Goal: Task Accomplishment & Management: Manage account settings

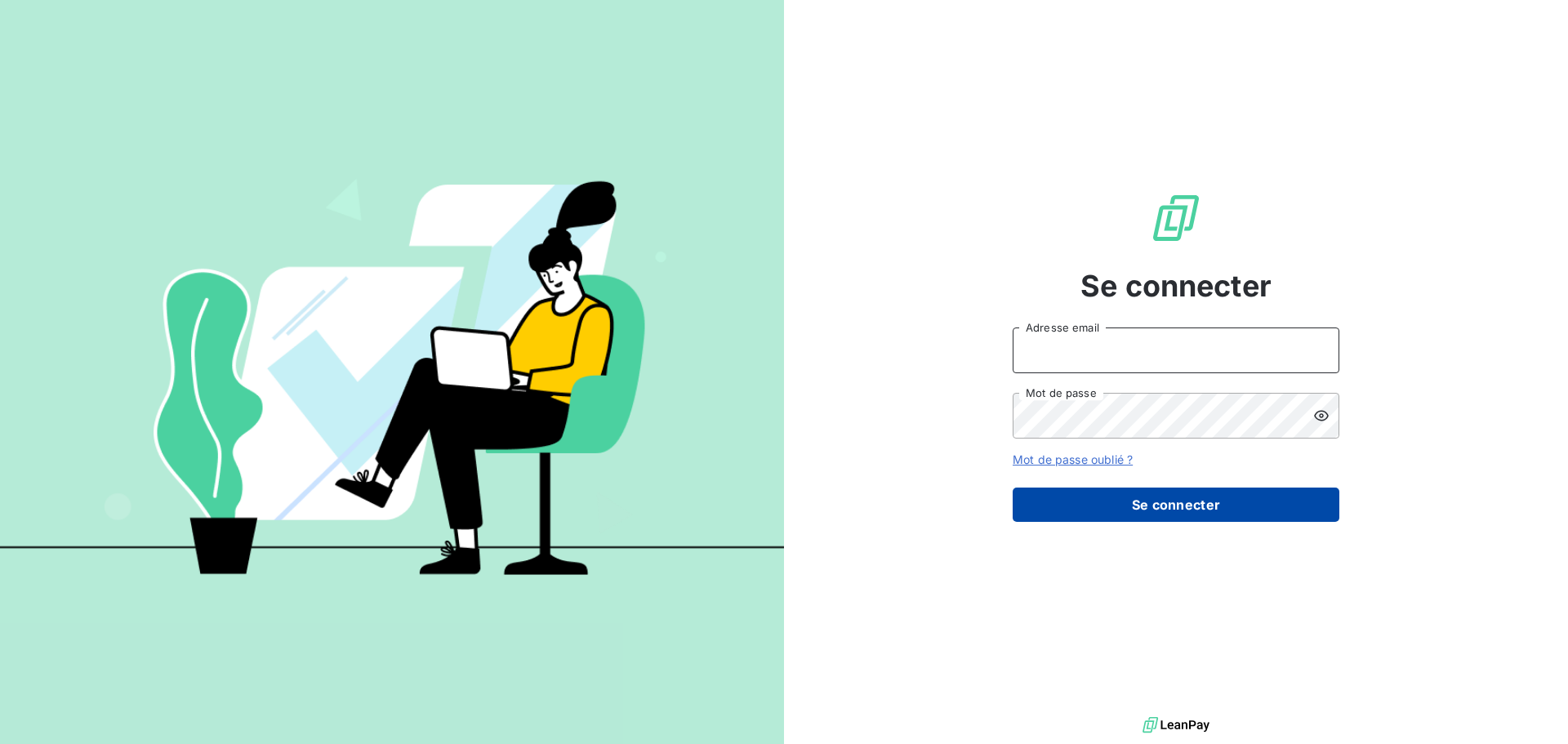
type input "[PERSON_NAME][EMAIL_ADDRESS][DOMAIN_NAME]"
click at [1160, 502] on button "Se connecter" at bounding box center [1176, 505] width 327 height 34
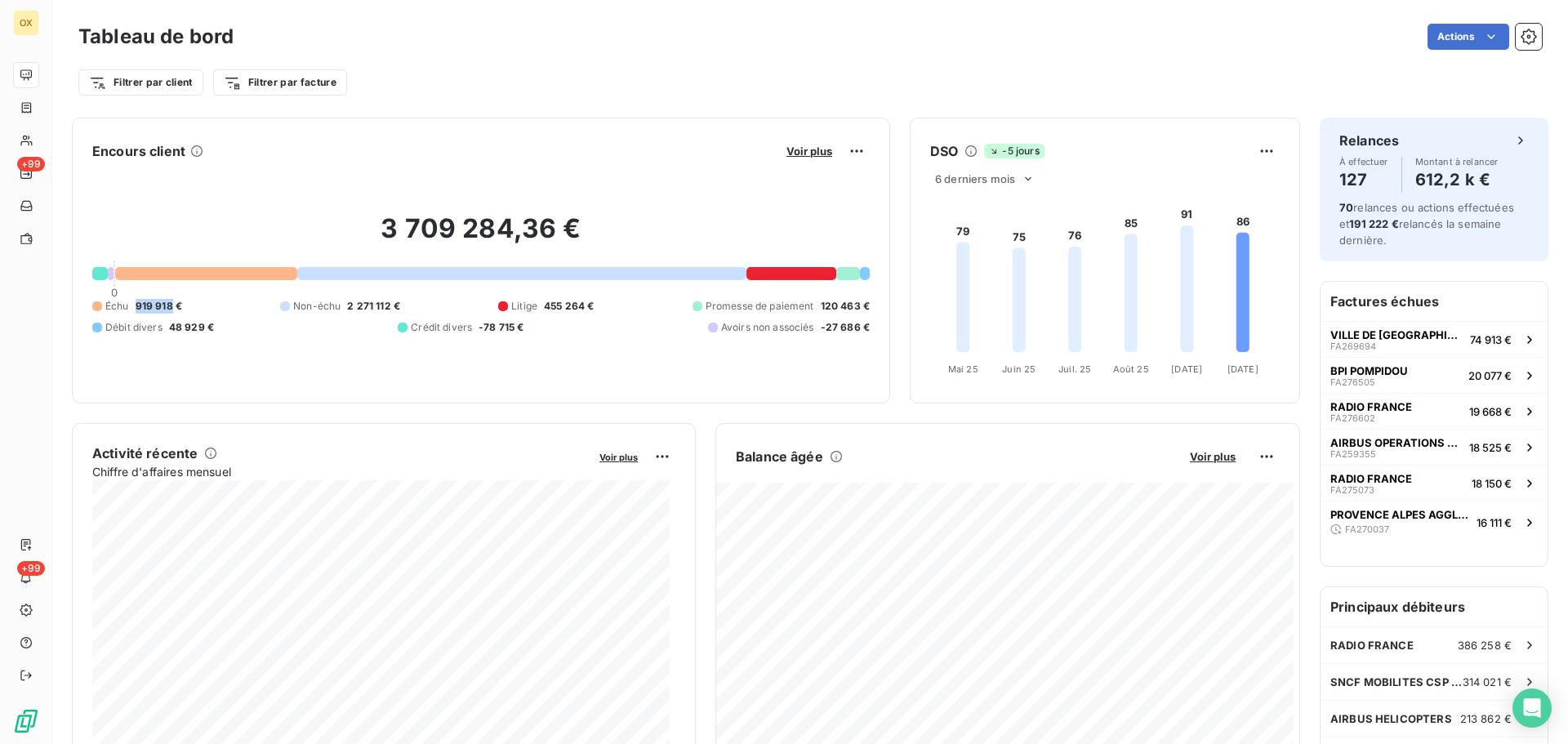
drag, startPoint x: 170, startPoint y: 305, endPoint x: 138, endPoint y: 307, distance: 32.1
click at [138, 307] on span "919 918 €" at bounding box center [158, 306] width 46 height 15
copy span "919 918"
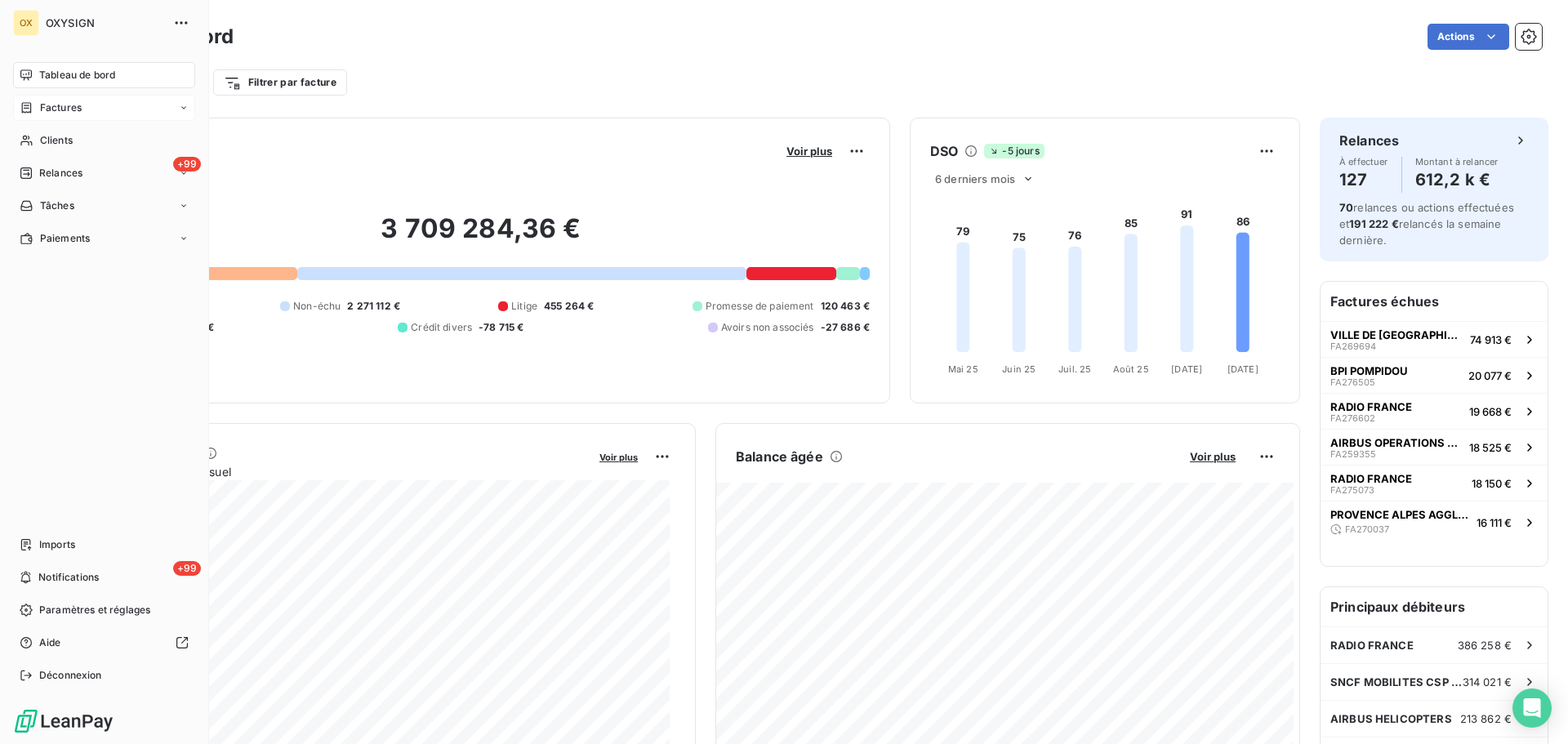
click at [91, 105] on div "Factures" at bounding box center [103, 107] width 182 height 27
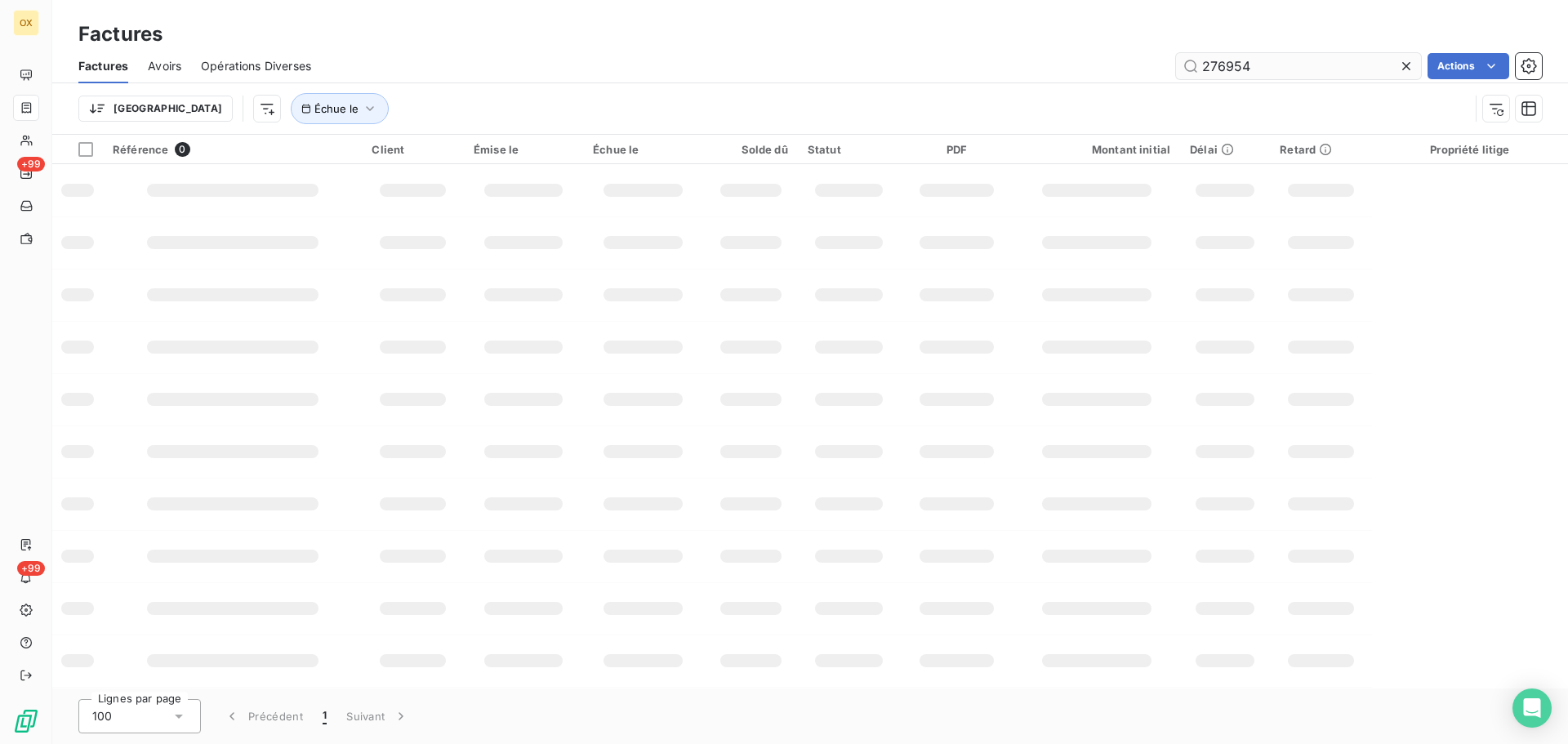
drag, startPoint x: 1221, startPoint y: 71, endPoint x: 1186, endPoint y: 64, distance: 35.7
click at [1200, 73] on input "276954" at bounding box center [1297, 66] width 245 height 27
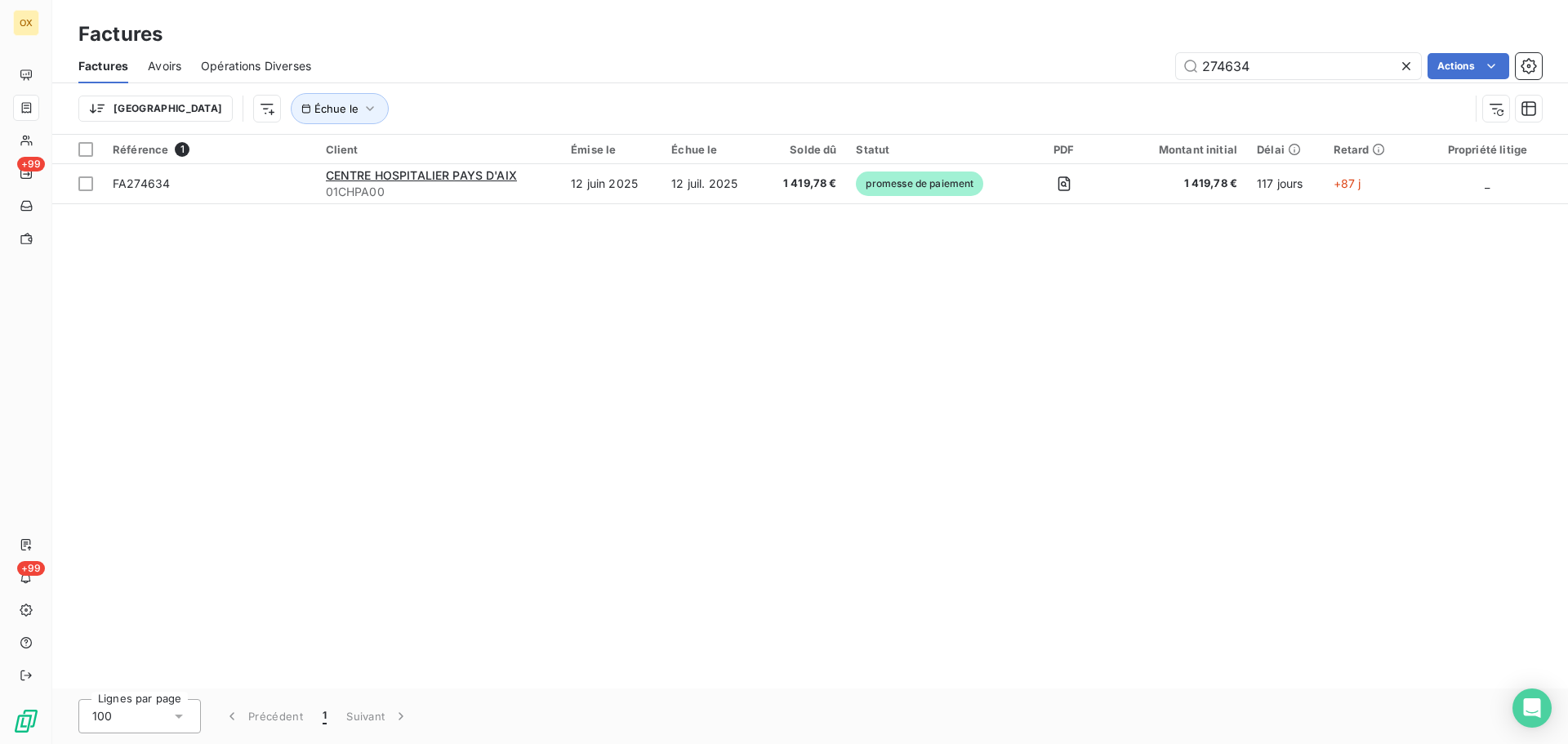
type input "274634"
drag, startPoint x: 1409, startPoint y: 60, endPoint x: 1376, endPoint y: 62, distance: 33.1
click at [1409, 59] on icon at bounding box center [1406, 66] width 17 height 17
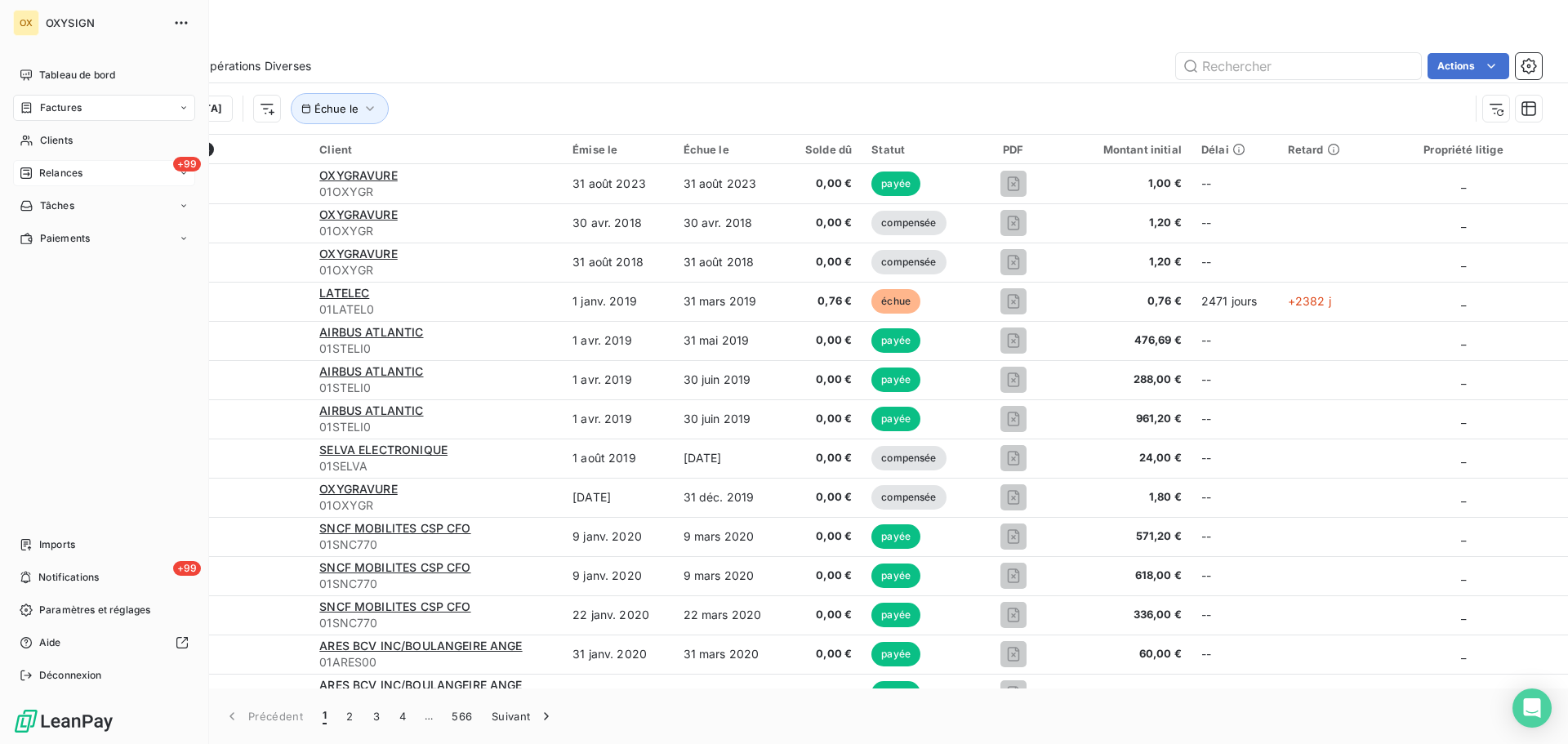
click at [58, 175] on span "Relances" at bounding box center [61, 172] width 43 height 15
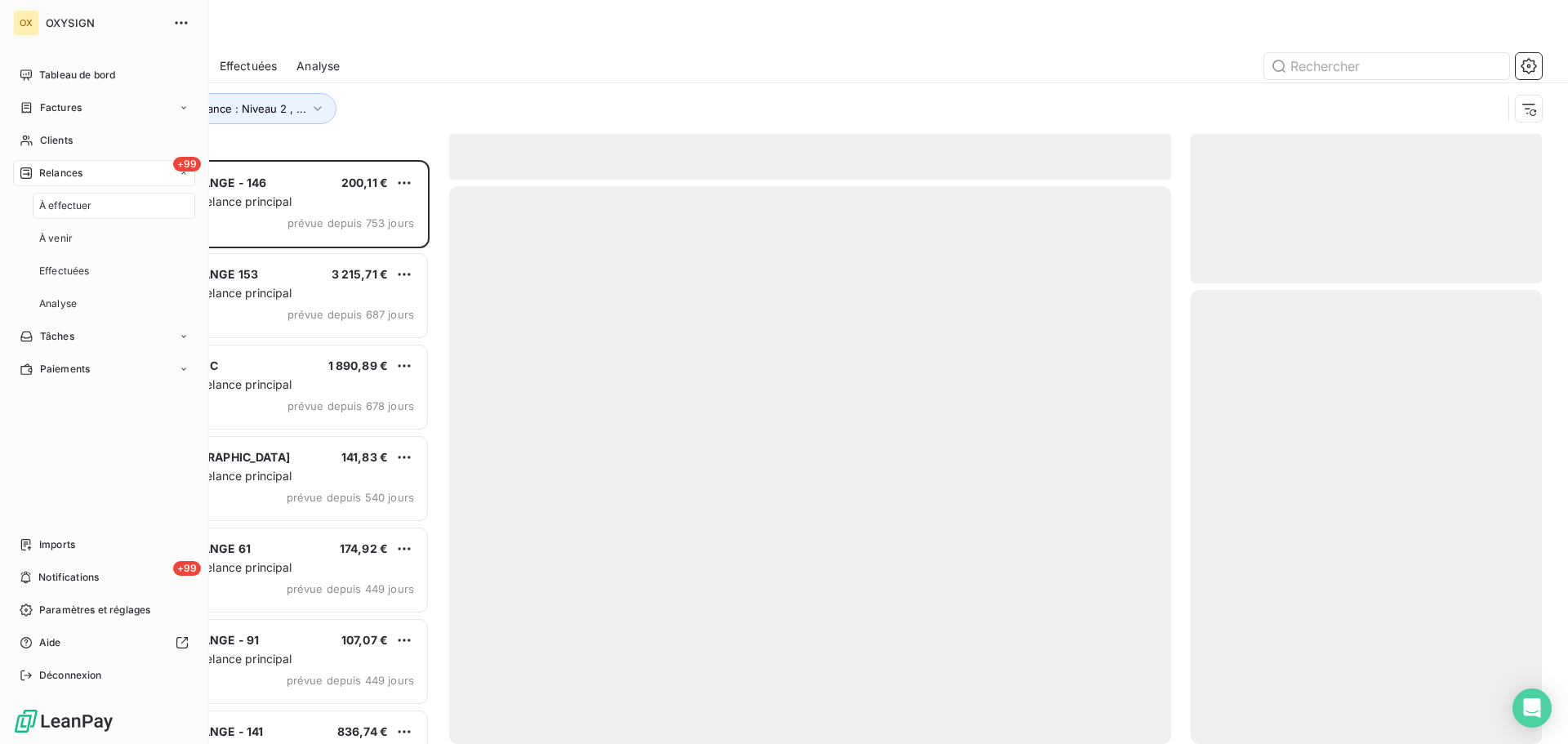
scroll to position [572, 338]
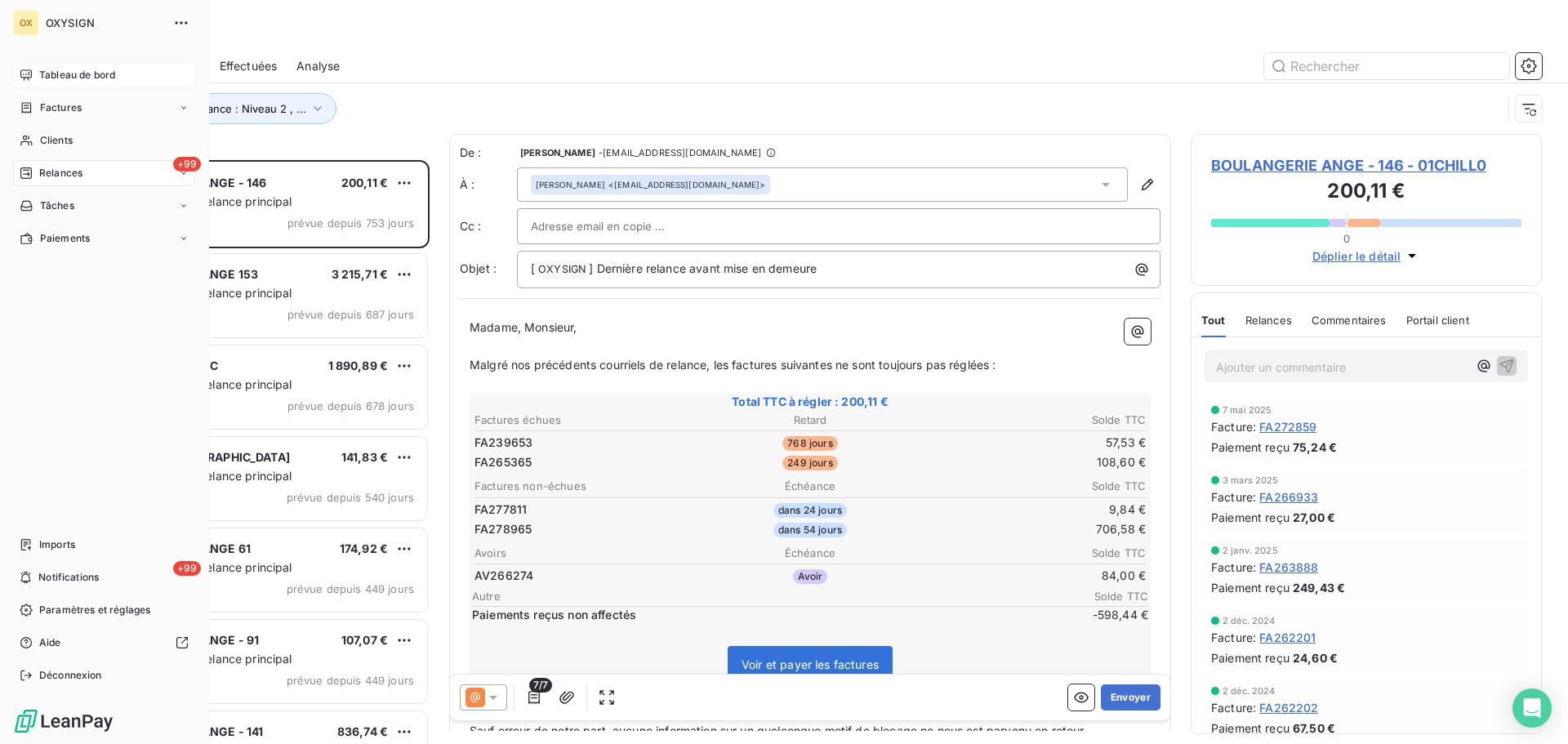
click at [48, 67] on div "Tableau de bord" at bounding box center [103, 75] width 182 height 27
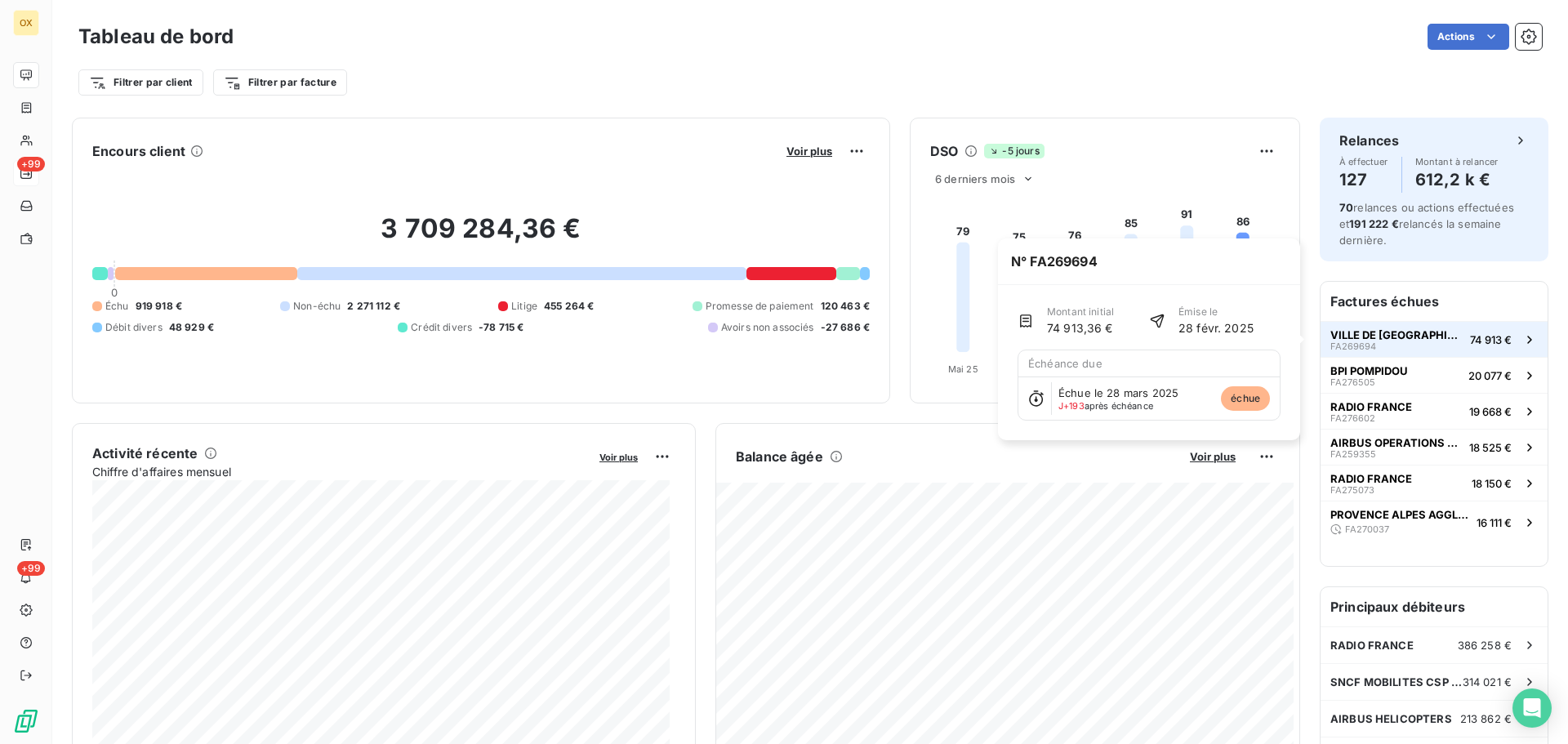
click at [1362, 335] on span "VILLE DE [GEOGRAPHIC_DATA]" at bounding box center [1396, 335] width 133 height 13
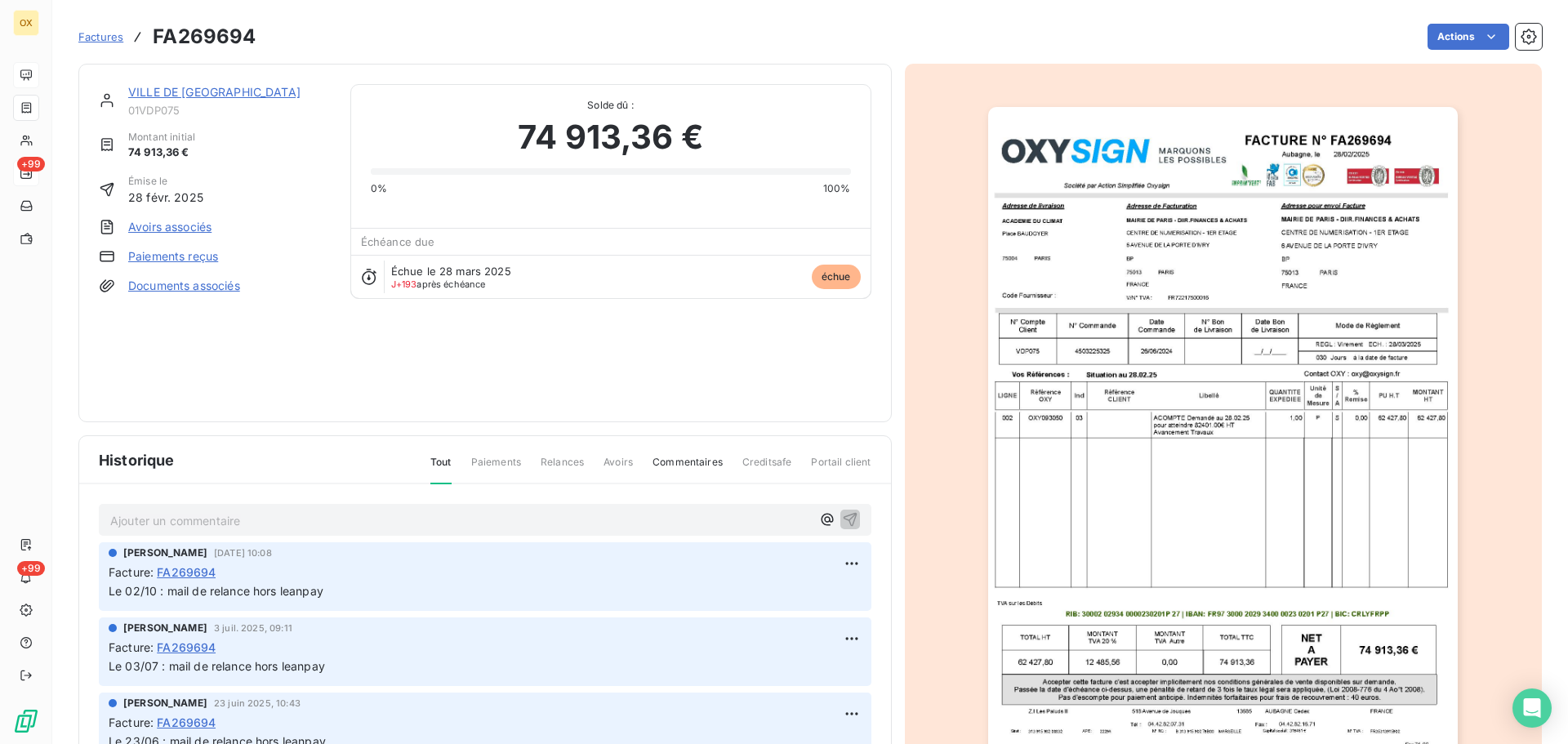
click at [190, 91] on link "VILLE DE [GEOGRAPHIC_DATA]" at bounding box center [213, 92] width 172 height 14
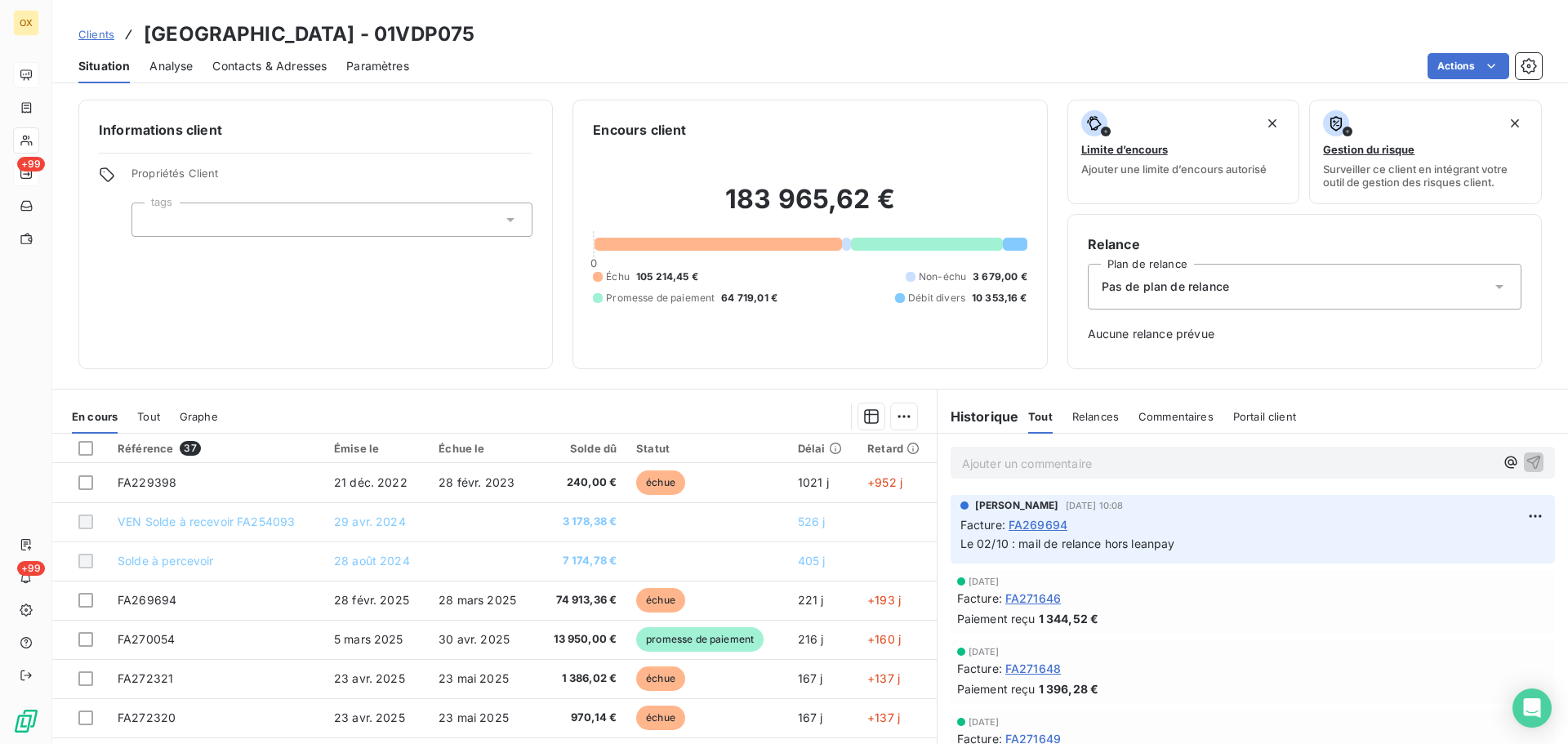
click at [1075, 48] on div "Clients [GEOGRAPHIC_DATA] - 01VDP075" at bounding box center [810, 34] width 1515 height 30
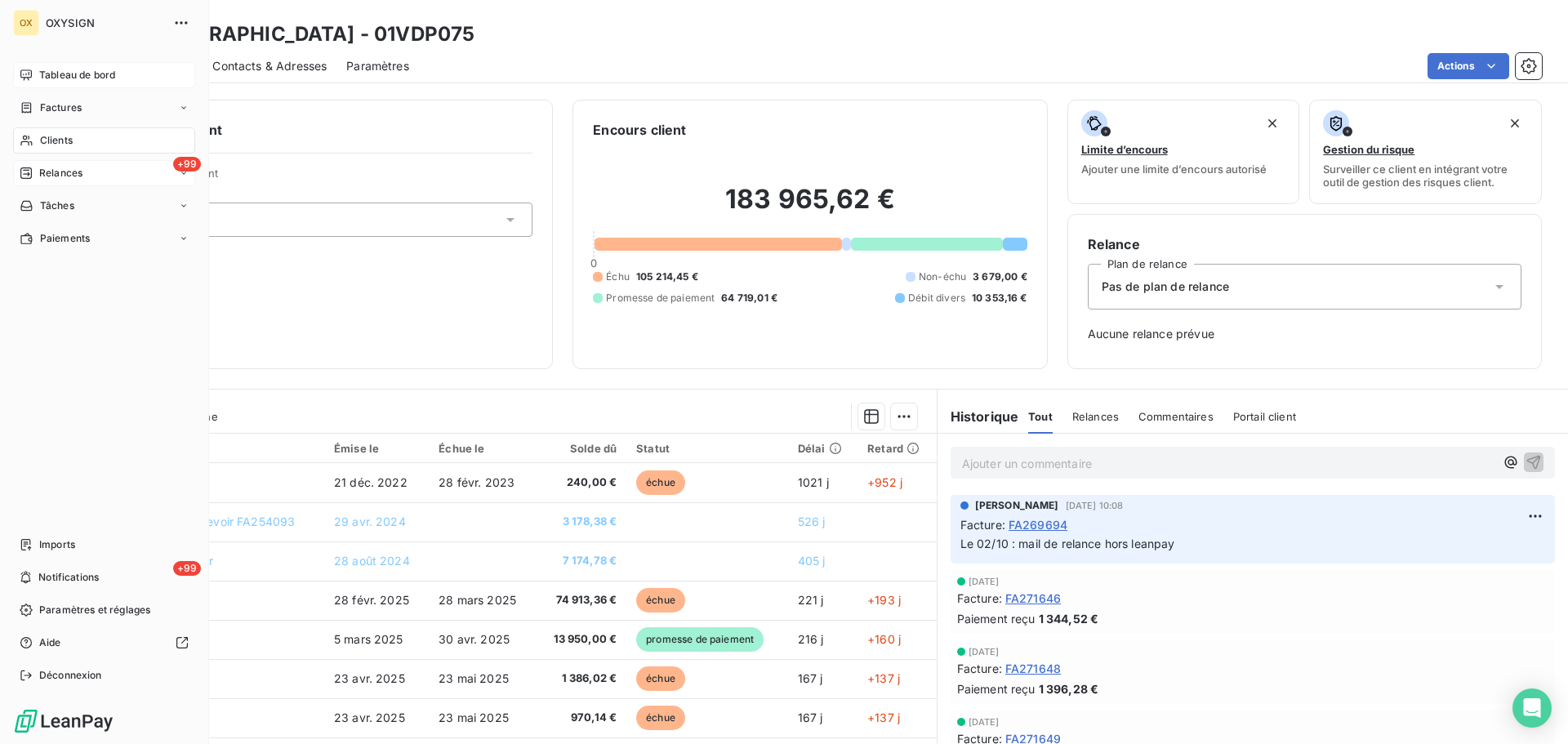
click at [47, 137] on span "Clients" at bounding box center [56, 140] width 32 height 15
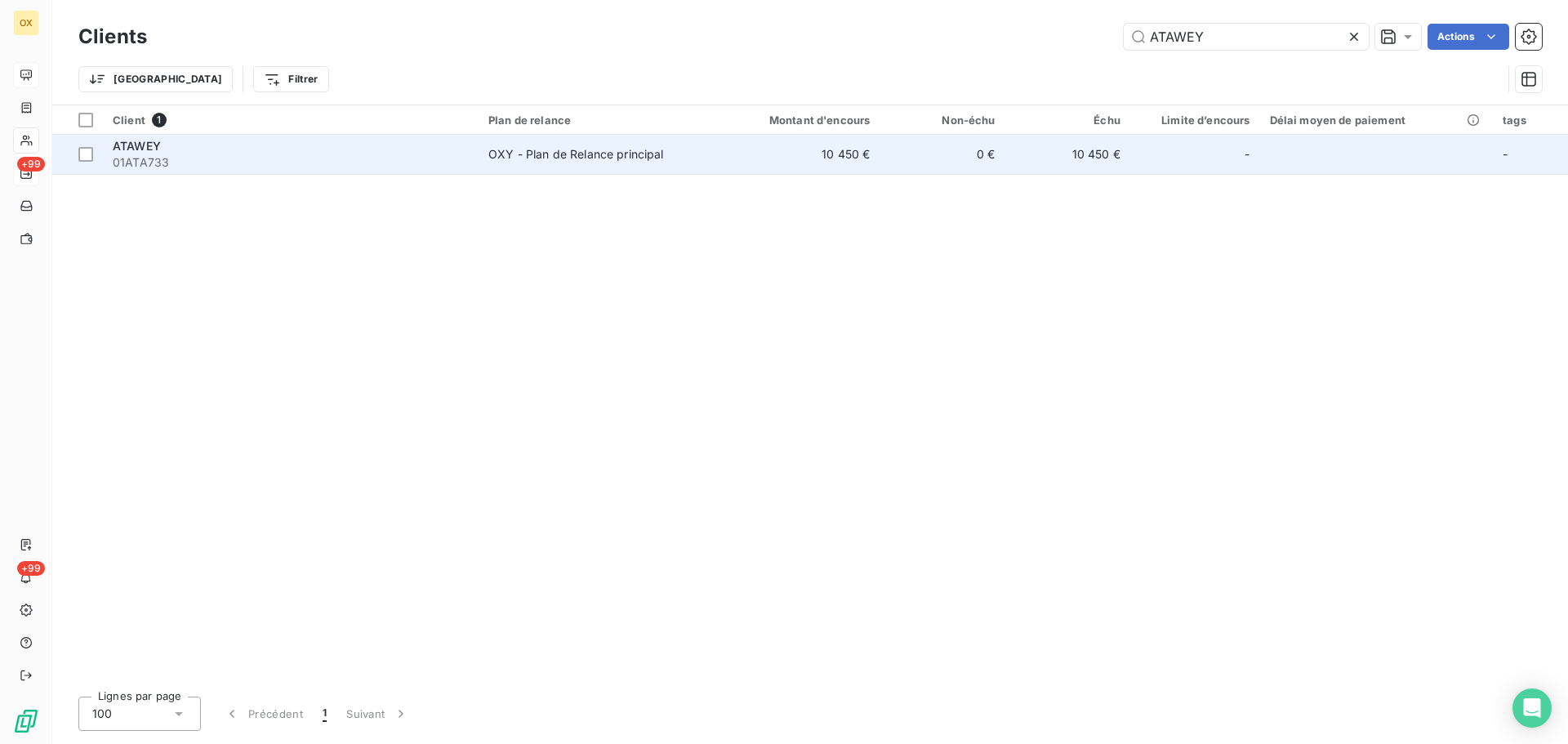
type input "ATAWEY"
click at [174, 156] on span "01ATA733" at bounding box center [291, 162] width 356 height 17
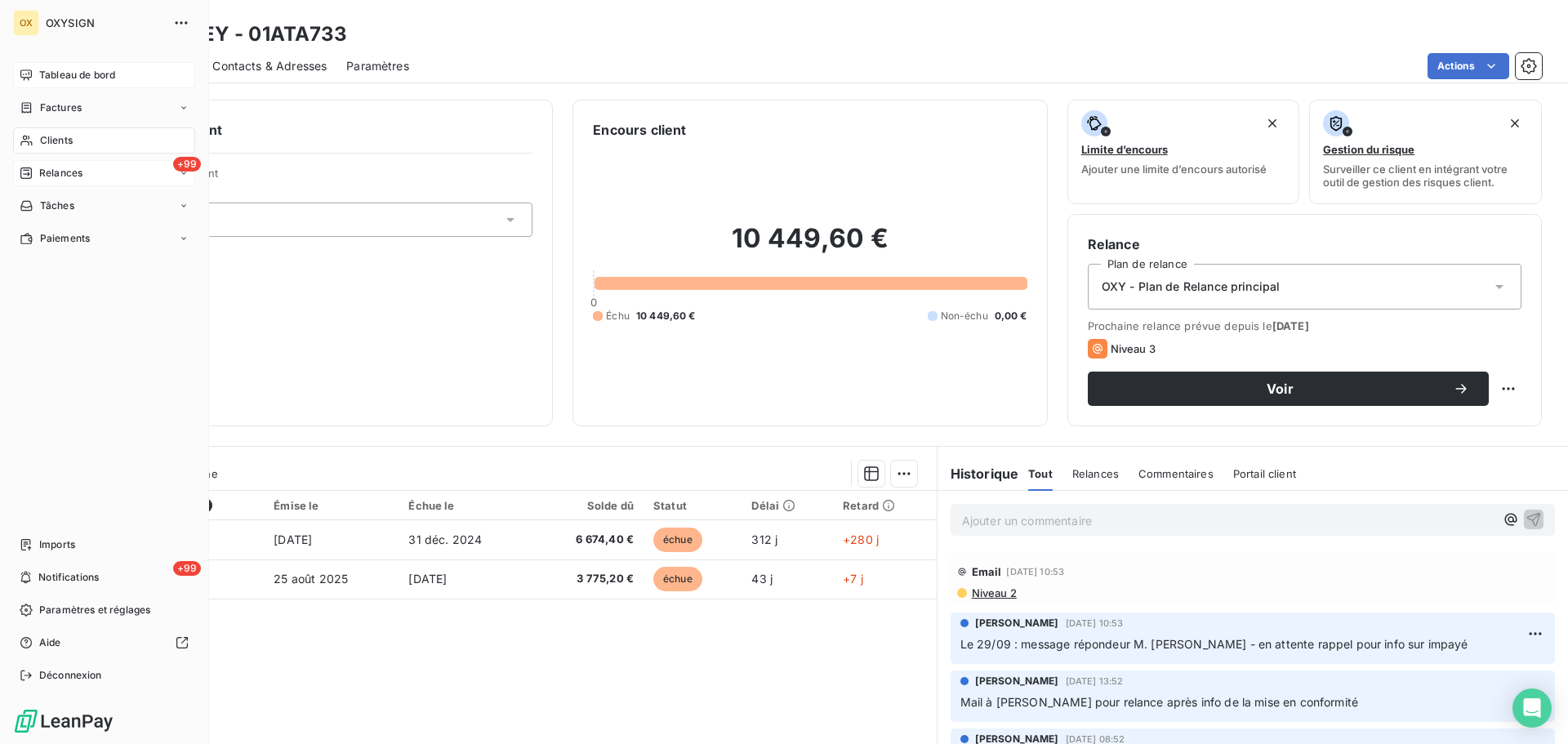
click at [40, 72] on span "Tableau de bord" at bounding box center [77, 75] width 76 height 15
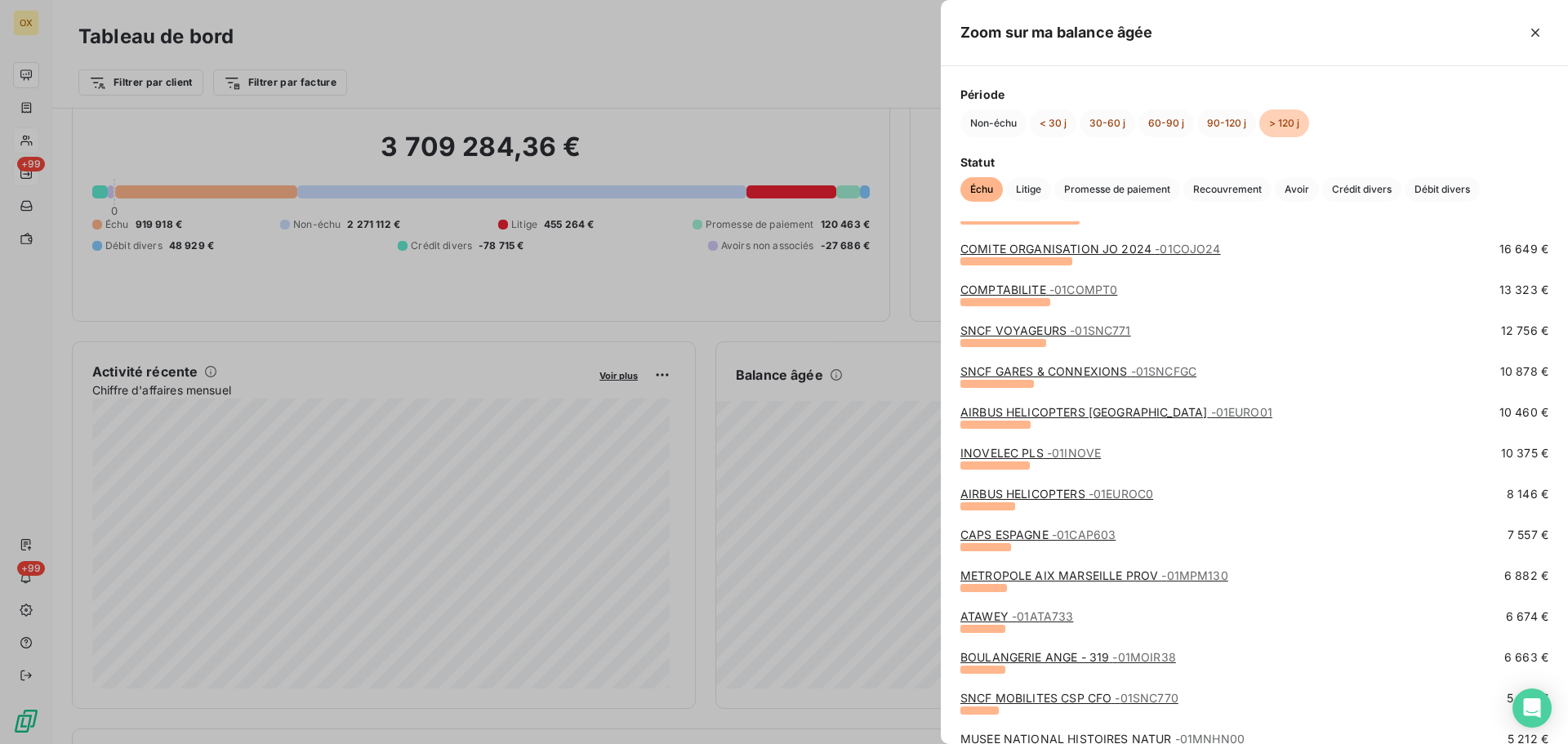
scroll to position [163, 0]
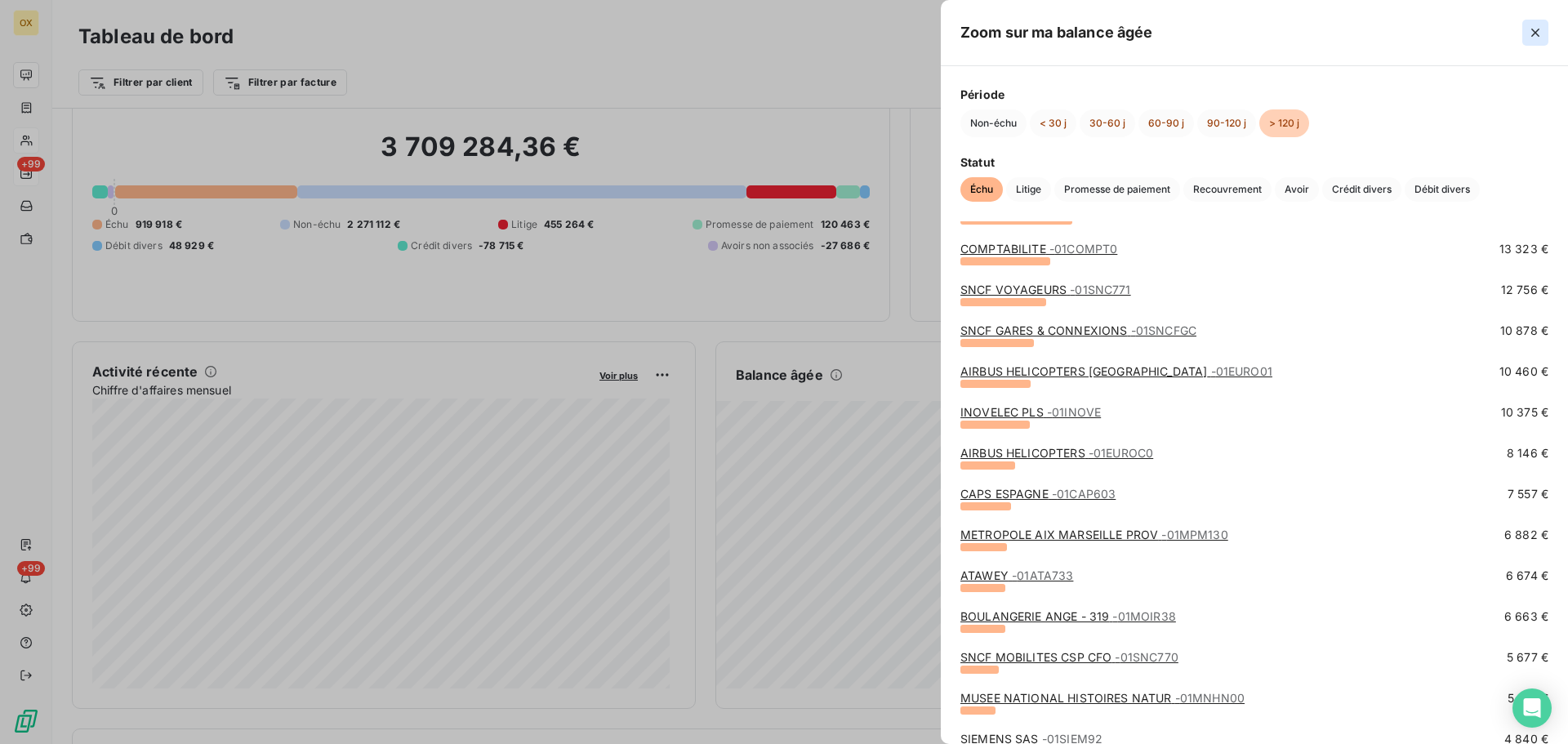
click at [1535, 31] on icon "button" at bounding box center [1535, 32] width 8 height 8
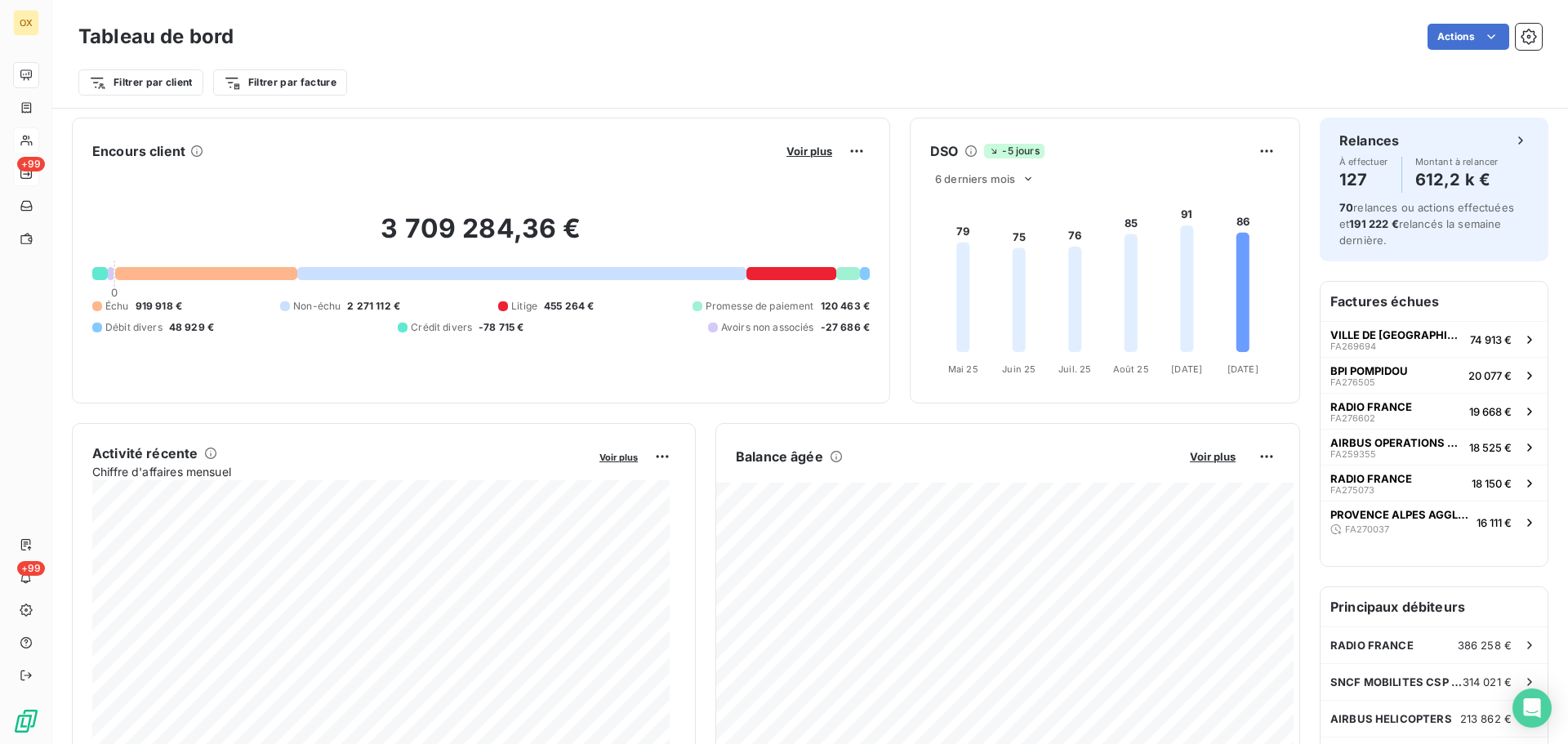
scroll to position [0, 0]
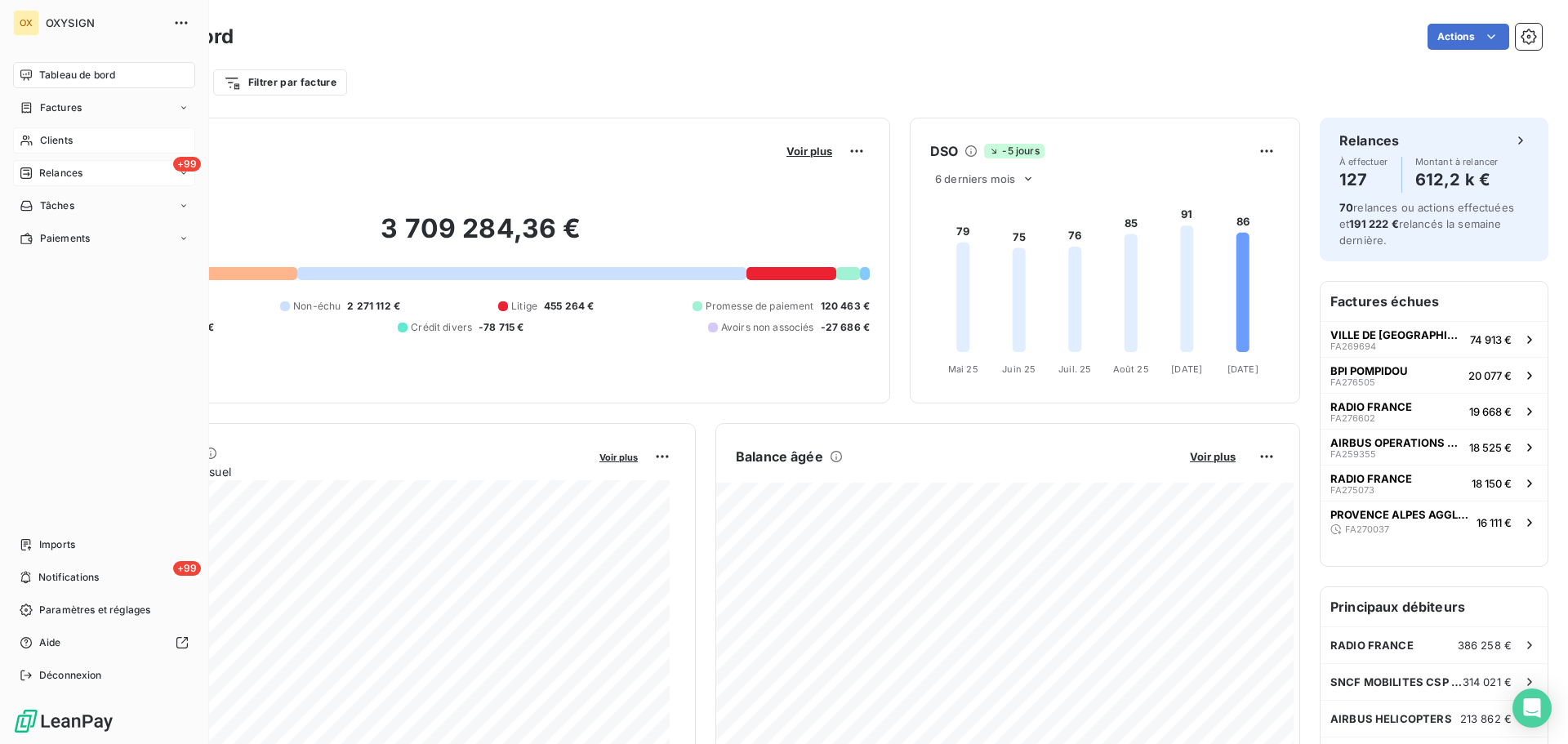
click at [48, 140] on span "Clients" at bounding box center [56, 140] width 32 height 15
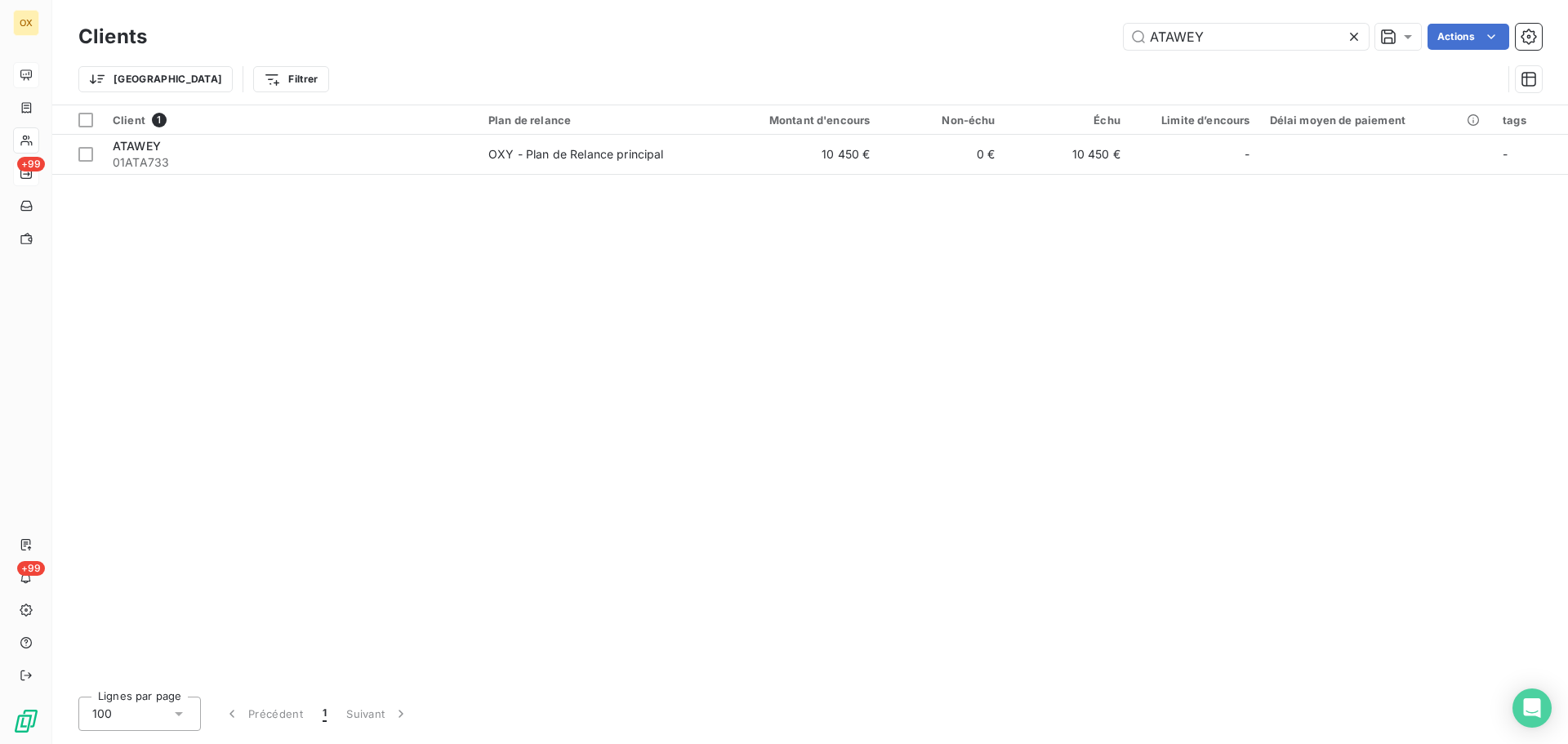
drag, startPoint x: 1236, startPoint y: 34, endPoint x: 1136, endPoint y: 22, distance: 100.7
click at [1141, 26] on input "ATAWEY" at bounding box center [1245, 36] width 245 height 27
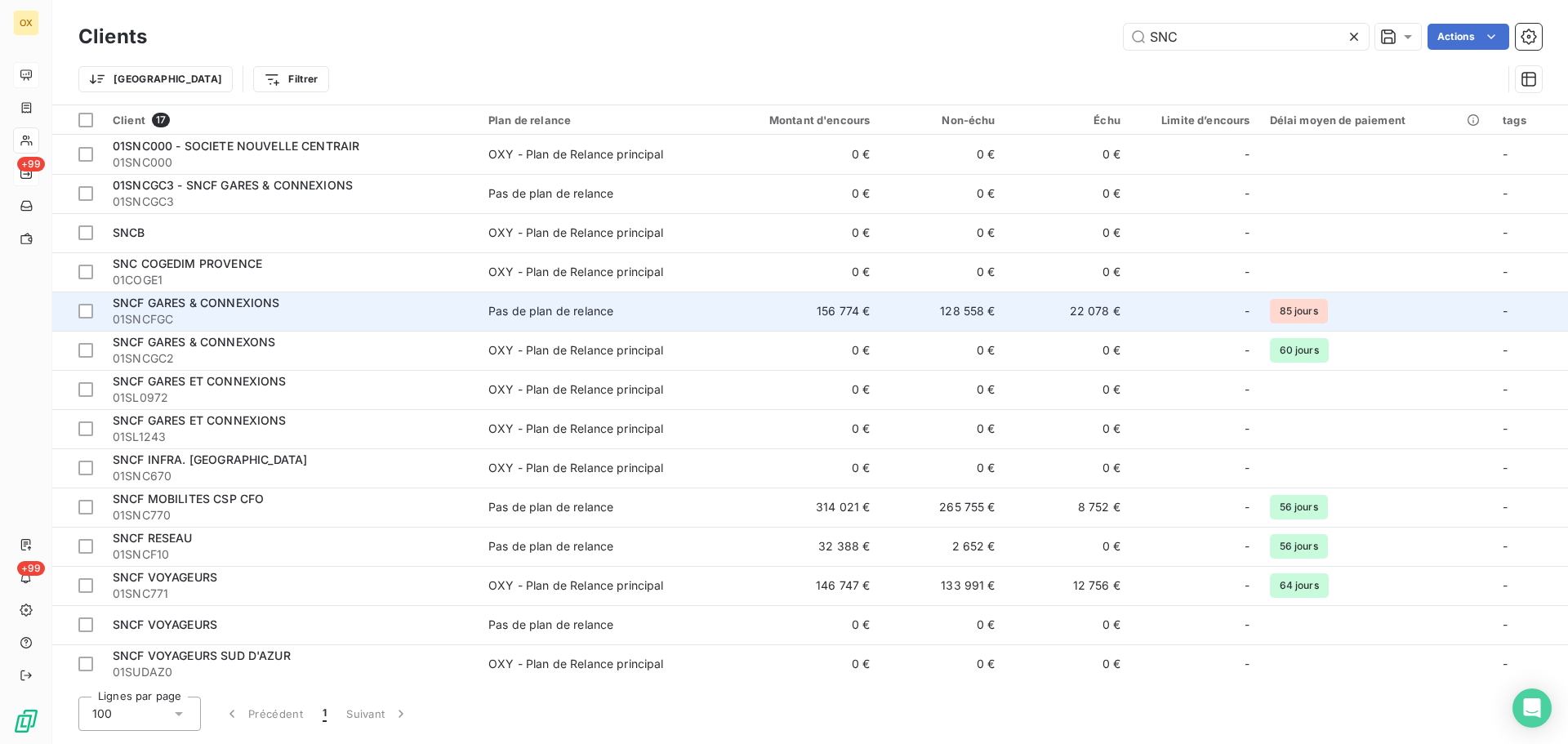
type input "SNC"
click at [363, 314] on span "01SNCFGC" at bounding box center [291, 319] width 356 height 17
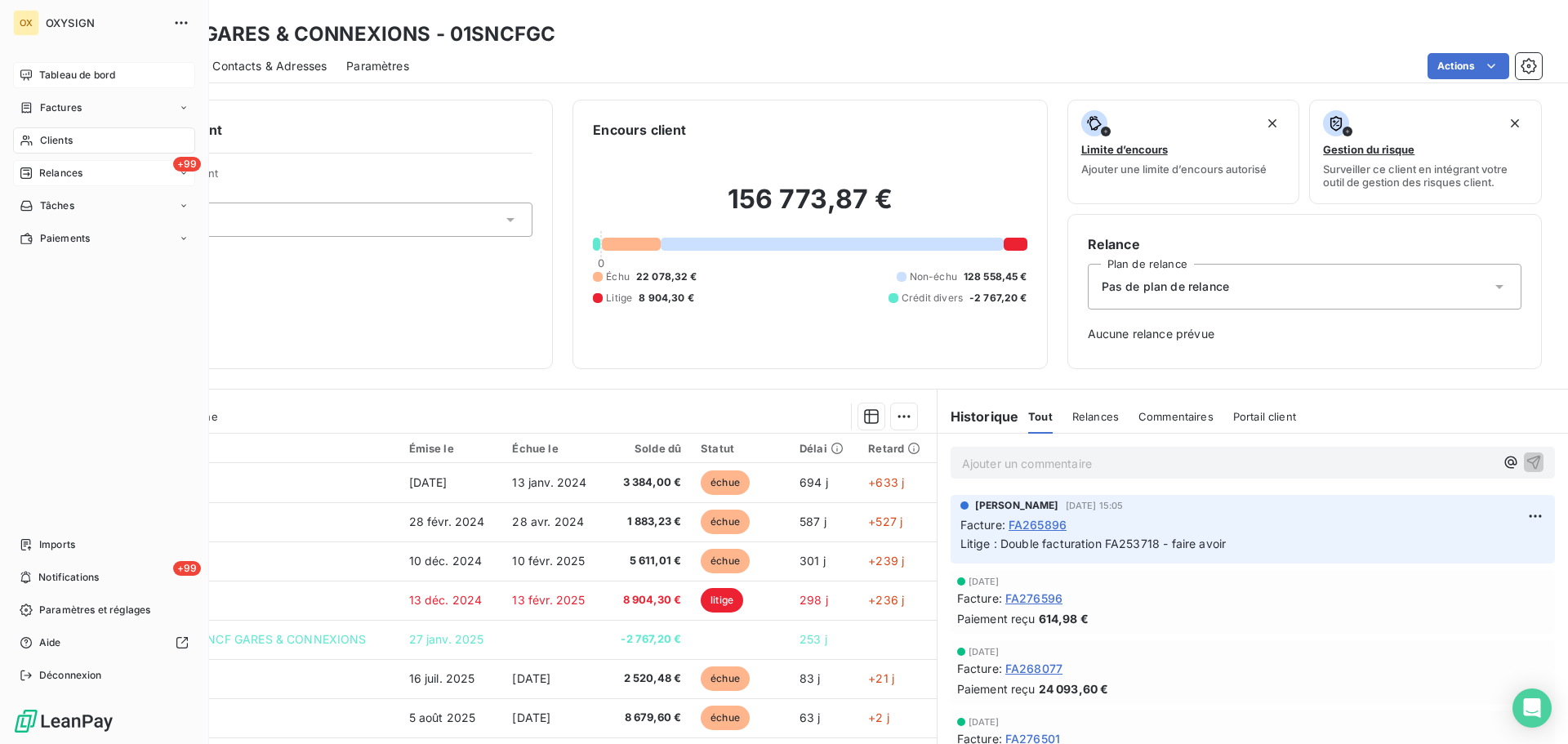
click at [44, 75] on span "Tableau de bord" at bounding box center [77, 75] width 76 height 15
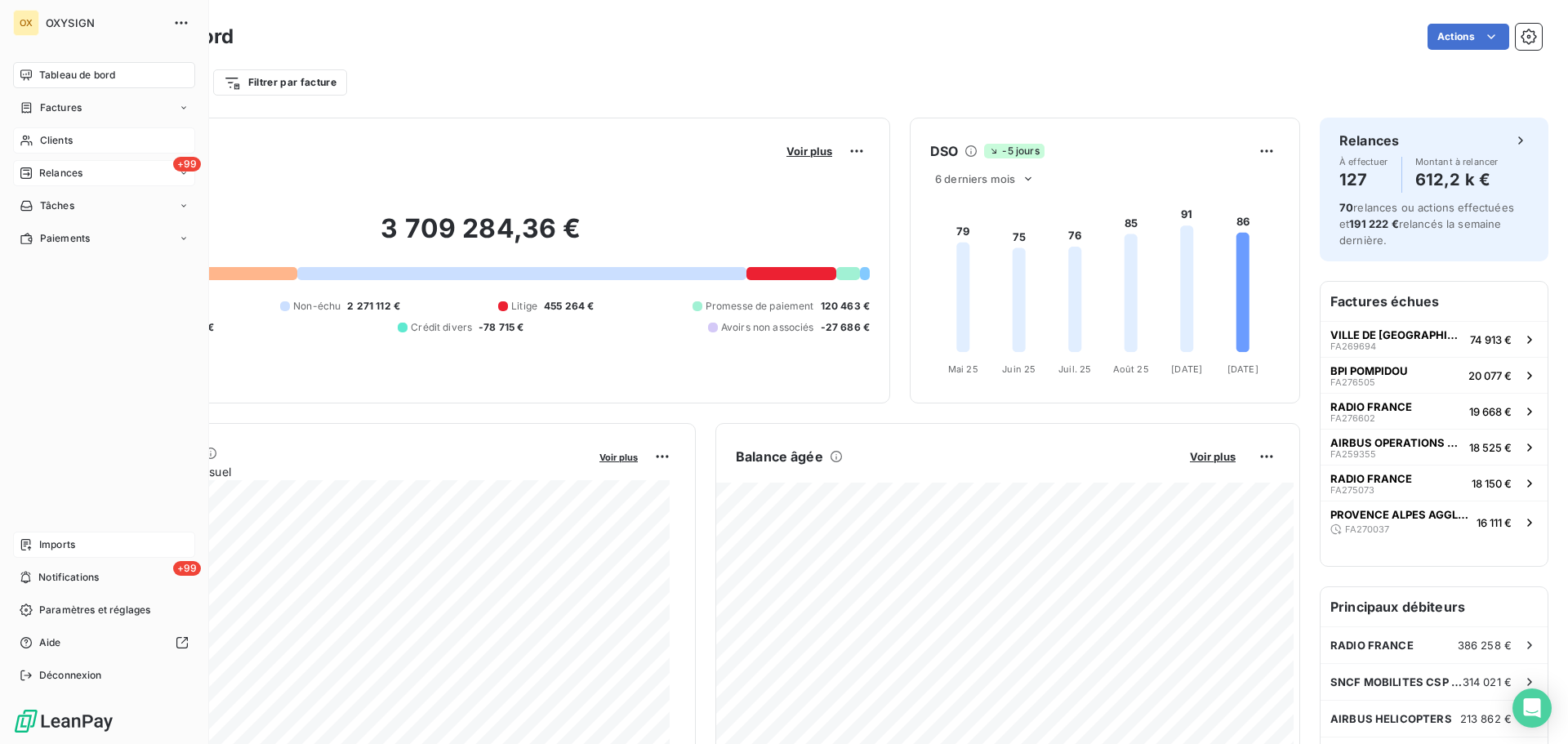
click at [45, 542] on span "Imports" at bounding box center [57, 544] width 36 height 15
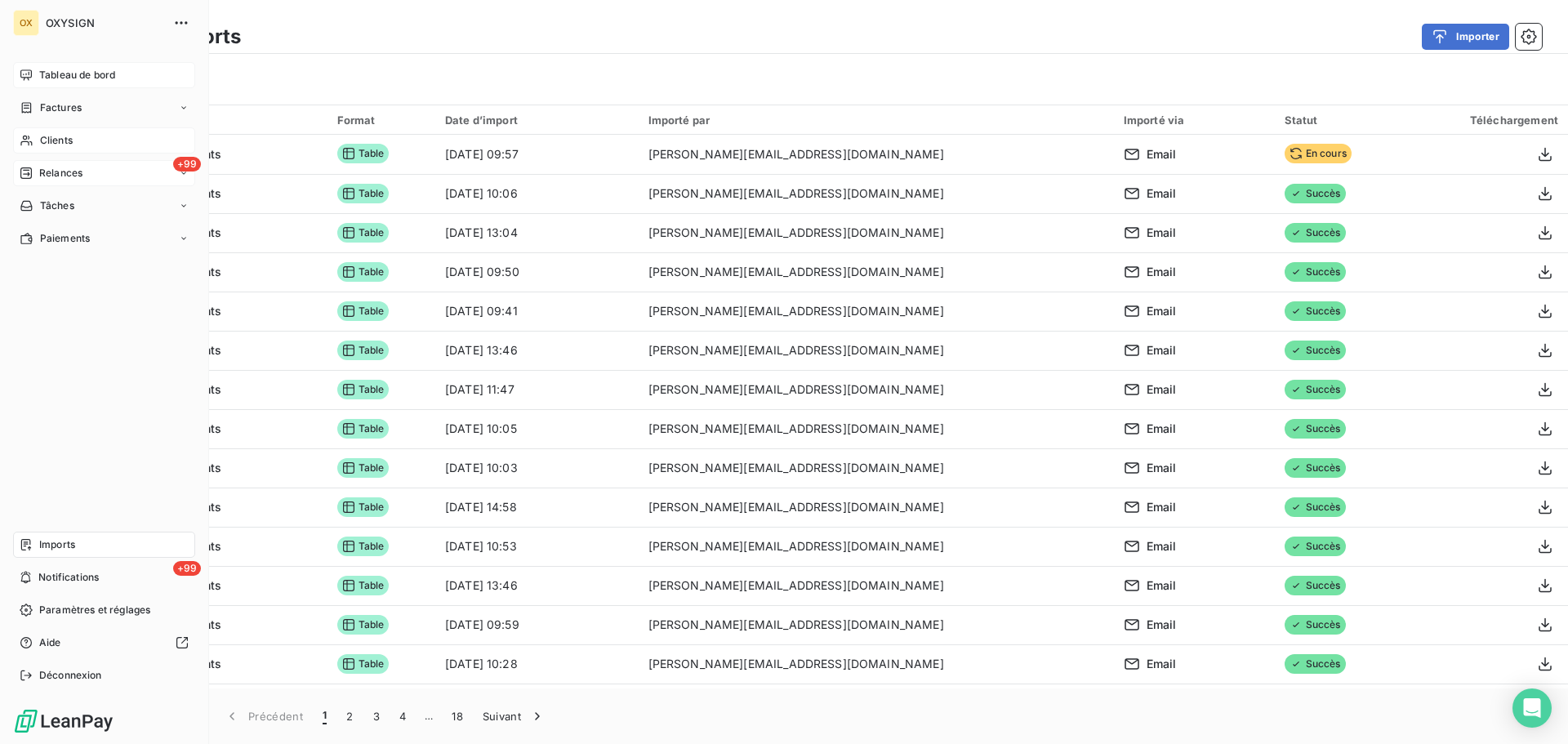
click at [45, 75] on span "Tableau de bord" at bounding box center [77, 75] width 76 height 15
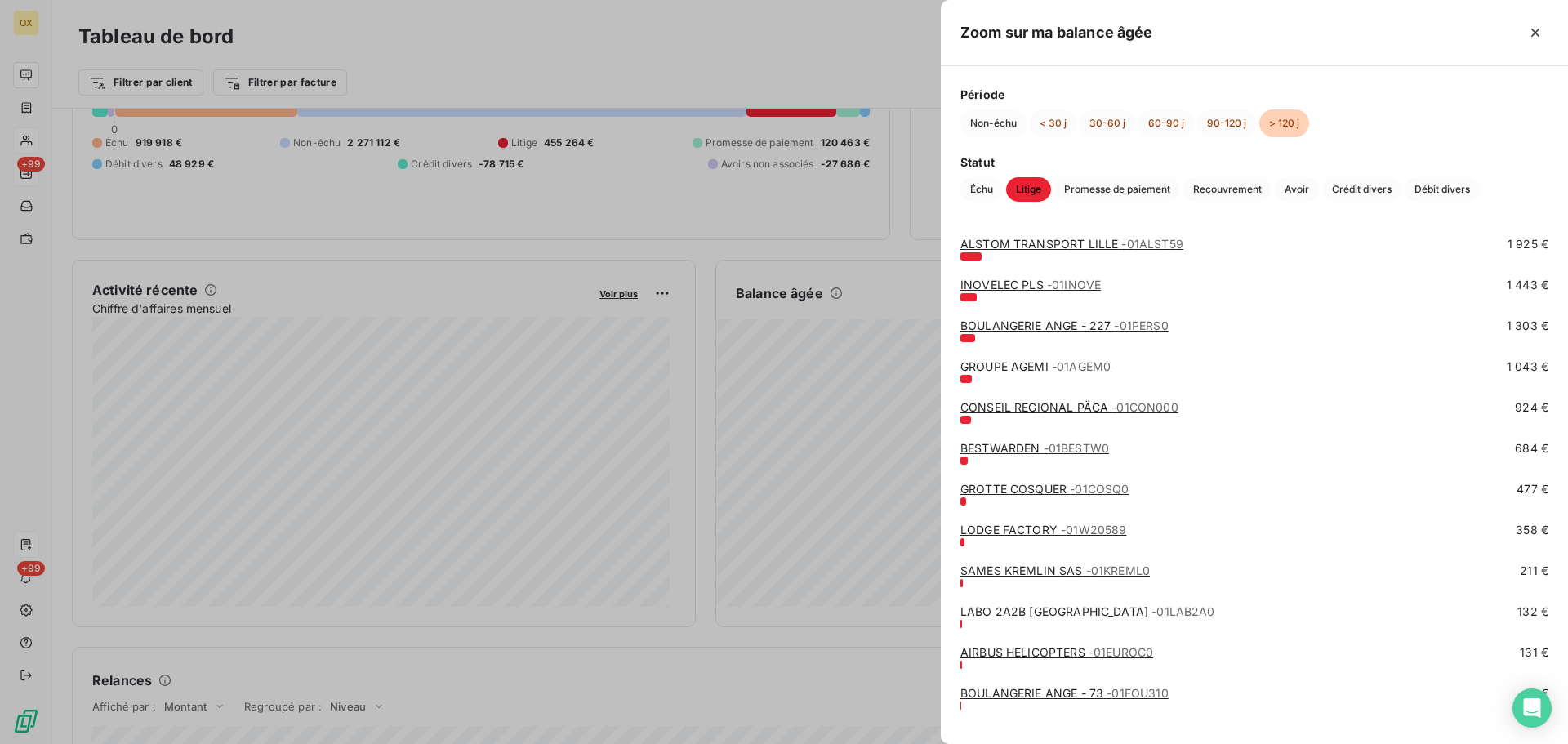
scroll to position [230, 0]
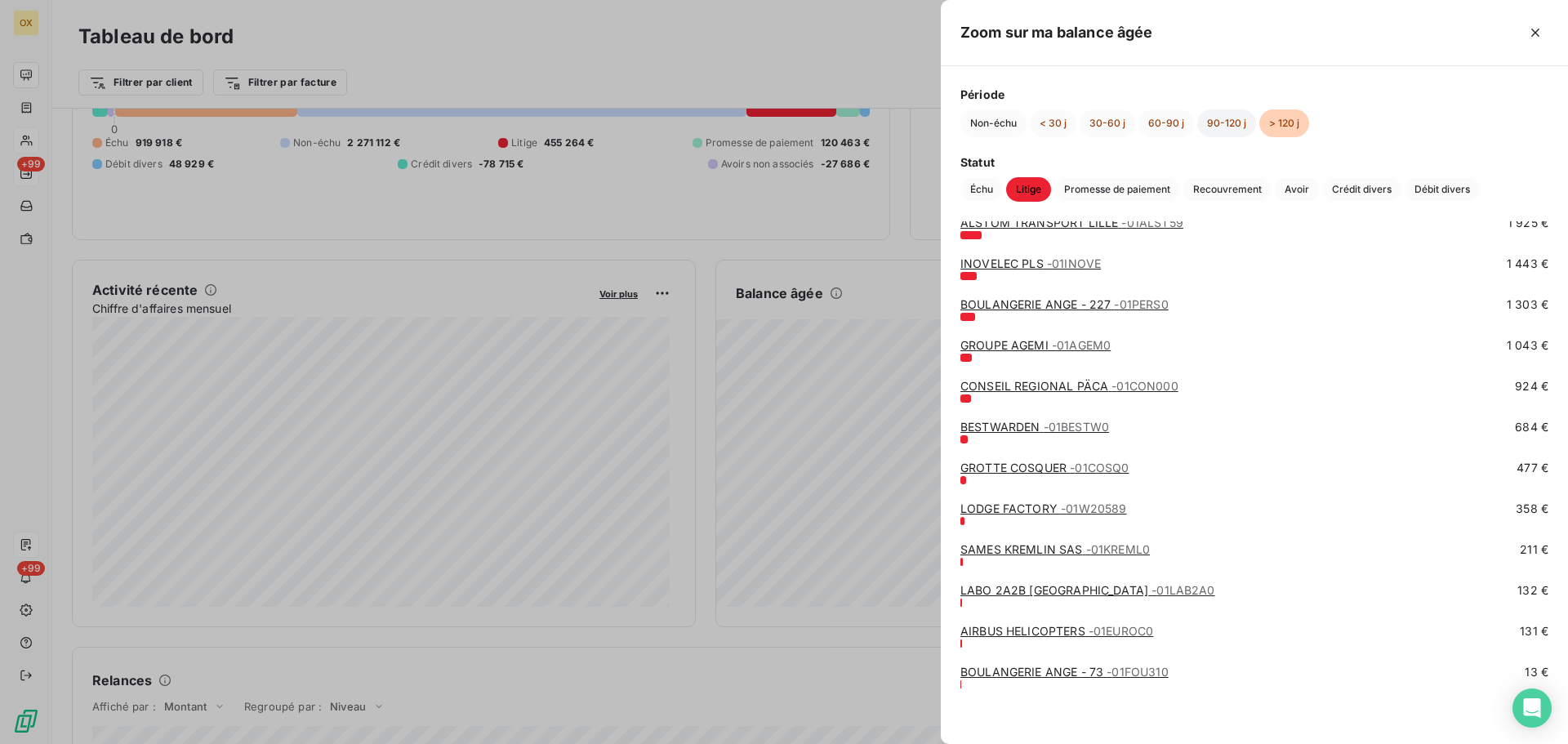
click at [1213, 119] on button "90-120 j" at bounding box center [1227, 123] width 59 height 28
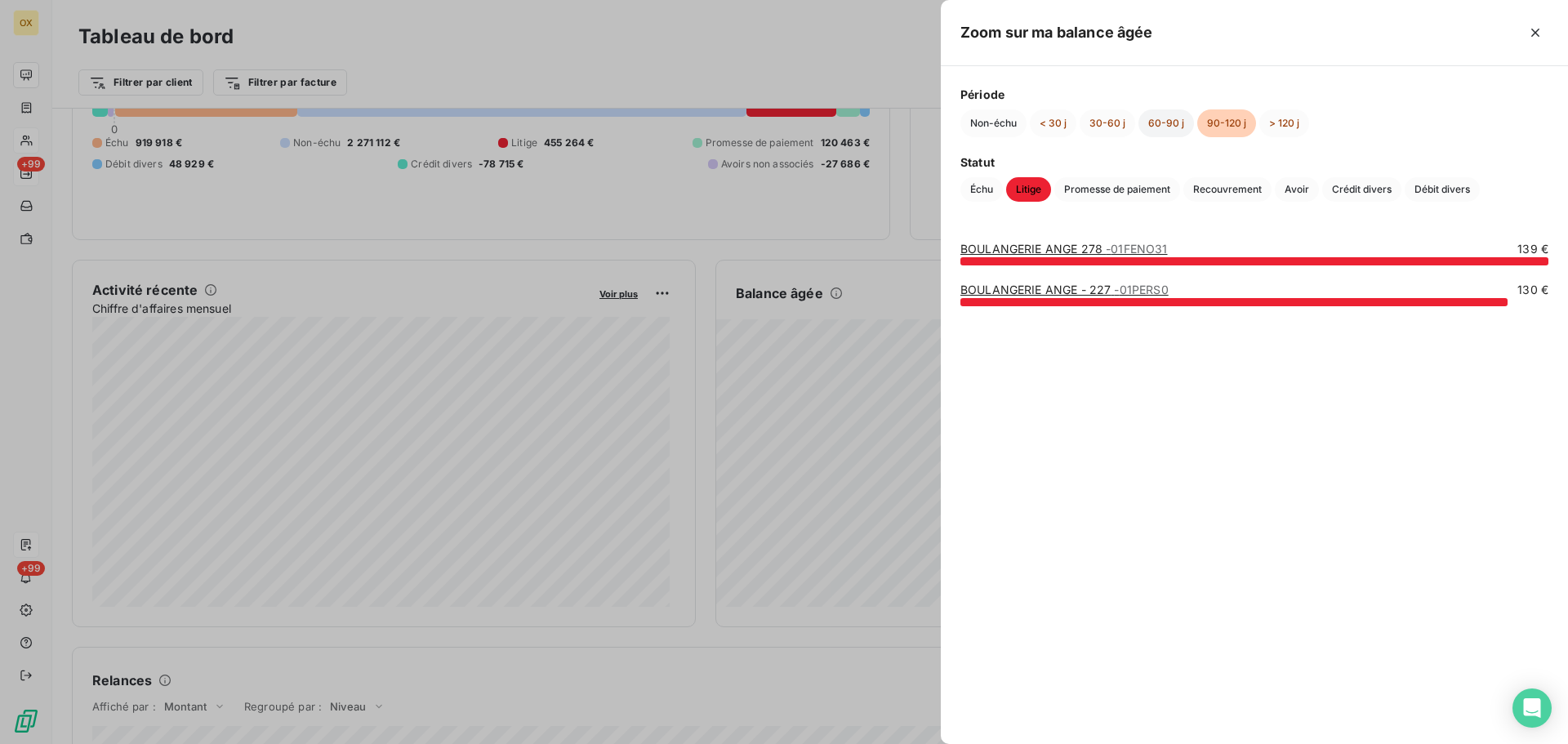
click at [1168, 121] on button "60-90 j" at bounding box center [1166, 123] width 55 height 28
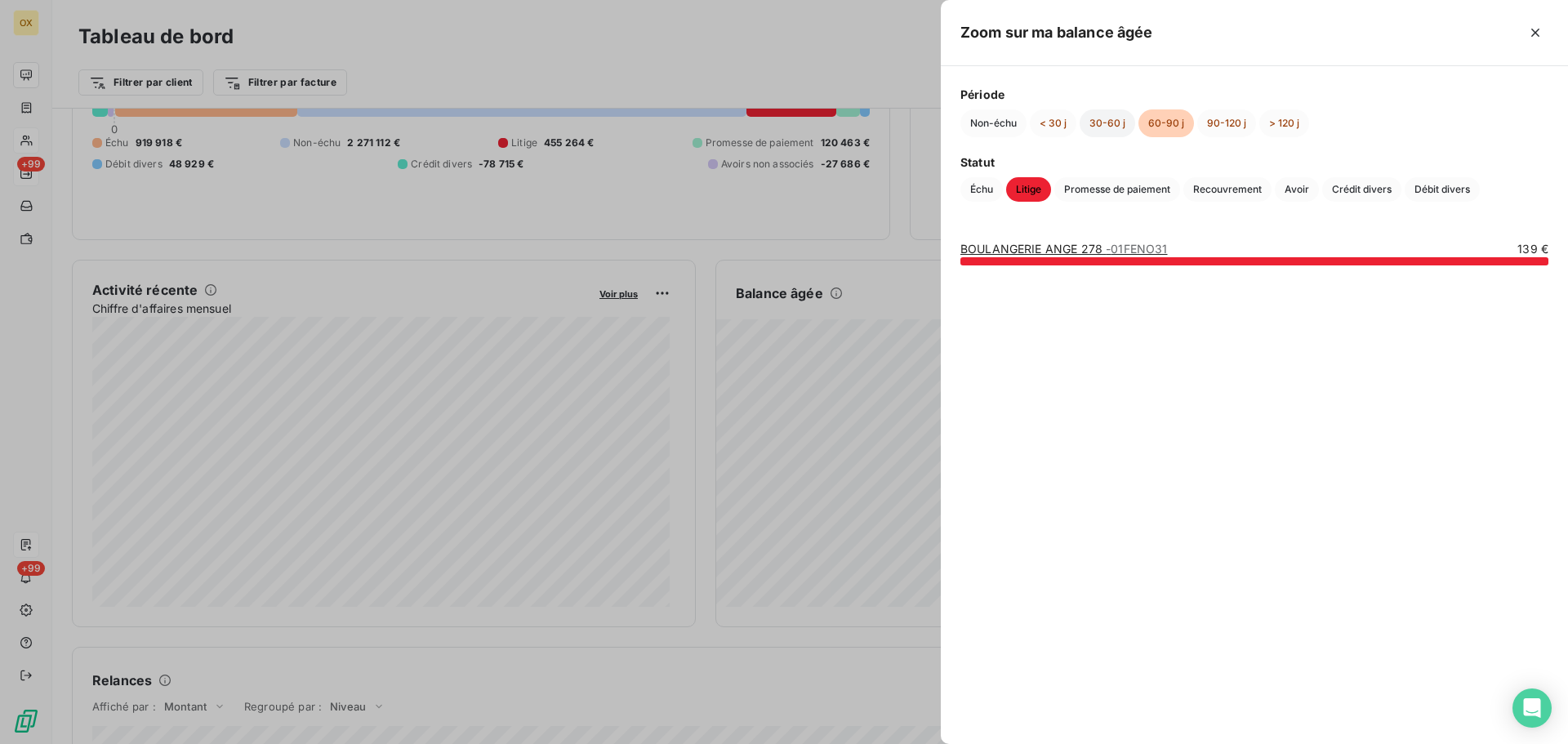
click at [1095, 118] on button "30-60 j" at bounding box center [1107, 123] width 55 height 28
click at [1060, 120] on button "< 30 j" at bounding box center [1053, 123] width 46 height 28
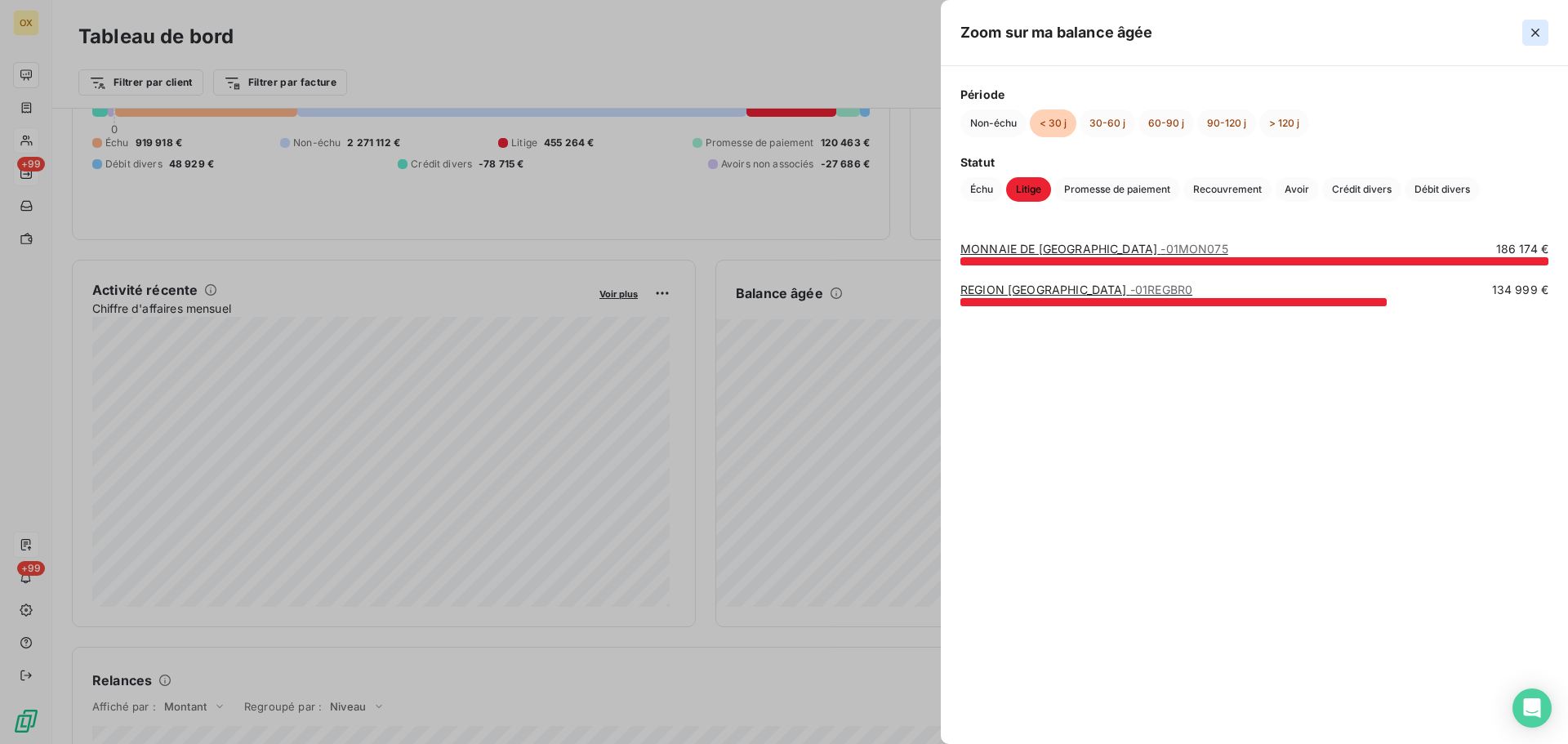
click at [1538, 30] on icon "button" at bounding box center [1535, 32] width 8 height 8
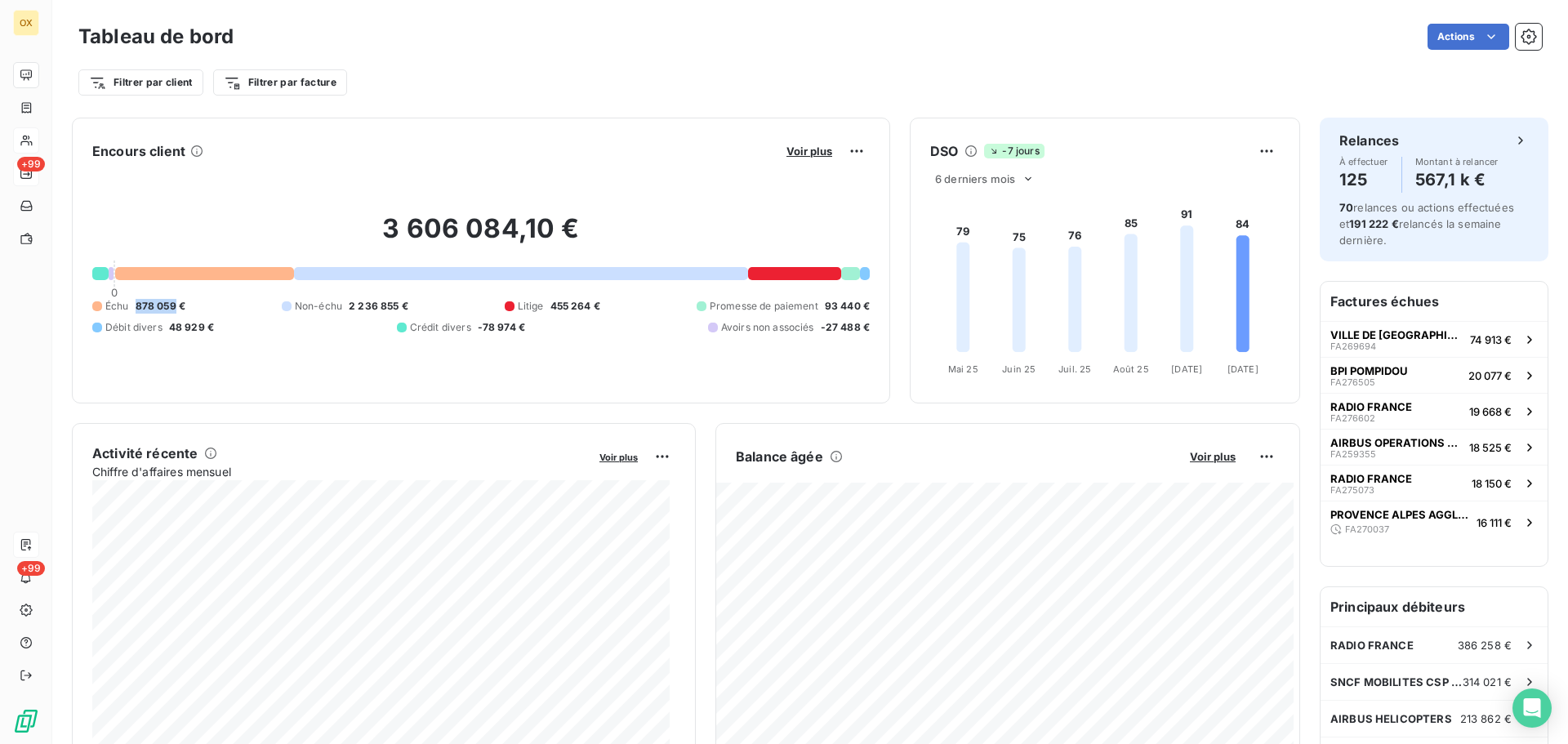
drag, startPoint x: 136, startPoint y: 305, endPoint x: 174, endPoint y: 303, distance: 38.1
click at [174, 303] on span "878 059 €" at bounding box center [160, 306] width 50 height 15
copy span "878 059"
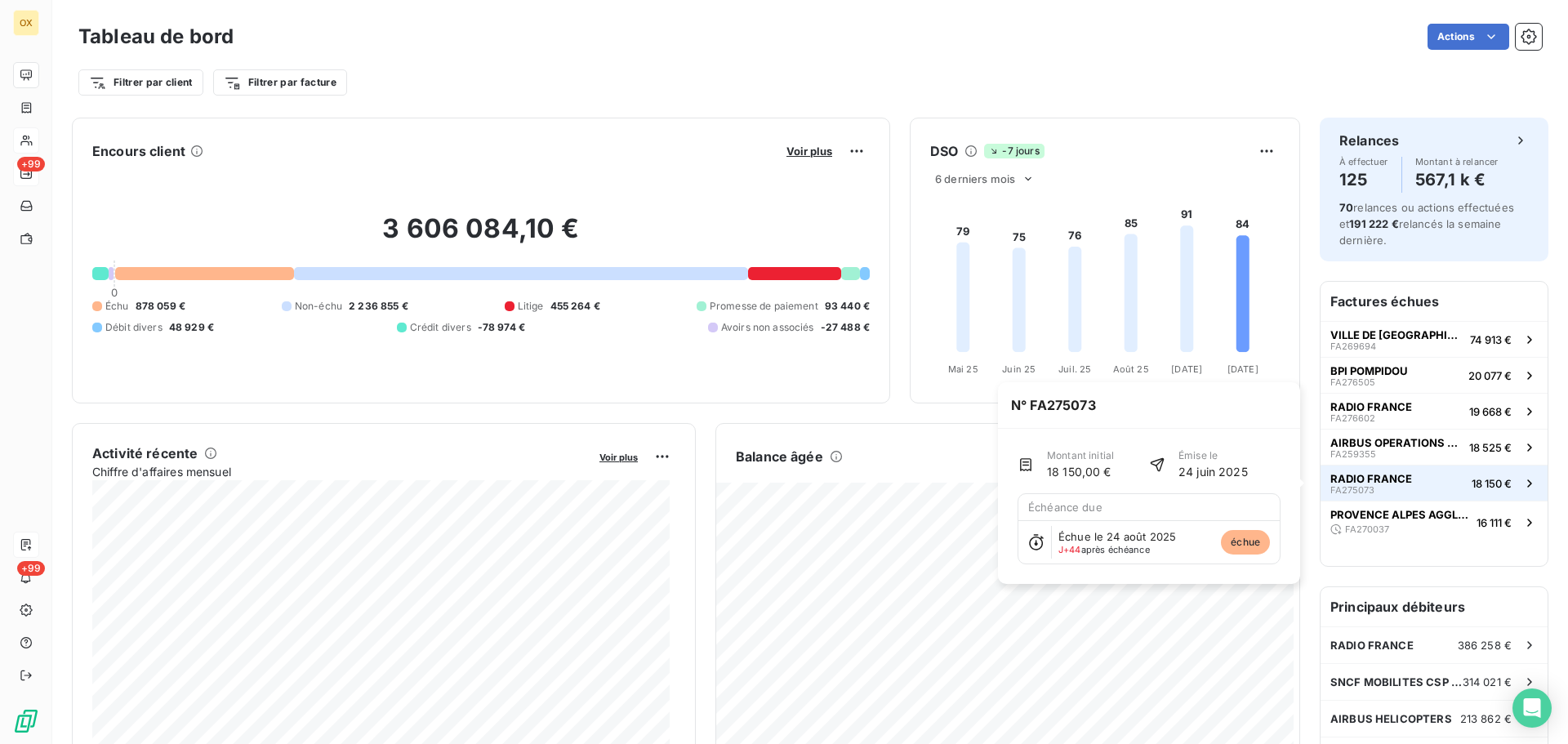
click at [1377, 484] on div "RADIO FRANCE FA275073" at bounding box center [1370, 483] width 82 height 23
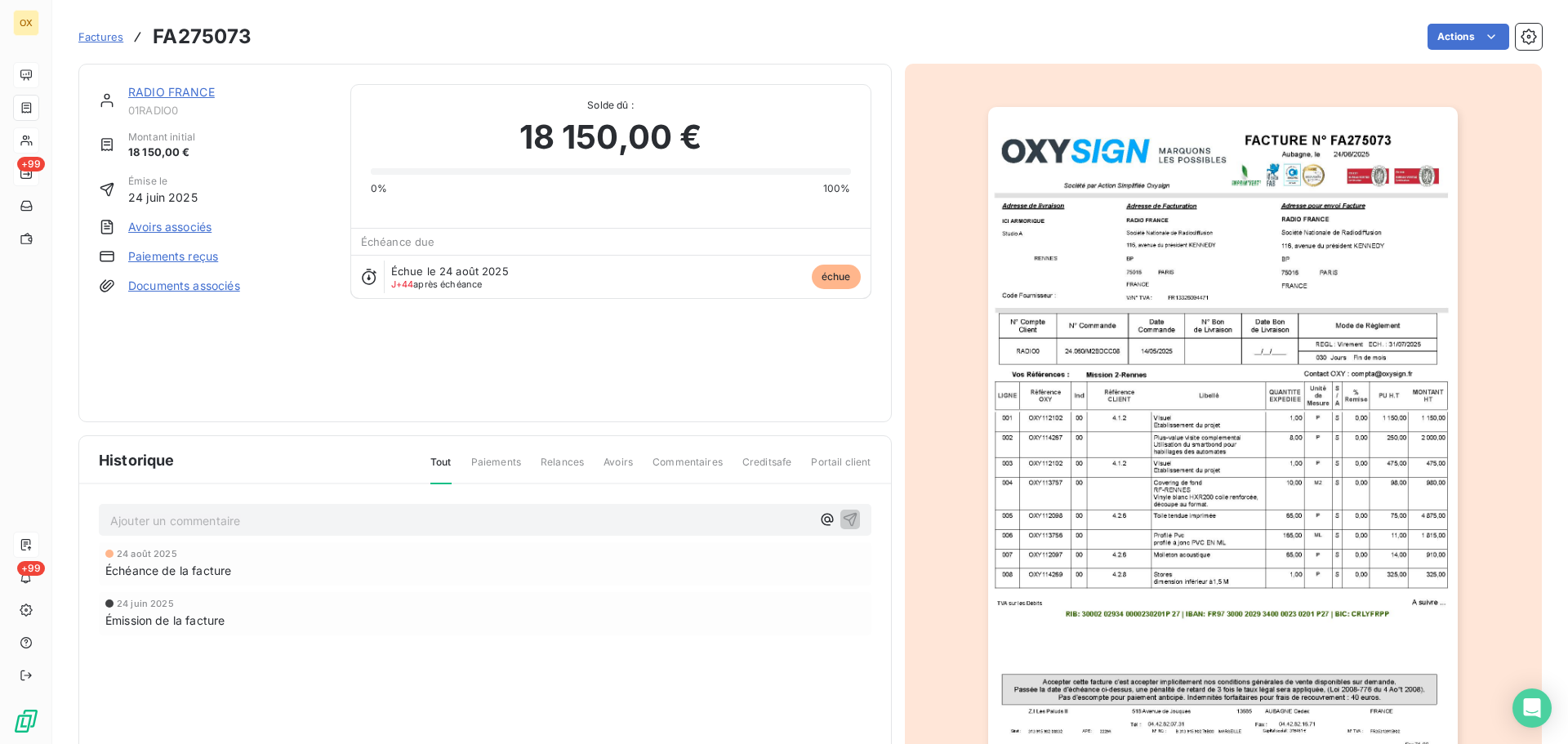
click at [199, 93] on link "RADIO FRANCE" at bounding box center [171, 92] width 87 height 14
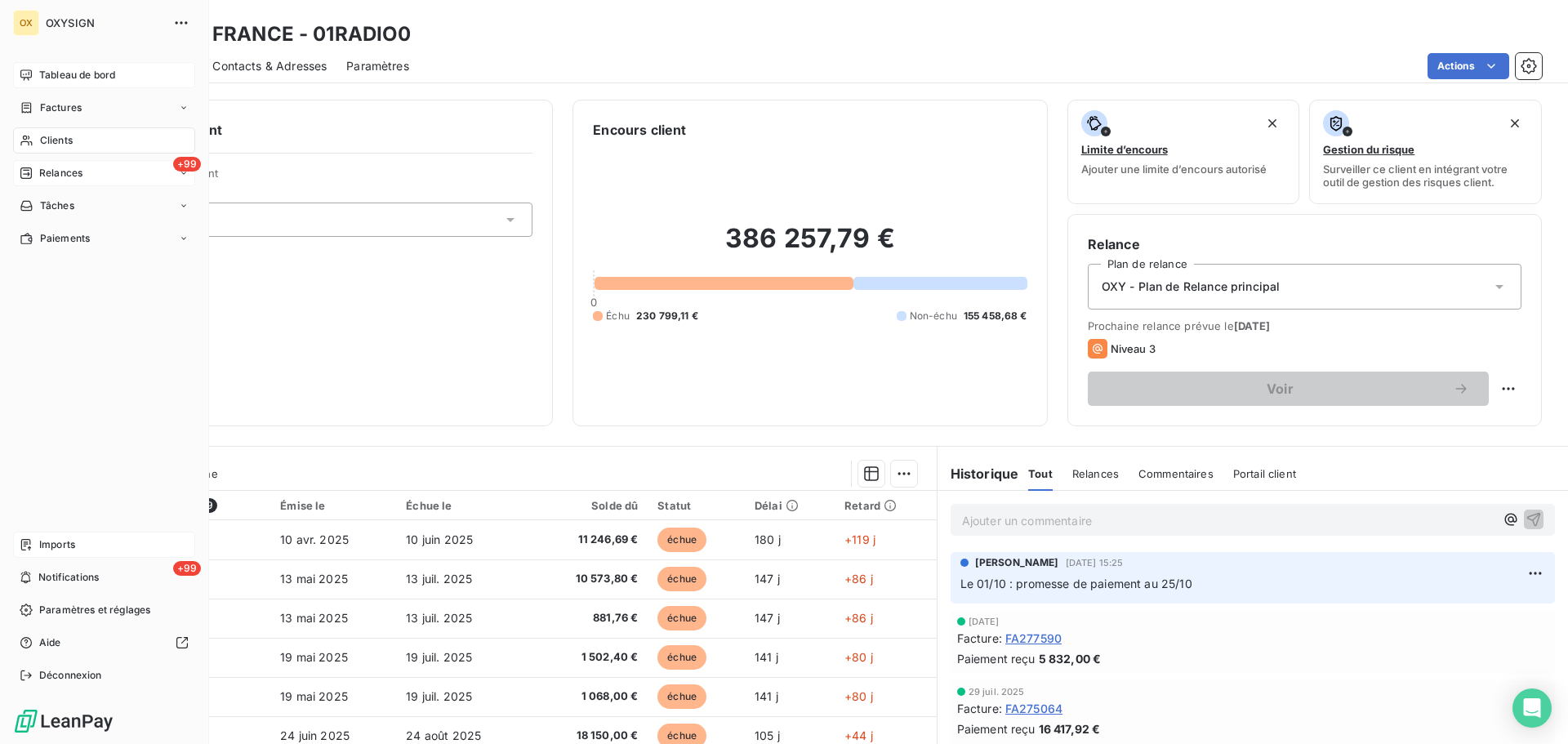
click at [45, 75] on span "Tableau de bord" at bounding box center [77, 75] width 76 height 15
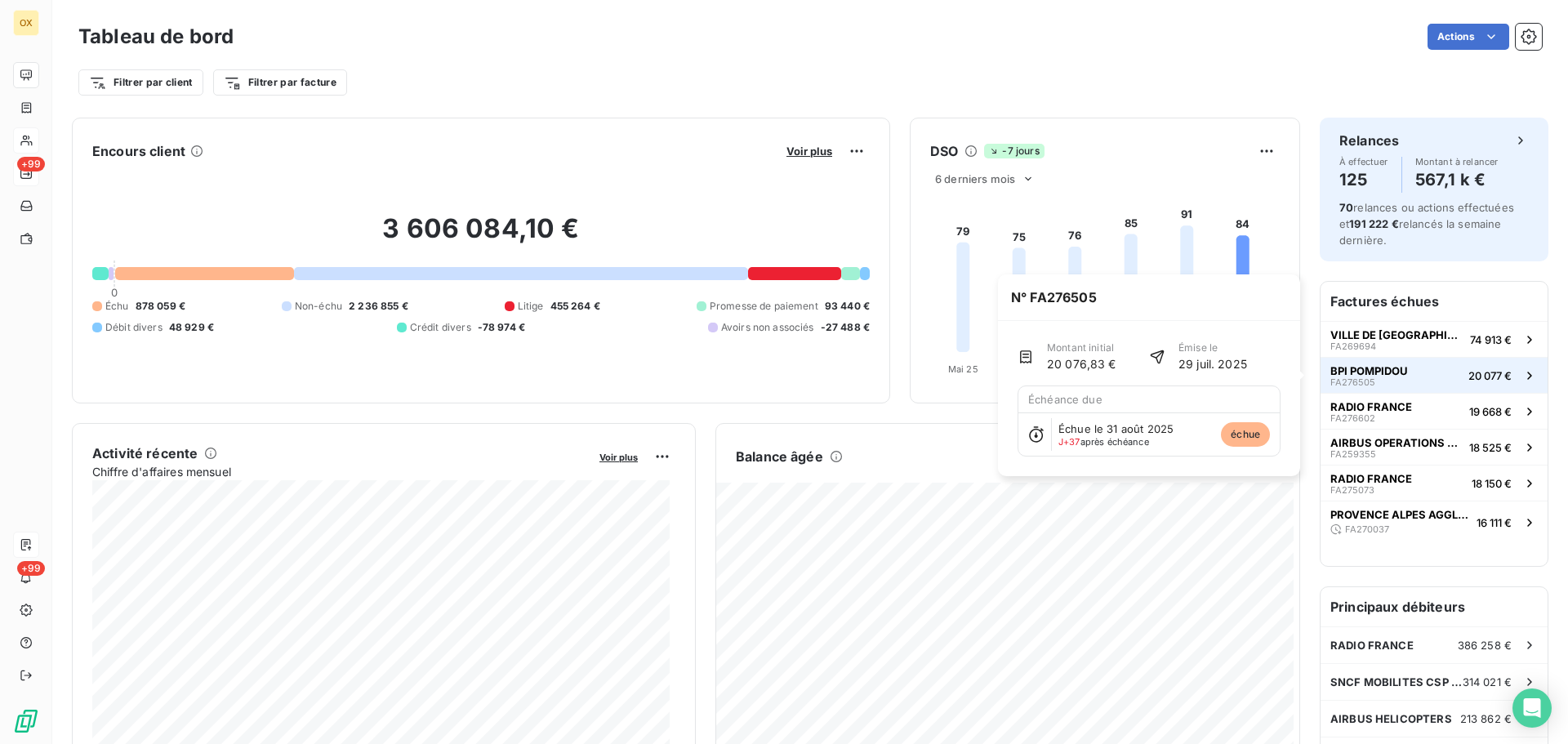
click at [1362, 368] on span "BPI POMPIDOU" at bounding box center [1368, 370] width 78 height 13
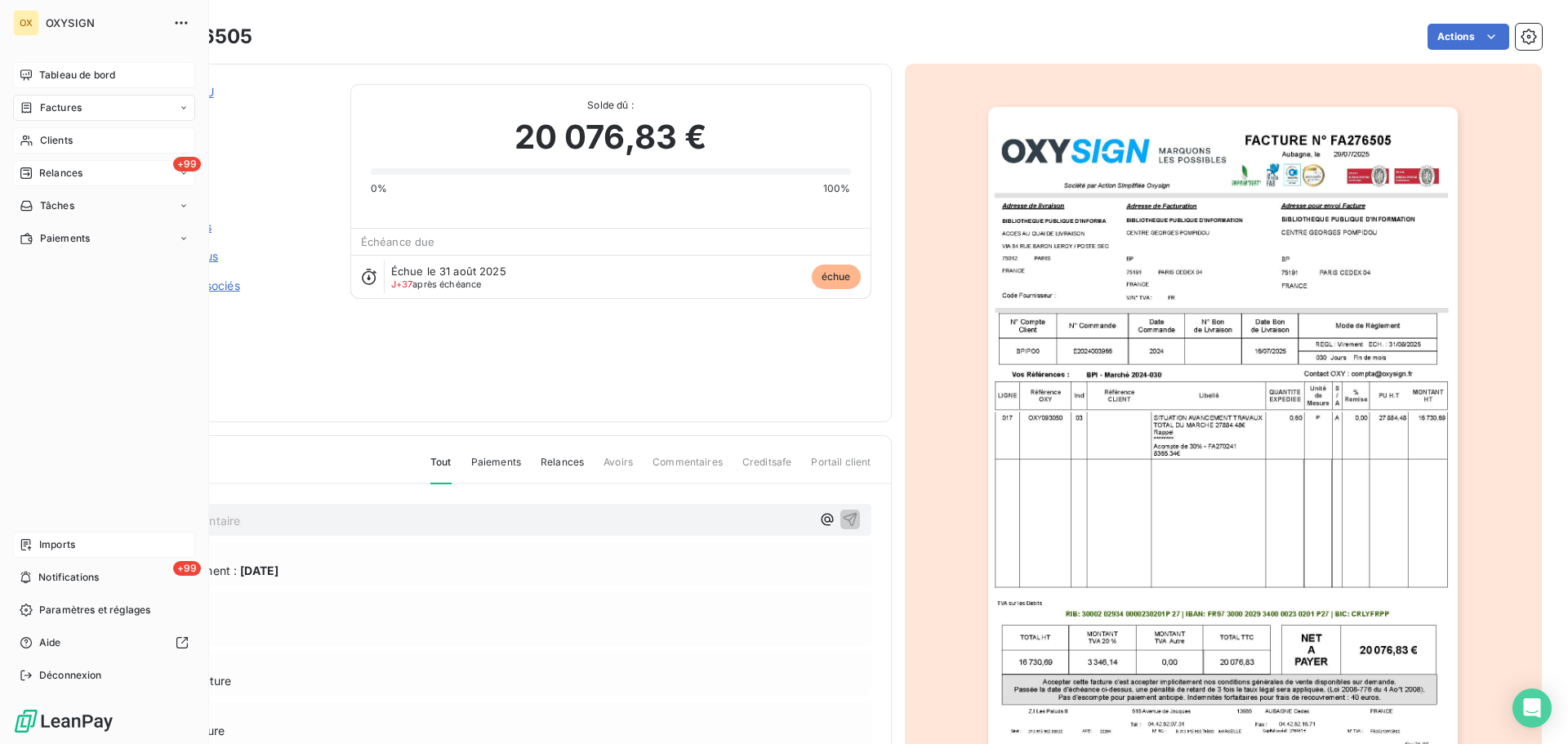
click at [45, 70] on span "Tableau de bord" at bounding box center [77, 75] width 76 height 15
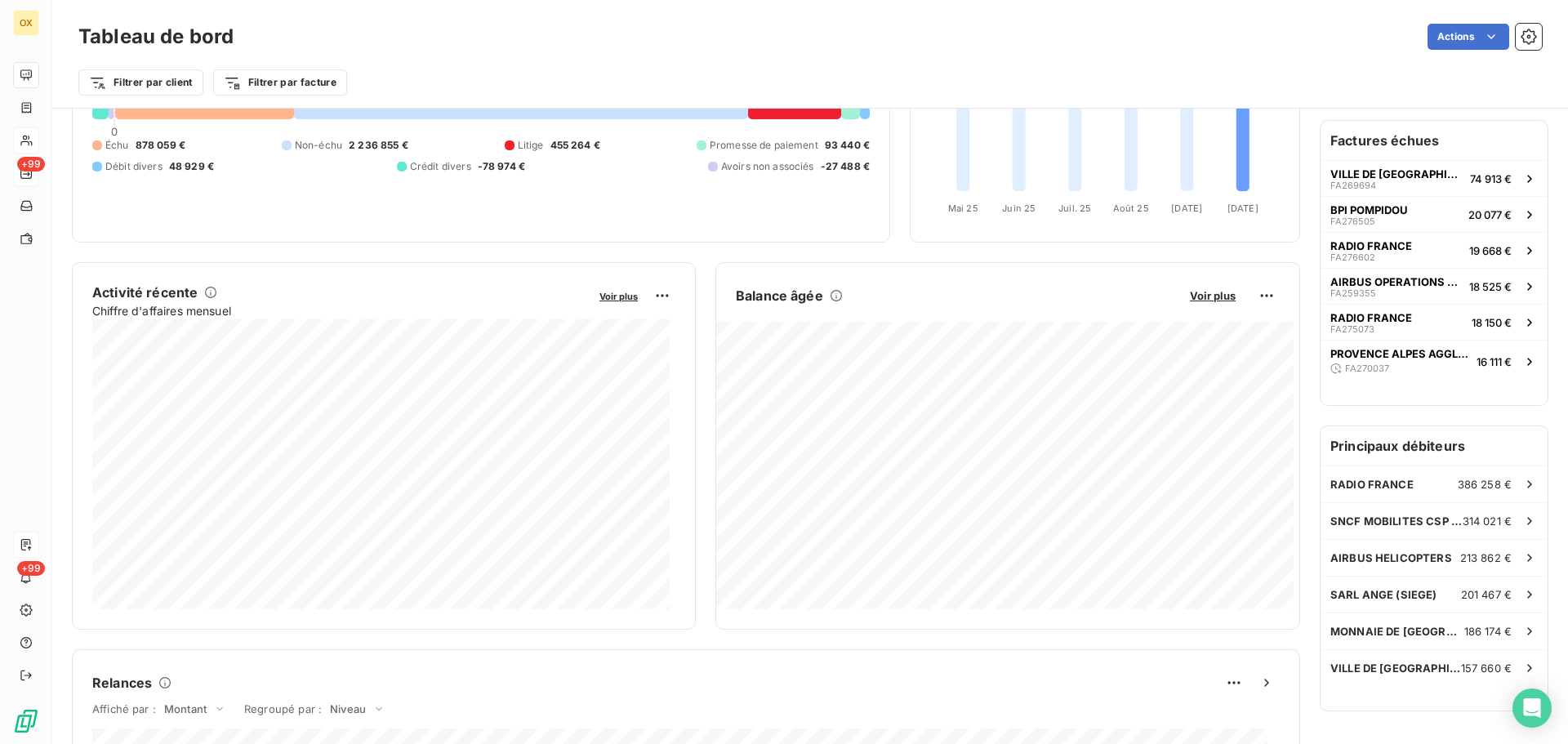
scroll to position [165, 0]
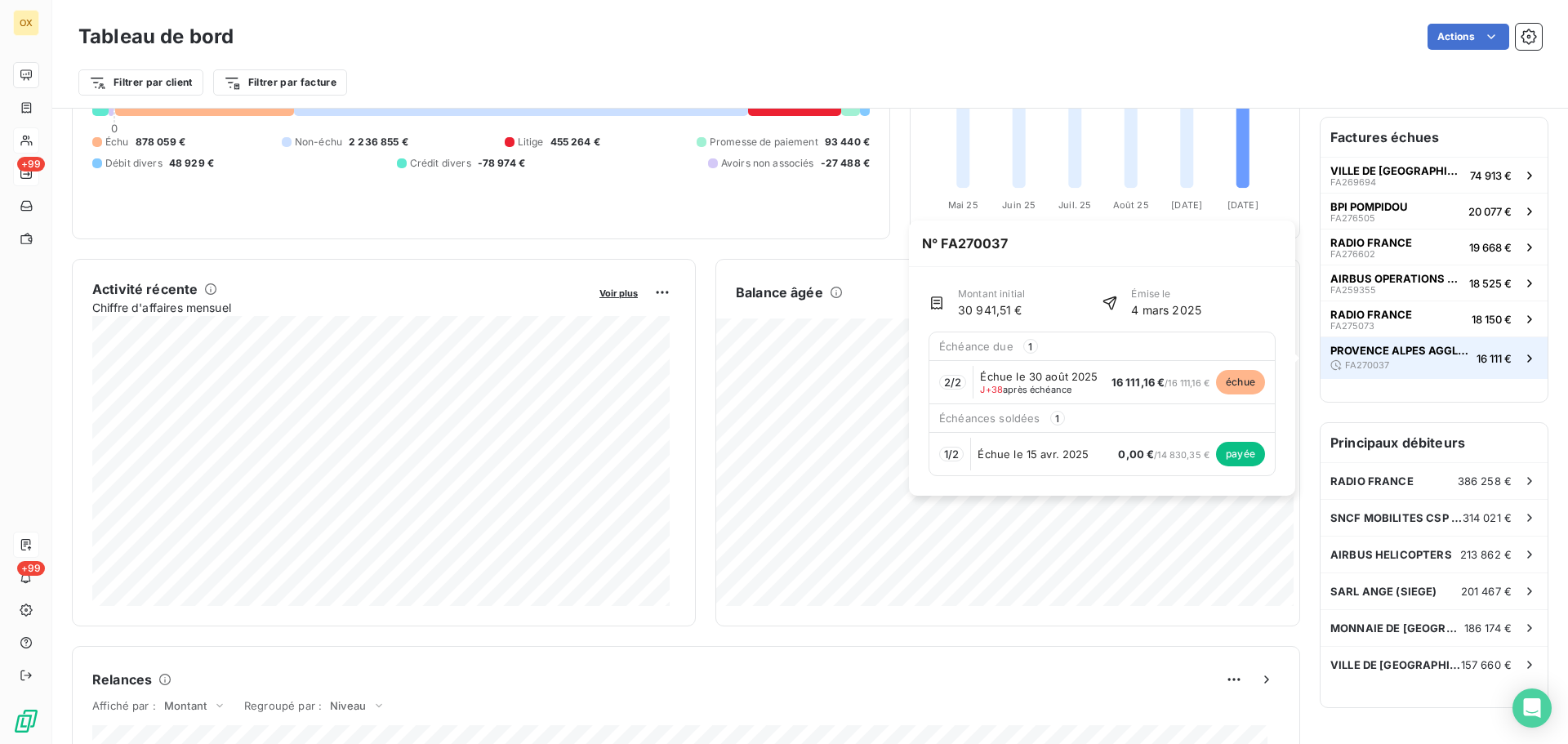
click at [1419, 348] on span "PROVENCE ALPES AGGLOMERATION" at bounding box center [1400, 349] width 140 height 13
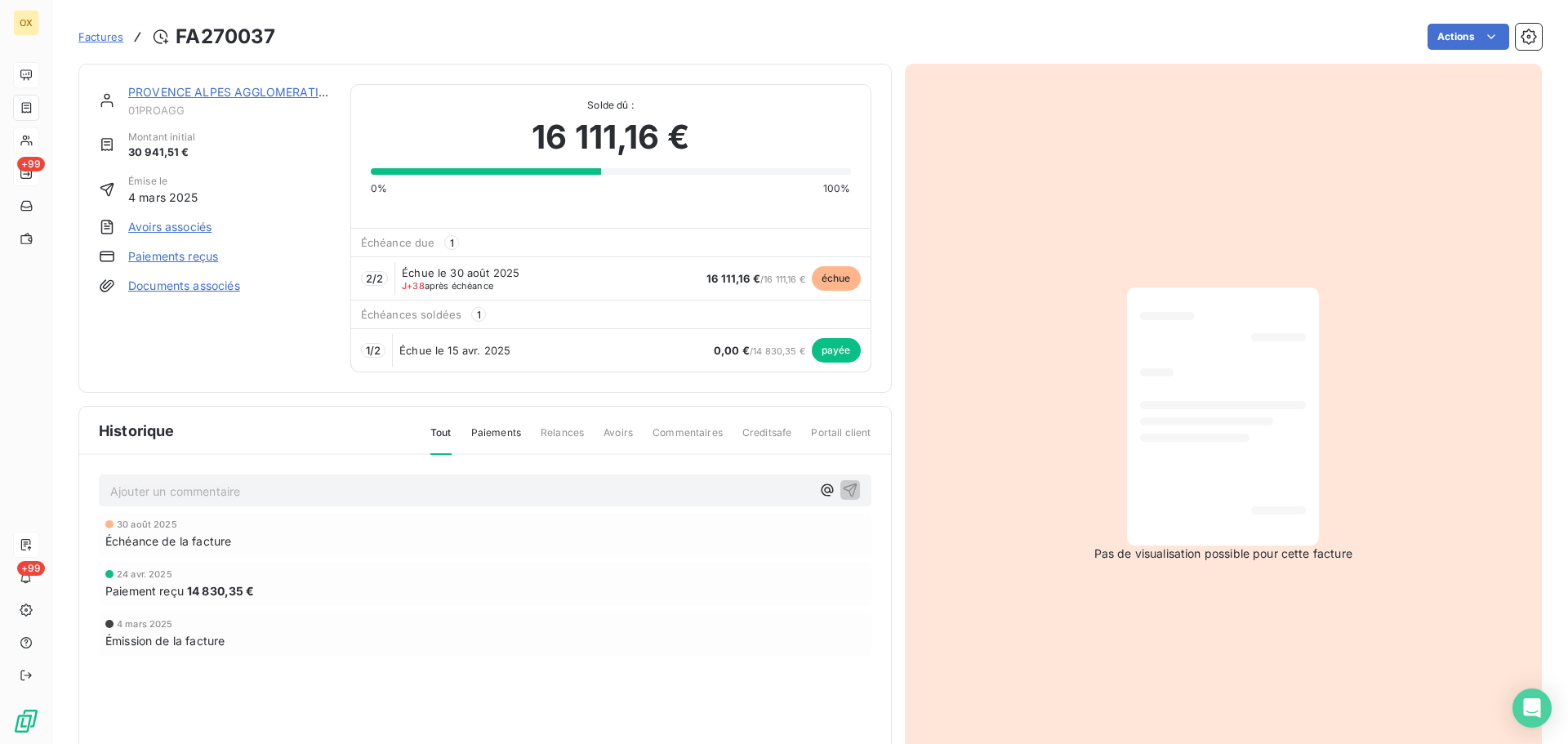
click at [271, 94] on link "PROVENCE ALPES AGGLOMERATION" at bounding box center [232, 92] width 209 height 14
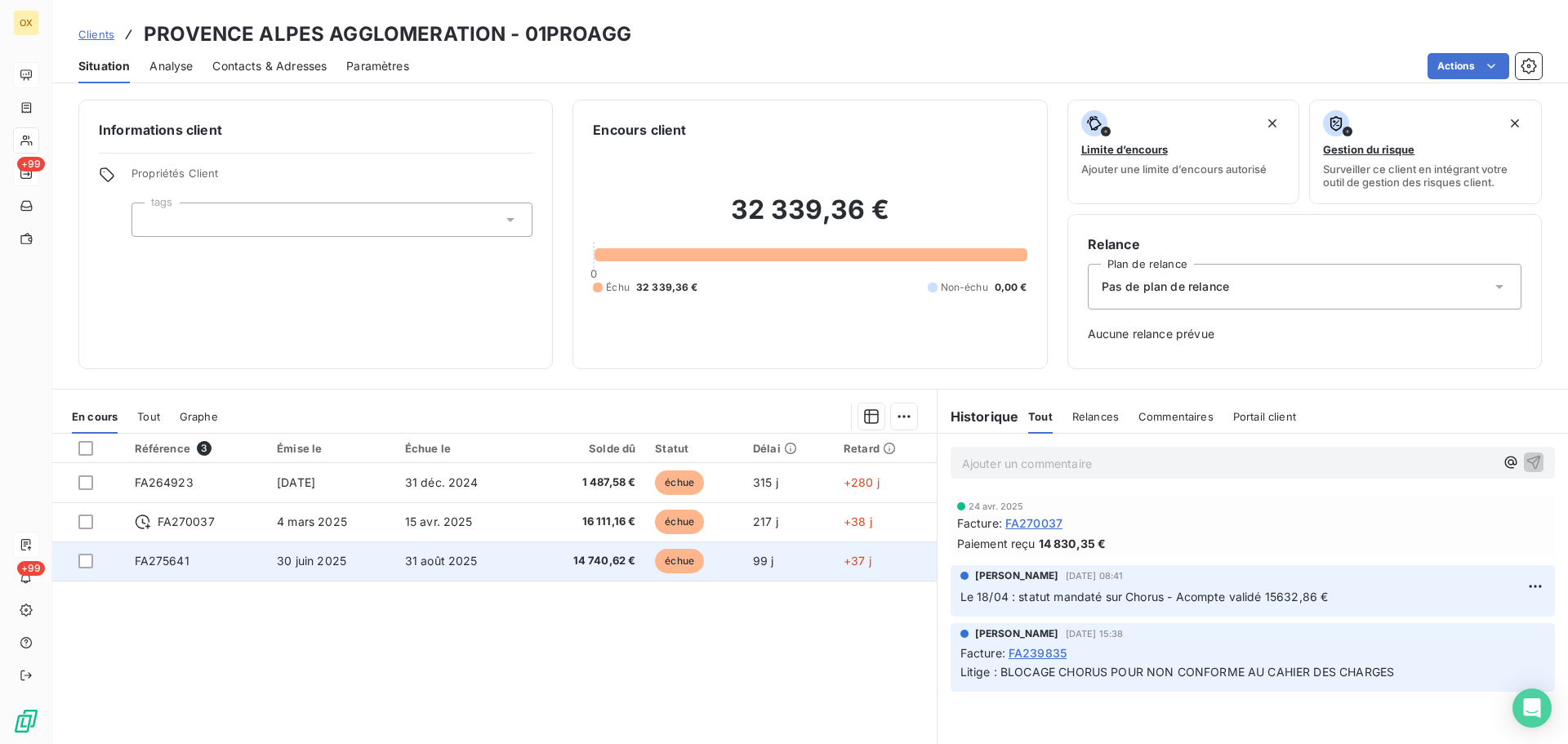
click at [365, 563] on td "30 juin 2025" at bounding box center [331, 561] width 128 height 39
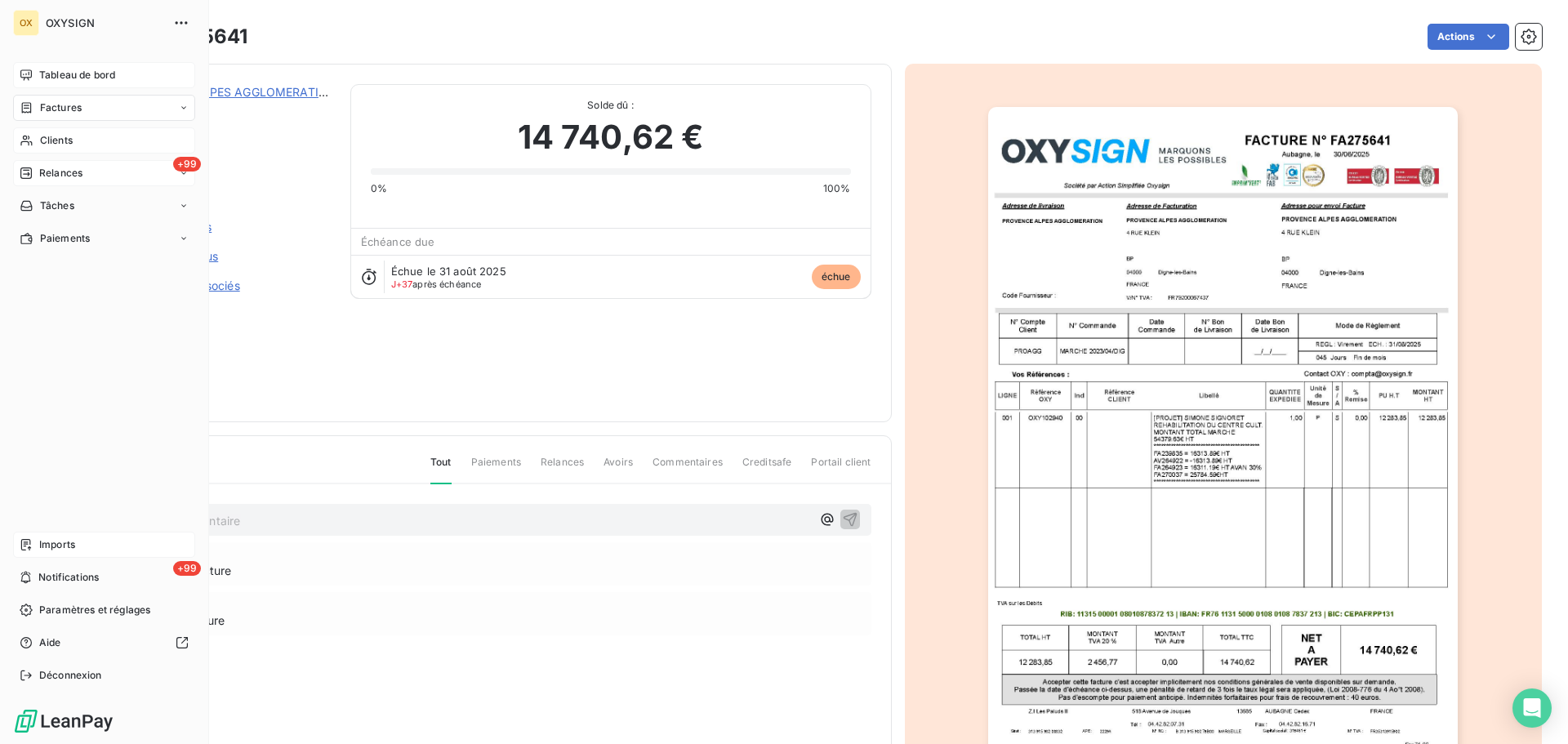
click at [45, 137] on span "Clients" at bounding box center [56, 140] width 32 height 15
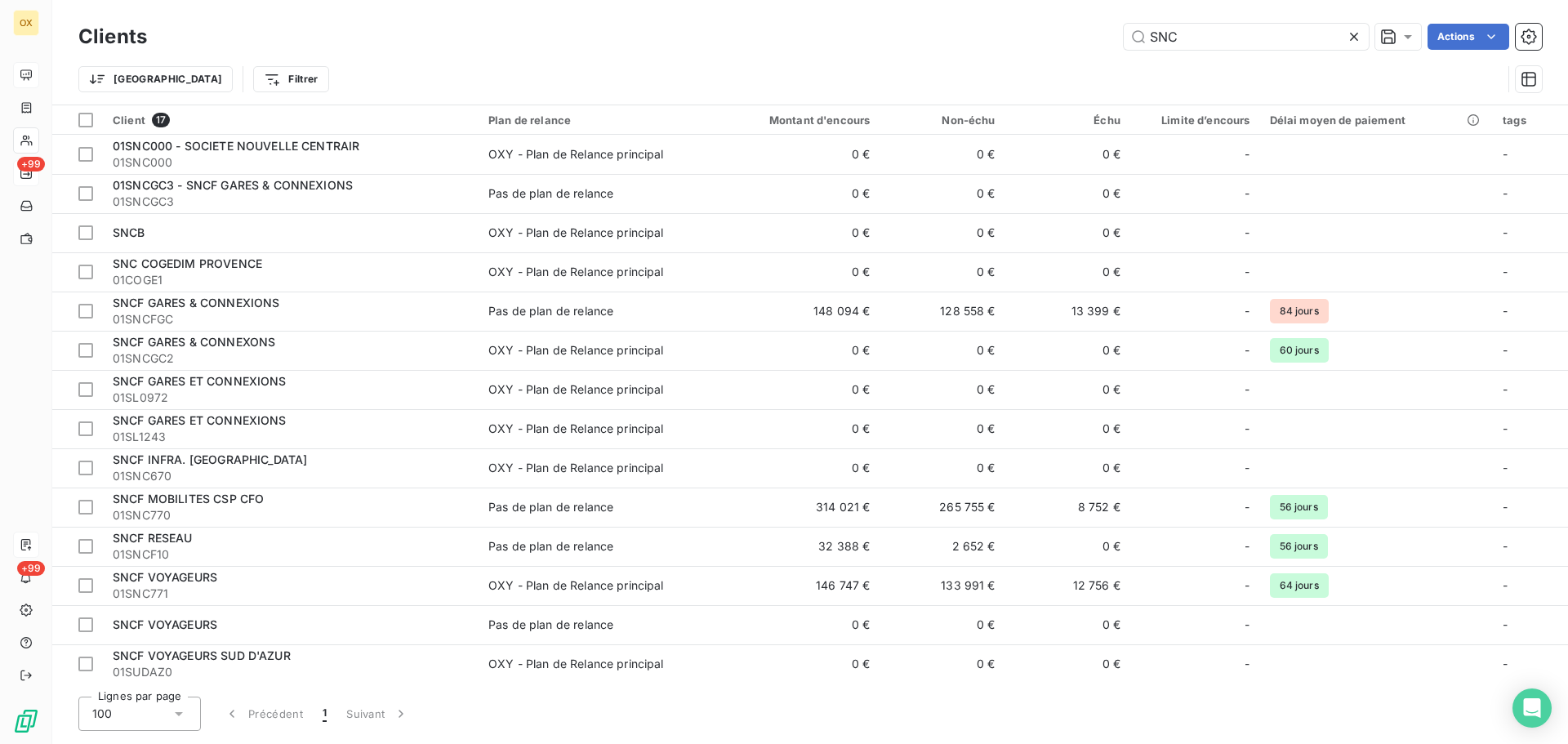
drag, startPoint x: 1181, startPoint y: 35, endPoint x: 1072, endPoint y: 31, distance: 109.1
click at [1084, 40] on div "SNC Actions" at bounding box center [854, 36] width 1375 height 27
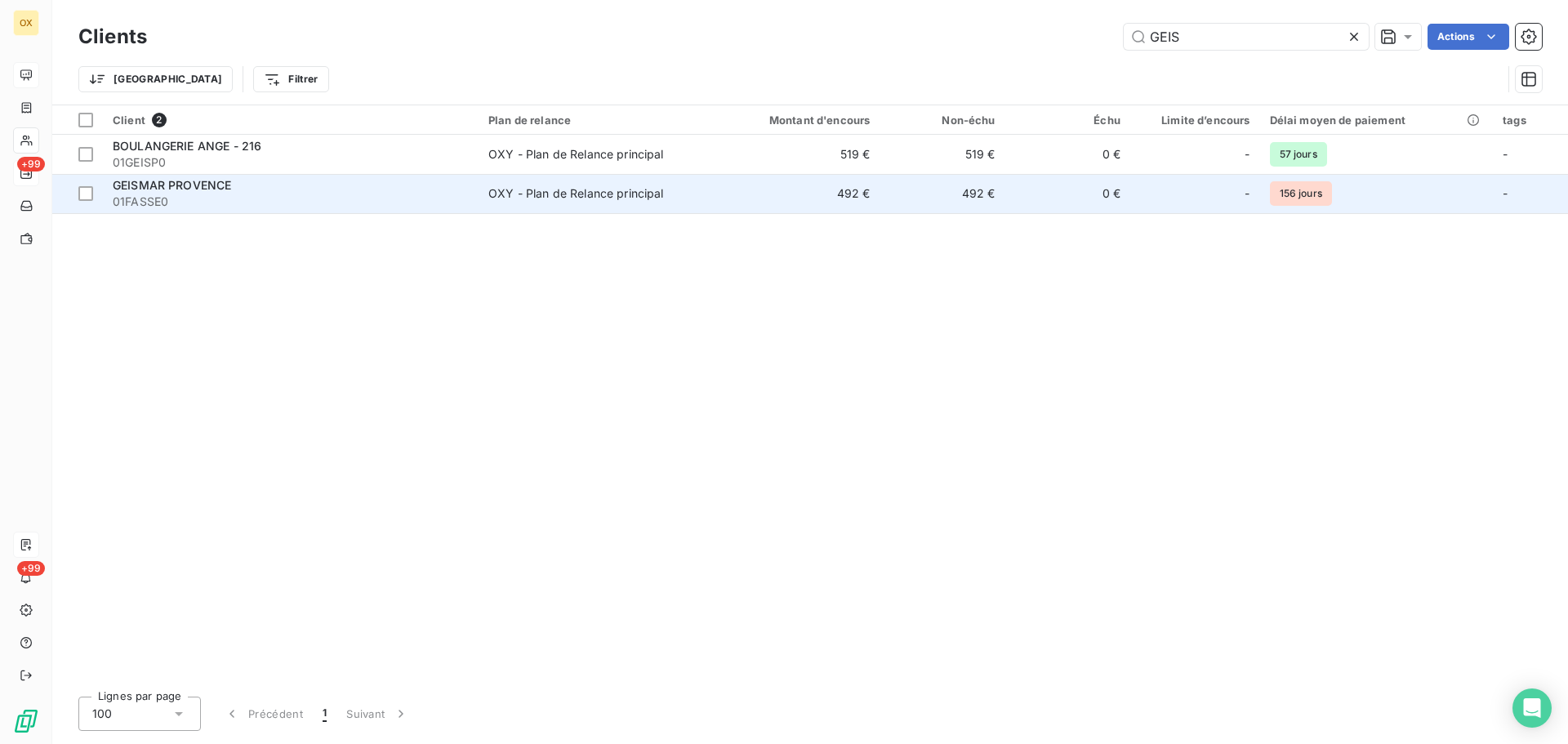
type input "GEIS"
click at [338, 191] on div "GEISMAR PROVENCE" at bounding box center [291, 185] width 356 height 17
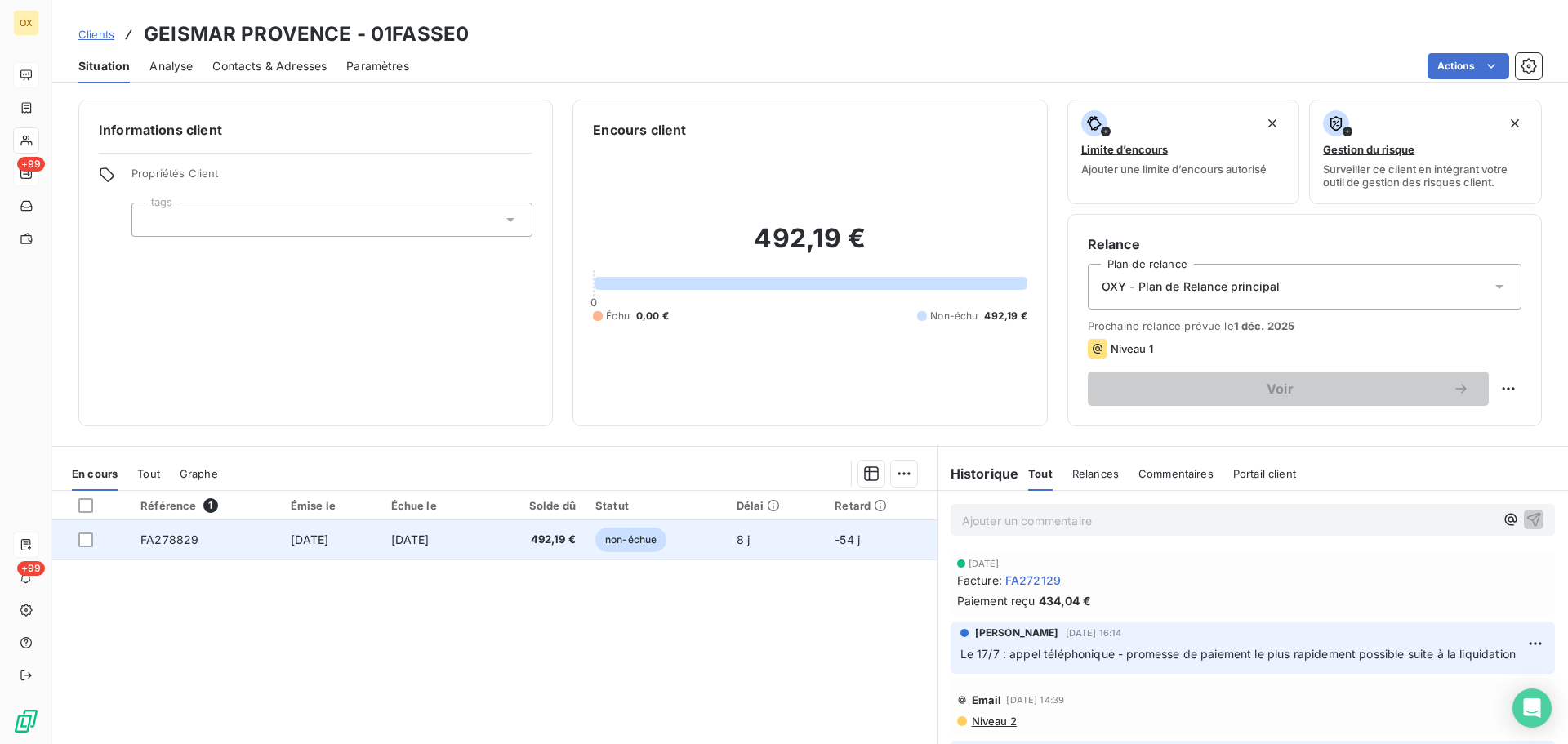
click at [281, 547] on td "[DATE]" at bounding box center [332, 540] width 100 height 39
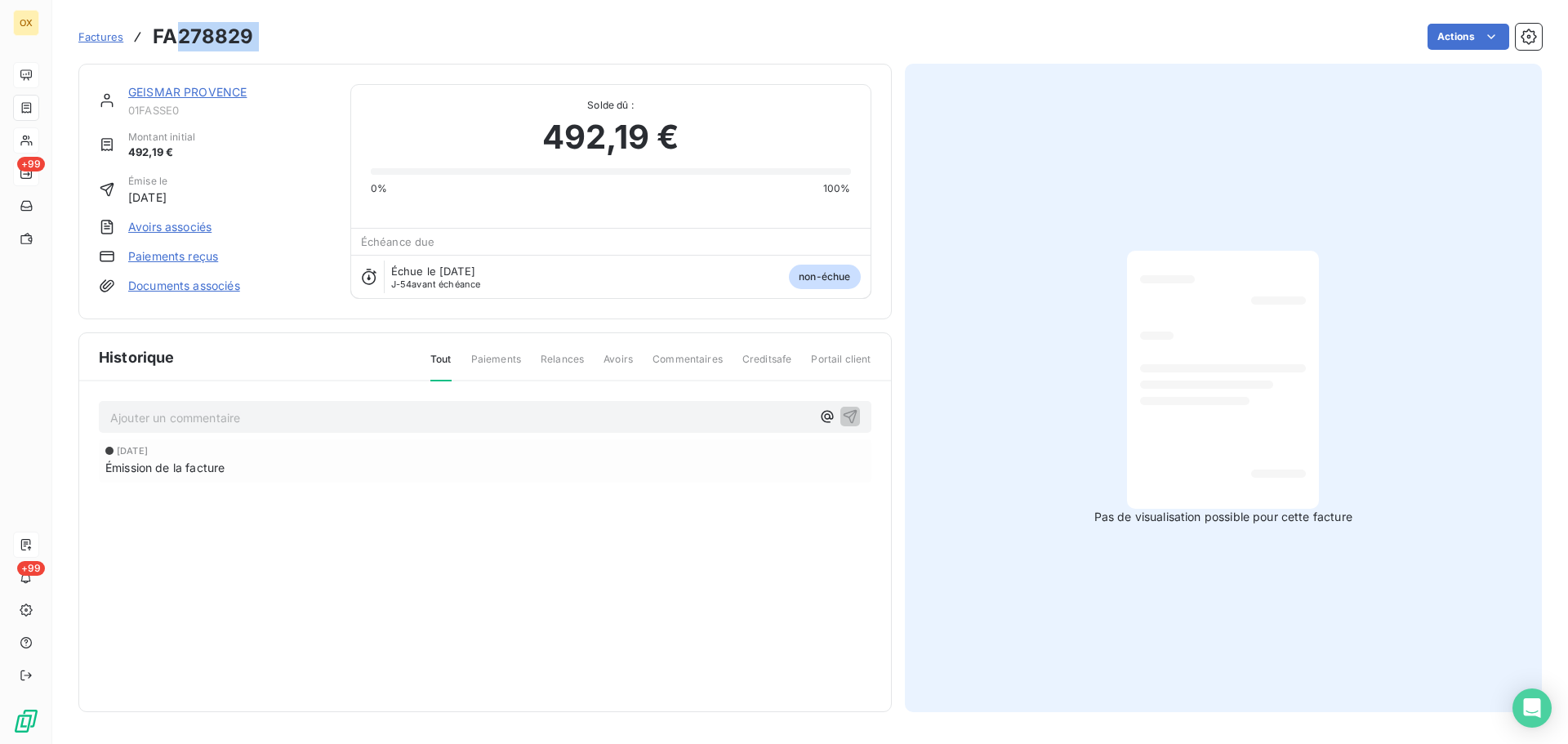
drag, startPoint x: 265, startPoint y: 36, endPoint x: 177, endPoint y: 29, distance: 88.3
click at [177, 29] on div "Factures FA278829 Actions" at bounding box center [810, 36] width 1463 height 34
copy section "278829 Actions"
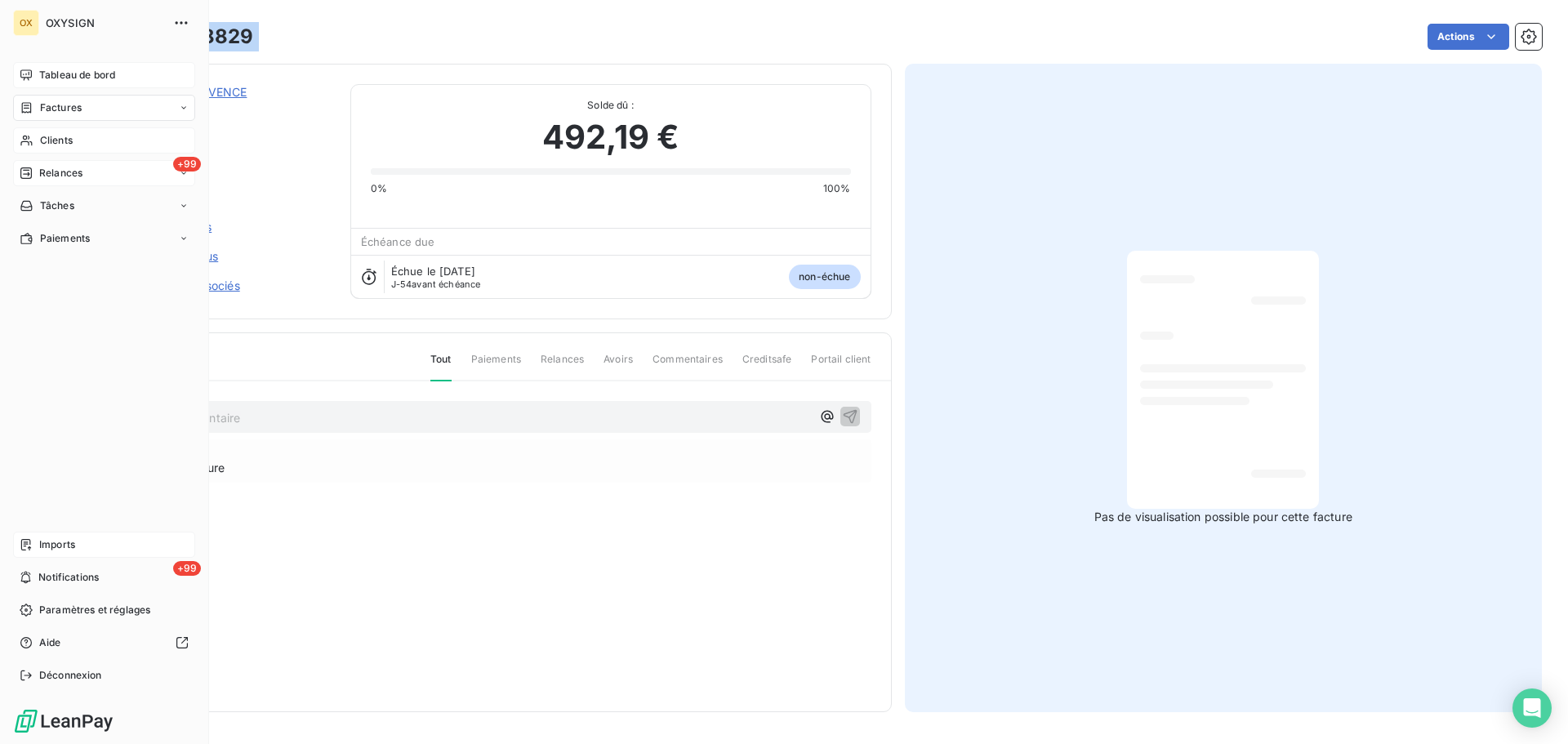
click at [58, 76] on span "Tableau de bord" at bounding box center [77, 75] width 76 height 15
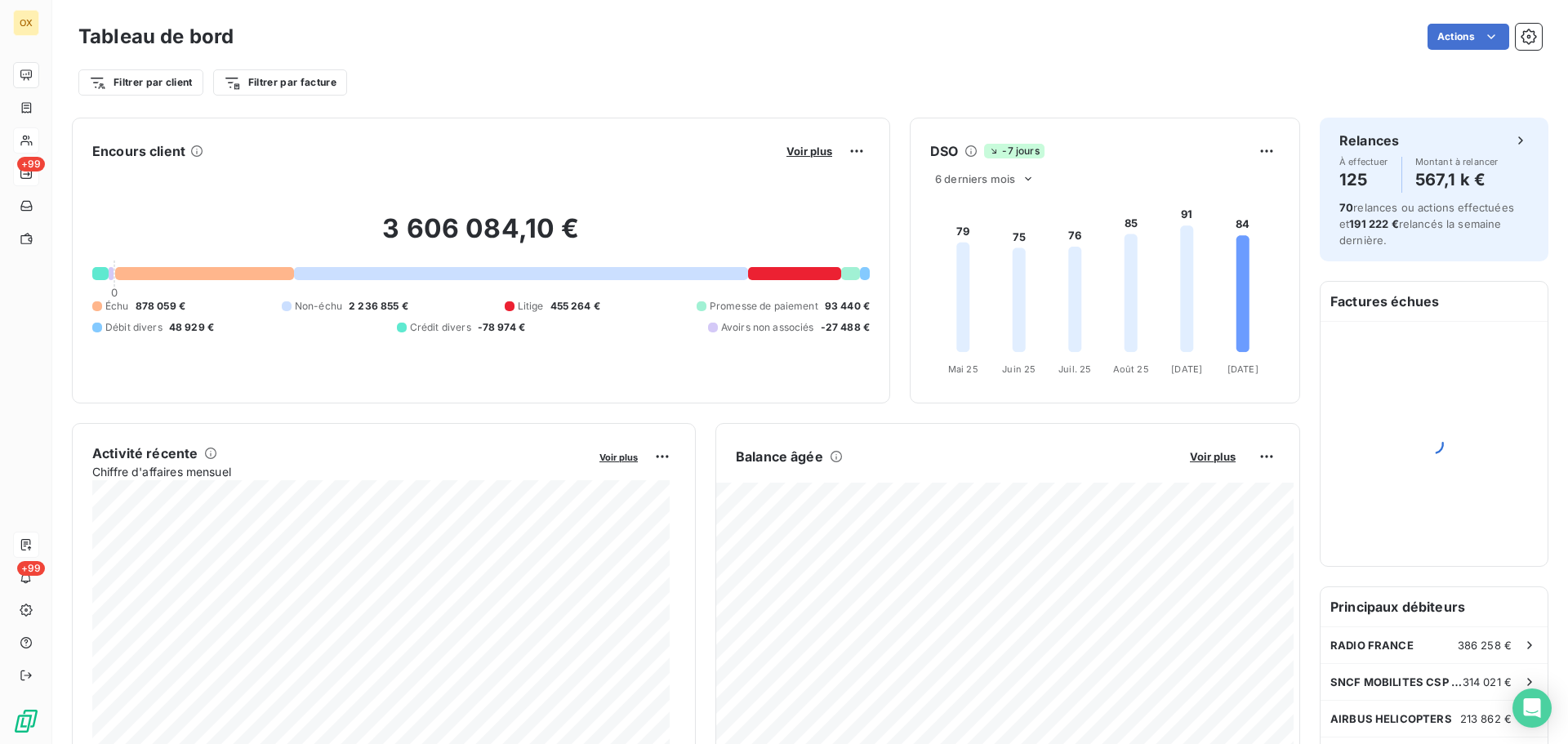
click at [490, 86] on div "Filtrer par client Filtrer par facture" at bounding box center [810, 83] width 1463 height 31
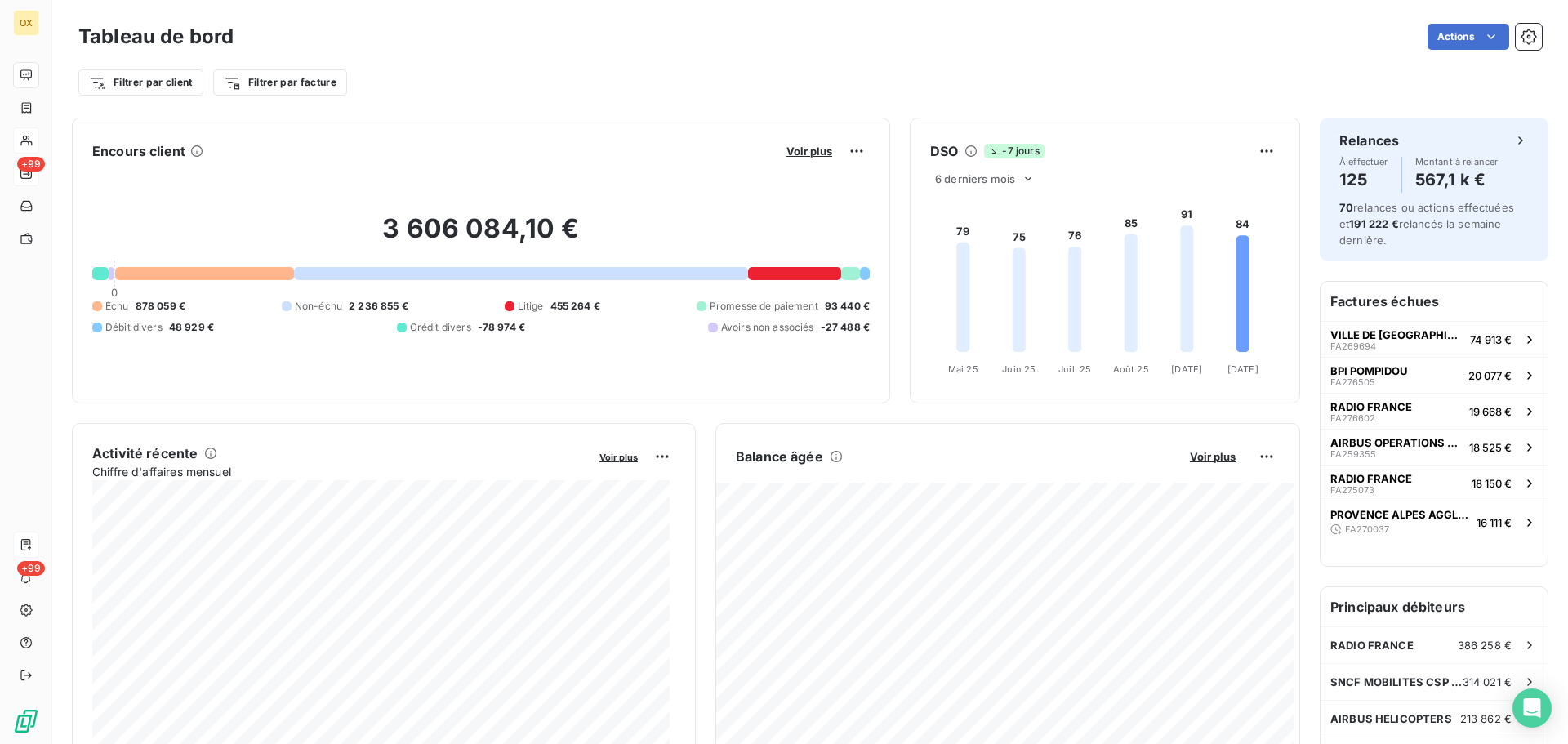
click at [671, 68] on div "Filtrer par client Filtrer par facture" at bounding box center [810, 83] width 1463 height 31
drag, startPoint x: 175, startPoint y: 305, endPoint x: 136, endPoint y: 307, distance: 39.1
click at [136, 307] on span "878 059 €" at bounding box center [160, 306] width 50 height 15
click at [418, 122] on div "Encours client Voir plus 3 606 084,10 € 0 Échu 878 059 € Non-échu 2 236 855 € L…" at bounding box center [481, 261] width 818 height 285
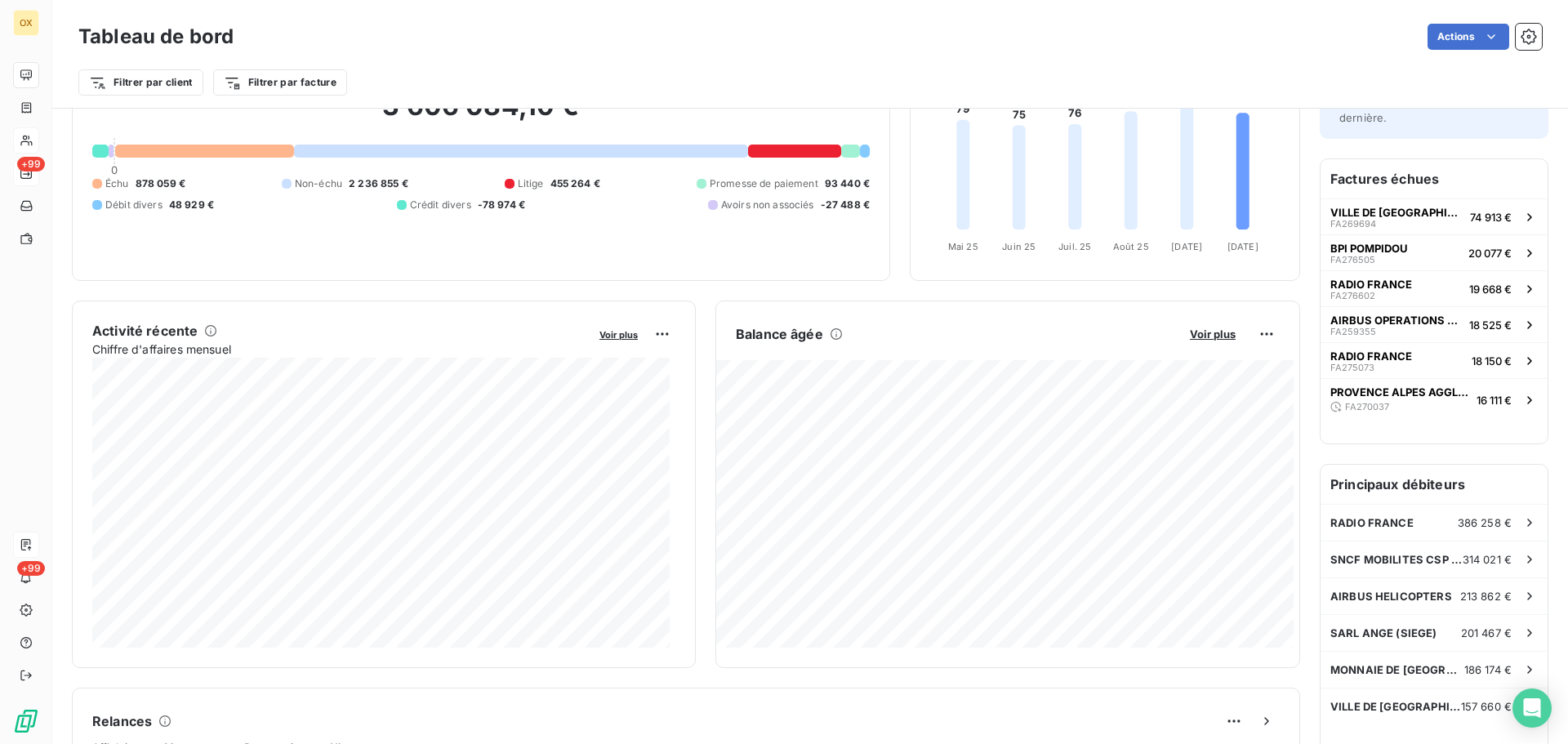
scroll to position [2, 0]
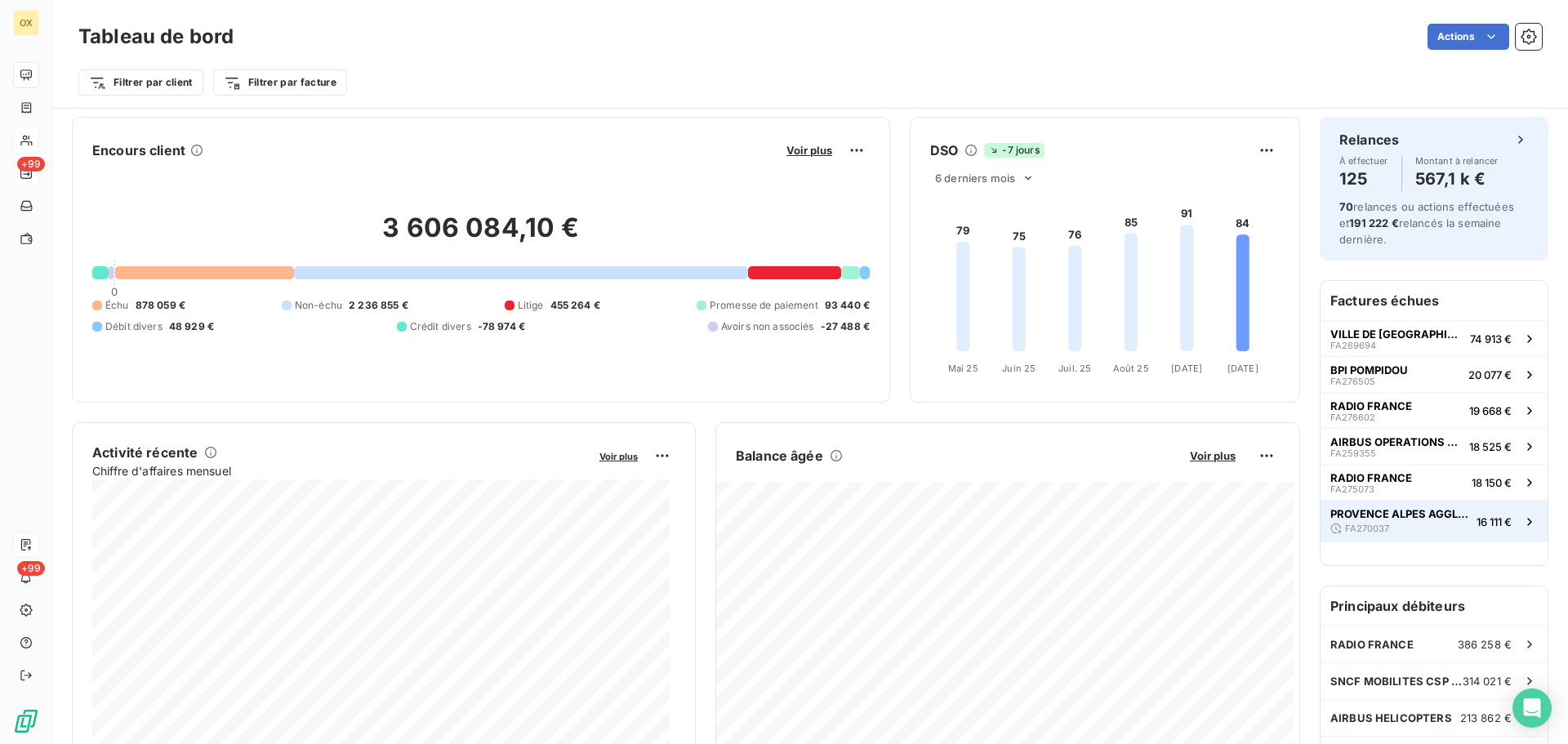
click at [1376, 512] on span "PROVENCE ALPES AGGLOMERATION" at bounding box center [1400, 513] width 140 height 13
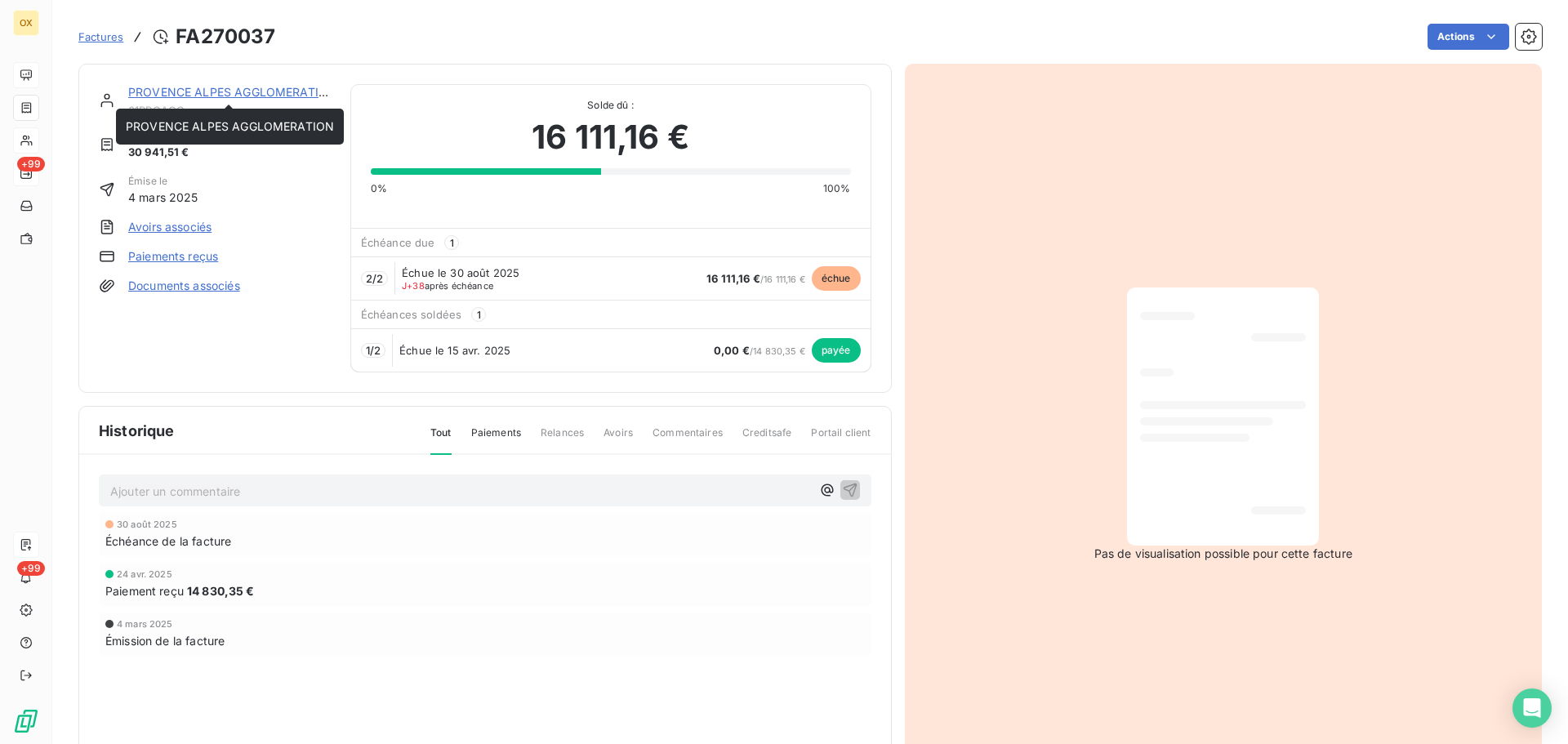
click at [282, 93] on link "PROVENCE ALPES AGGLOMERATION" at bounding box center [232, 92] width 209 height 14
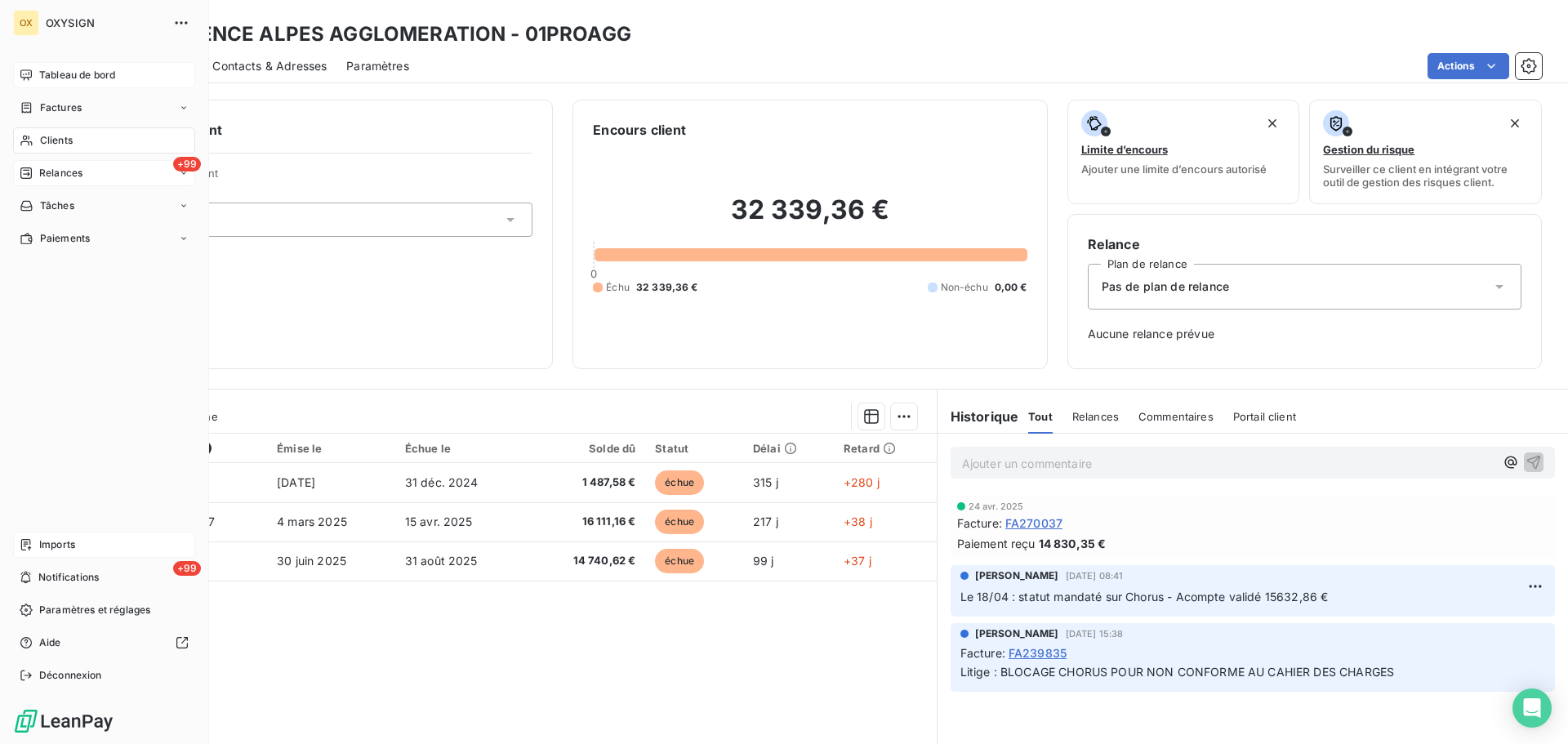
click at [45, 139] on span "Clients" at bounding box center [56, 140] width 32 height 15
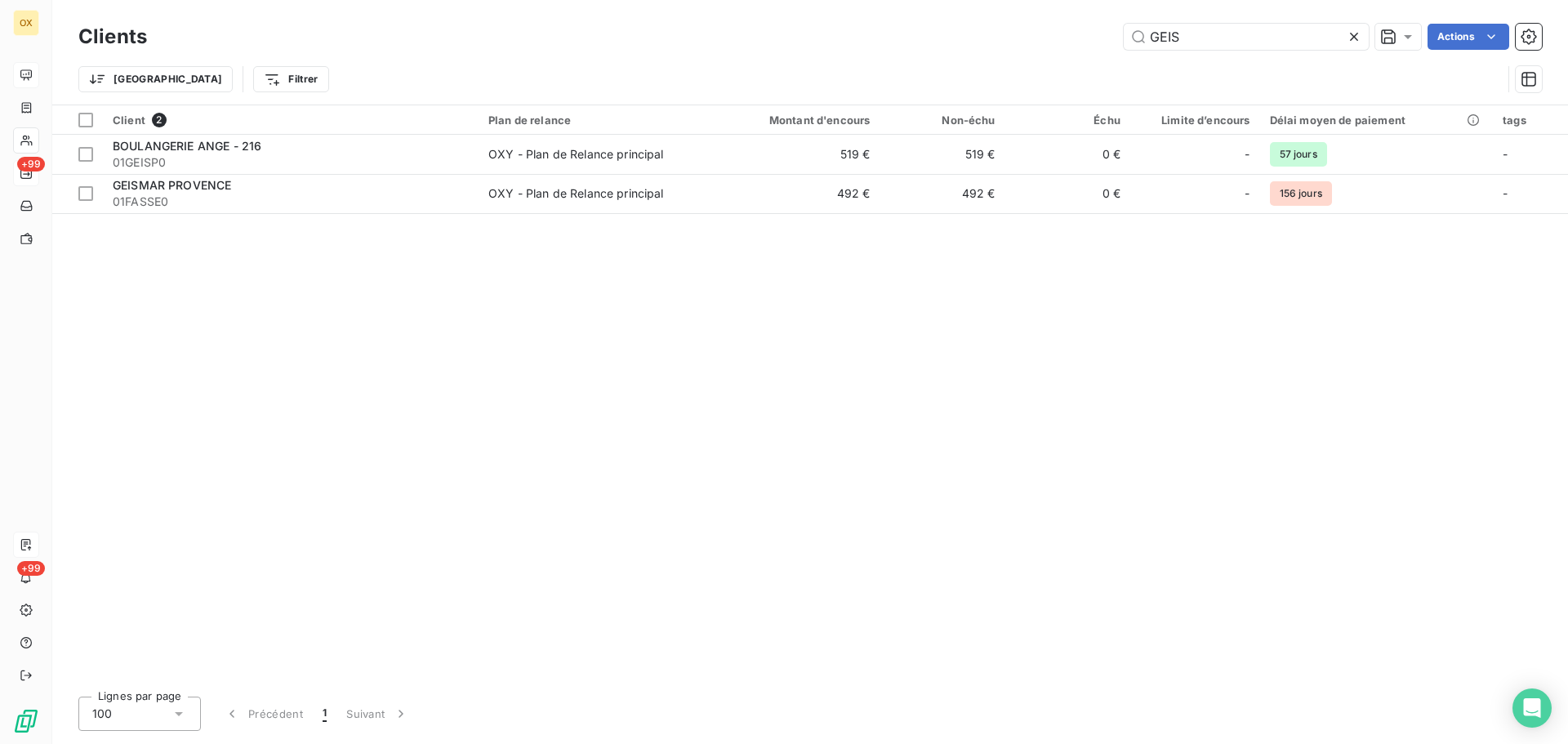
drag, startPoint x: 1198, startPoint y: 31, endPoint x: 1129, endPoint y: 22, distance: 69.6
click at [1129, 22] on div "Clients GEIS Actions" at bounding box center [810, 36] width 1463 height 34
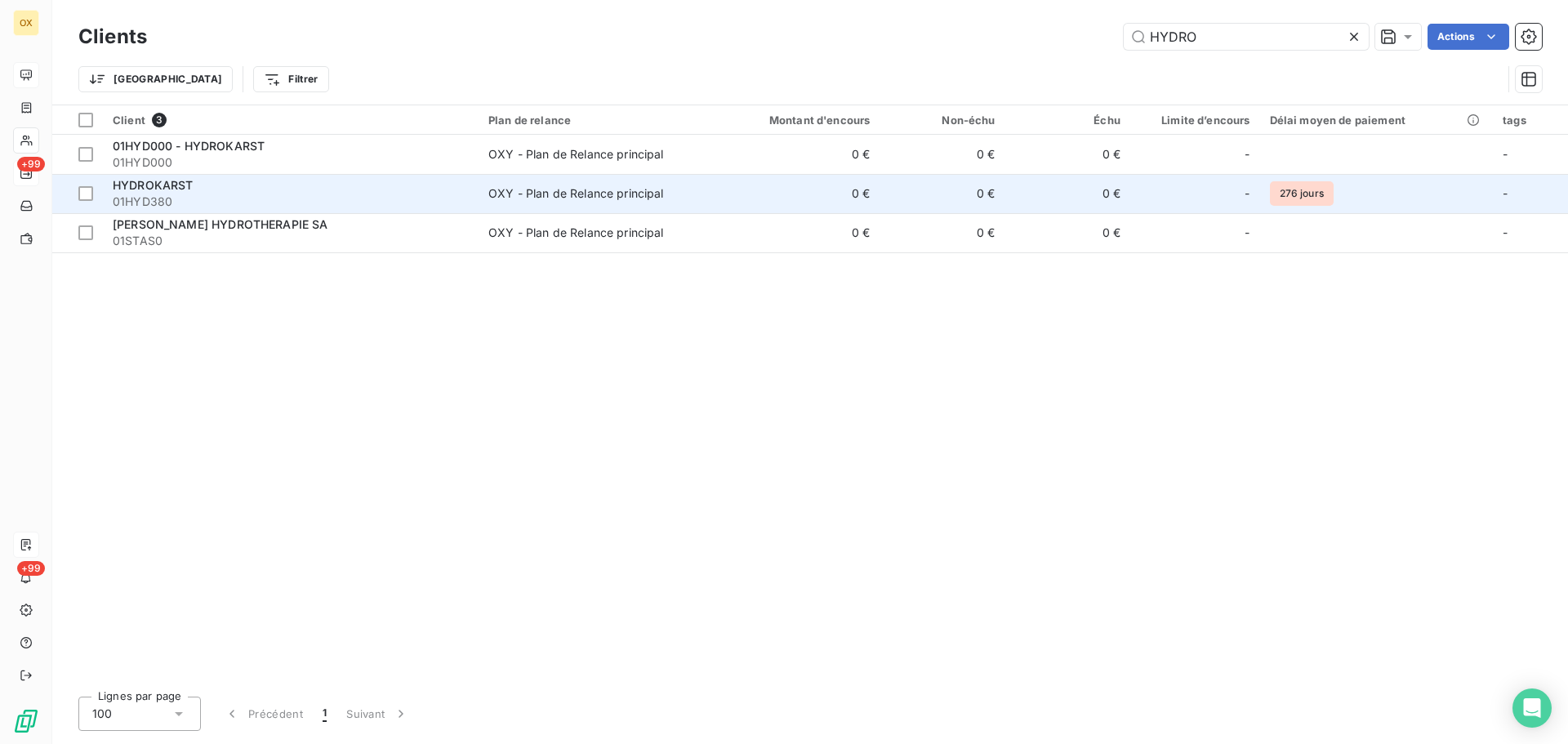
type input "HYDRO"
click at [377, 181] on div "HYDROKARST" at bounding box center [291, 185] width 356 height 17
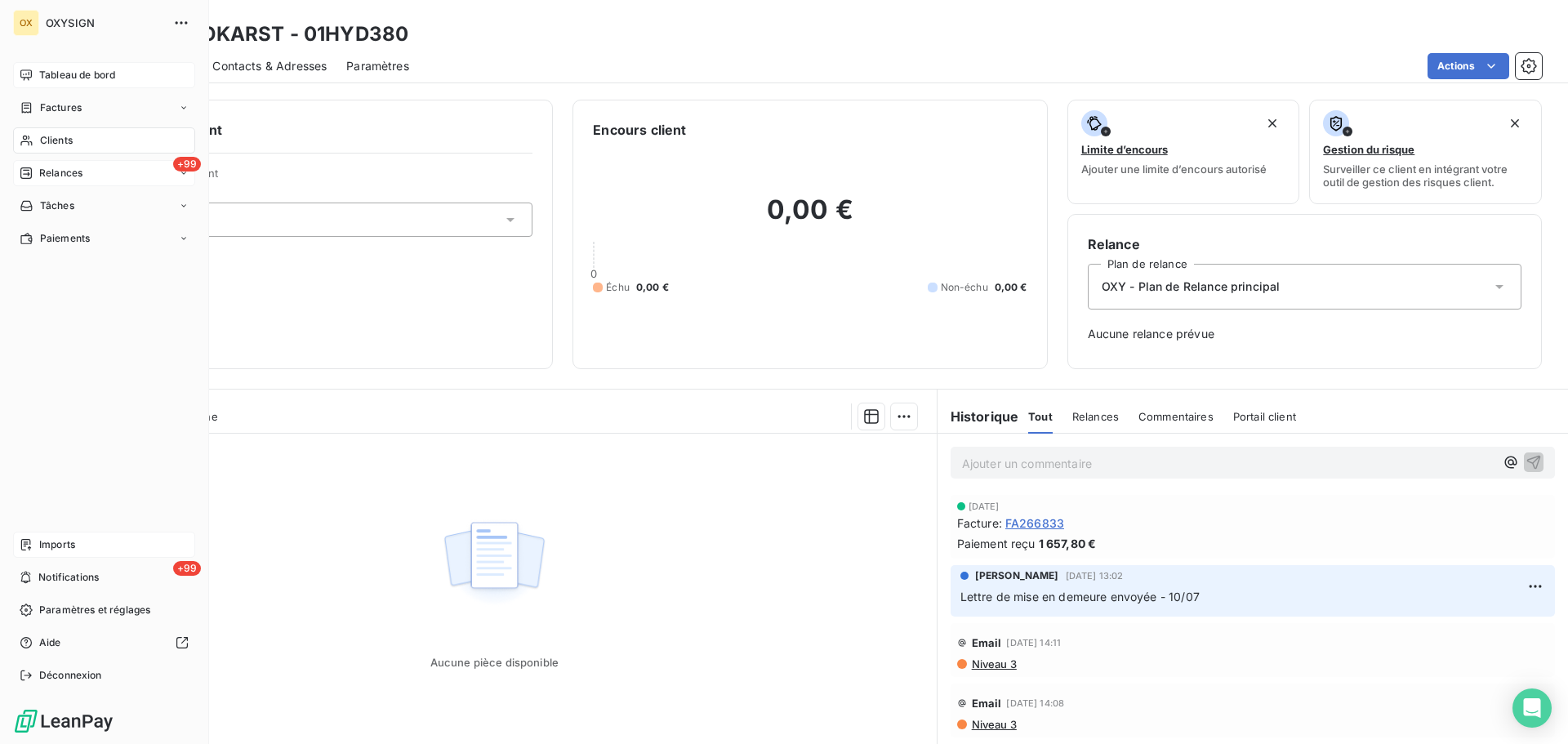
click at [49, 72] on span "Tableau de bord" at bounding box center [77, 75] width 76 height 15
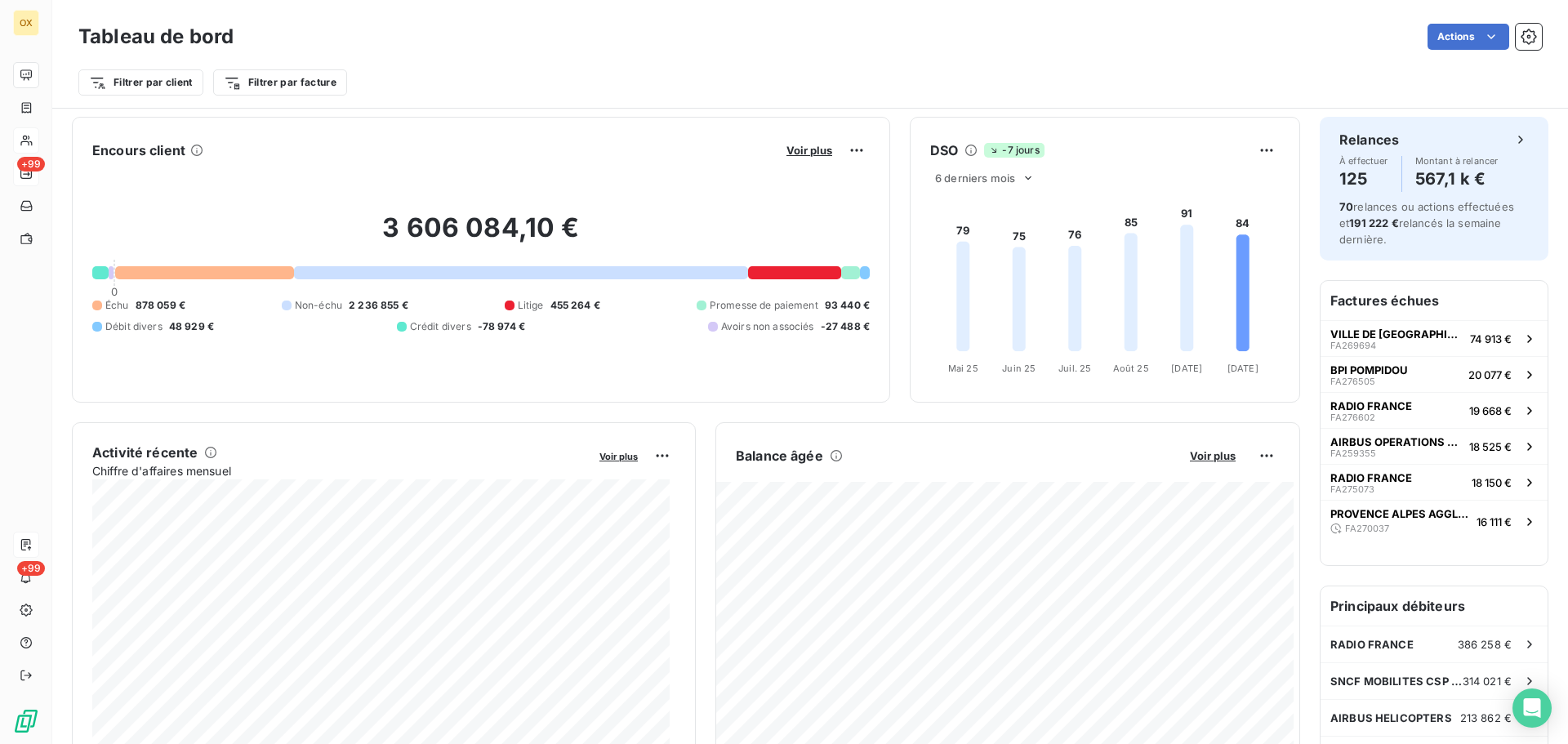
scroll to position [84, 0]
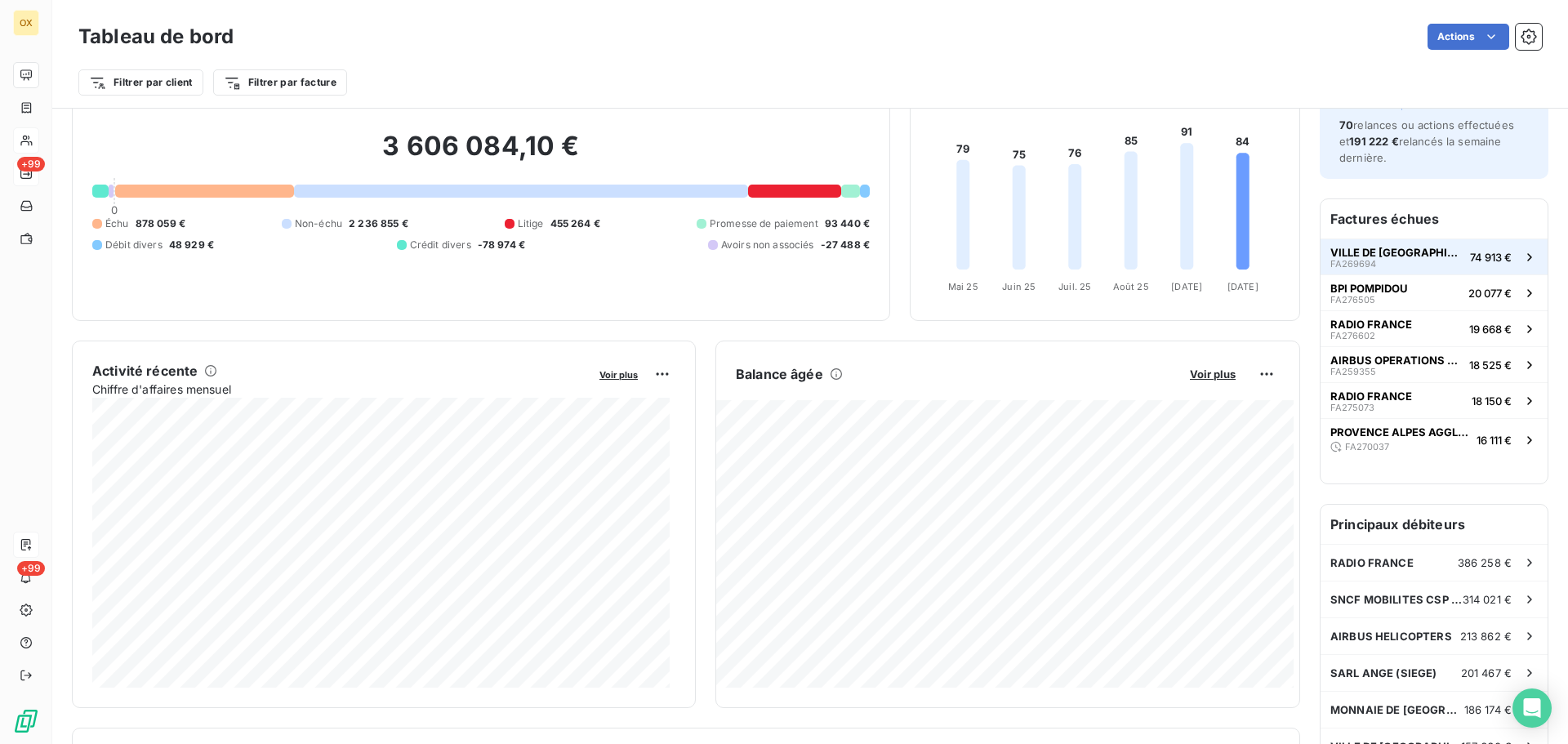
click at [1358, 256] on span "VILLE DE [GEOGRAPHIC_DATA]" at bounding box center [1396, 252] width 133 height 13
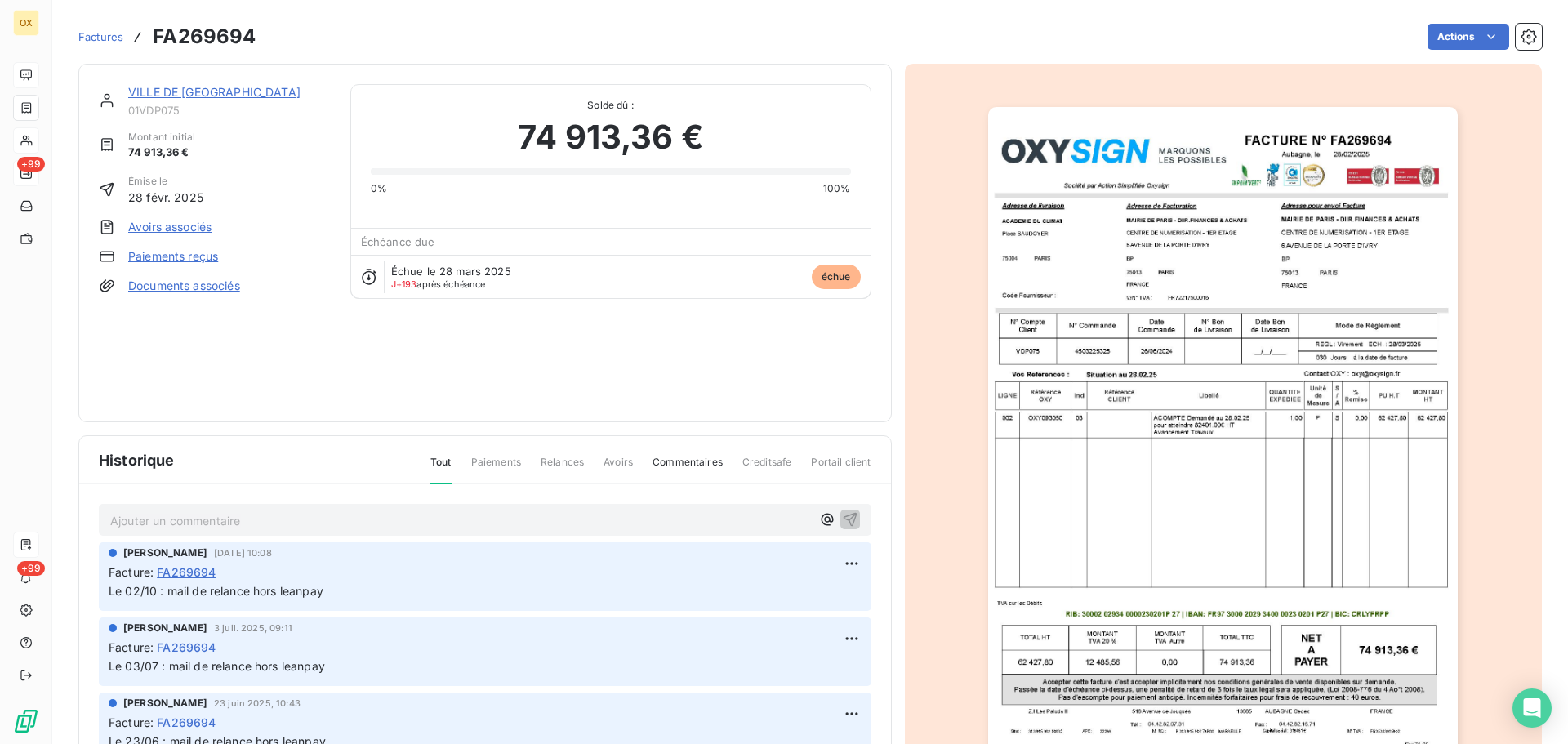
click at [189, 94] on link "VILLE DE [GEOGRAPHIC_DATA]" at bounding box center [213, 92] width 172 height 14
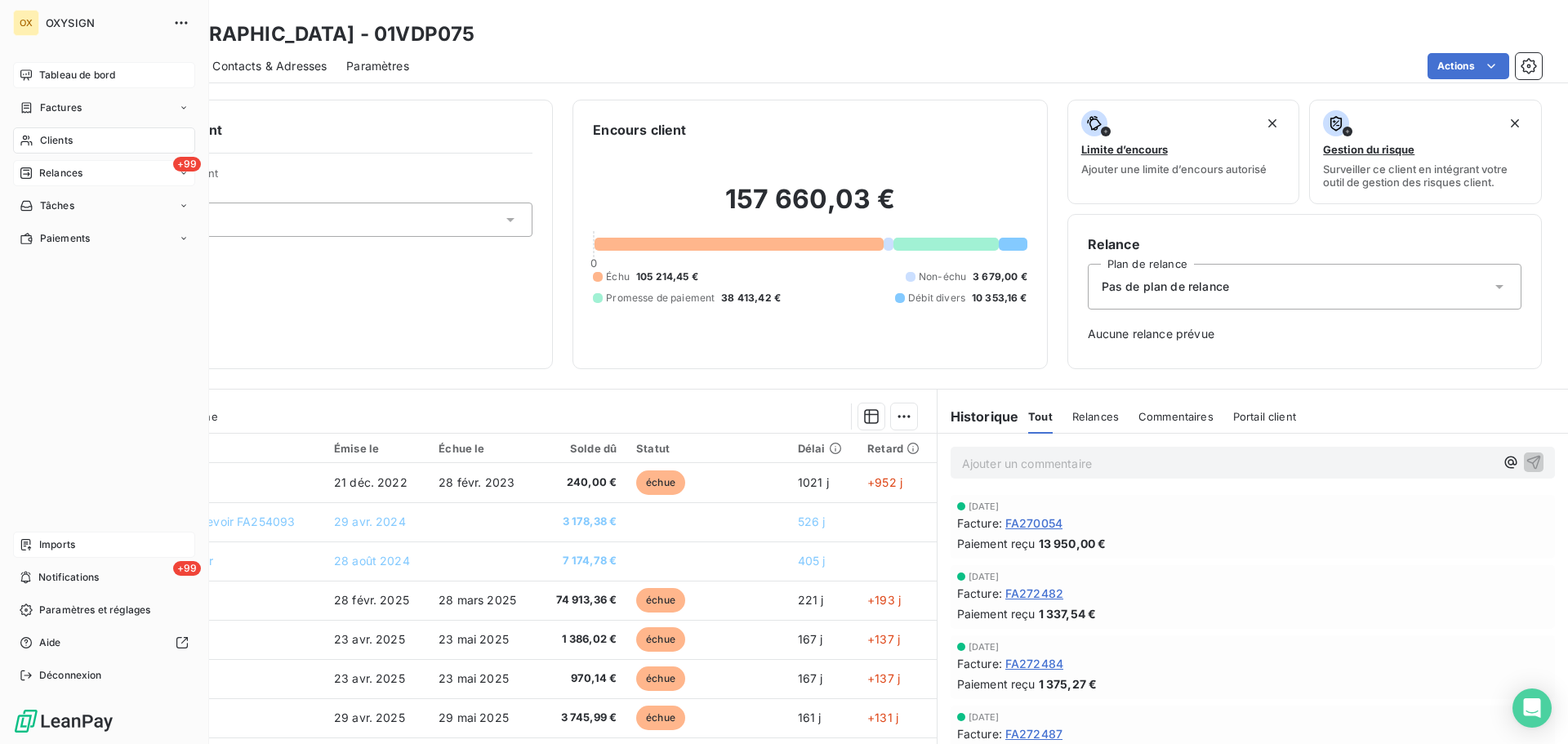
click at [55, 141] on span "Clients" at bounding box center [56, 140] width 32 height 15
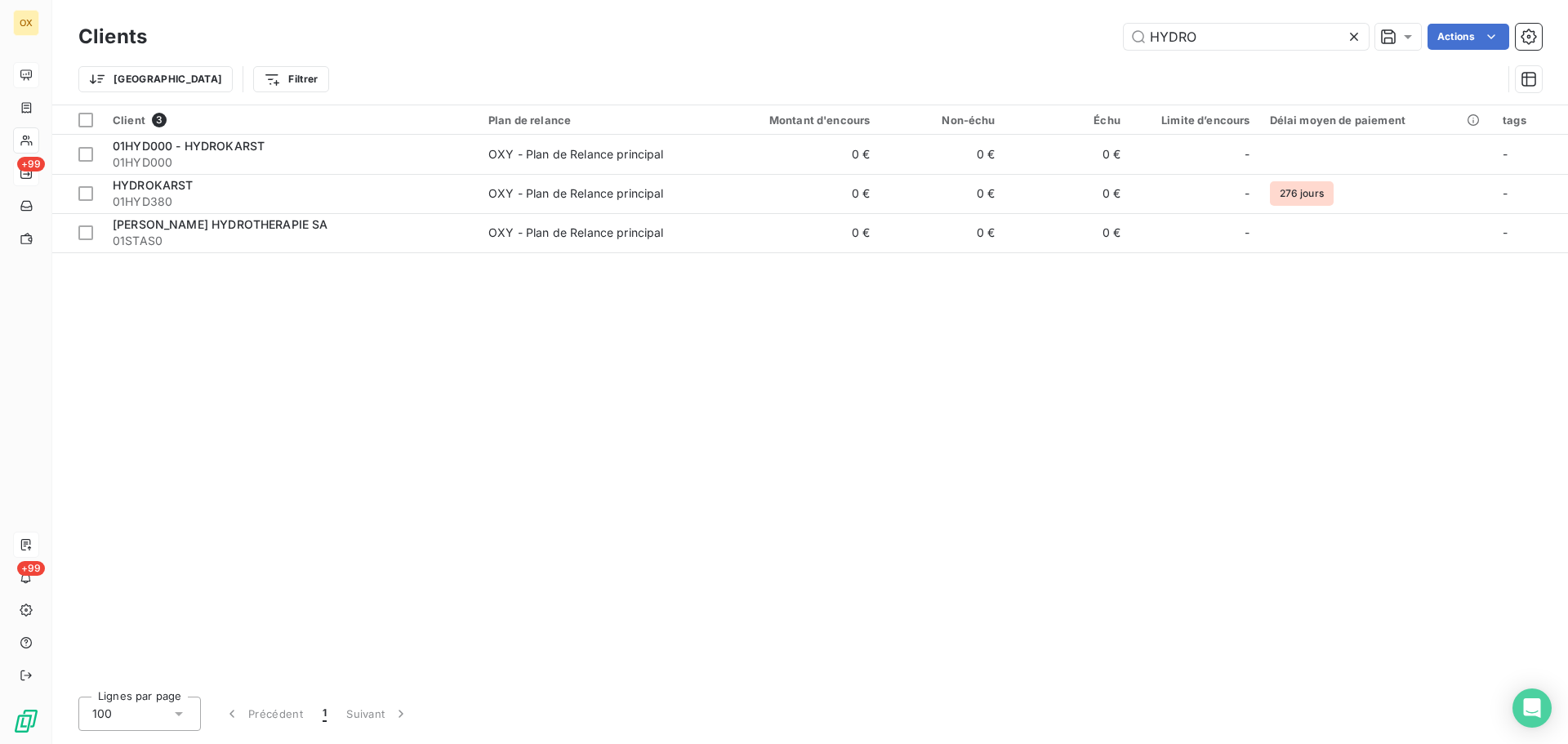
drag, startPoint x: 1202, startPoint y: 38, endPoint x: 1094, endPoint y: 35, distance: 108.0
click at [1094, 35] on div "HYDRO Actions" at bounding box center [854, 36] width 1375 height 27
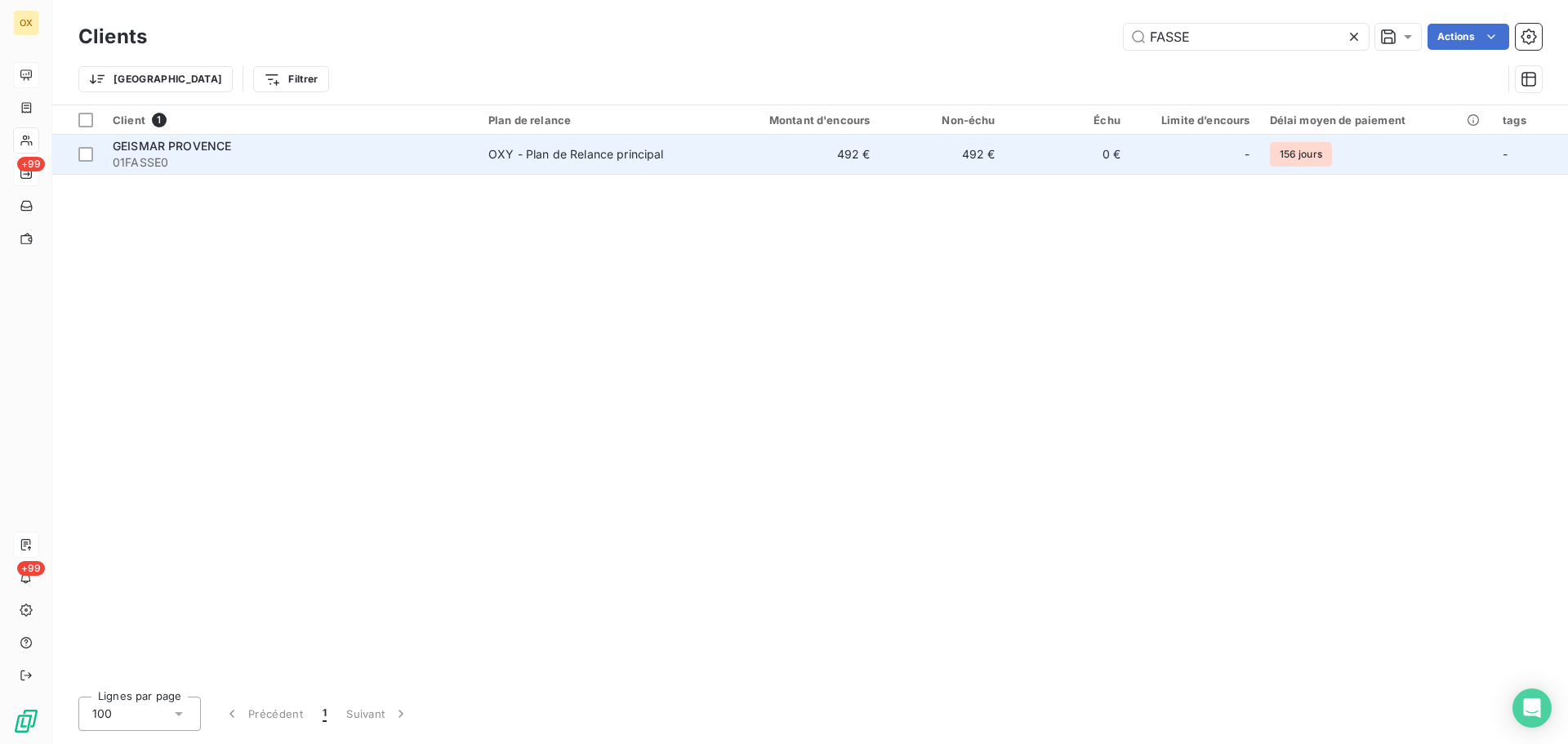
type input "FASSE"
click at [292, 165] on span "01FASSE0" at bounding box center [291, 162] width 356 height 17
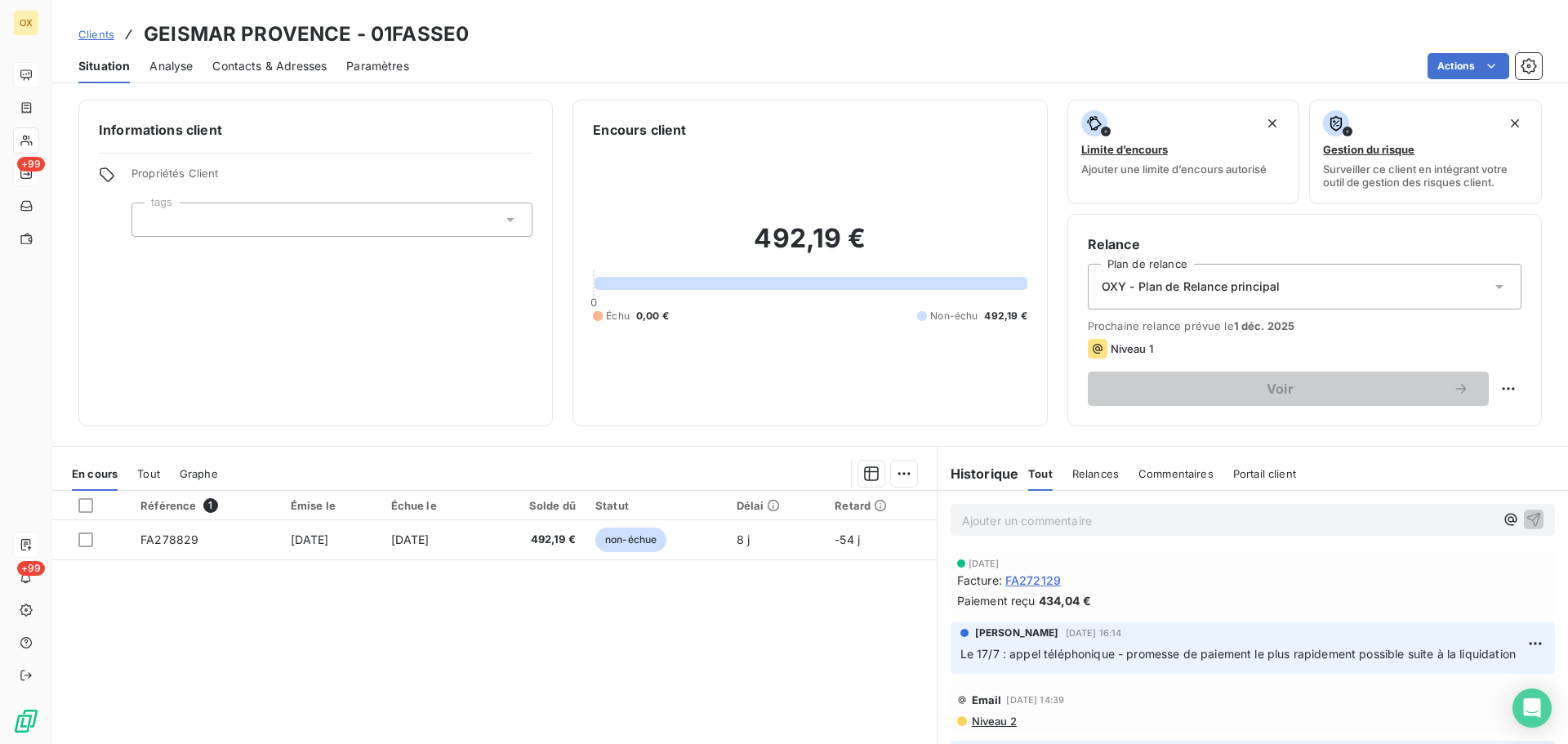
click at [1038, 521] on p "Ajouter un commentaire ﻿" at bounding box center [1228, 521] width 532 height 21
click at [1525, 513] on icon "button" at bounding box center [1533, 519] width 17 height 17
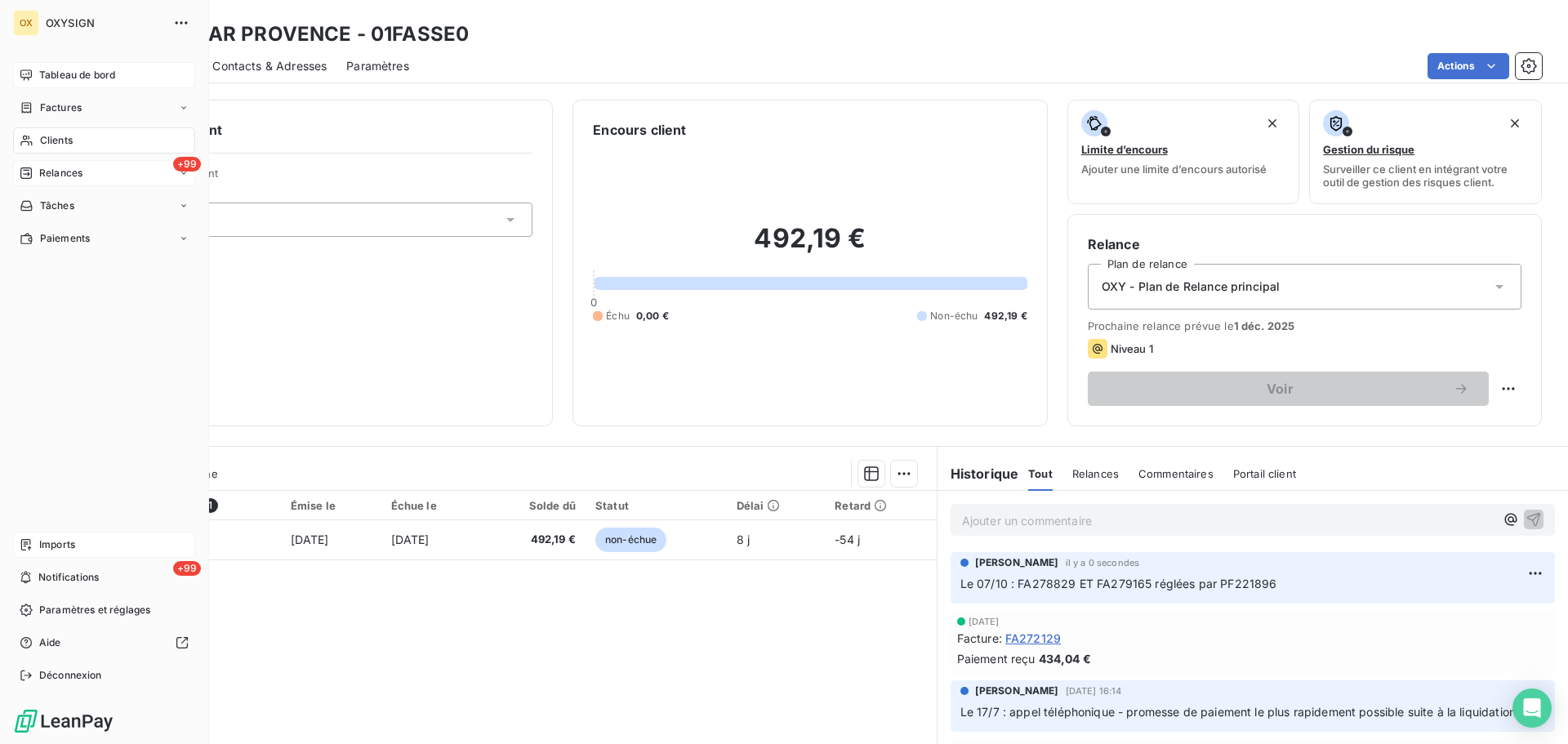
click at [58, 140] on span "Clients" at bounding box center [56, 140] width 32 height 15
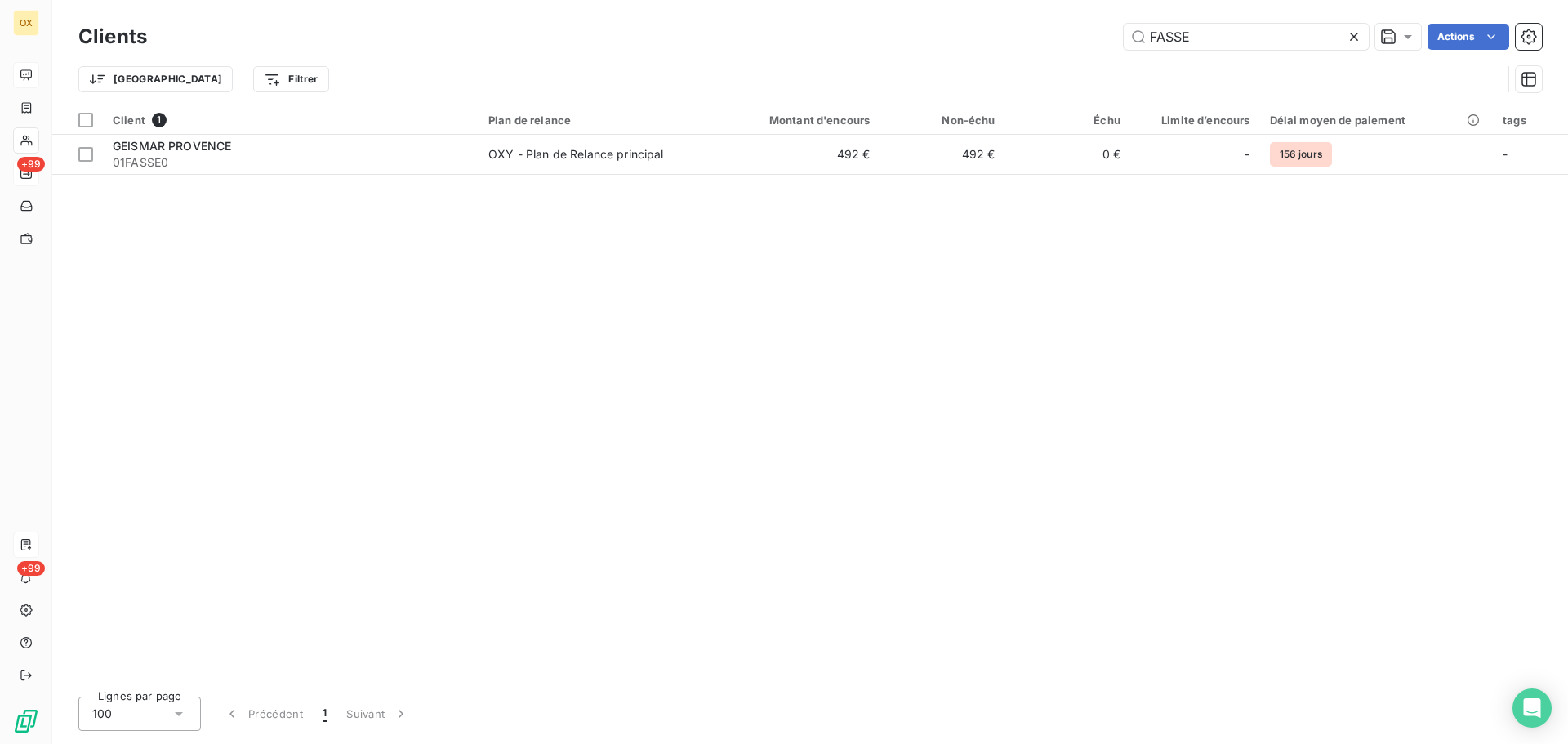
drag, startPoint x: 1219, startPoint y: 45, endPoint x: 1099, endPoint y: 41, distance: 120.1
click at [1099, 41] on div "FASSE Actions" at bounding box center [854, 36] width 1375 height 27
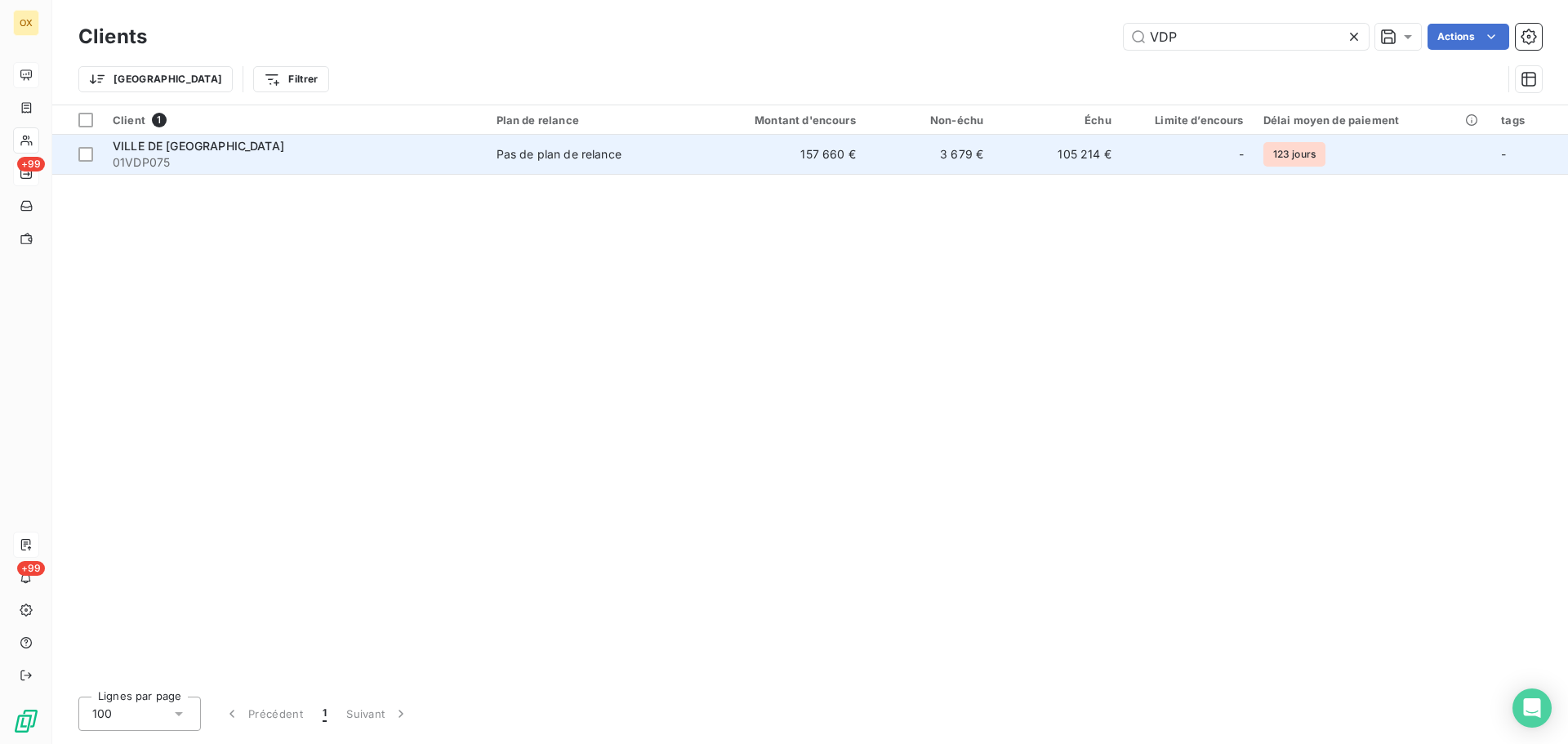
type input "VDP"
click at [163, 150] on span "VILLE DE [GEOGRAPHIC_DATA]" at bounding box center [199, 146] width 171 height 14
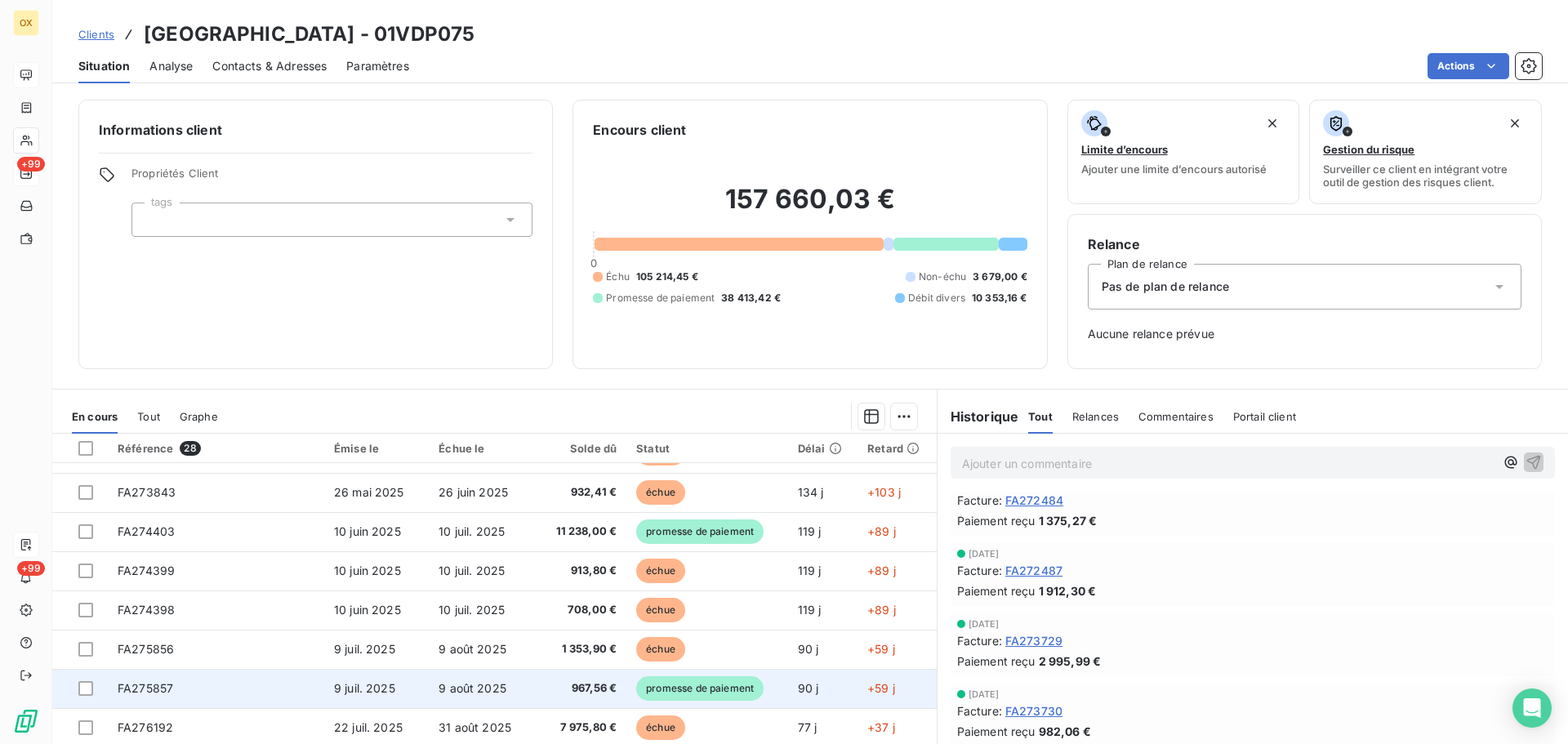
scroll to position [53, 0]
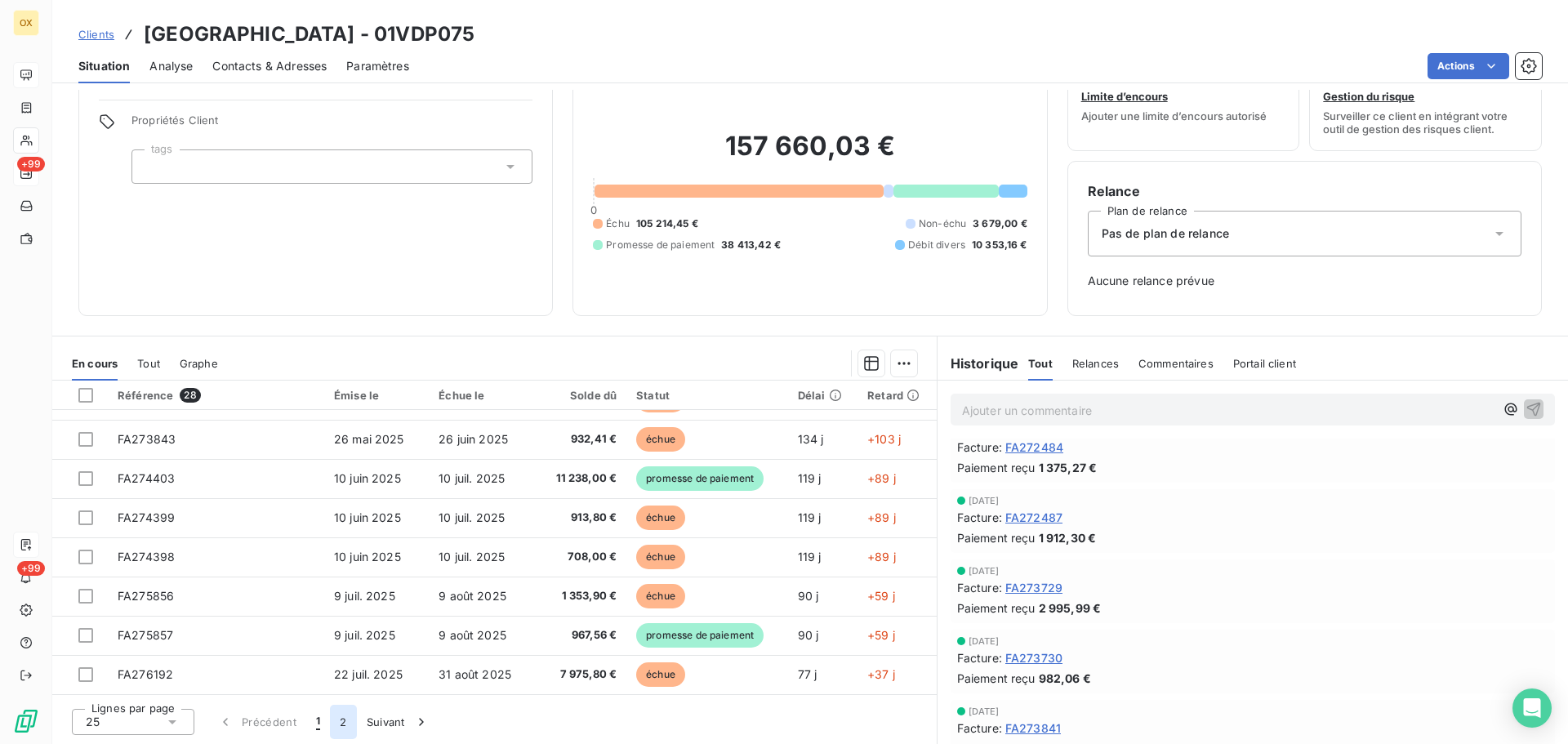
click at [344, 723] on button "2" at bounding box center [342, 721] width 27 height 34
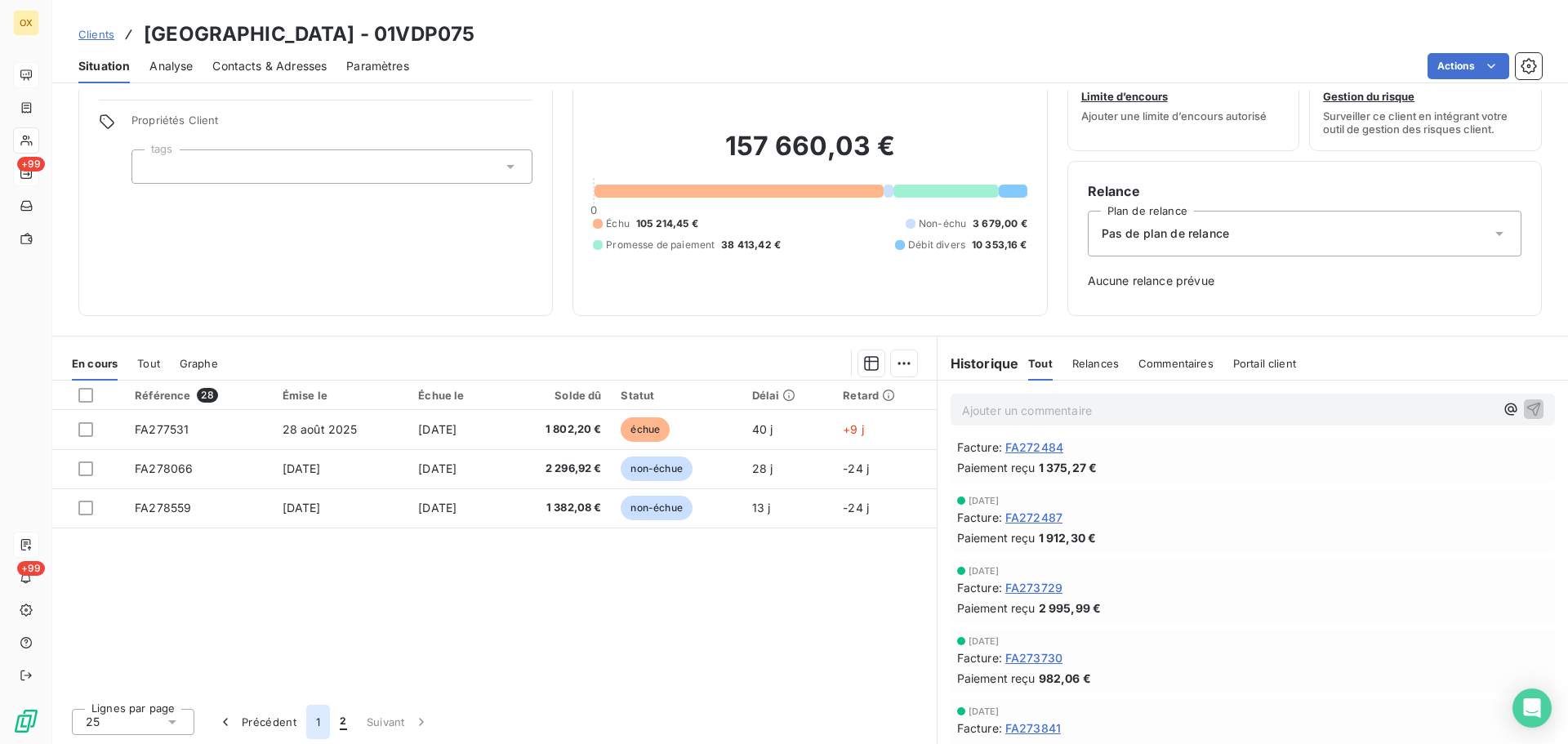
click at [314, 721] on button "1" at bounding box center [318, 721] width 24 height 34
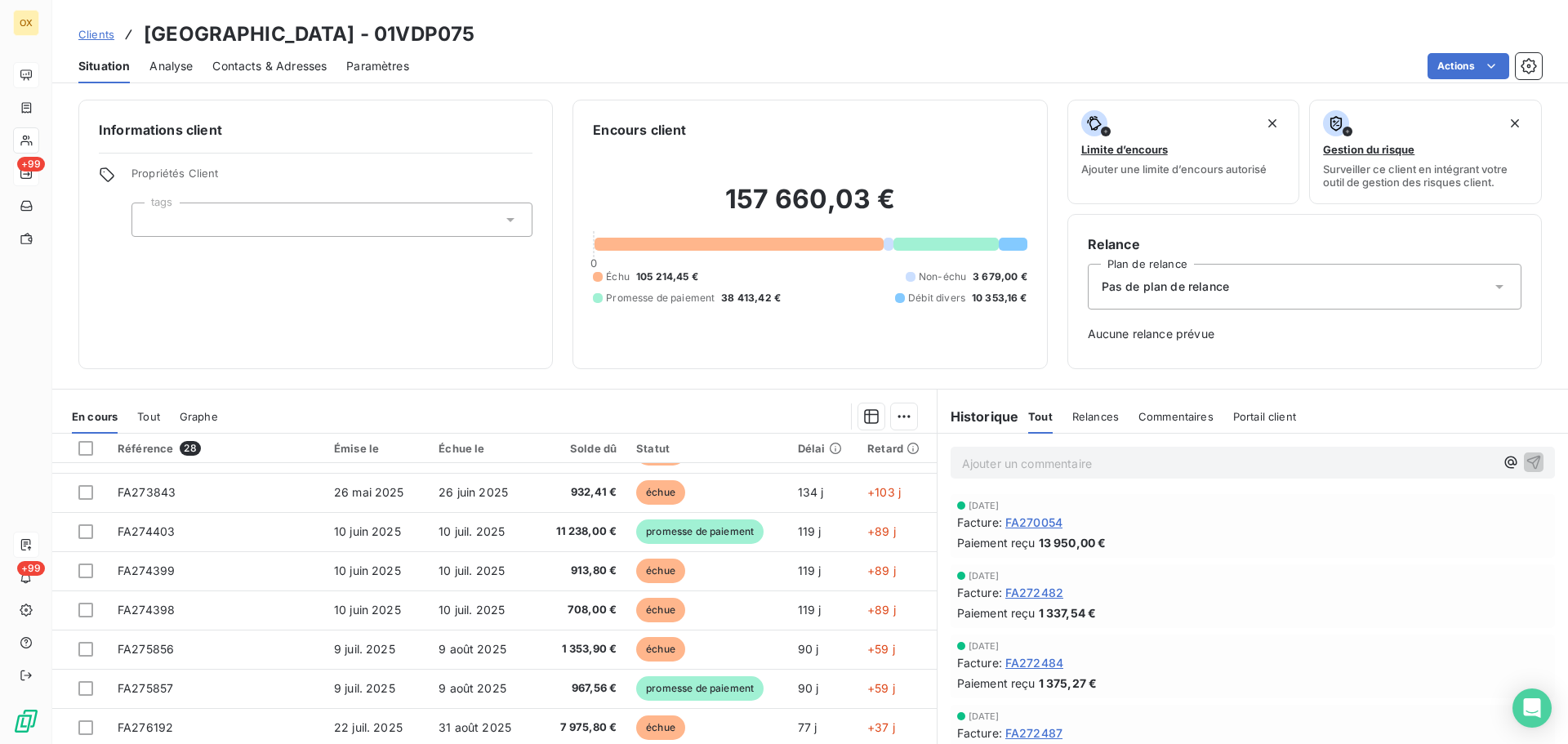
scroll to position [0, 0]
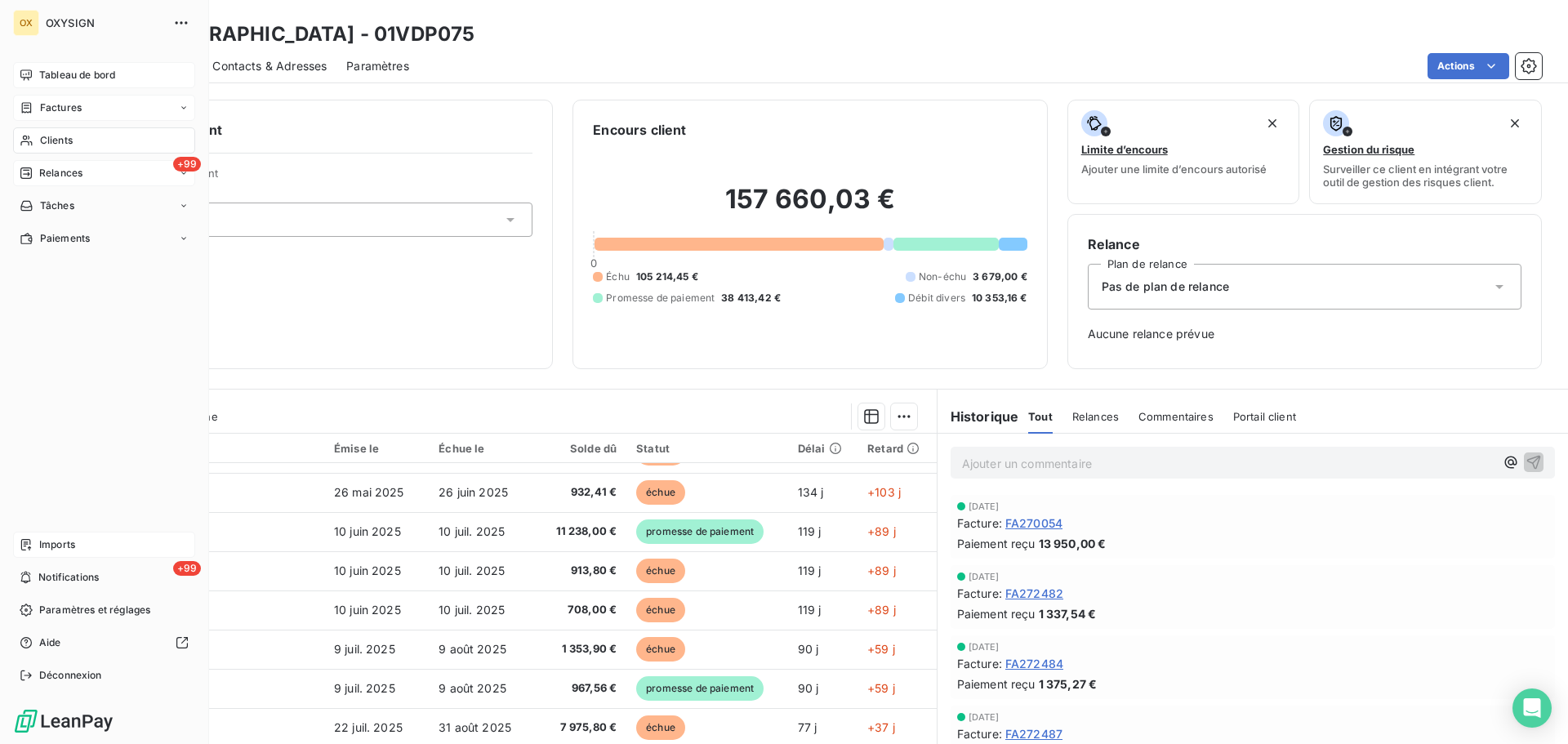
click at [84, 104] on div "Factures" at bounding box center [103, 107] width 182 height 27
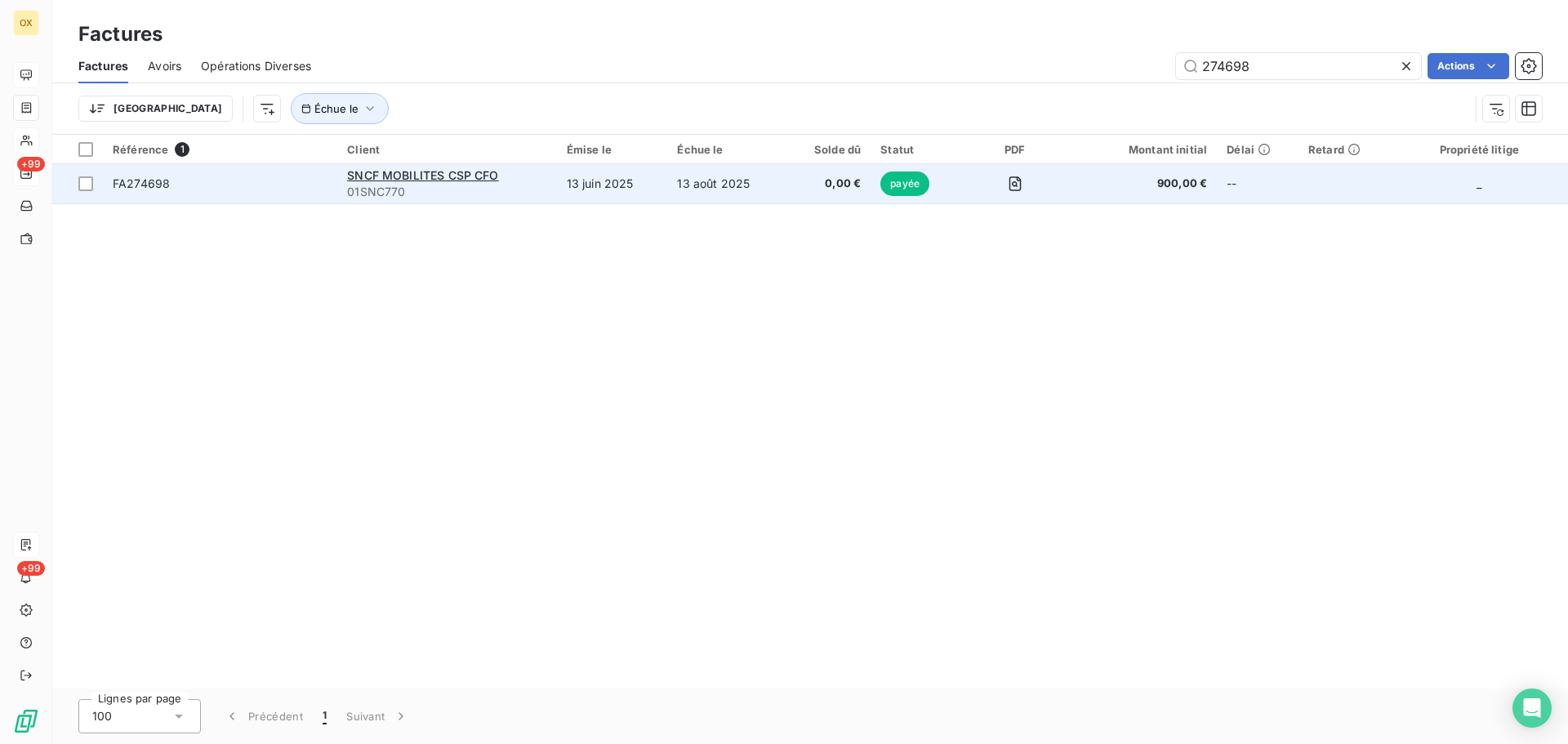
type input "274698"
click at [167, 185] on span "FA274698" at bounding box center [142, 183] width 57 height 14
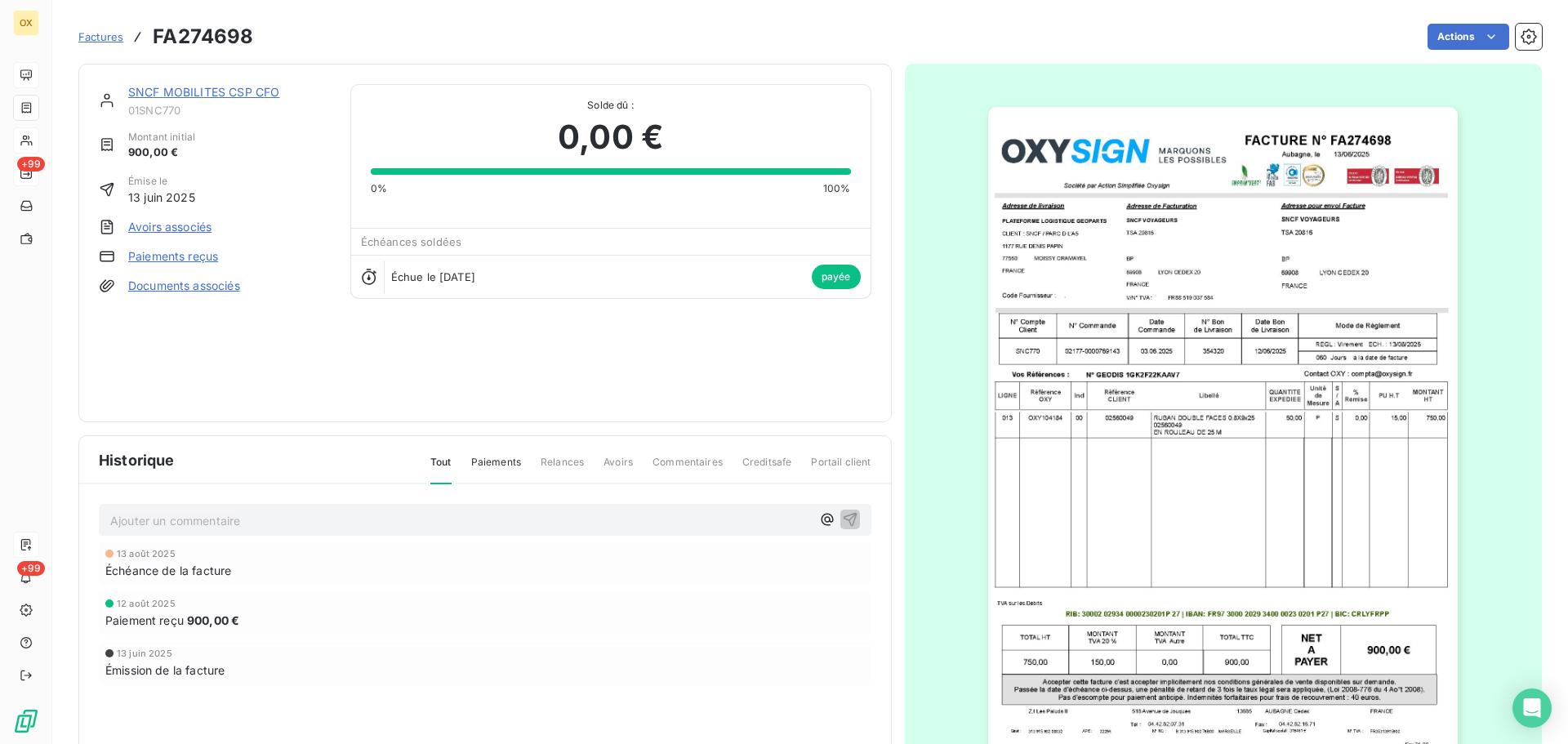
click at [262, 93] on link "SNCF MOBILITES CSP CFO" at bounding box center [204, 92] width 151 height 14
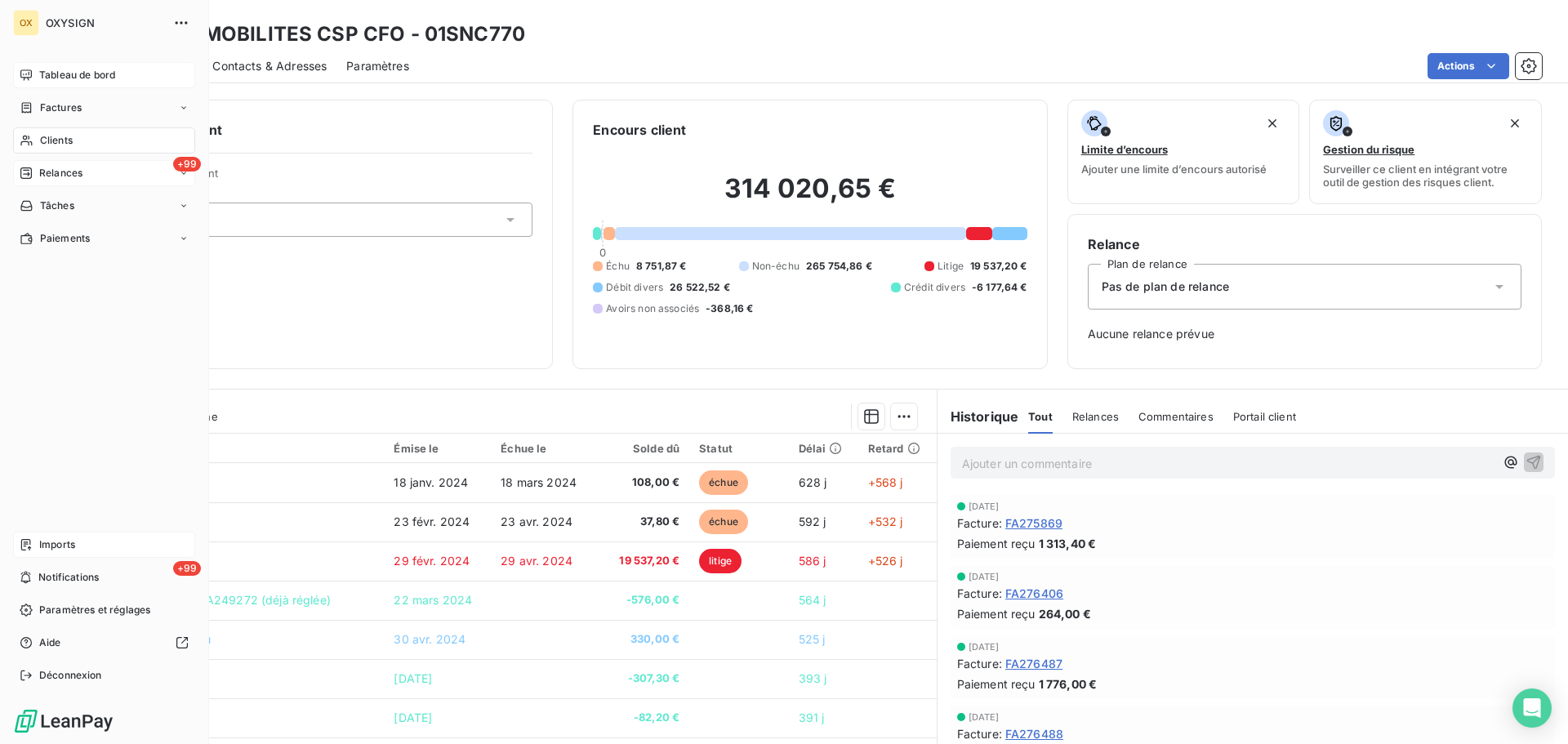
click at [64, 172] on span "Relances" at bounding box center [61, 172] width 43 height 15
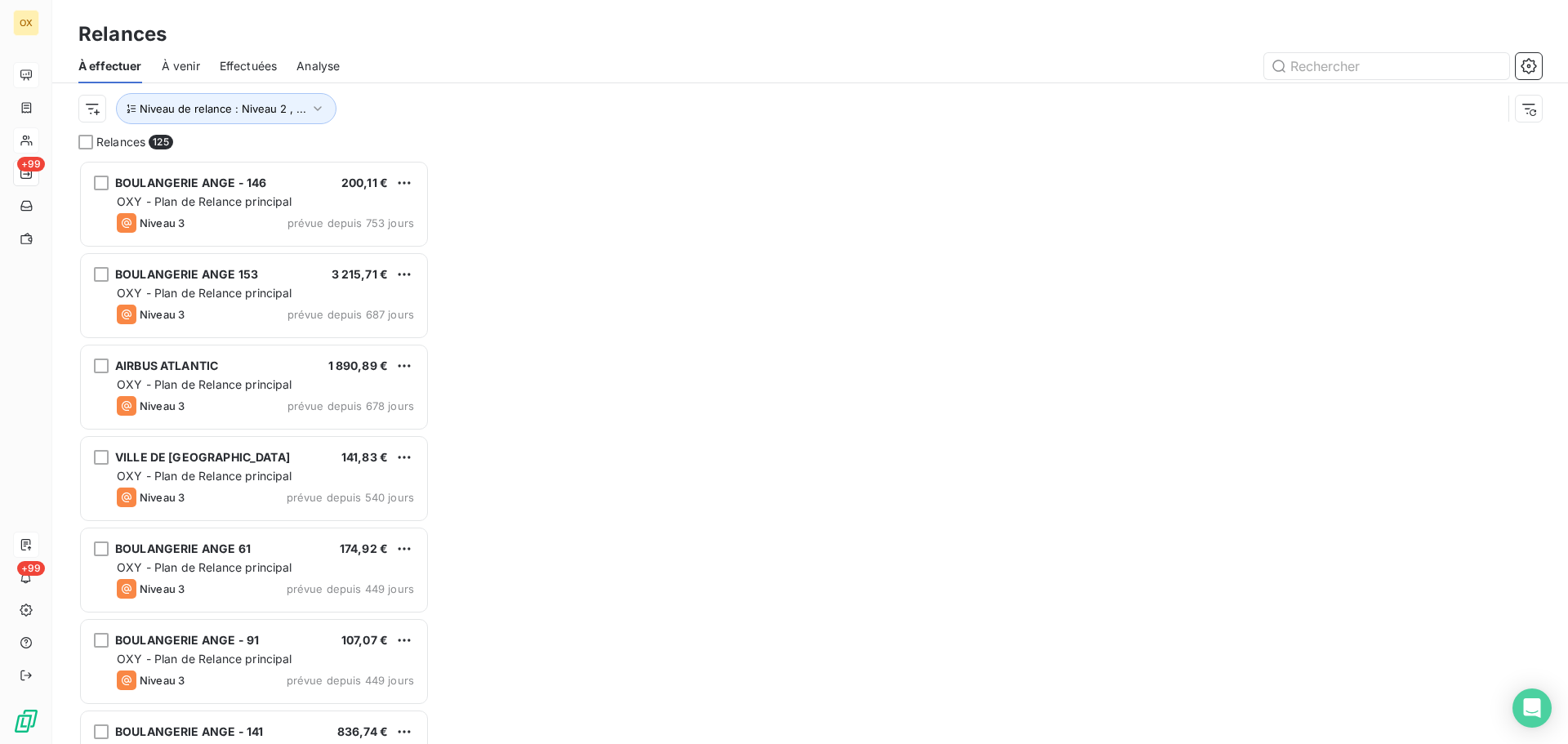
scroll to position [572, 338]
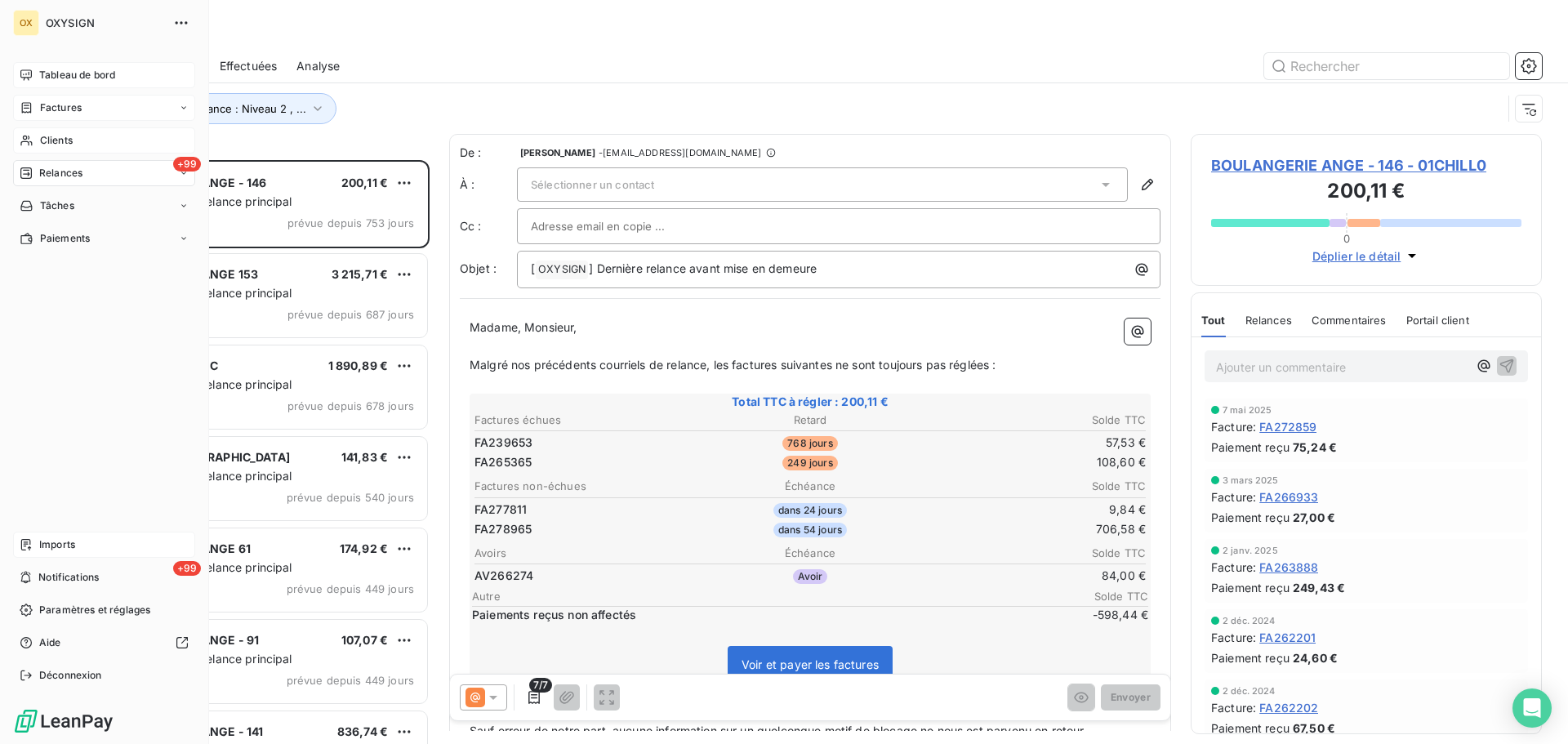
click at [46, 107] on span "Factures" at bounding box center [61, 107] width 41 height 15
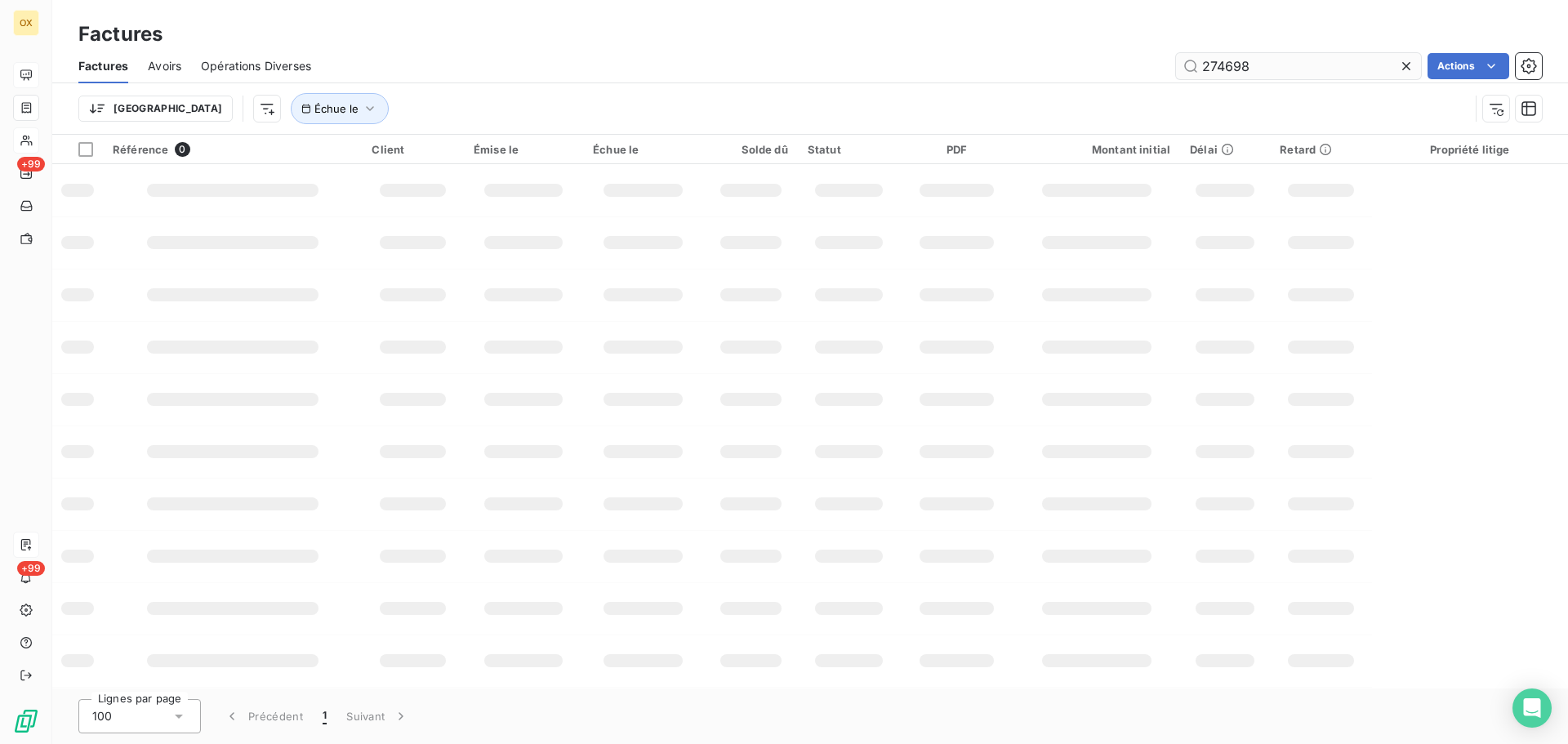
drag, startPoint x: 1257, startPoint y: 68, endPoint x: 1180, endPoint y: 59, distance: 77.5
click at [1180, 59] on input "274698" at bounding box center [1297, 66] width 245 height 27
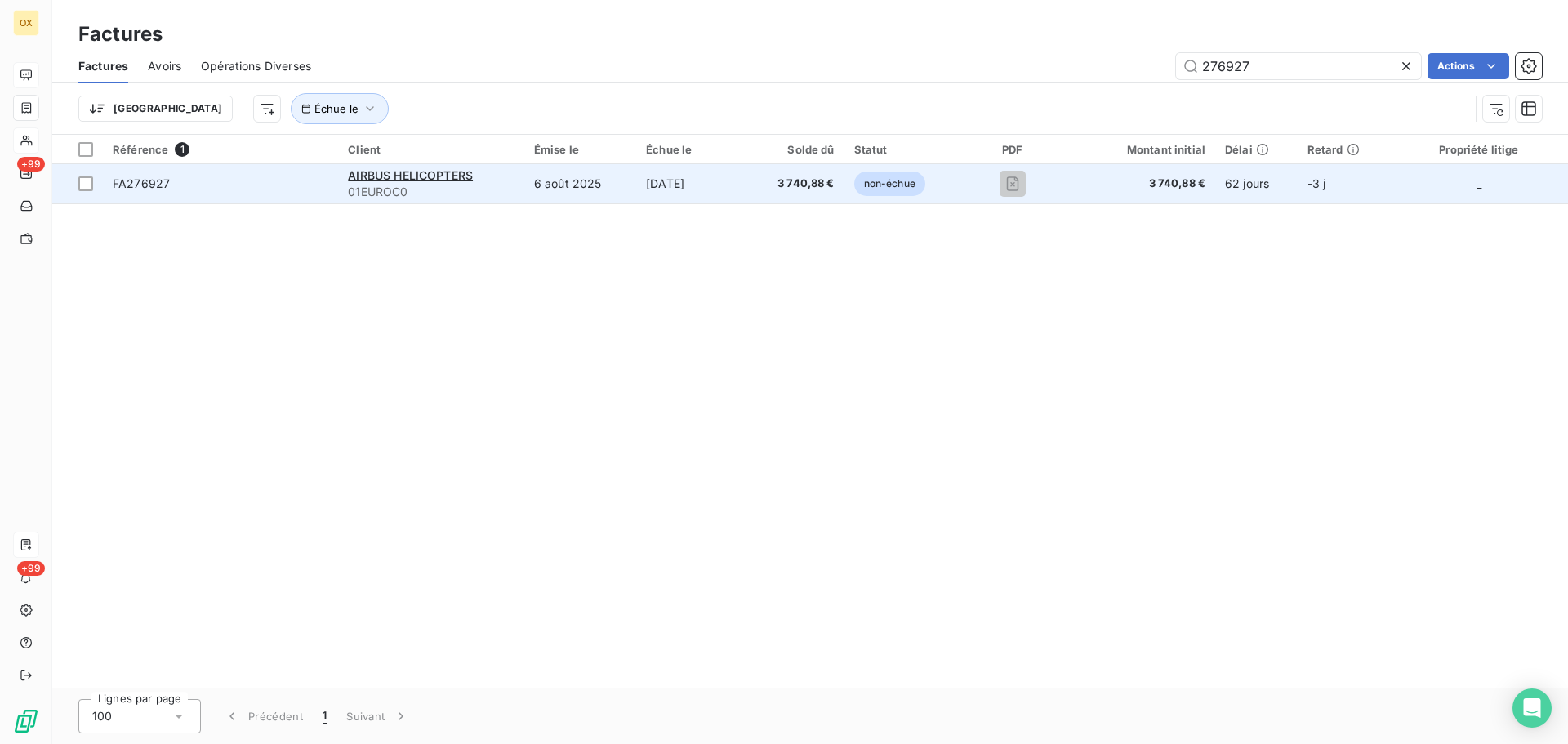
type input "276927"
click at [162, 185] on span "FA276927" at bounding box center [142, 183] width 57 height 14
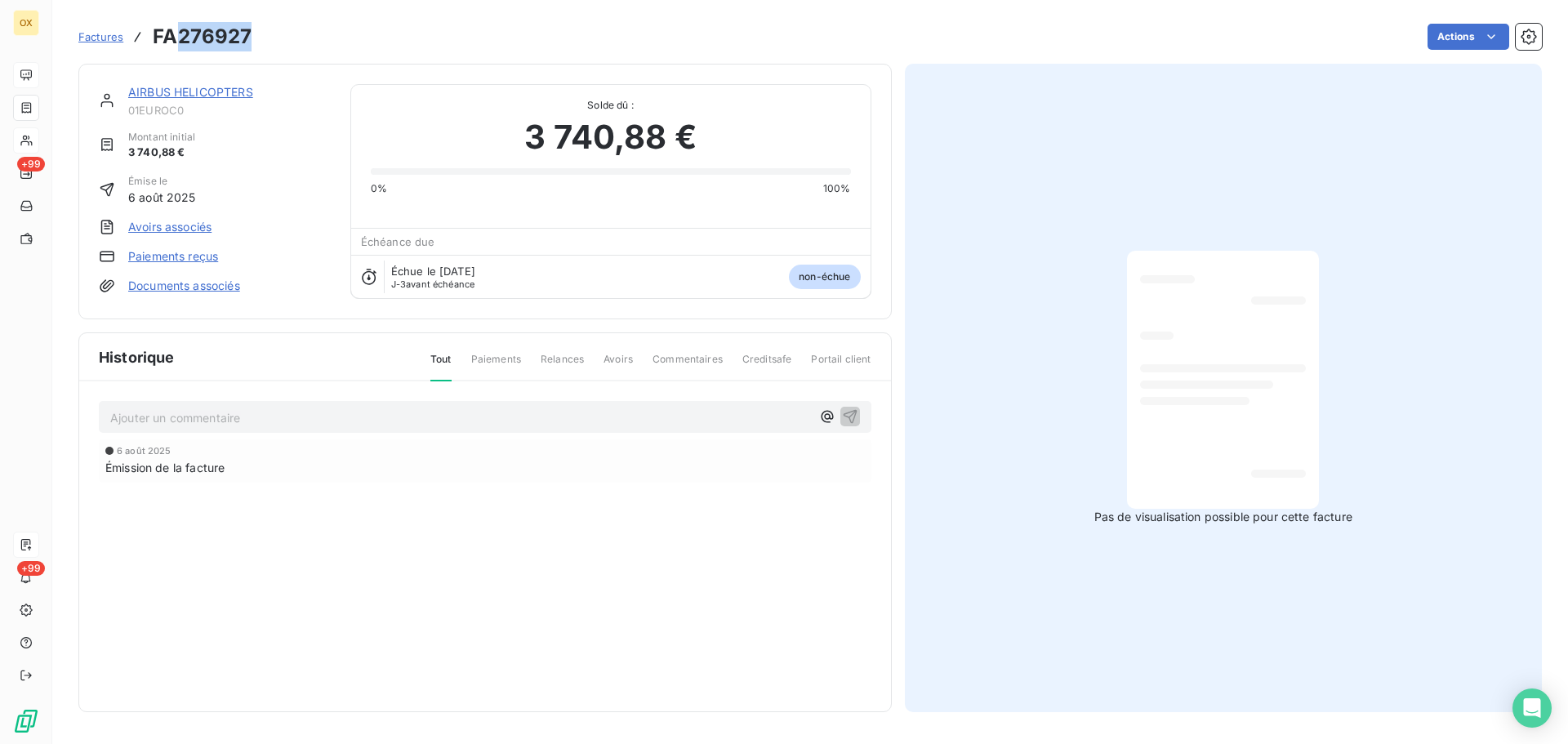
drag, startPoint x: 251, startPoint y: 38, endPoint x: 180, endPoint y: 36, distance: 71.0
click at [180, 36] on div "Factures FA276927 Actions" at bounding box center [810, 36] width 1463 height 34
copy h3 "276927"
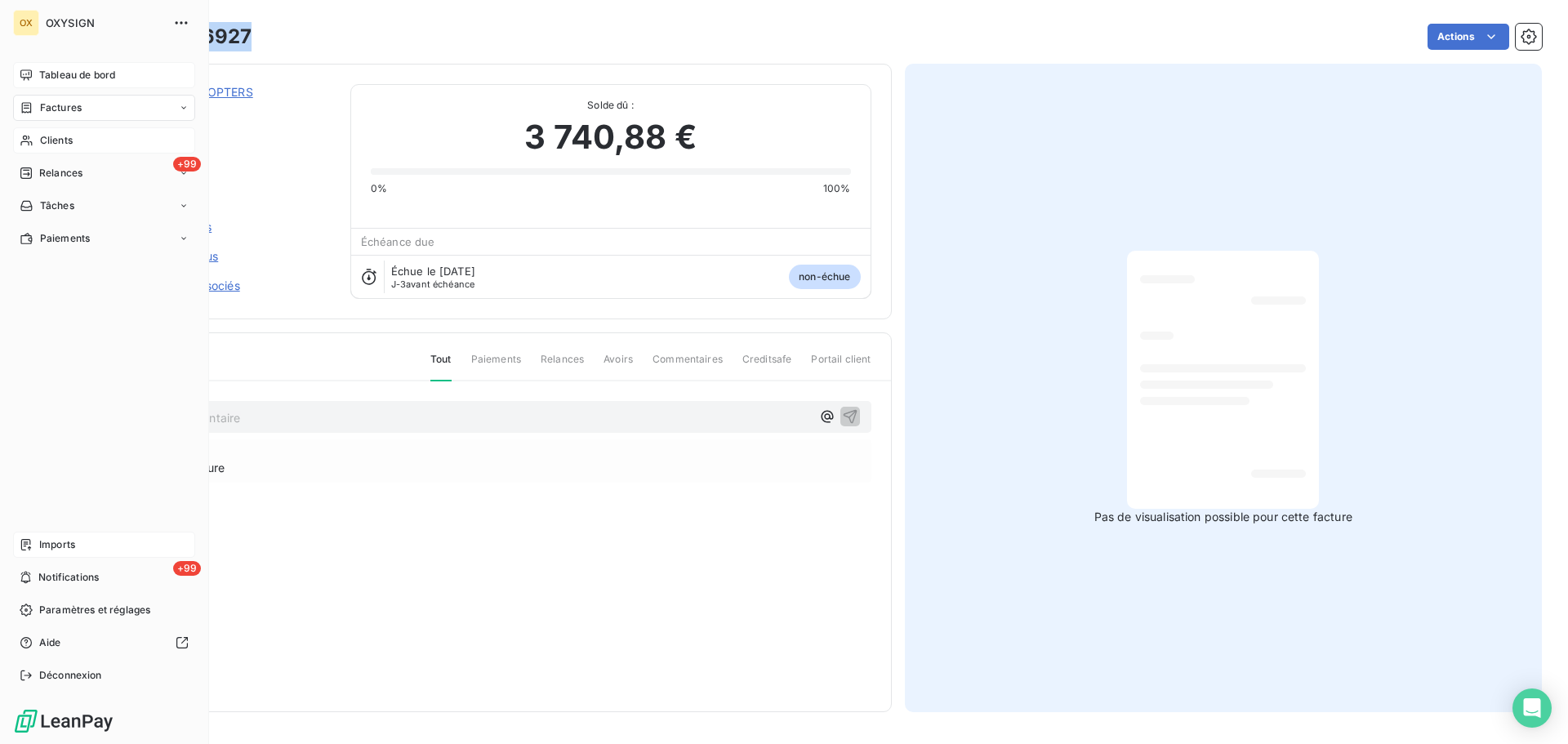
click at [41, 75] on span "Tableau de bord" at bounding box center [77, 75] width 76 height 15
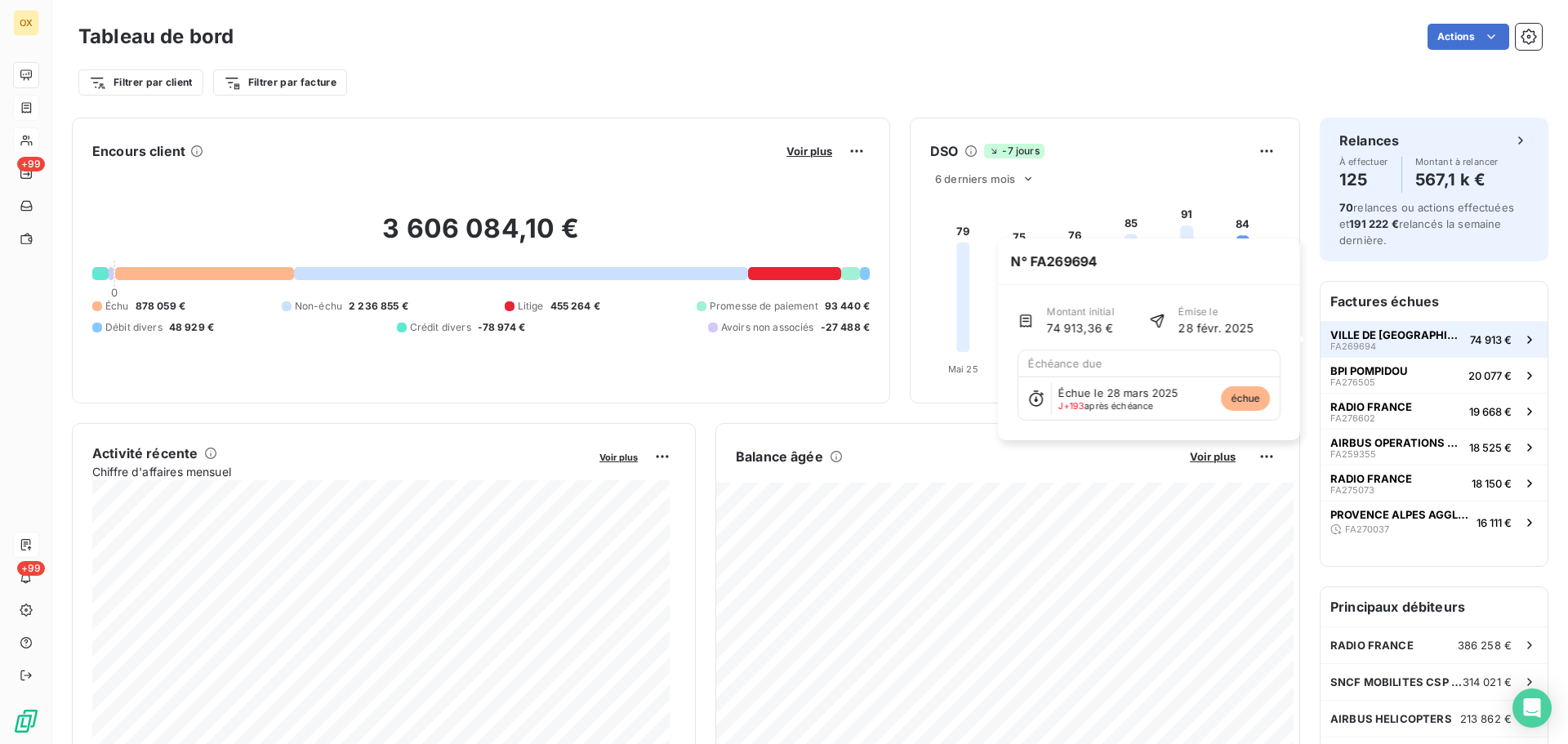
click at [1433, 340] on button "VILLE DE [GEOGRAPHIC_DATA] FA269694 74 913 €" at bounding box center [1433, 339] width 227 height 36
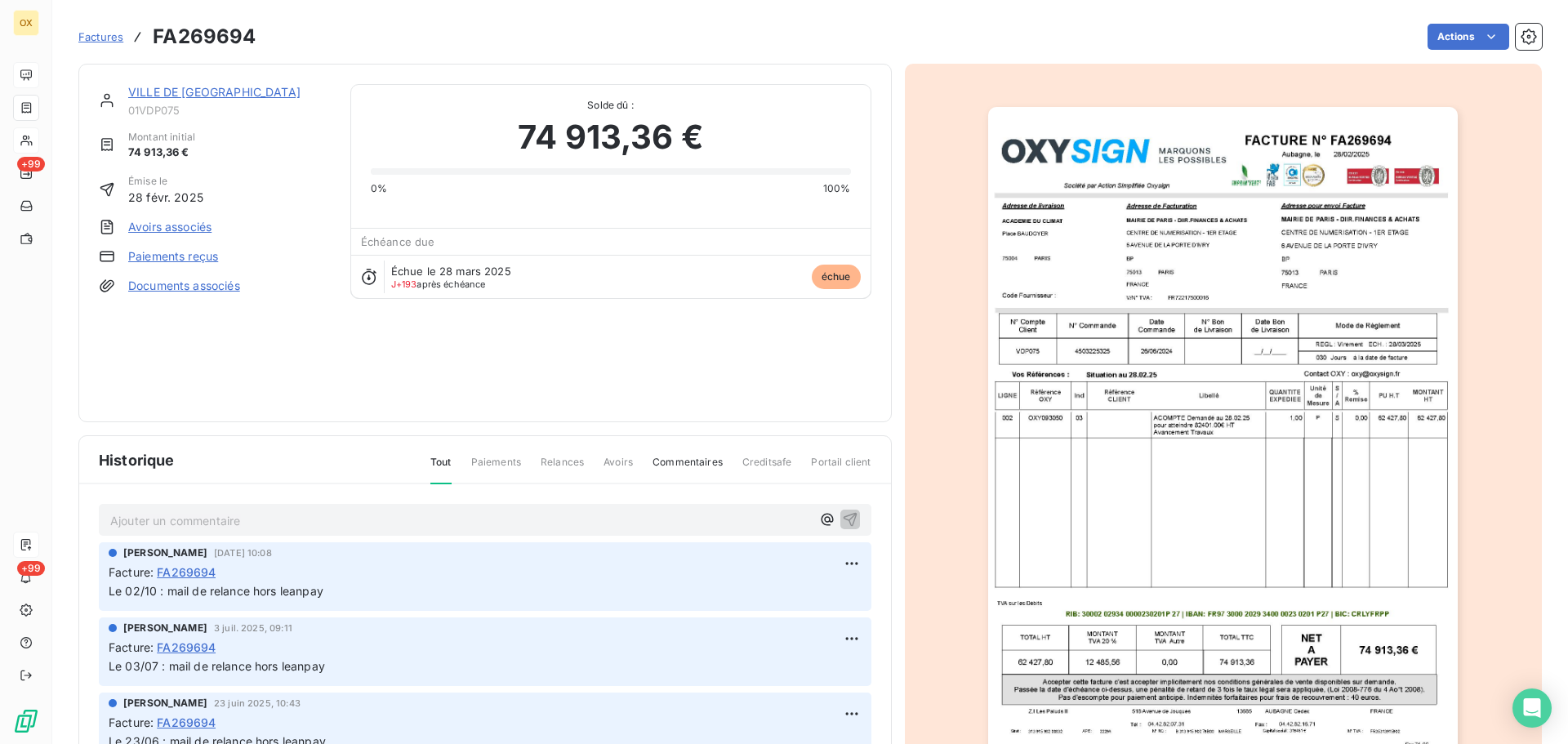
click at [204, 93] on link "VILLE DE [GEOGRAPHIC_DATA]" at bounding box center [213, 92] width 172 height 14
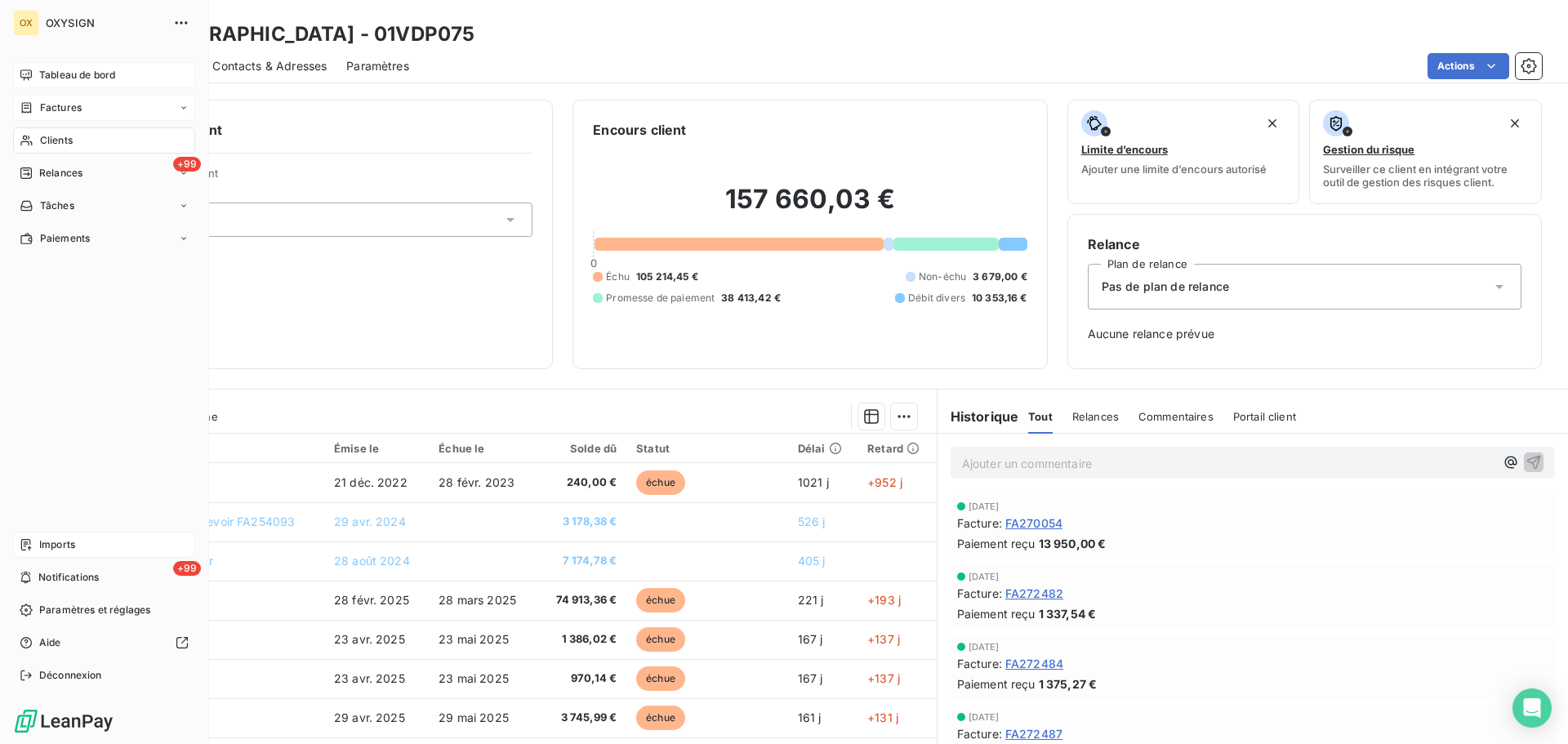
click at [67, 73] on span "Tableau de bord" at bounding box center [77, 75] width 76 height 15
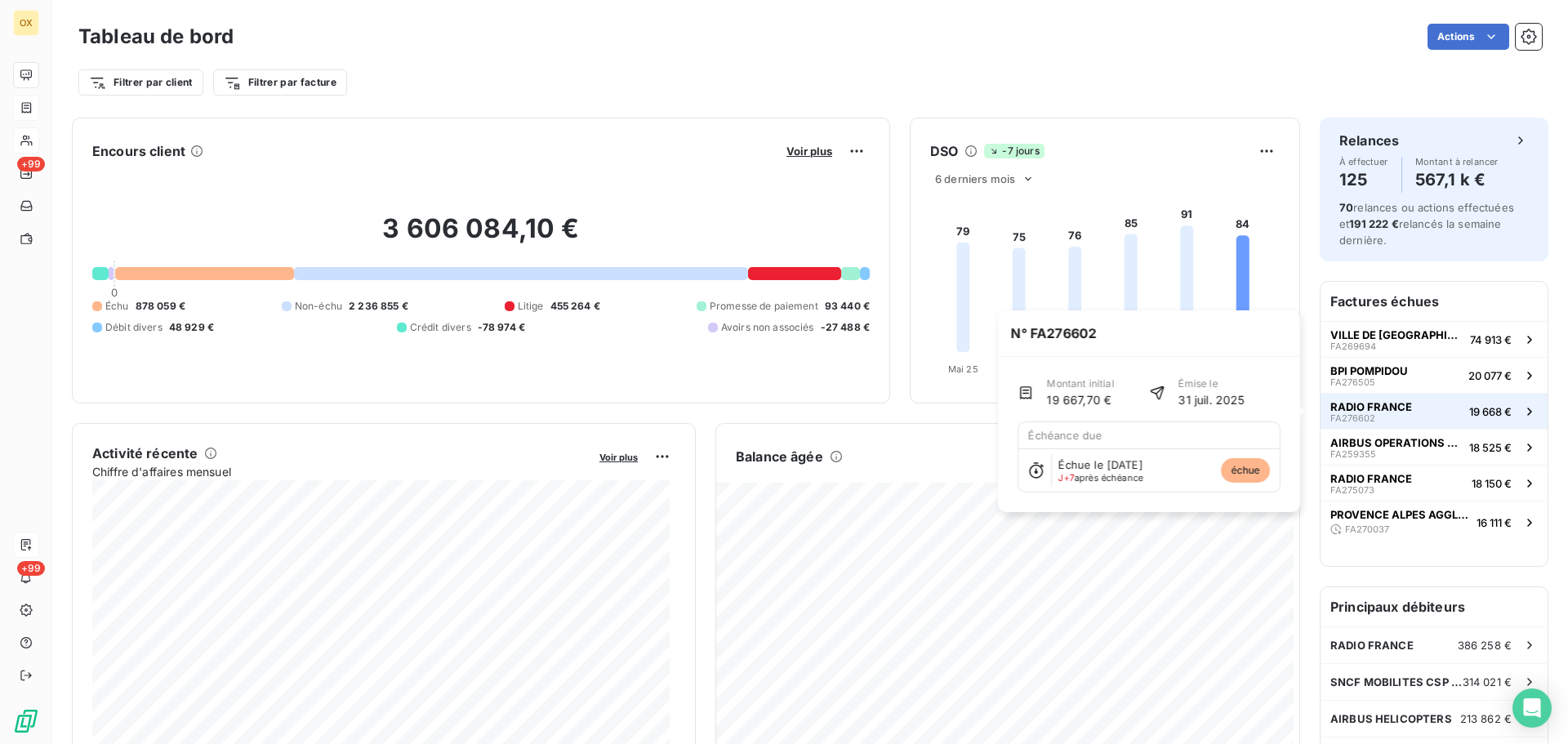
click at [1374, 410] on span "RADIO FRANCE" at bounding box center [1370, 406] width 82 height 13
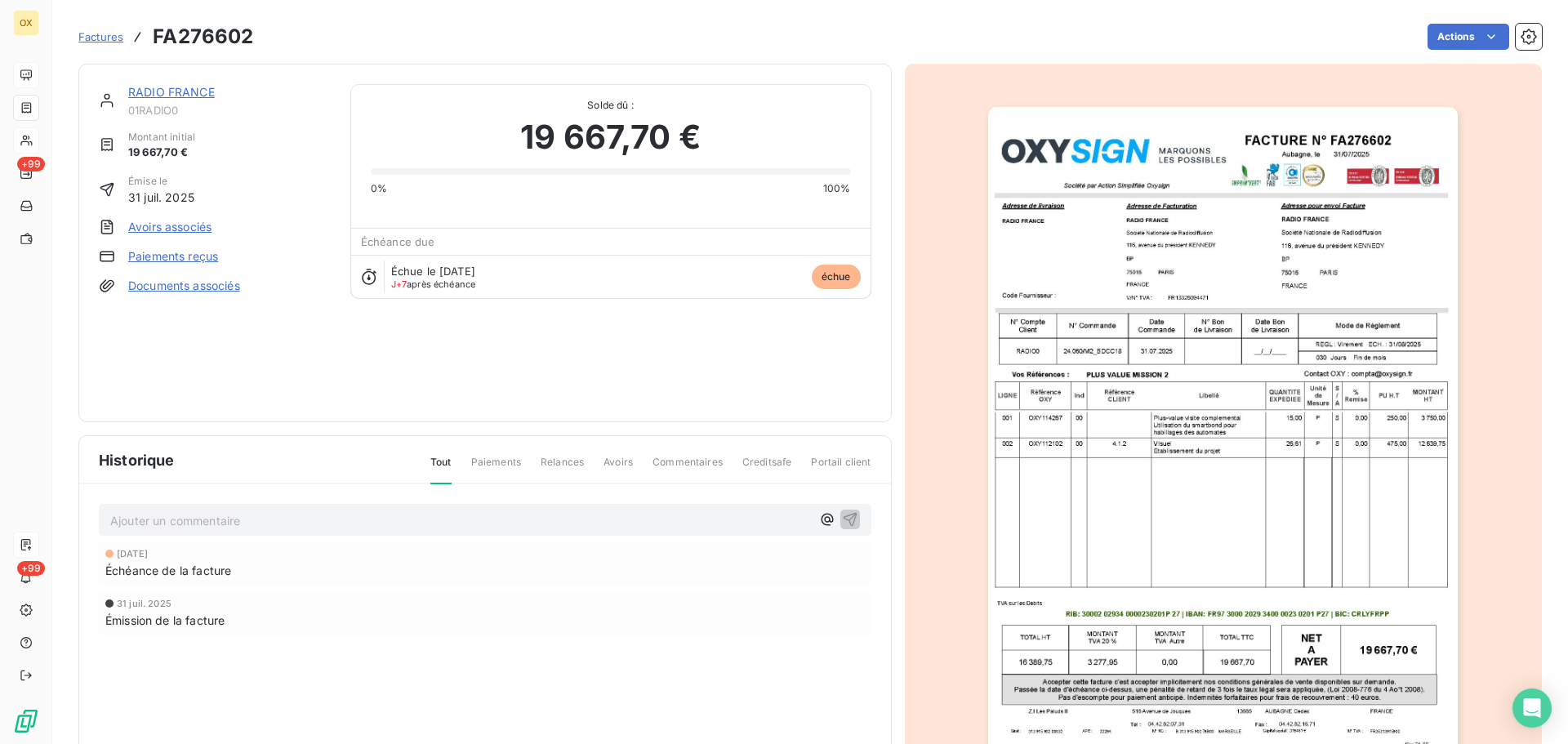
click at [196, 93] on link "RADIO FRANCE" at bounding box center [171, 92] width 87 height 14
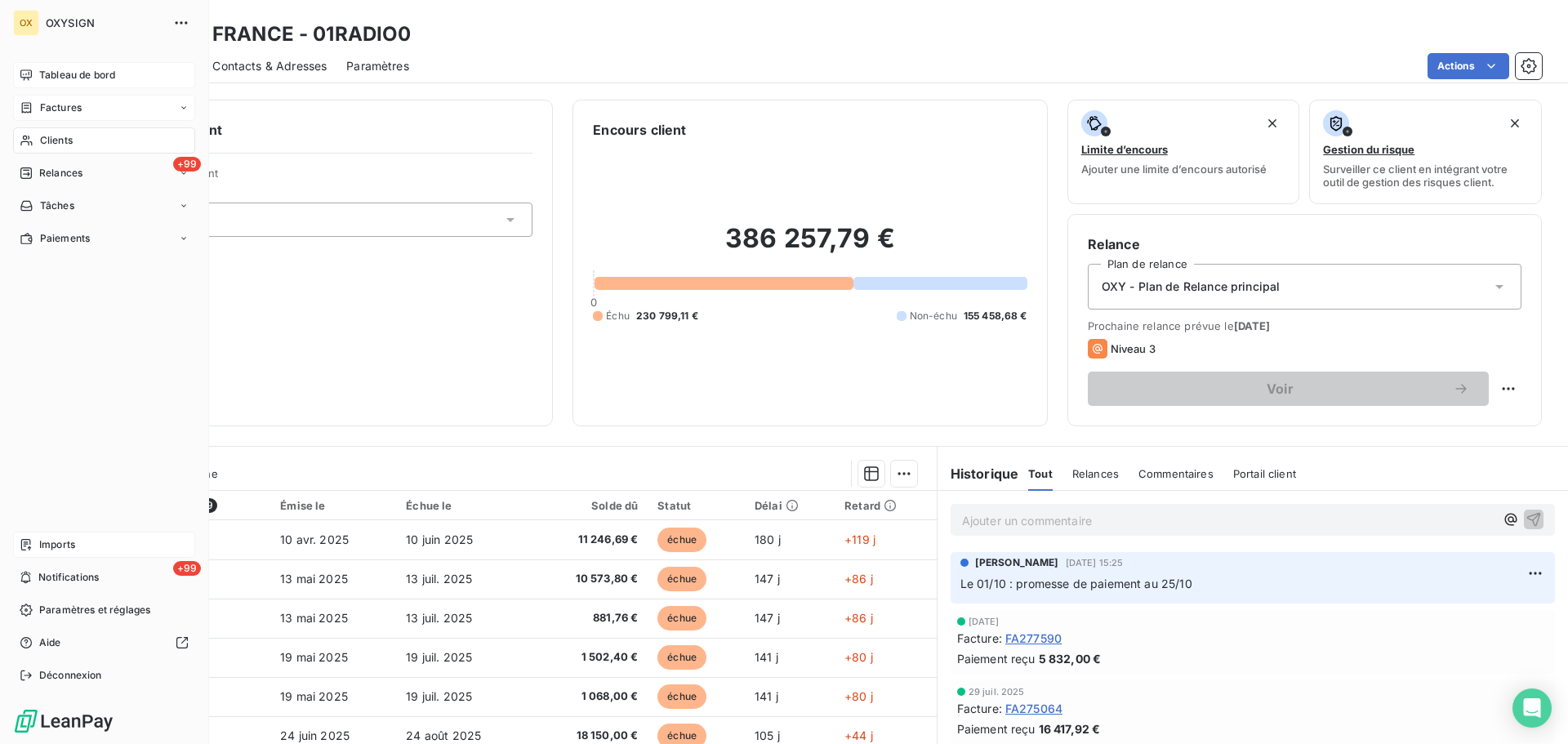
click at [43, 70] on span "Tableau de bord" at bounding box center [77, 75] width 76 height 15
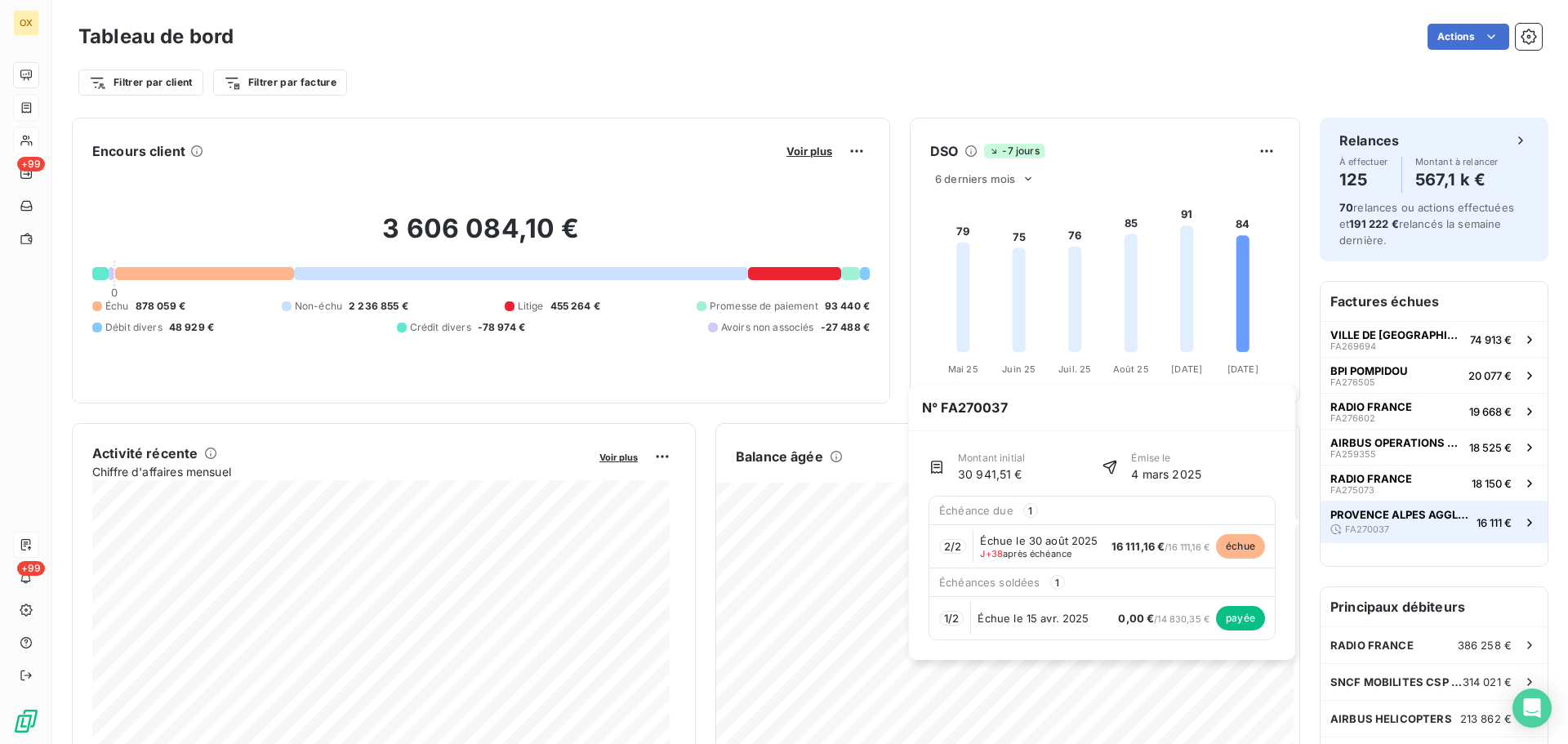
click at [1420, 515] on span "PROVENCE ALPES AGGLOMERATION" at bounding box center [1400, 514] width 140 height 13
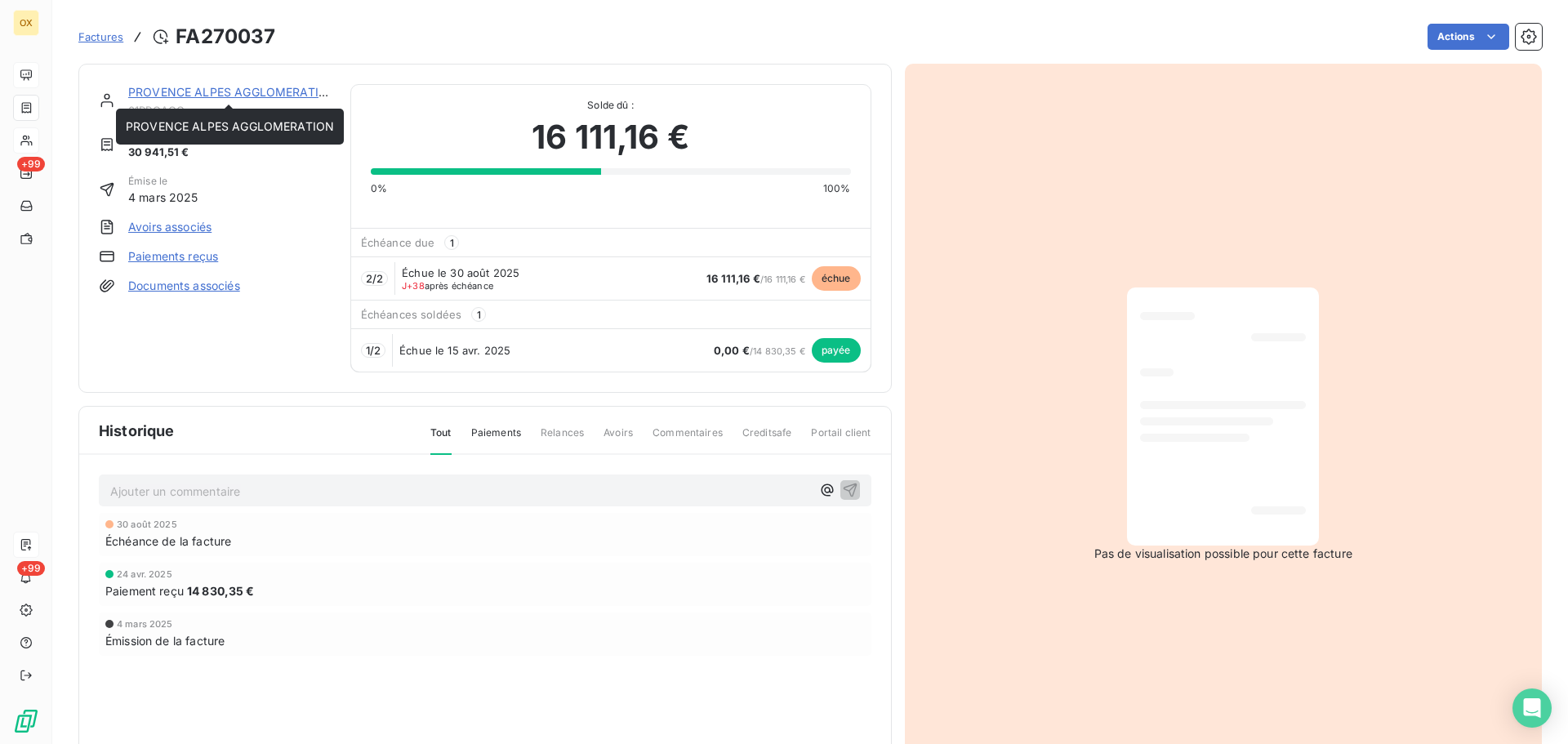
click at [180, 93] on link "PROVENCE ALPES AGGLOMERATION" at bounding box center [232, 92] width 209 height 14
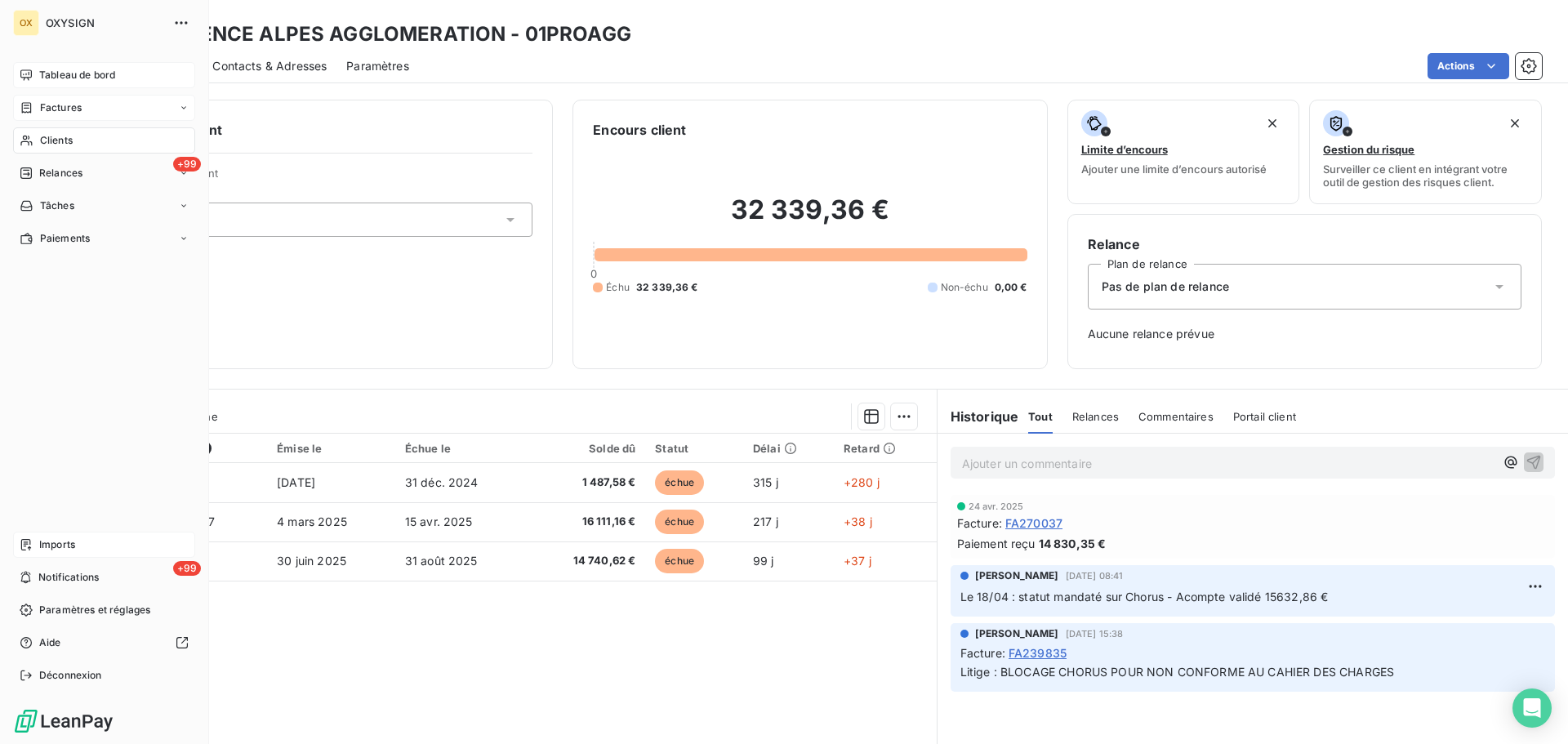
click at [54, 76] on span "Tableau de bord" at bounding box center [77, 75] width 76 height 15
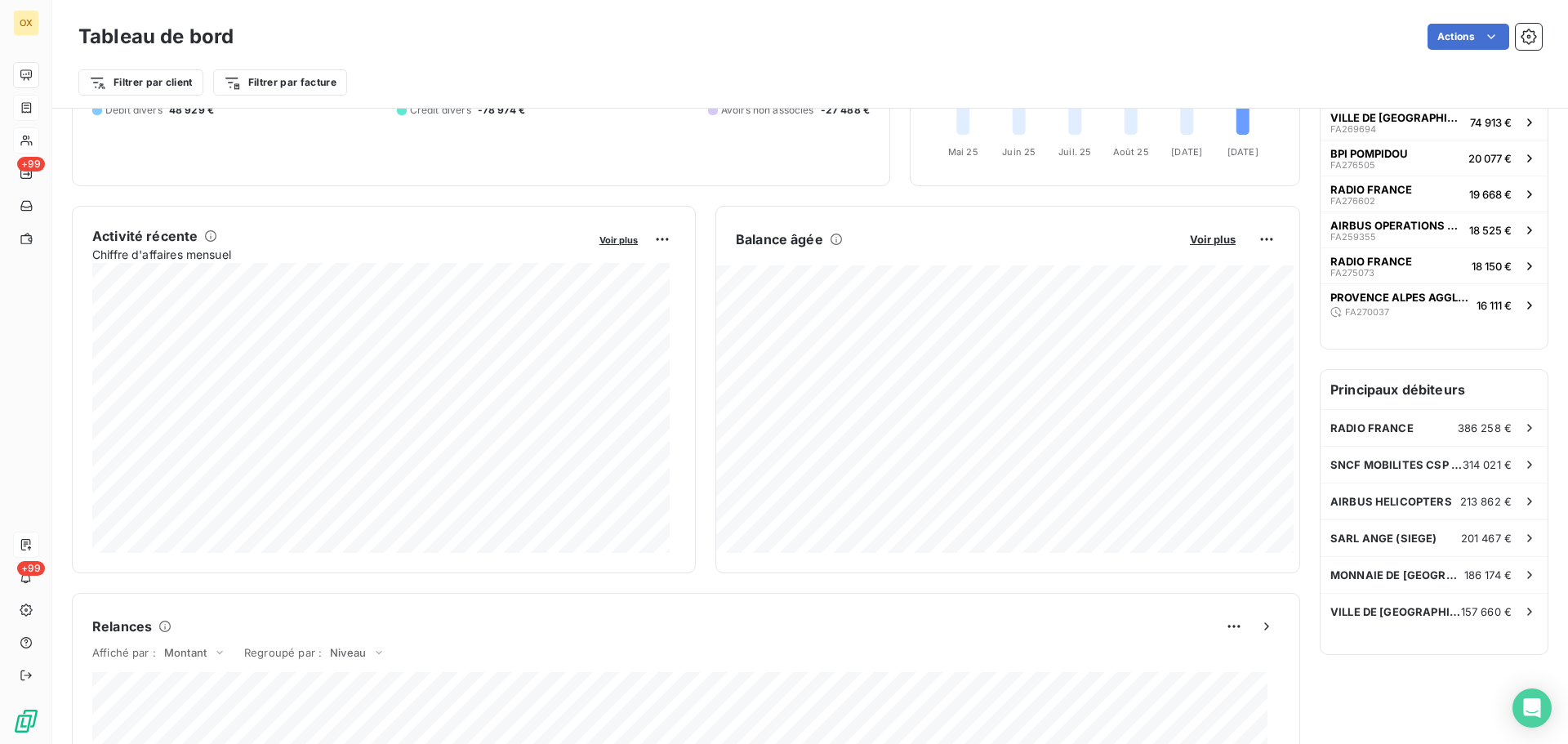
scroll to position [247, 0]
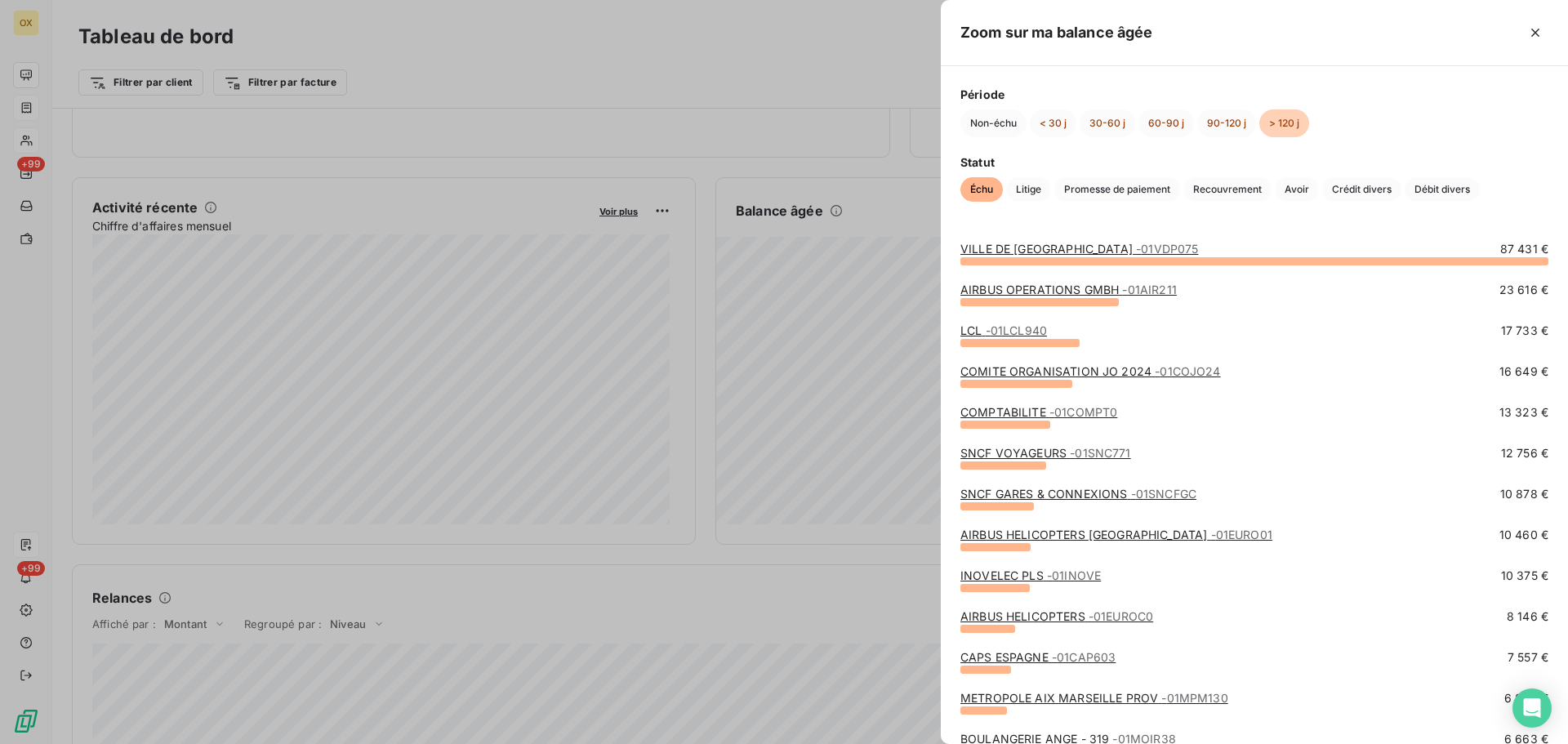
click at [975, 330] on link "LCL - 01LCL940" at bounding box center [1003, 331] width 87 height 14
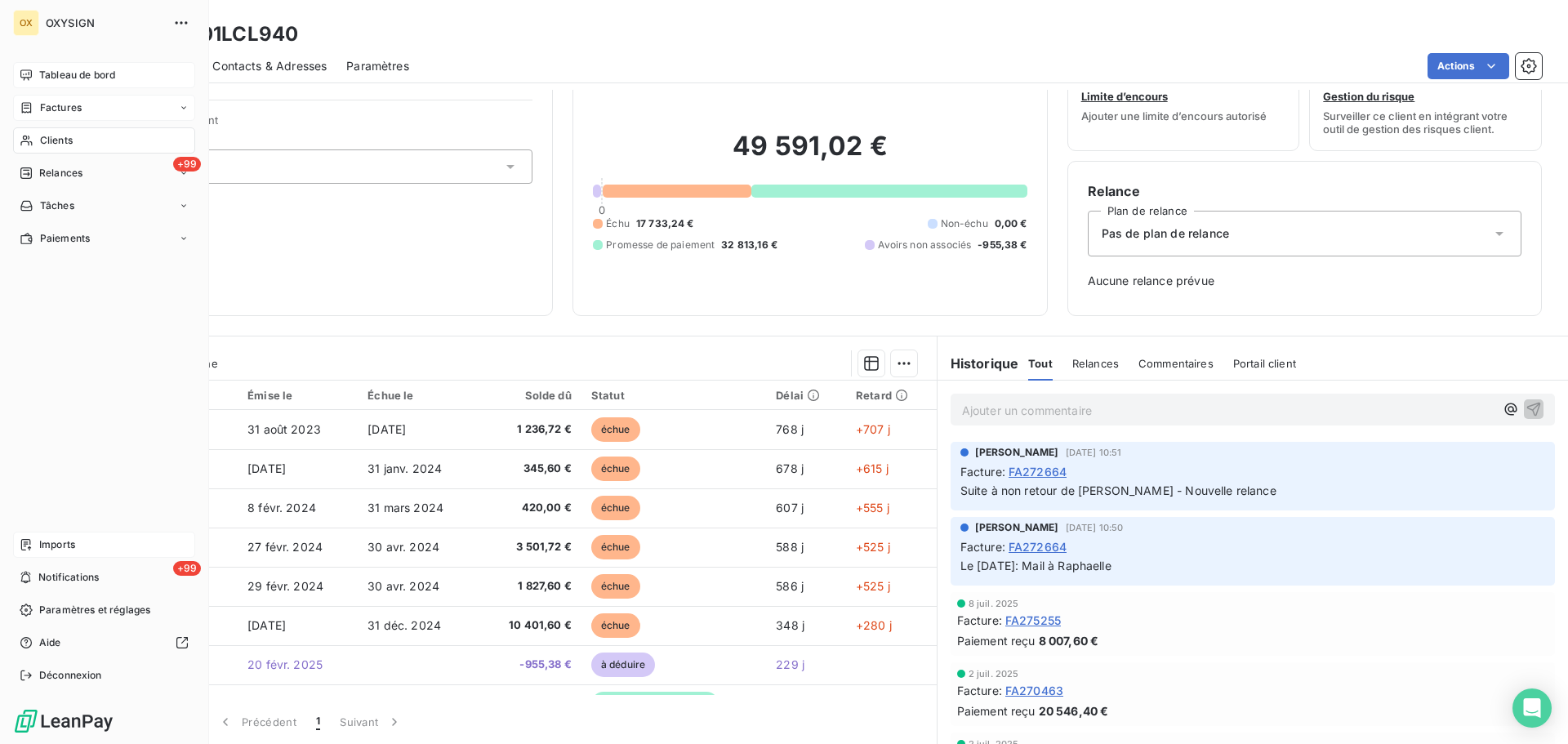
click at [43, 75] on span "Tableau de bord" at bounding box center [77, 75] width 76 height 15
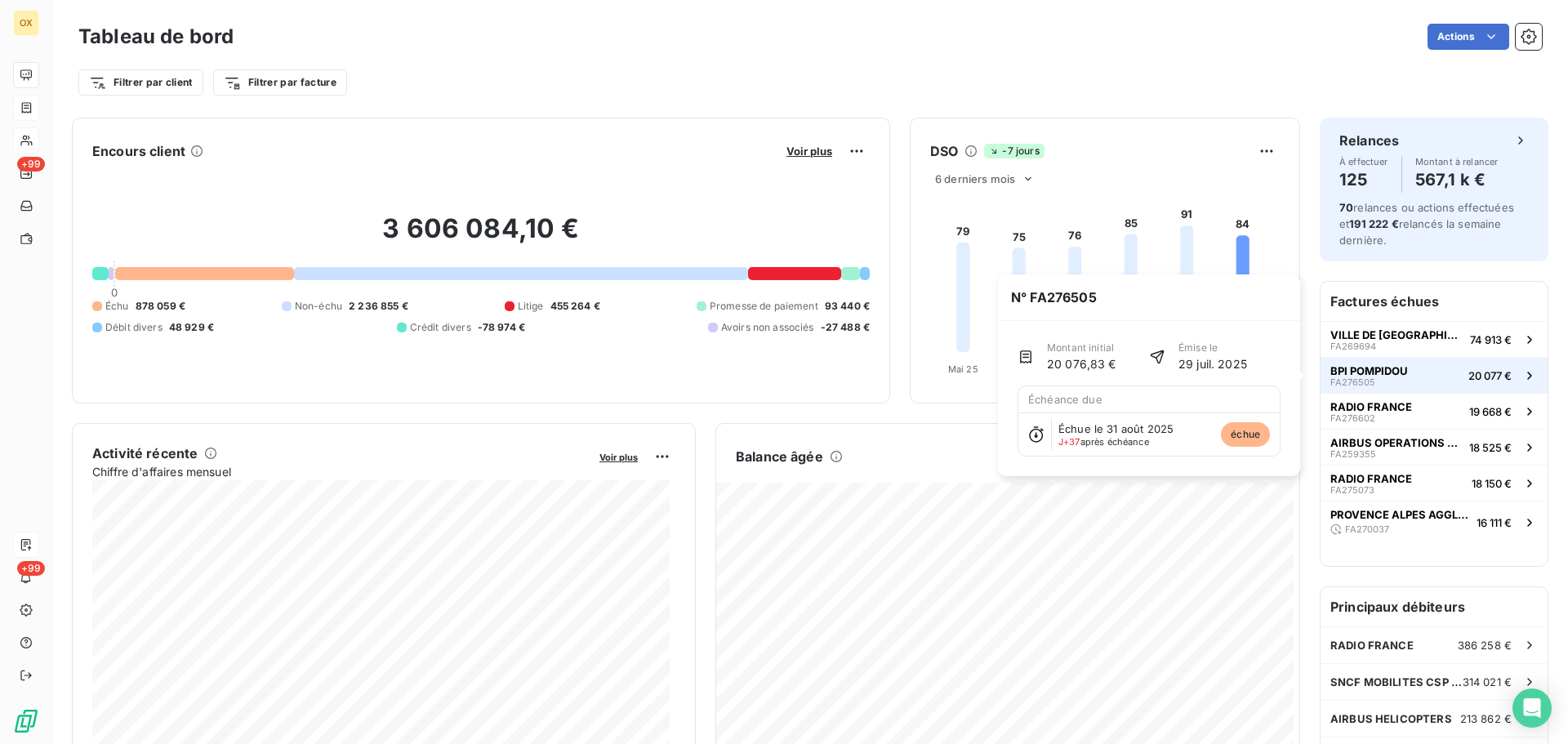
click at [1377, 365] on span "BPI POMPIDOU" at bounding box center [1368, 370] width 78 height 13
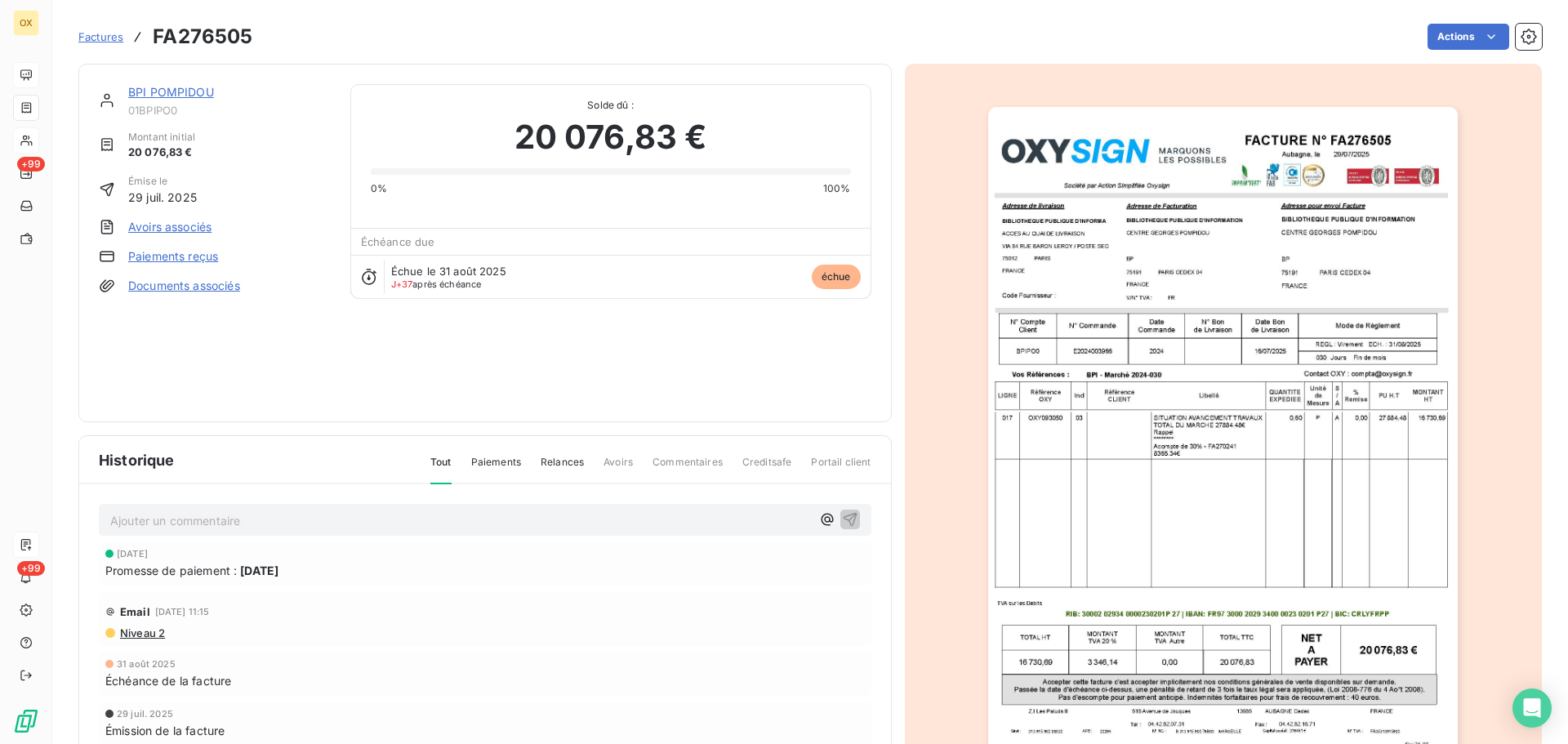
click at [139, 93] on link "BPI POMPIDOU" at bounding box center [170, 92] width 86 height 14
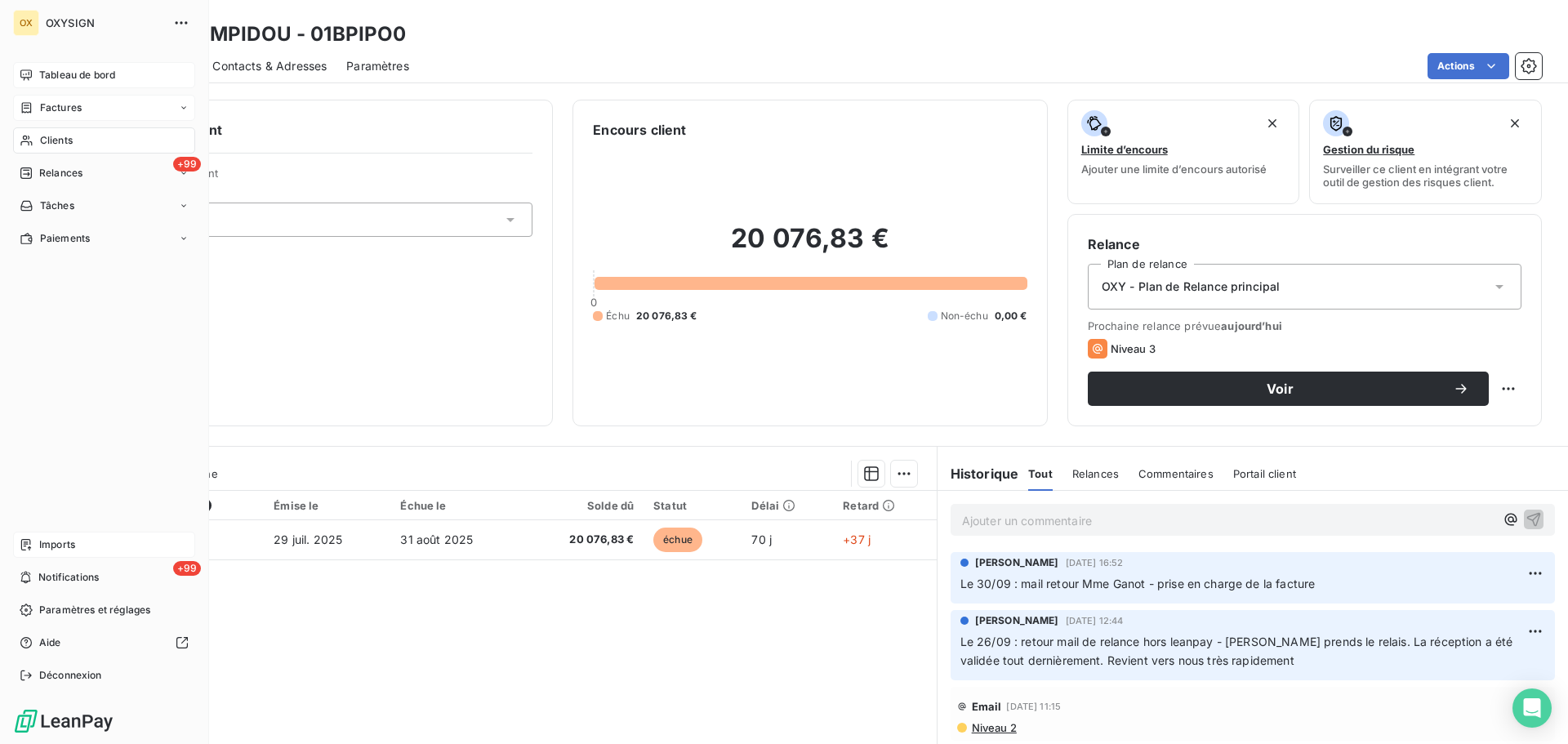
click at [63, 72] on span "Tableau de bord" at bounding box center [77, 75] width 76 height 15
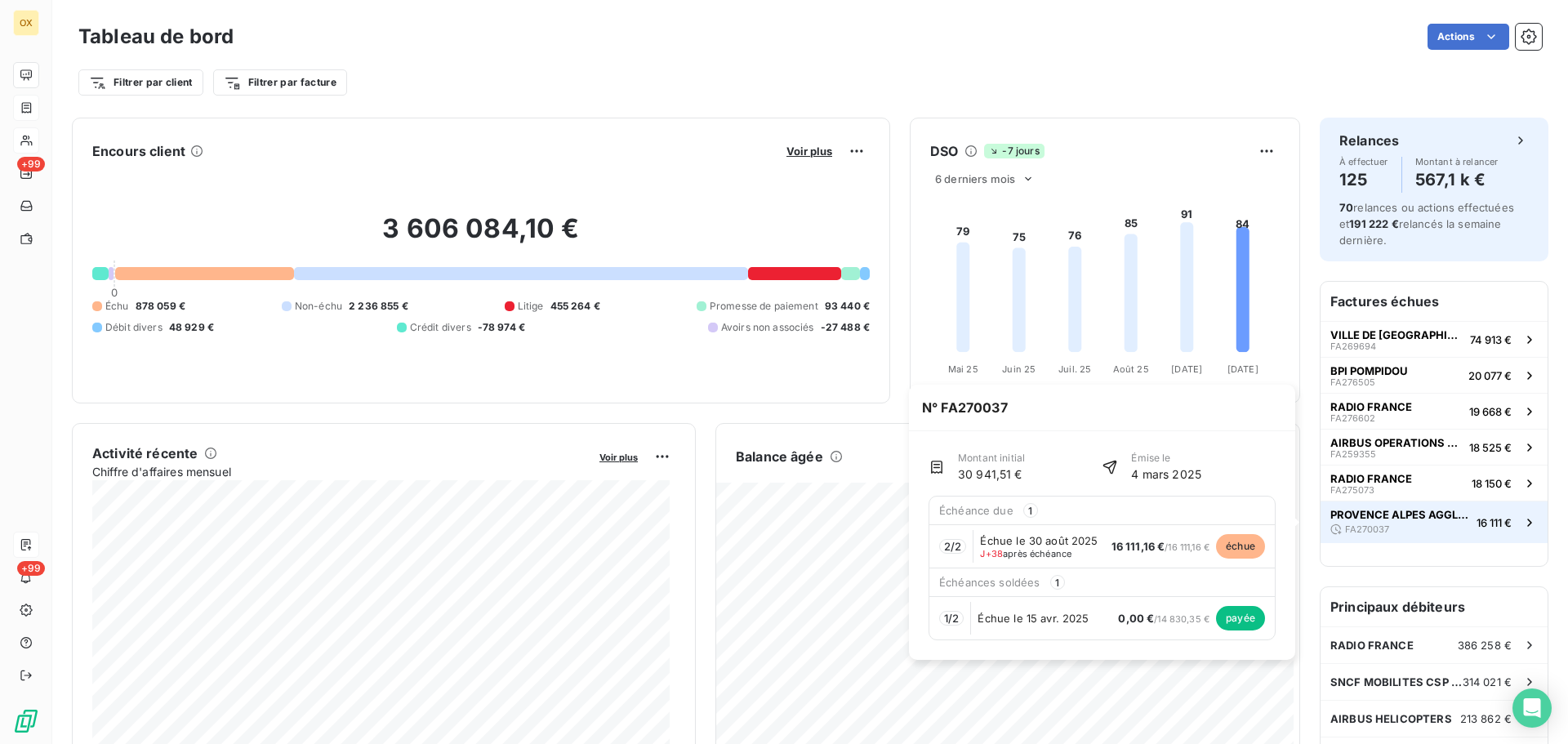
click at [1399, 526] on div "PROVENCE ALPES AGGLOMERATION FA270037" at bounding box center [1400, 523] width 140 height 30
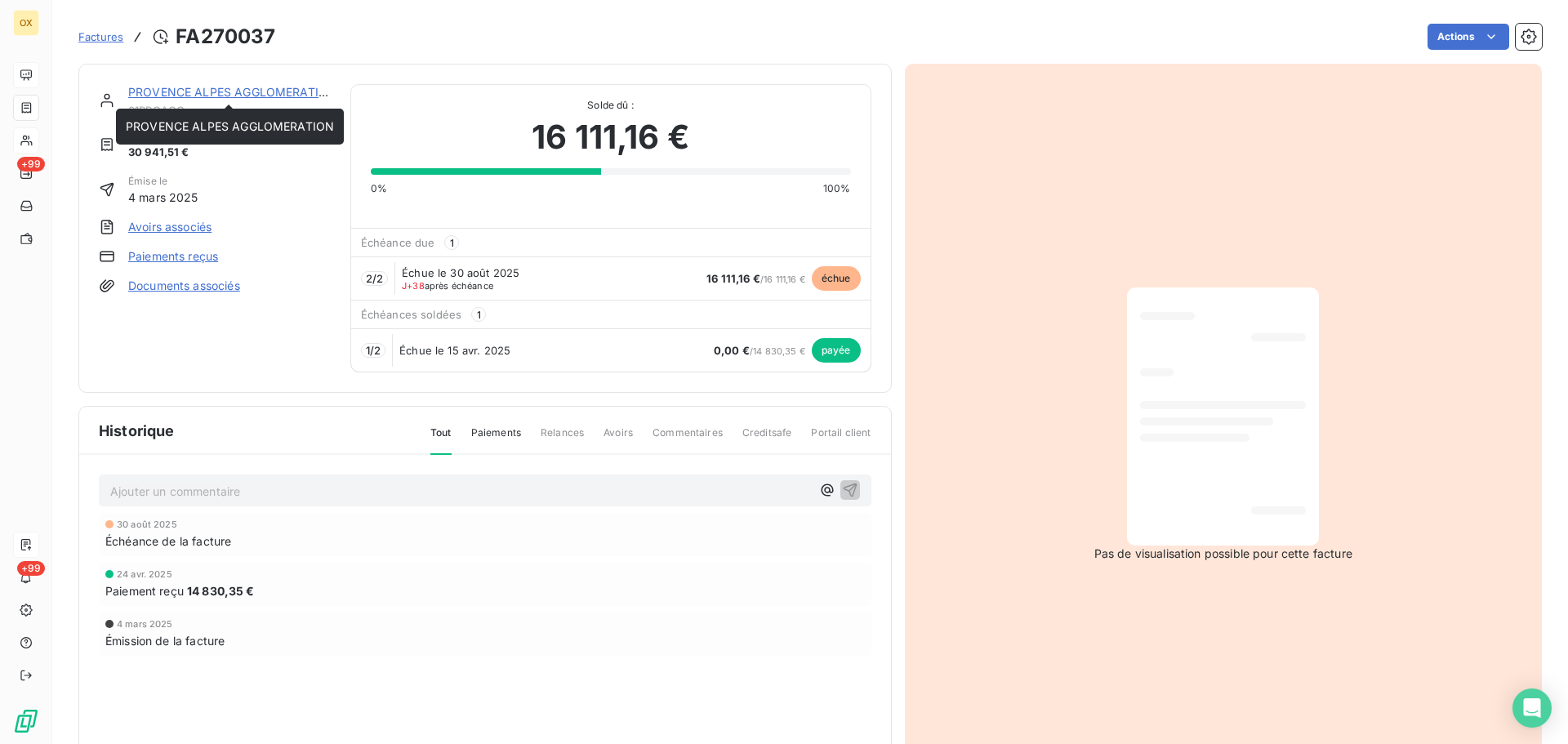
click at [242, 93] on link "PROVENCE ALPES AGGLOMERATION" at bounding box center [232, 92] width 209 height 14
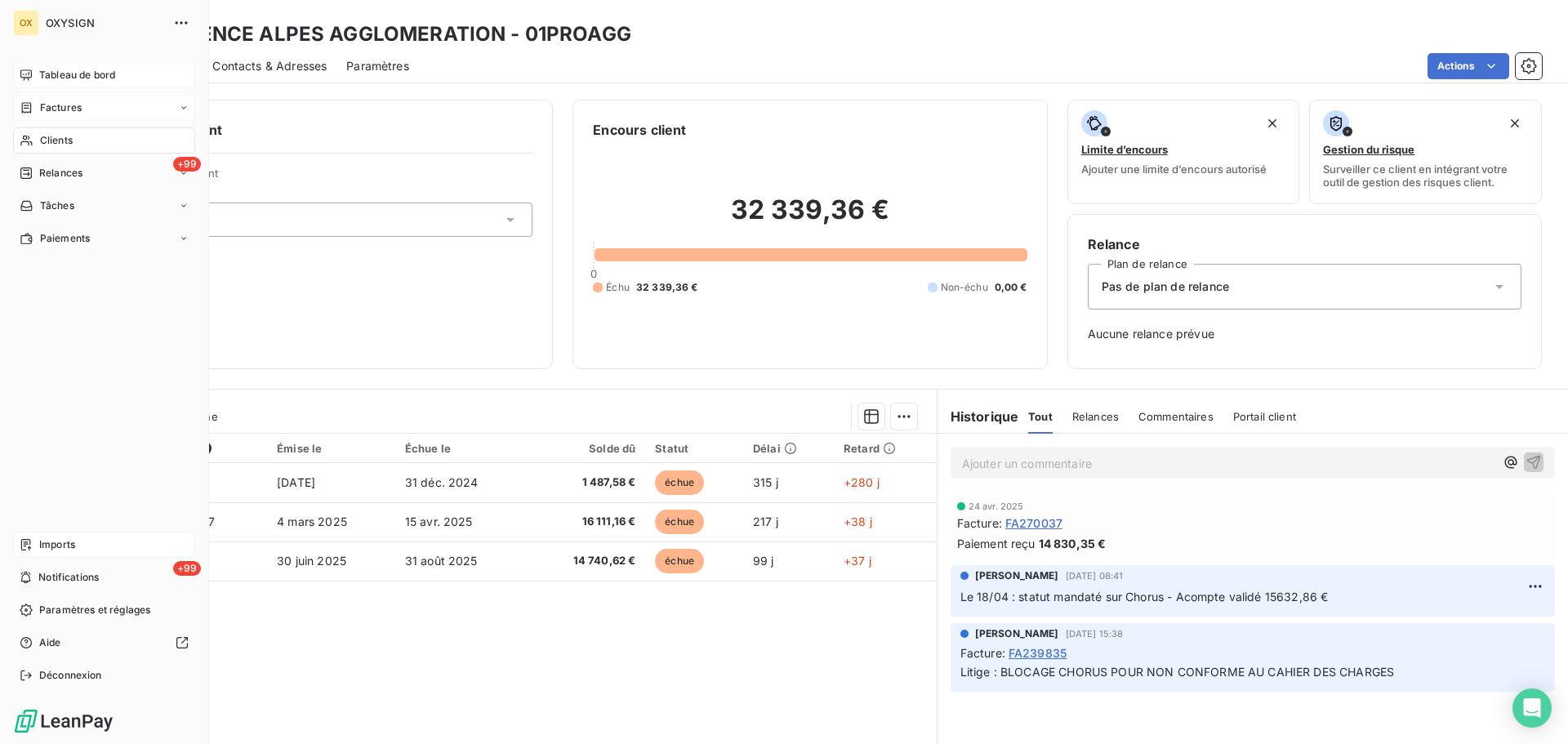
click at [50, 73] on span "Tableau de bord" at bounding box center [77, 75] width 76 height 15
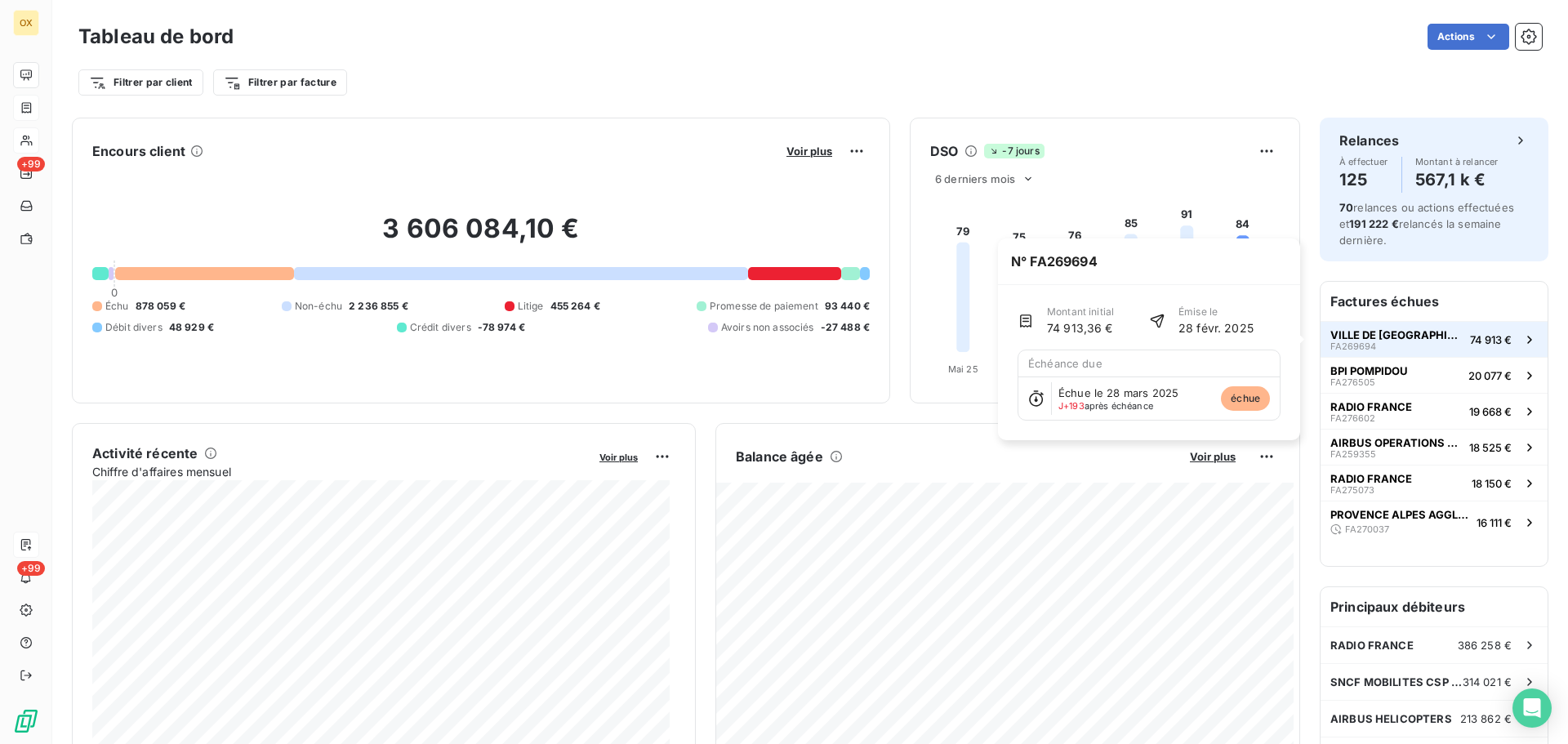
click at [1357, 337] on span "VILLE DE [GEOGRAPHIC_DATA]" at bounding box center [1396, 335] width 133 height 13
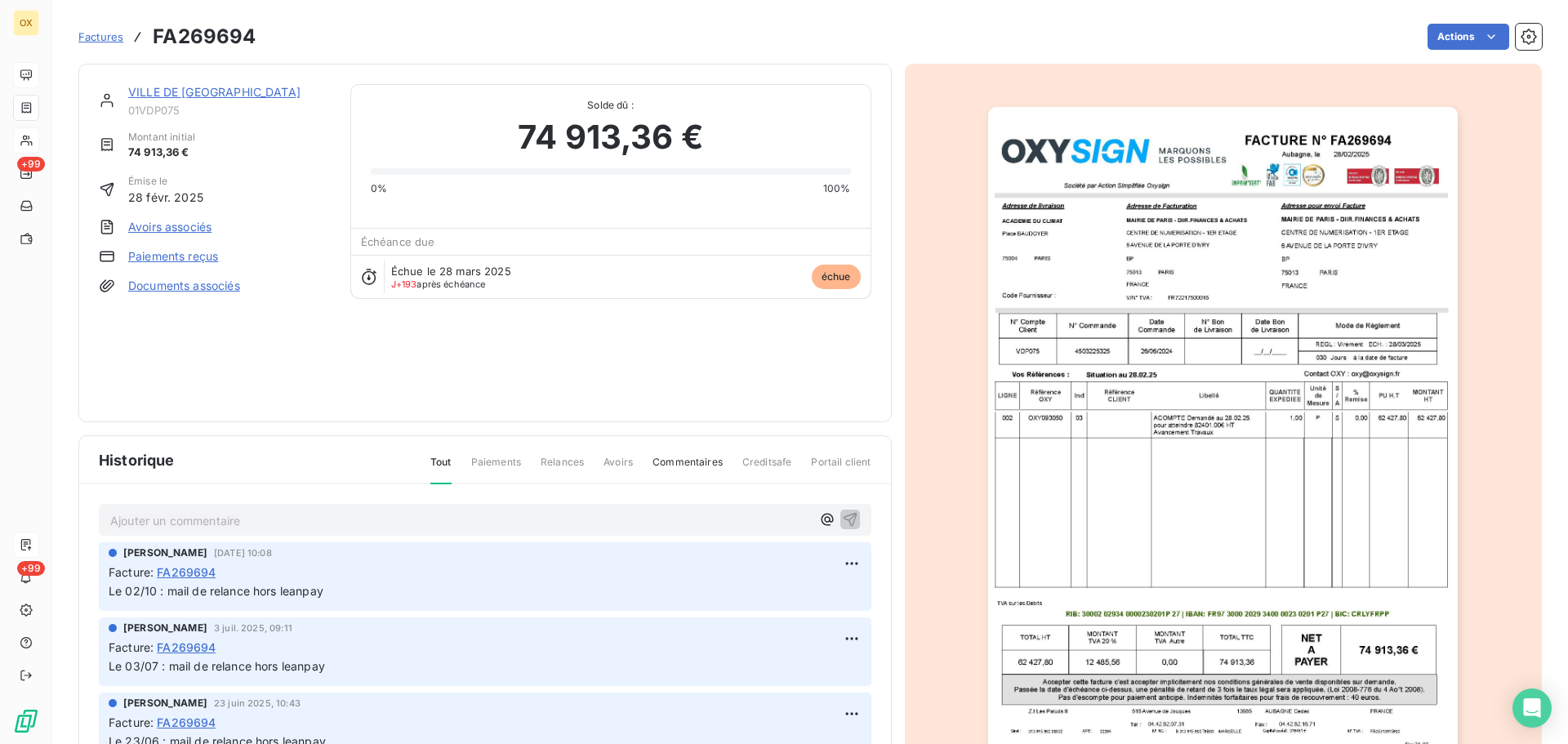
click at [199, 92] on link "VILLE DE [GEOGRAPHIC_DATA]" at bounding box center [213, 92] width 172 height 14
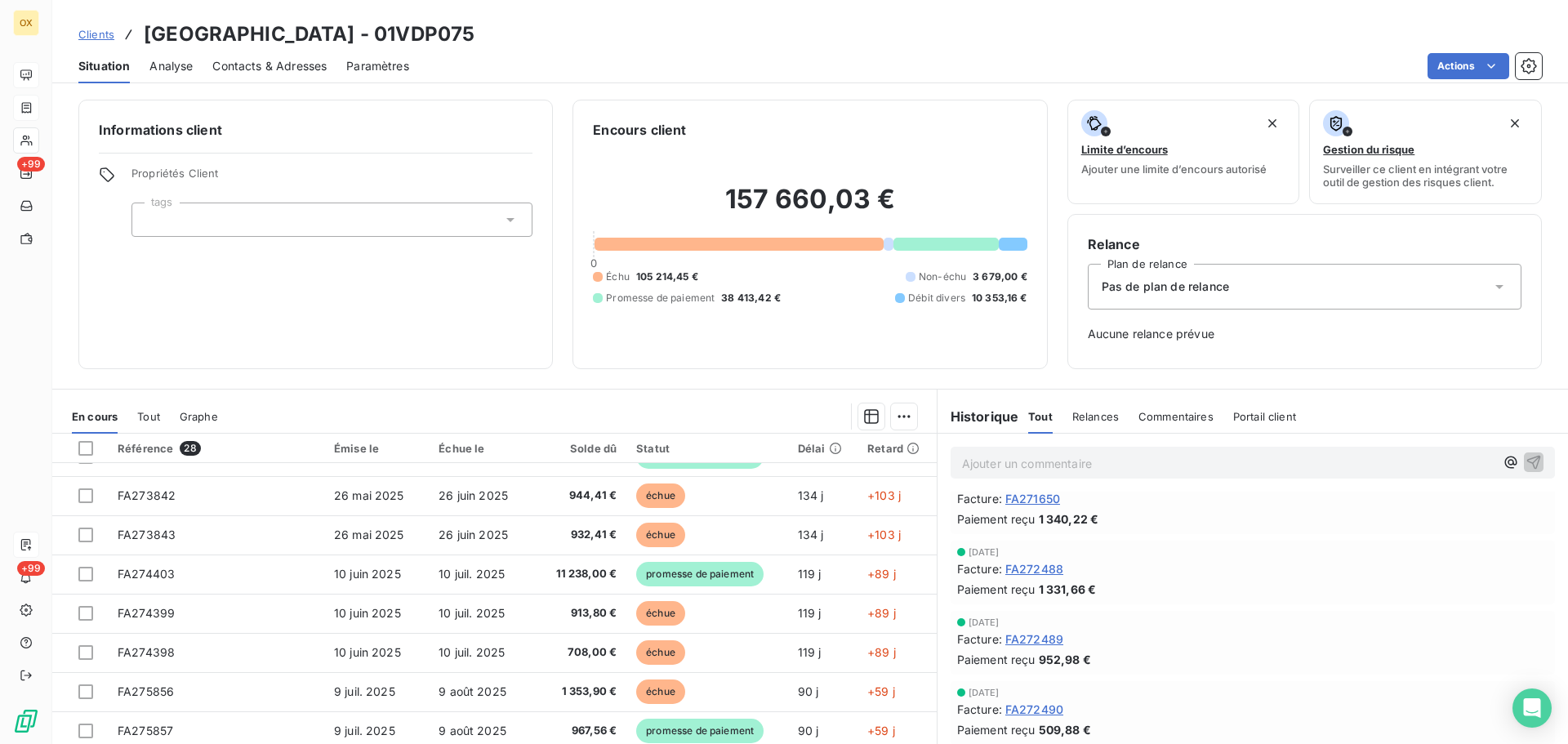
scroll to position [980, 0]
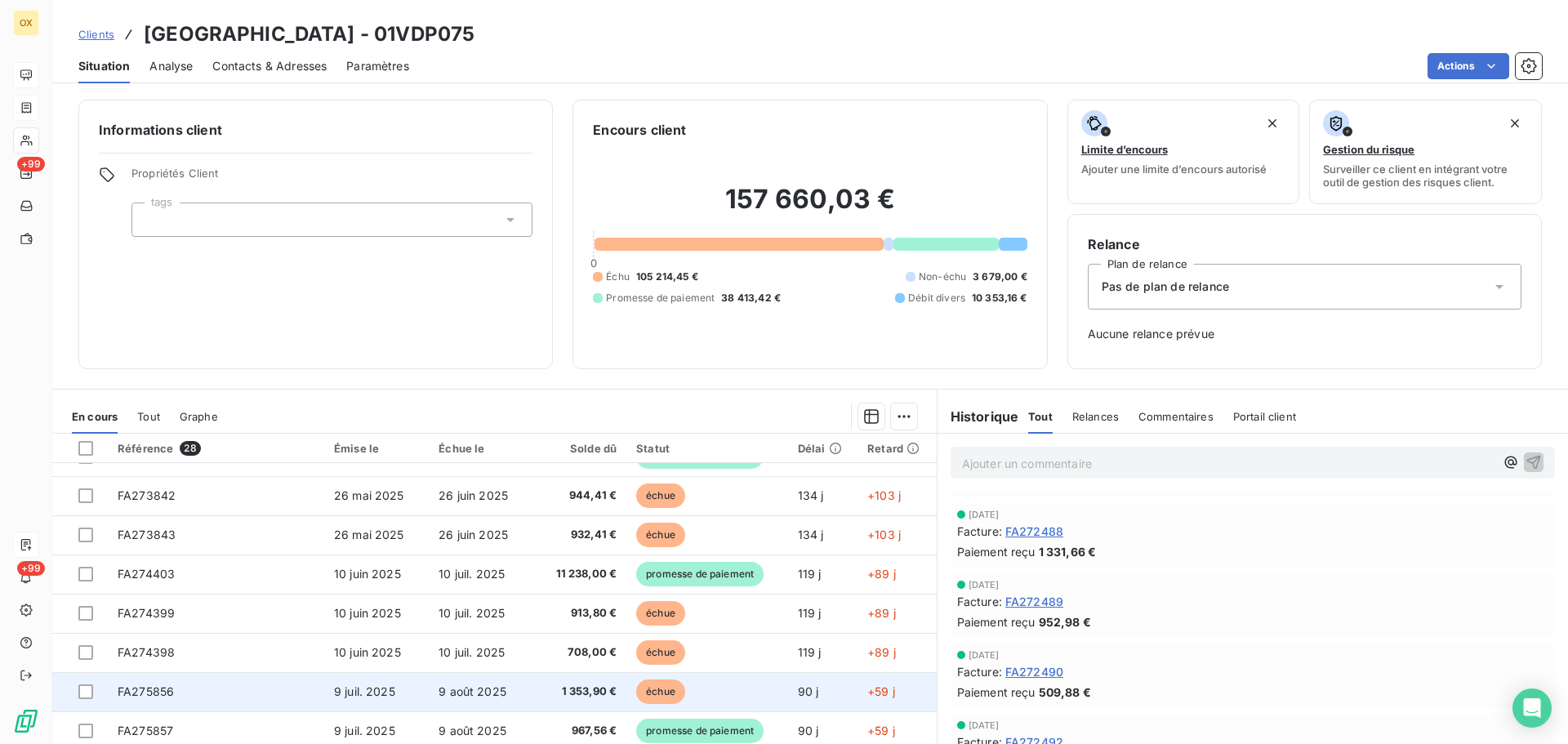
click at [212, 691] on td "FA275856" at bounding box center [216, 692] width 216 height 39
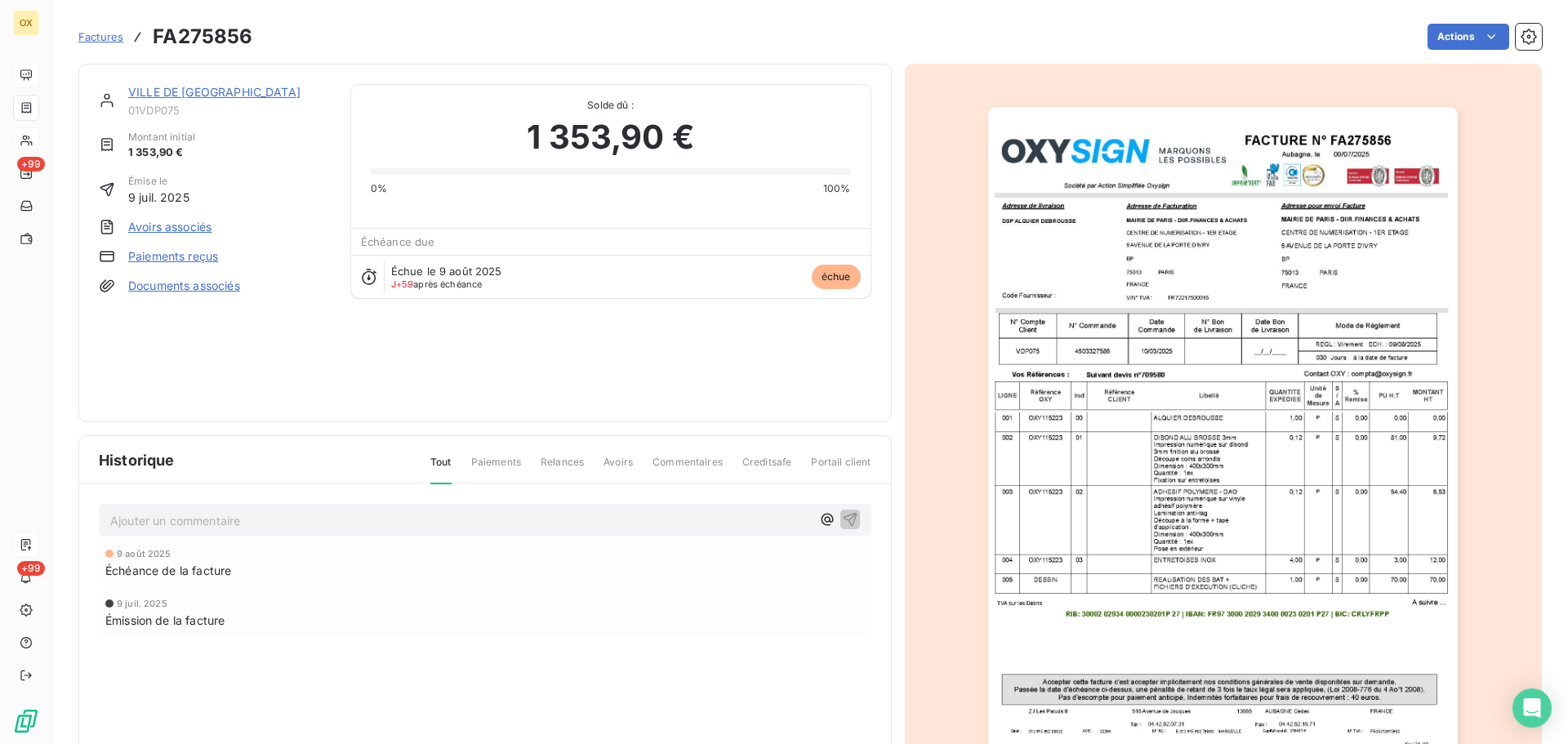
click at [151, 89] on link "VILLE DE [GEOGRAPHIC_DATA]" at bounding box center [213, 92] width 172 height 14
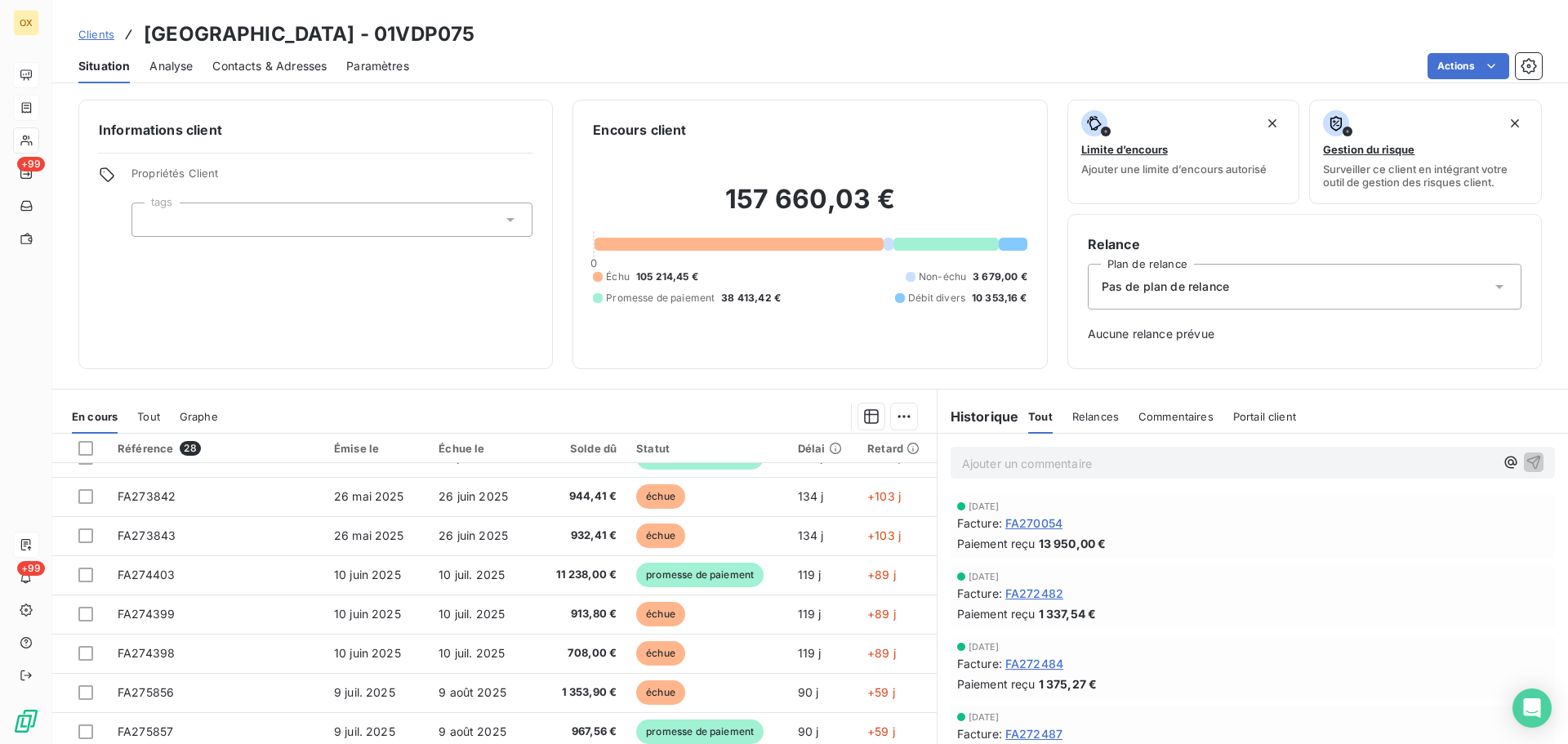
scroll to position [696, 0]
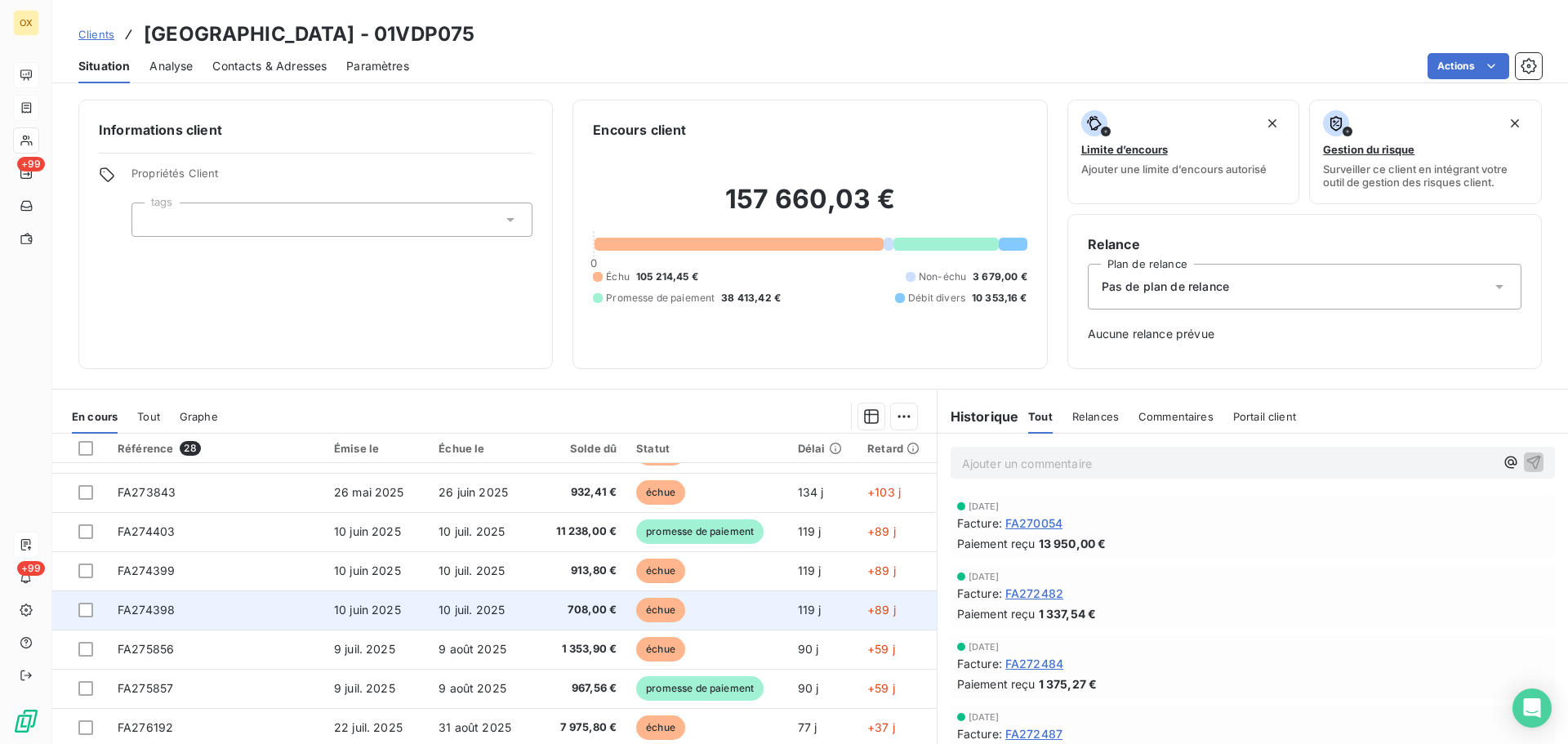
click at [490, 613] on span "10 juil. 2025" at bounding box center [471, 610] width 66 height 14
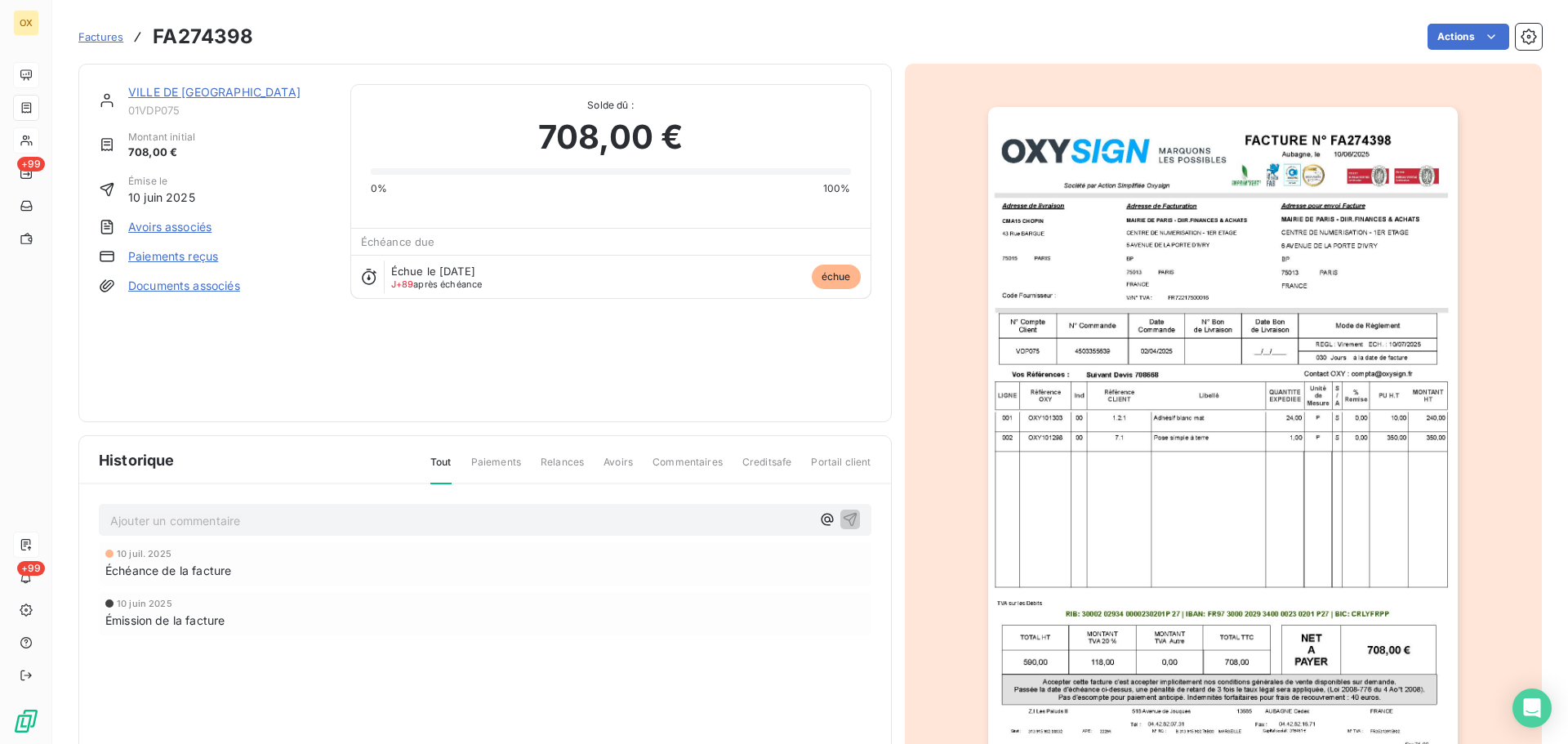
click at [1221, 529] on img "button" at bounding box center [1222, 440] width 469 height 665
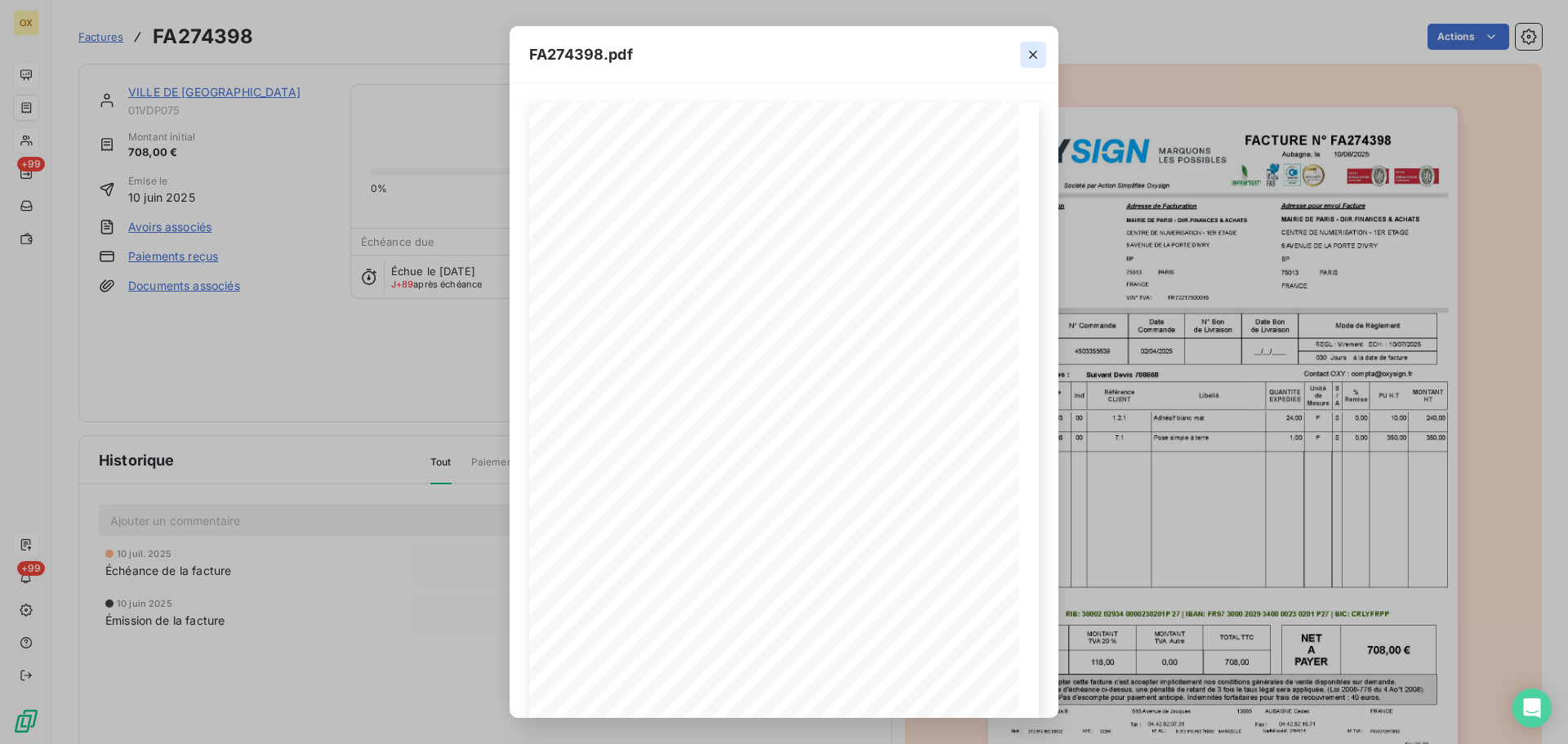
click at [1030, 49] on icon "button" at bounding box center [1033, 54] width 17 height 17
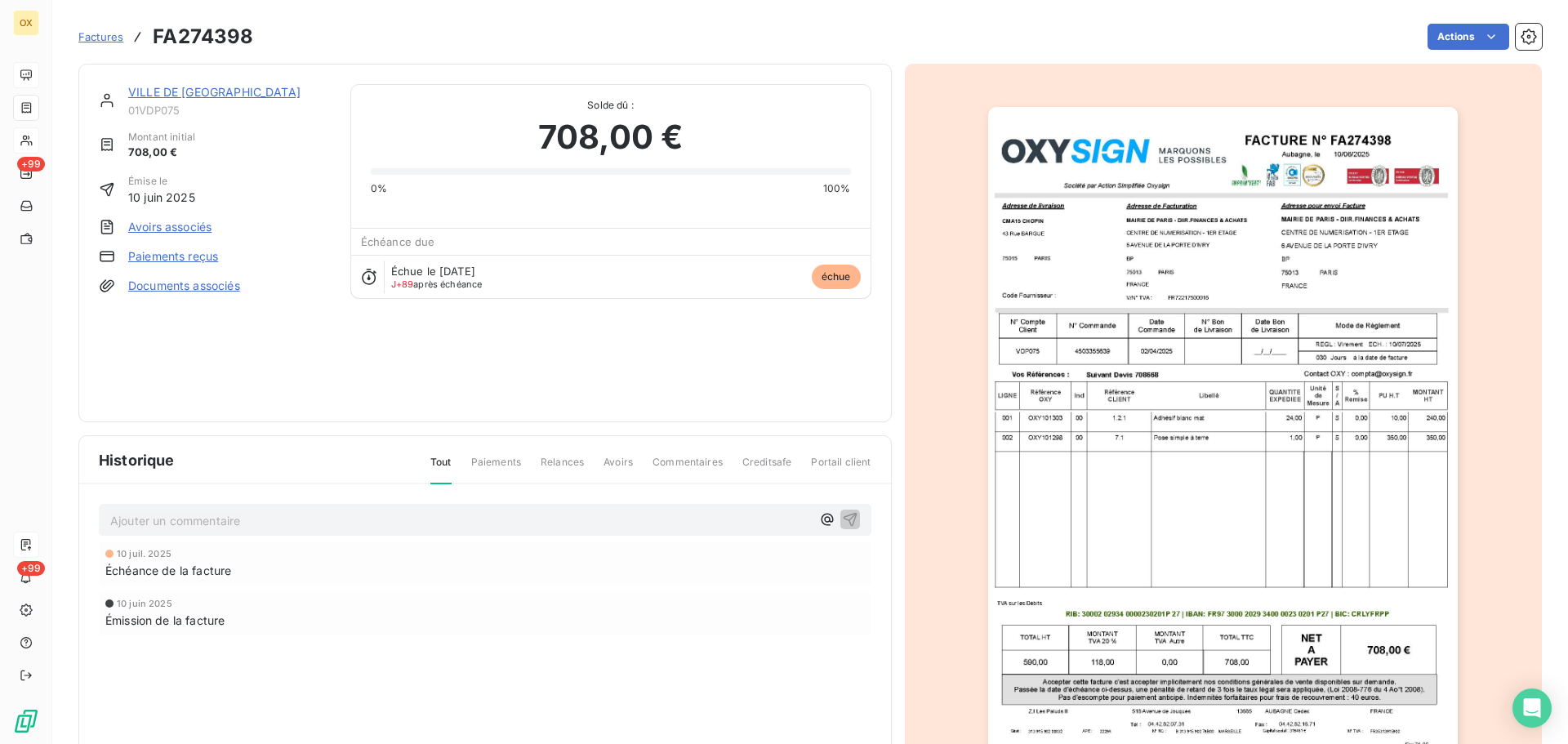
click at [195, 89] on link "VILLE DE [GEOGRAPHIC_DATA]" at bounding box center [213, 92] width 172 height 14
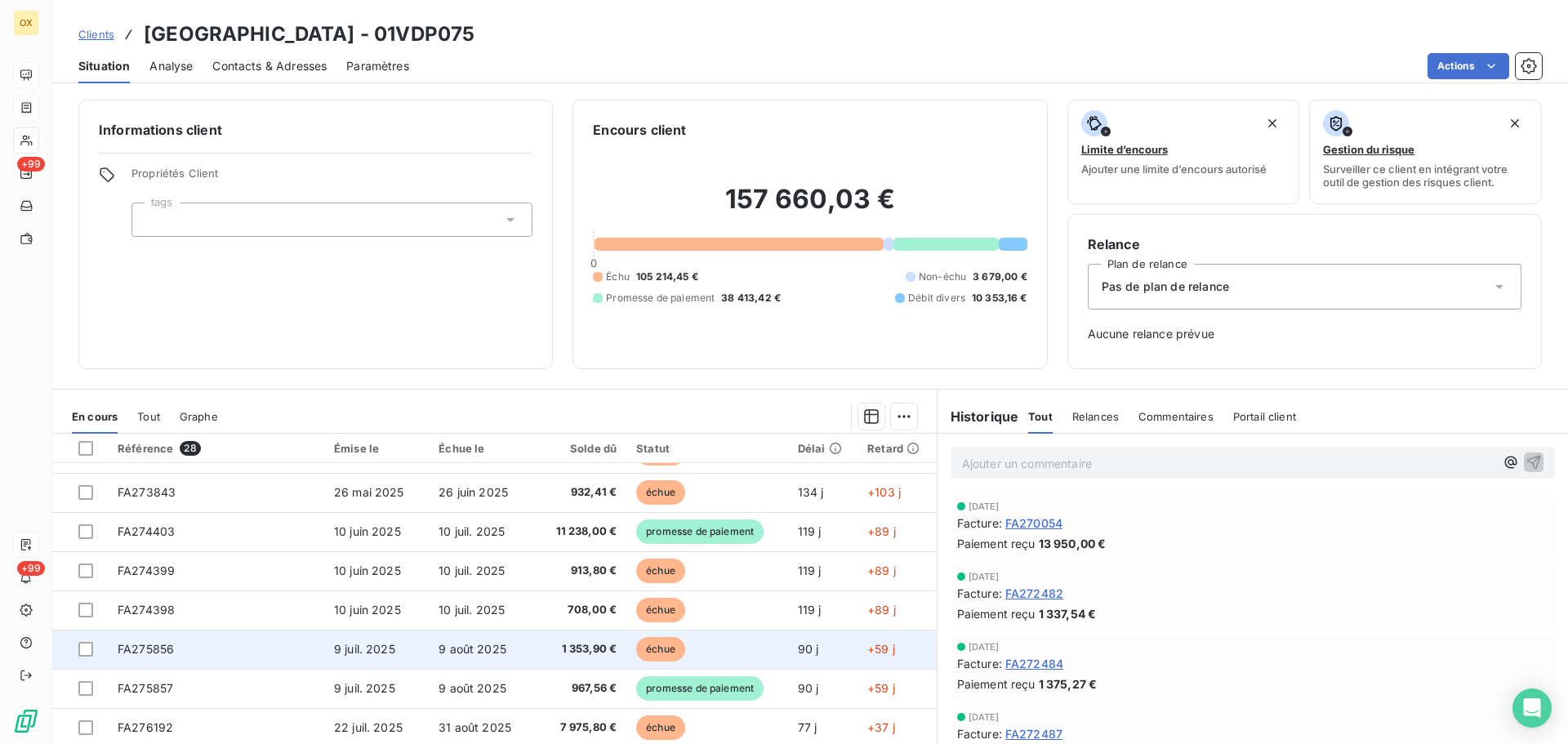
scroll to position [53, 0]
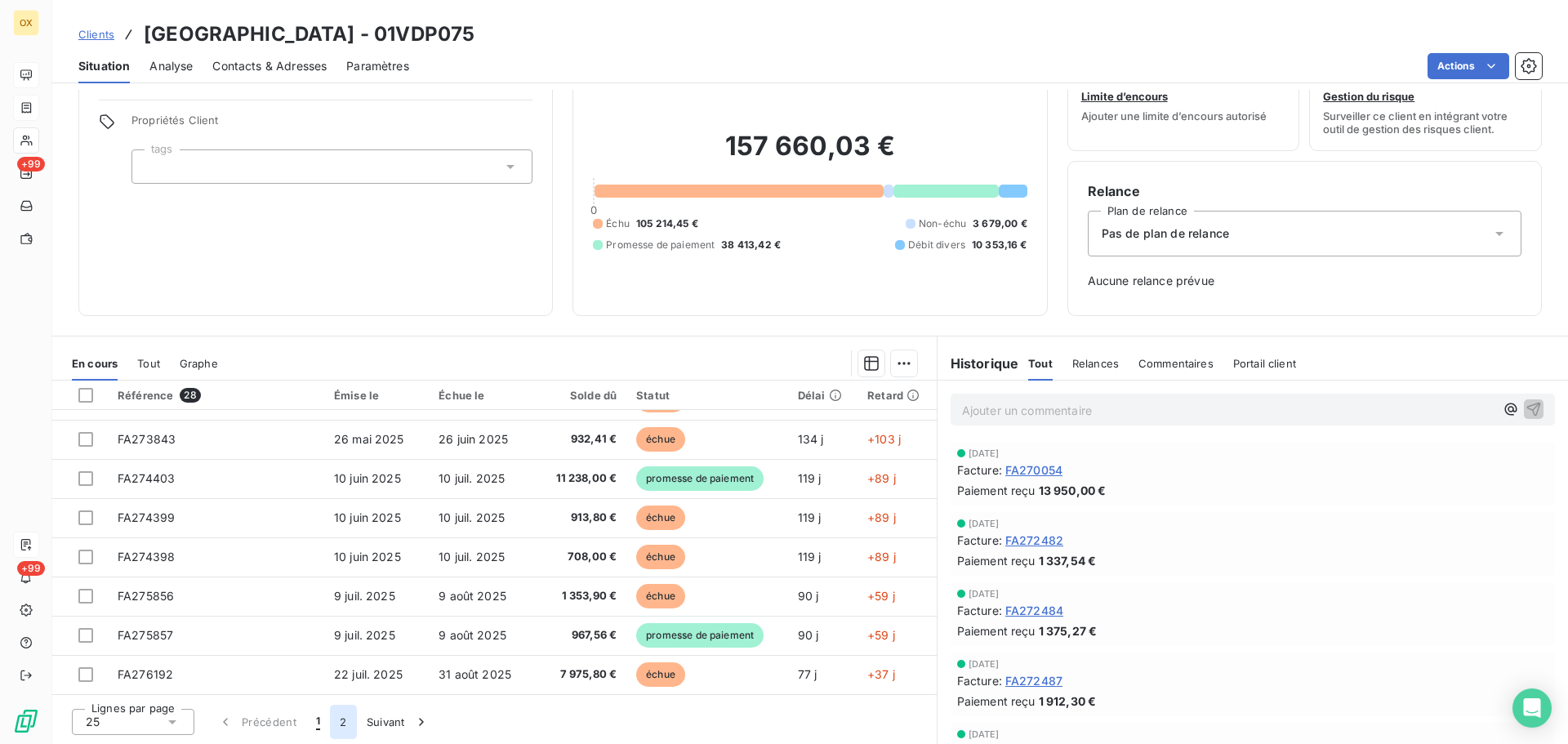
click at [344, 724] on button "2" at bounding box center [342, 721] width 27 height 34
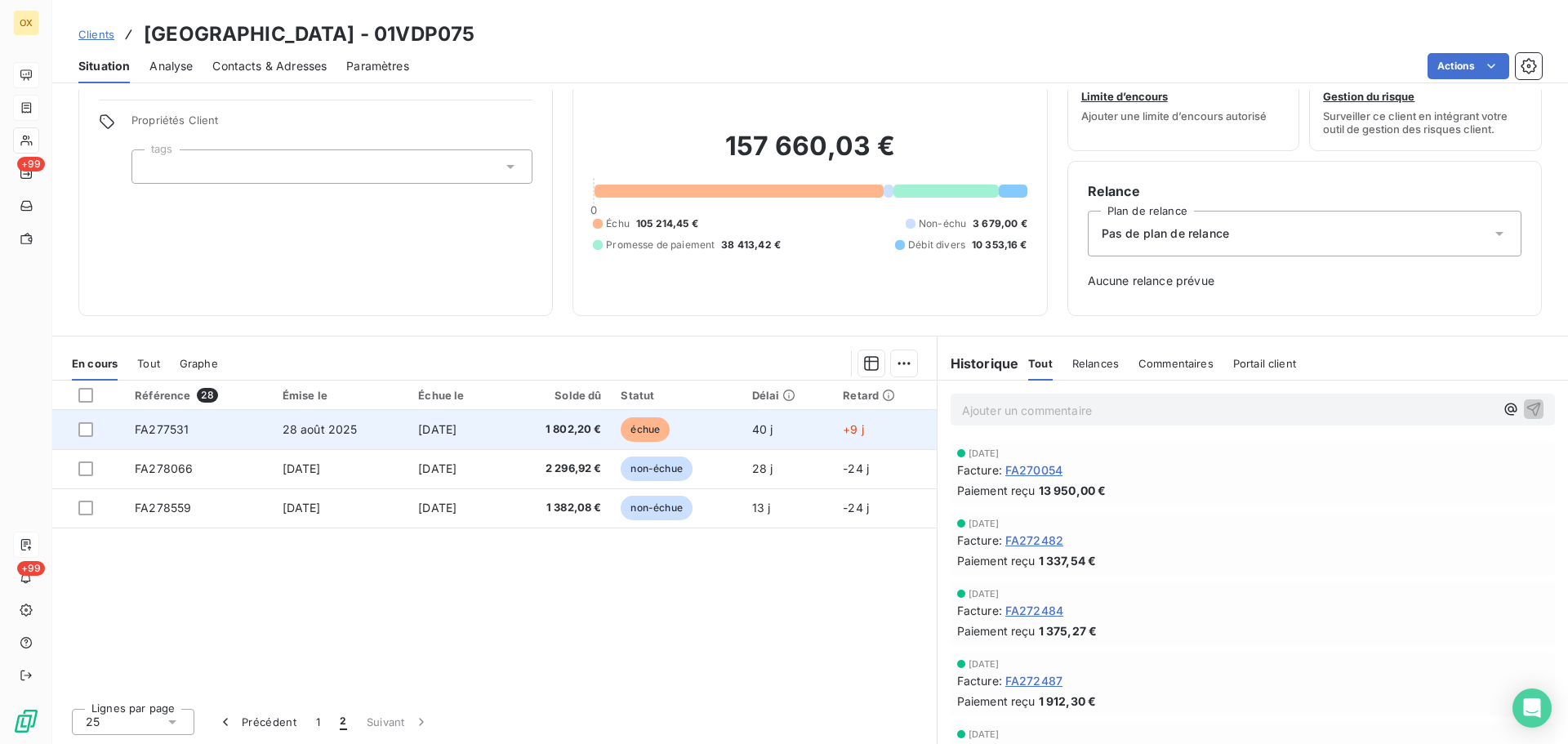
click at [602, 426] on span "1 802,20 €" at bounding box center [557, 429] width 89 height 17
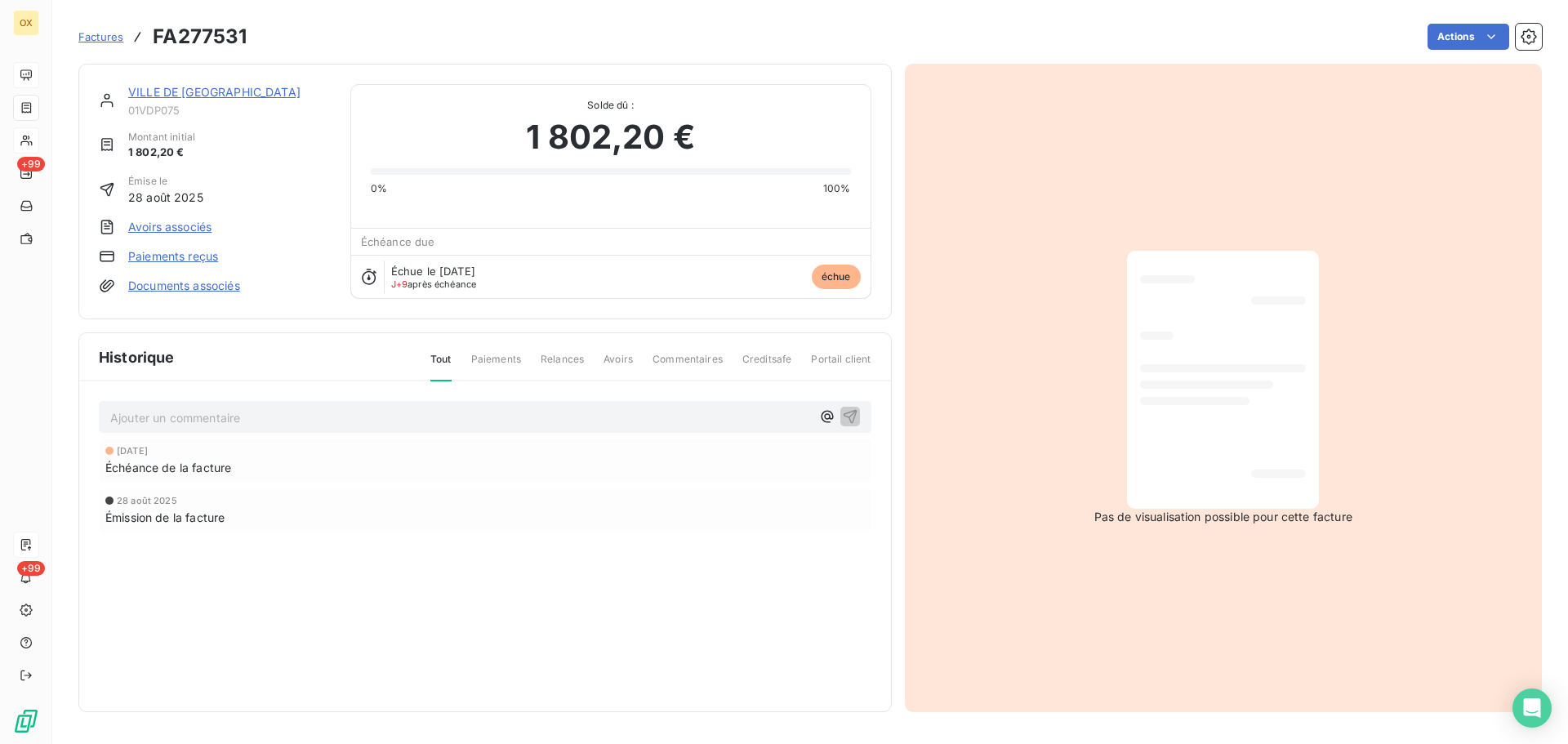
click at [164, 89] on link "VILLE DE [GEOGRAPHIC_DATA]" at bounding box center [213, 92] width 172 height 14
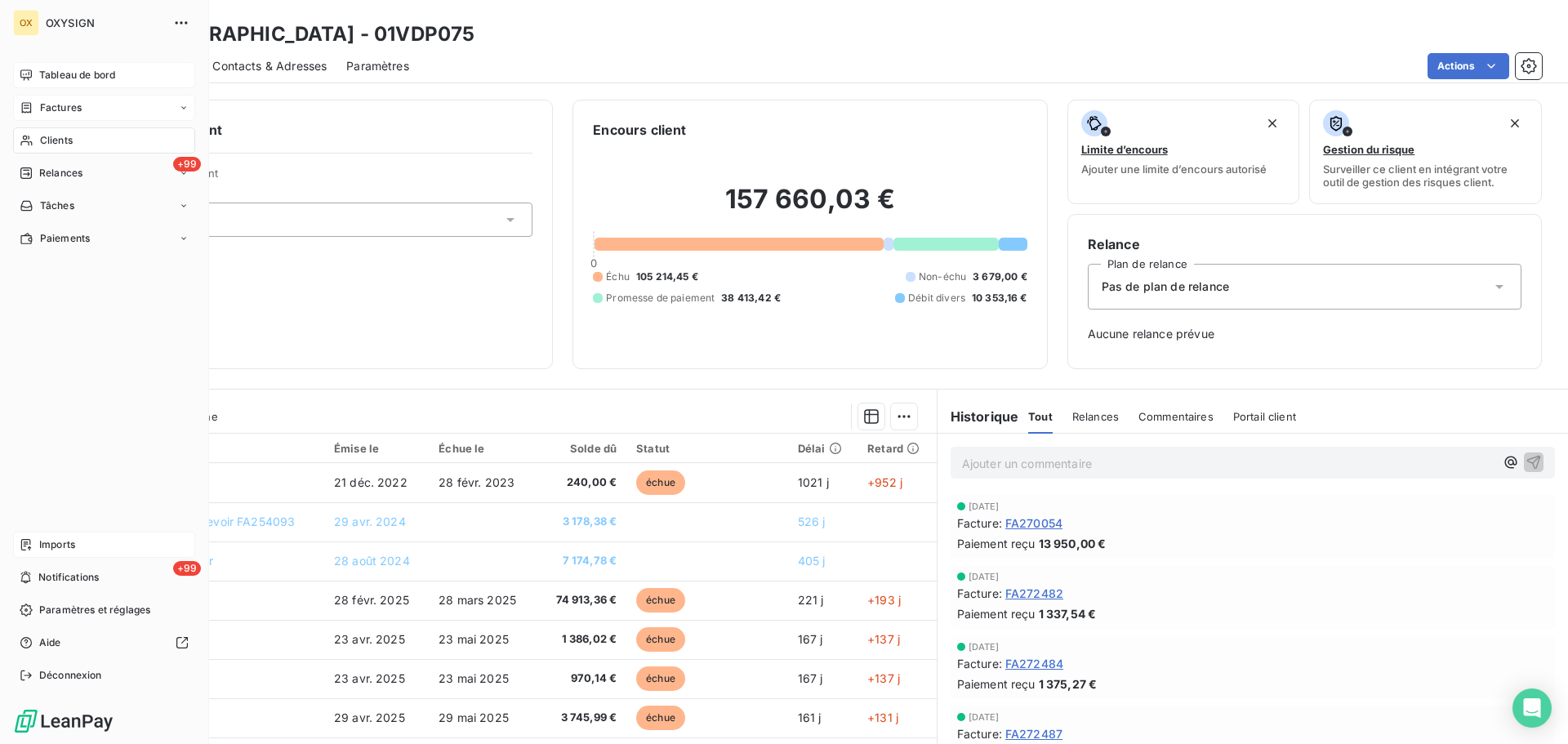
click at [50, 72] on span "Tableau de bord" at bounding box center [77, 75] width 76 height 15
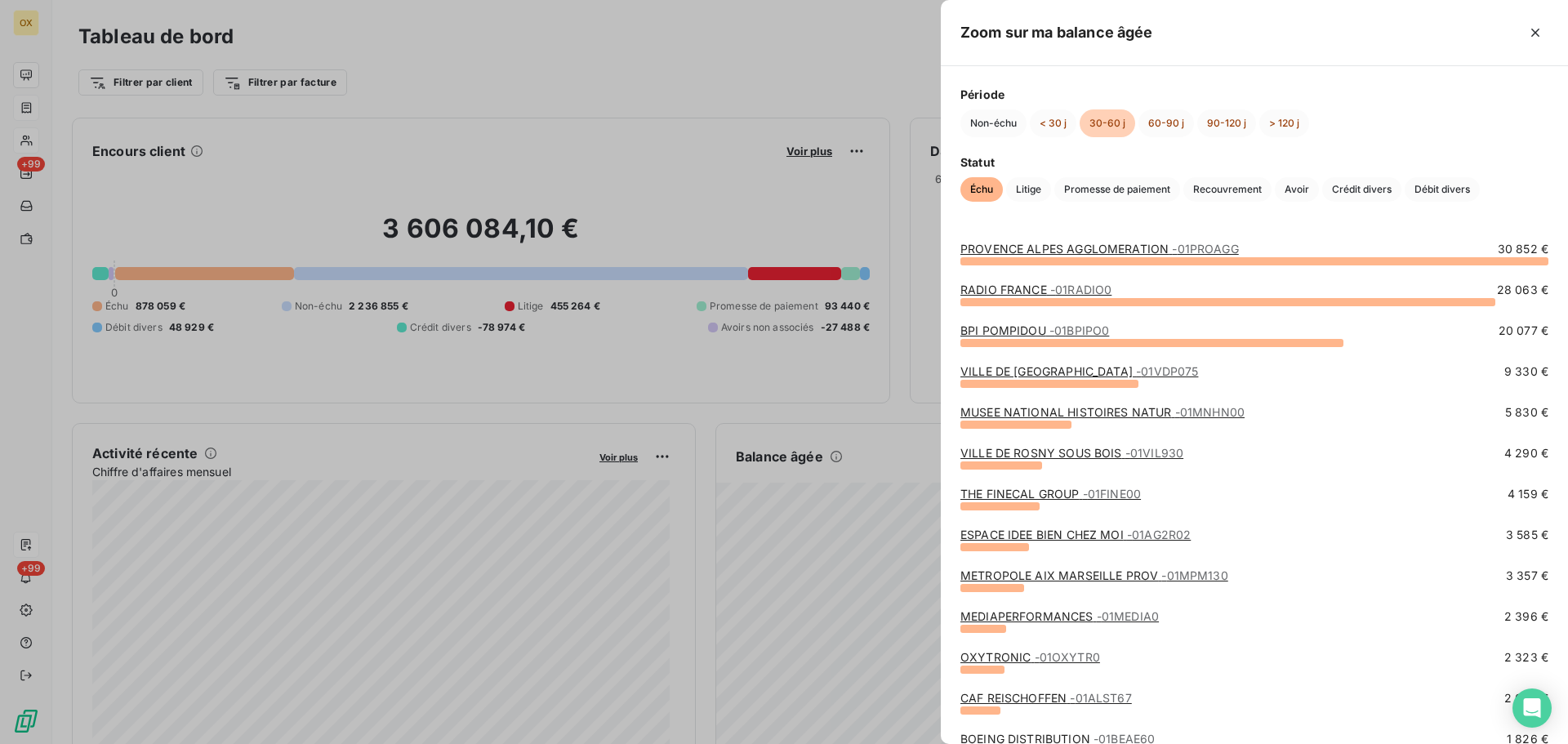
click at [1041, 411] on link "MUSEE NATIONAL HISTOIRES NATUR - 01MNHN00" at bounding box center [1102, 412] width 284 height 14
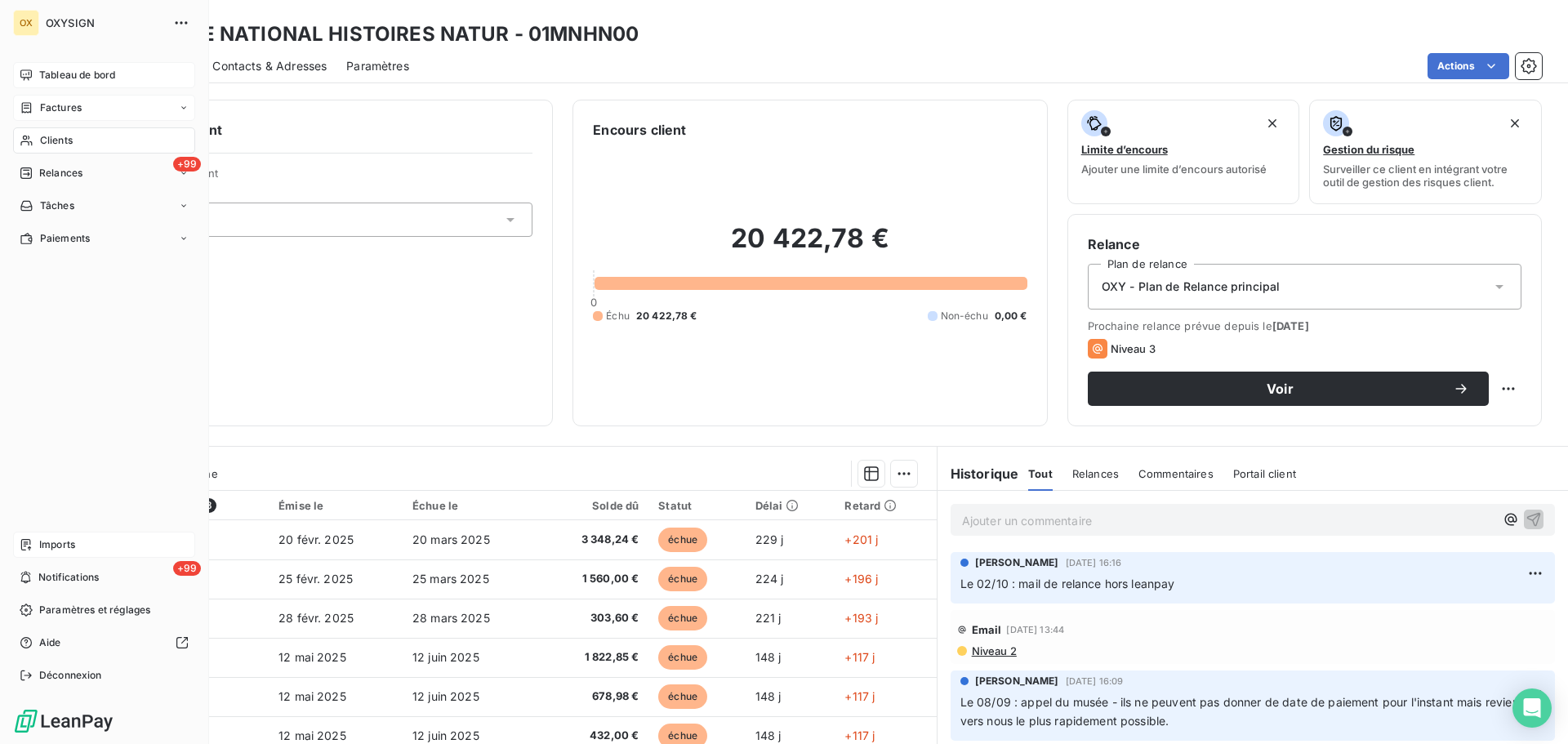
click at [43, 76] on span "Tableau de bord" at bounding box center [77, 75] width 76 height 15
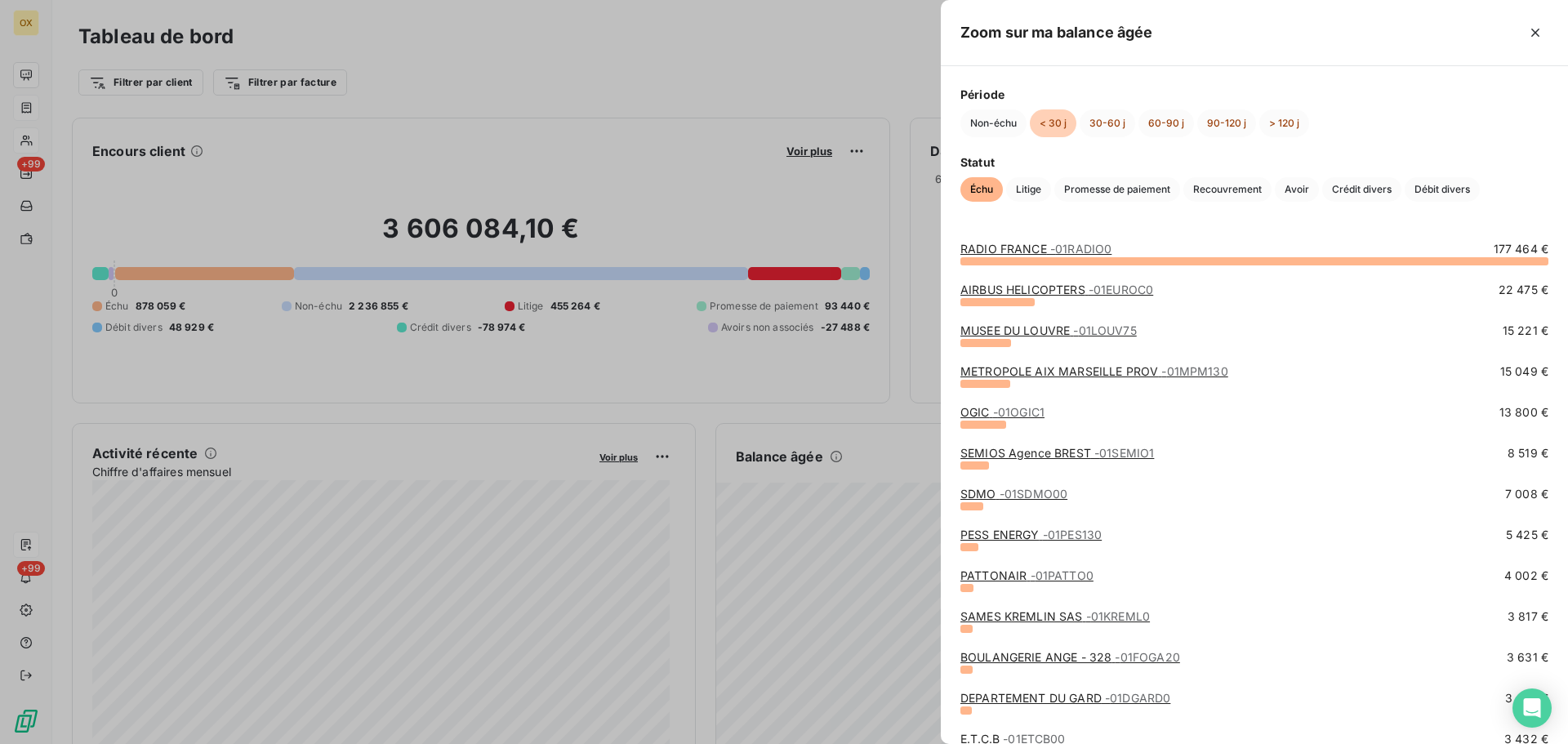
click at [1058, 329] on link "MUSEE DU LOUVRE - 01LOUV75" at bounding box center [1048, 331] width 176 height 14
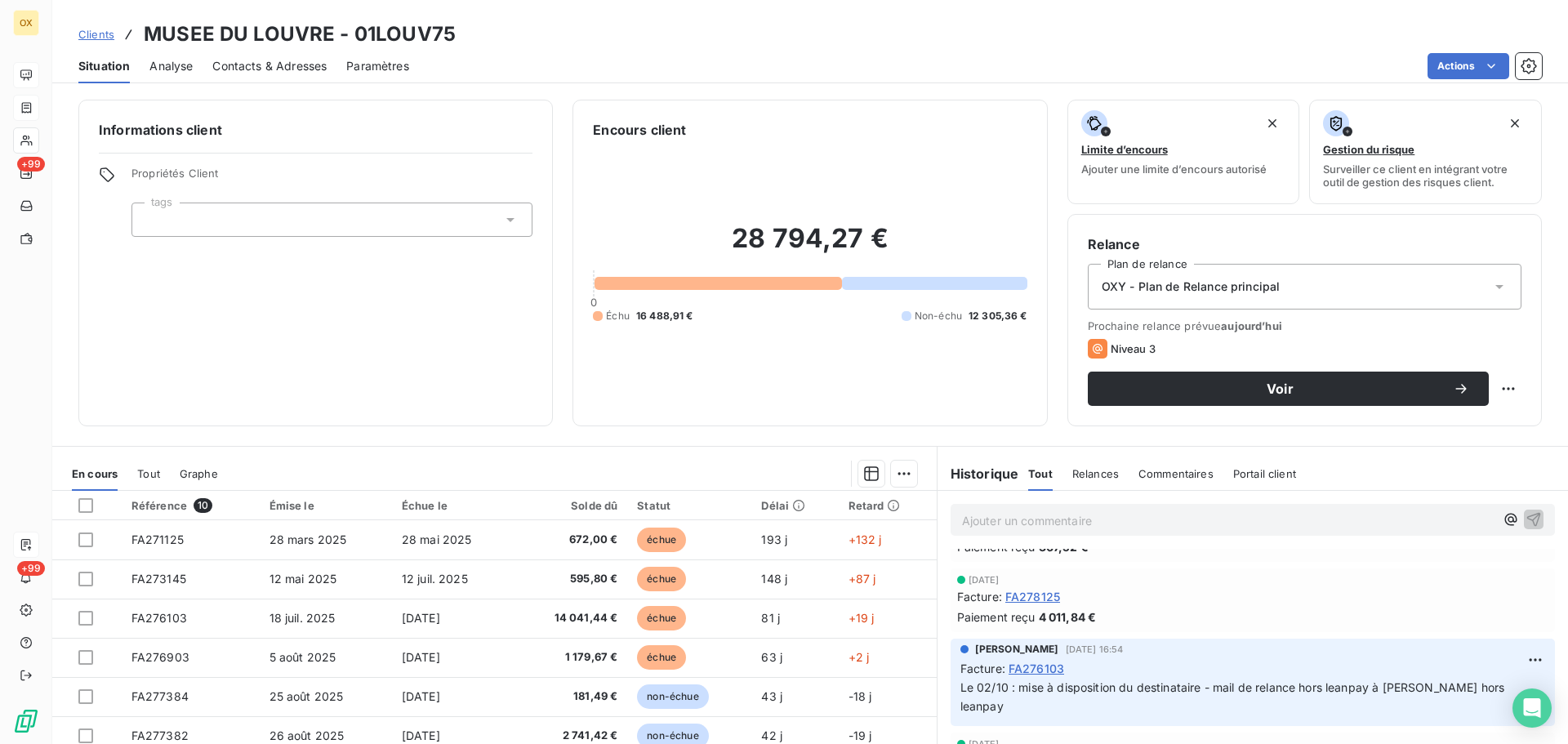
scroll to position [163, 0]
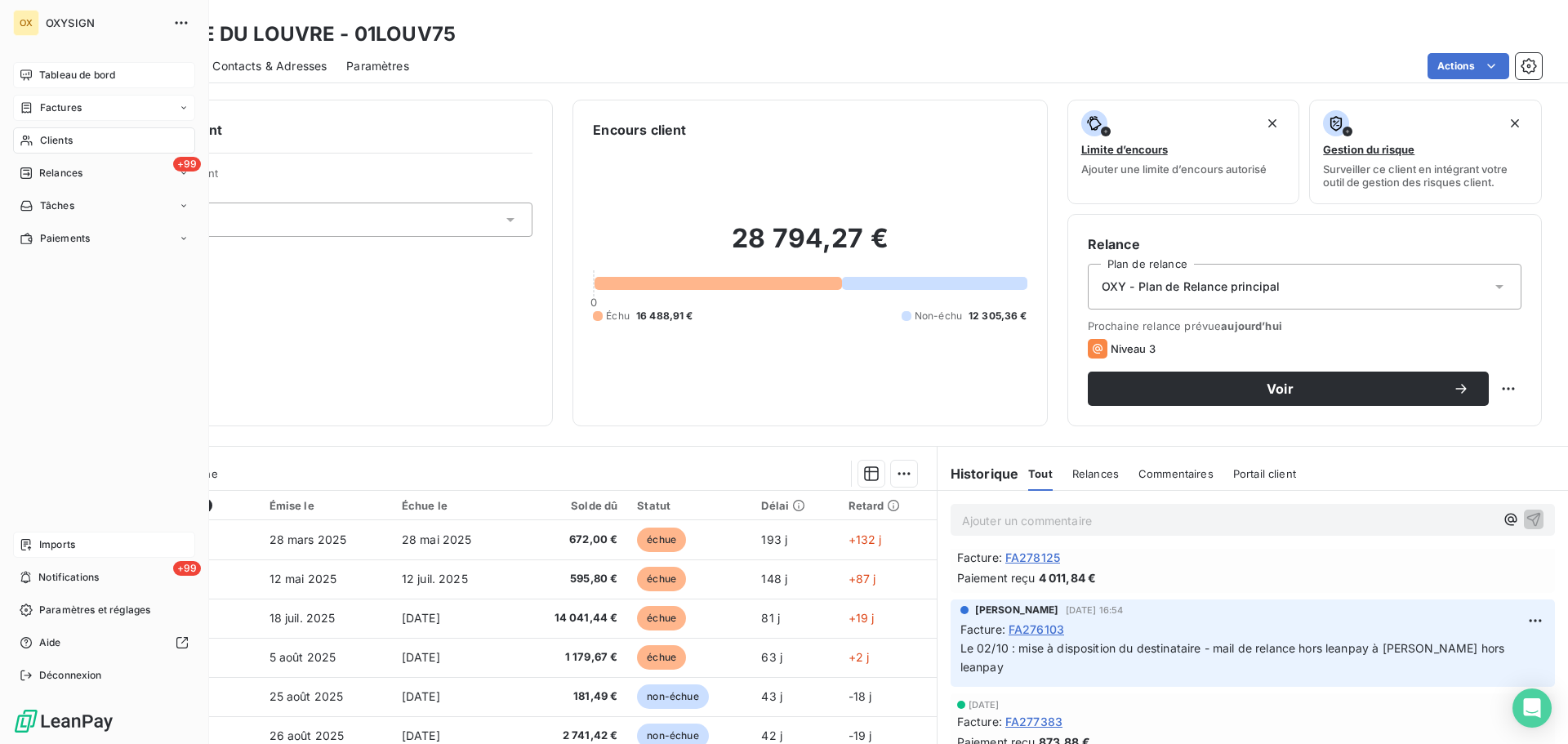
click at [49, 74] on span "Tableau de bord" at bounding box center [77, 75] width 76 height 15
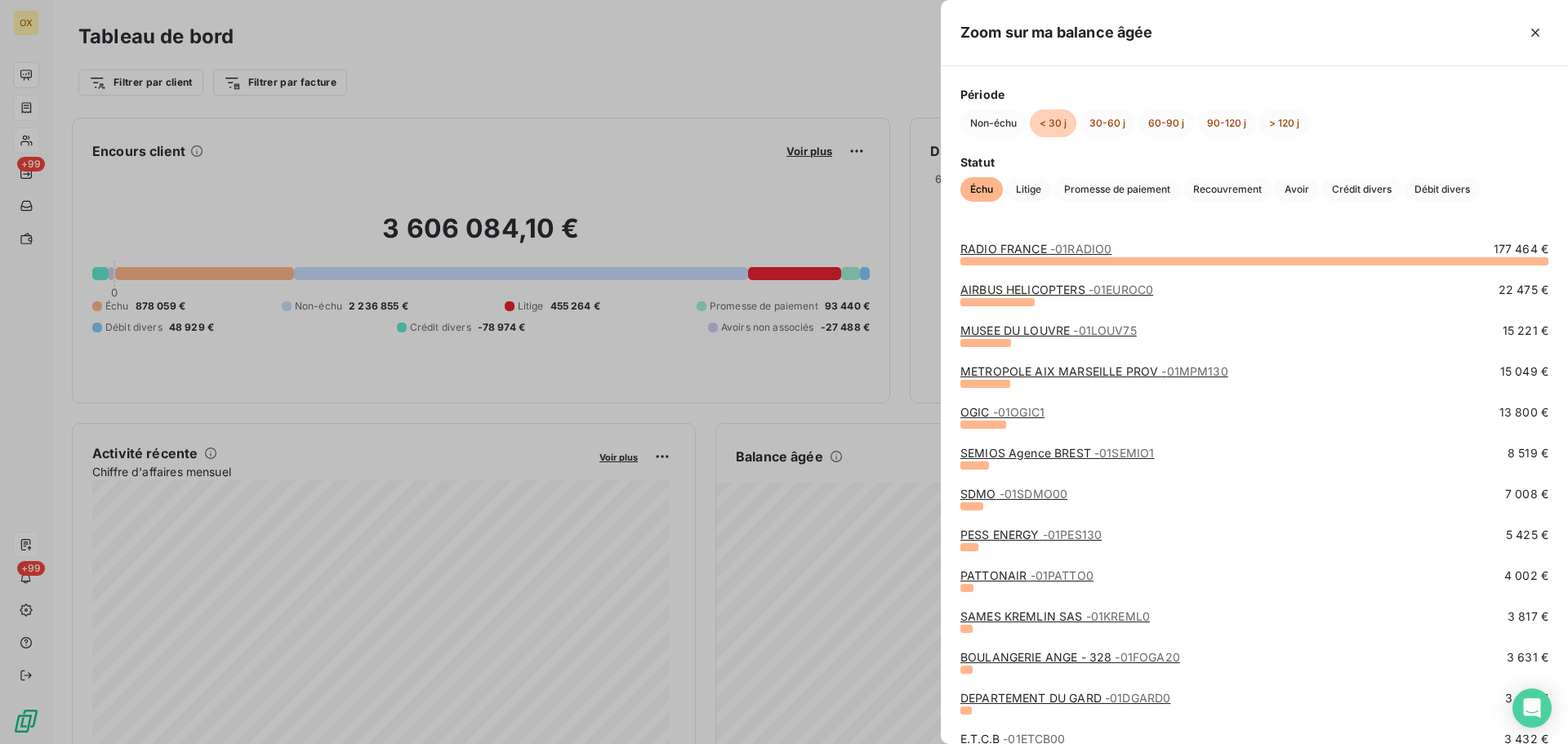
click at [979, 493] on link "SDMO - 01SDMO00" at bounding box center [1013, 494] width 107 height 14
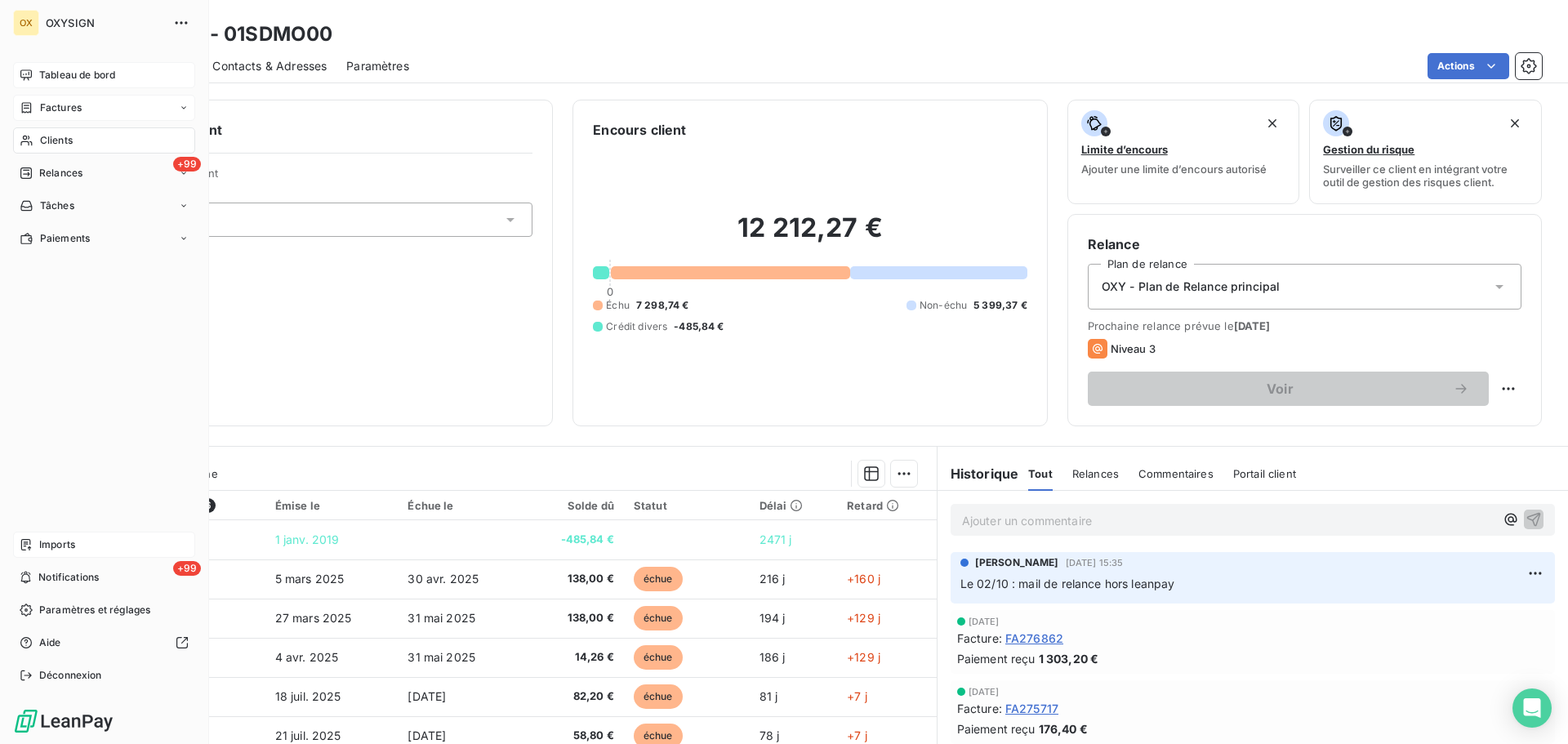
click at [69, 72] on span "Tableau de bord" at bounding box center [77, 75] width 76 height 15
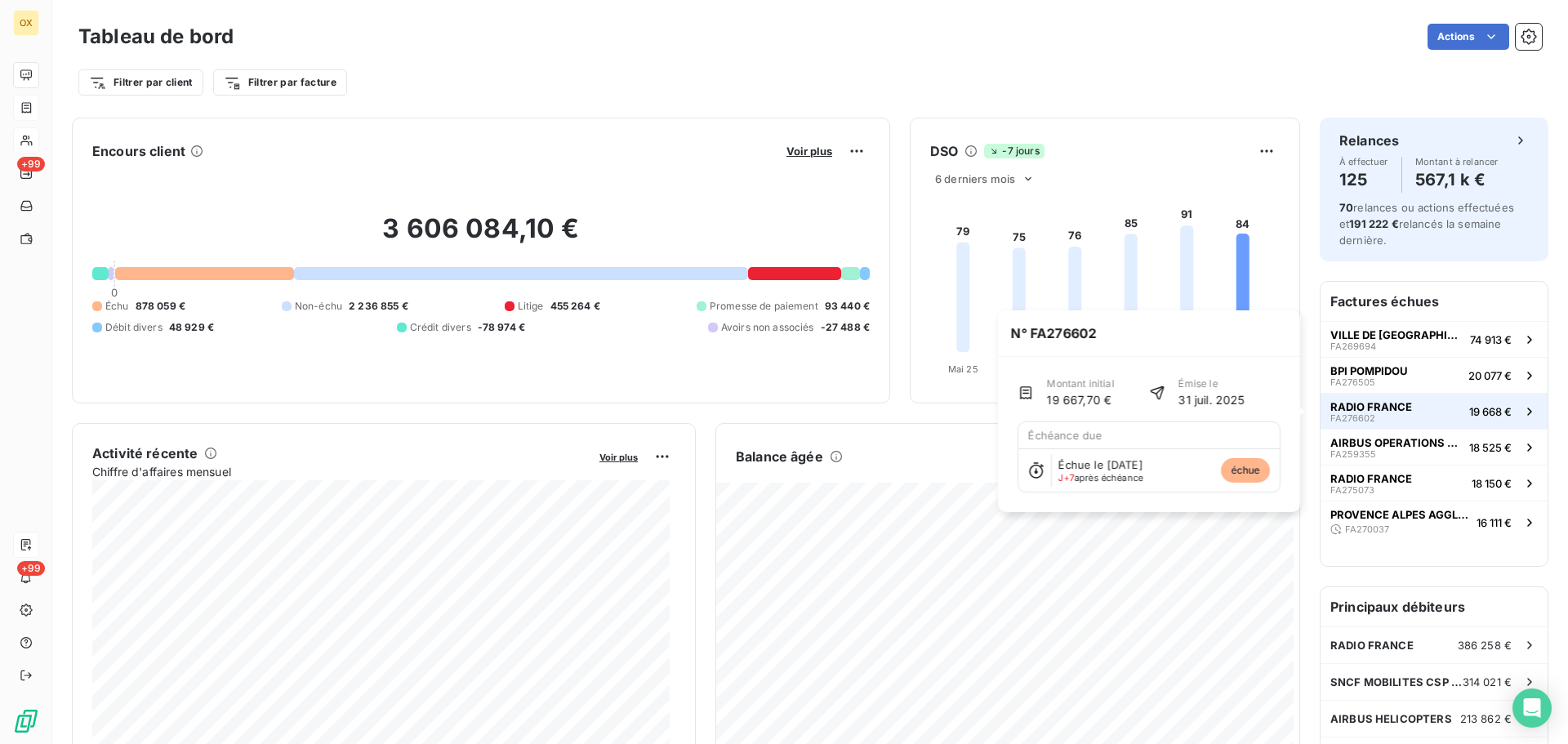
click at [1384, 406] on span "RADIO FRANCE" at bounding box center [1370, 406] width 82 height 13
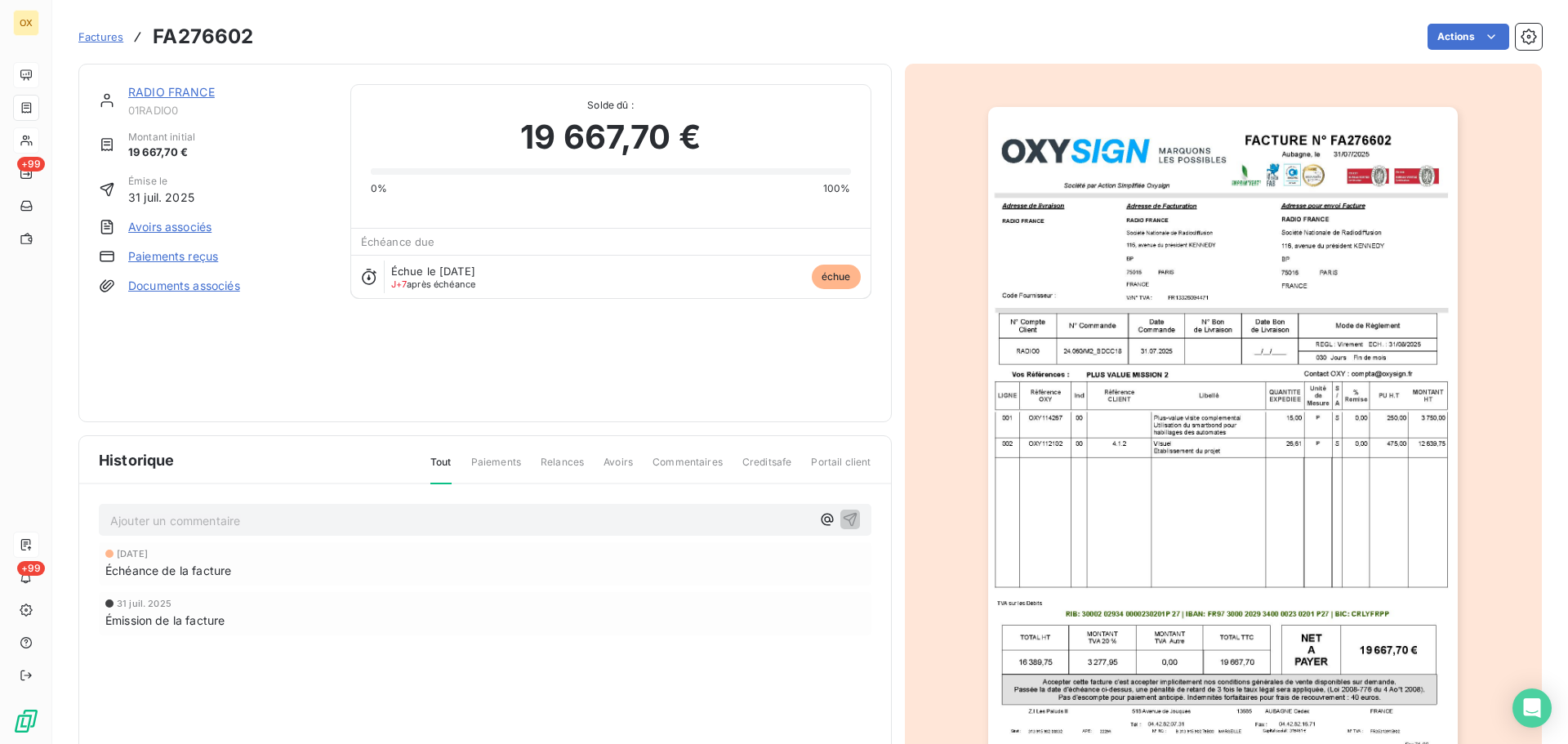
click at [1287, 273] on img "button" at bounding box center [1222, 440] width 469 height 665
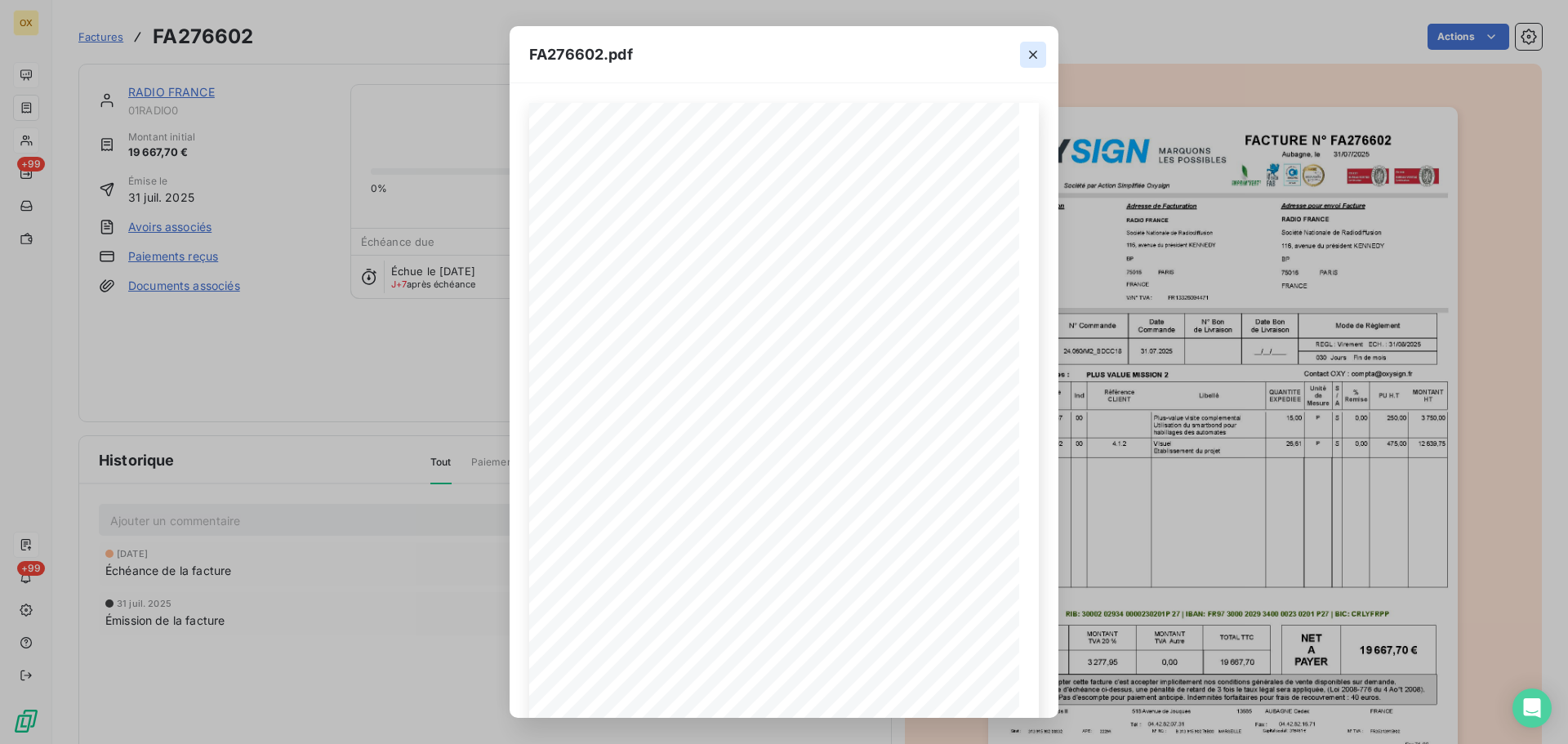
click at [1038, 54] on icon "button" at bounding box center [1033, 54] width 17 height 17
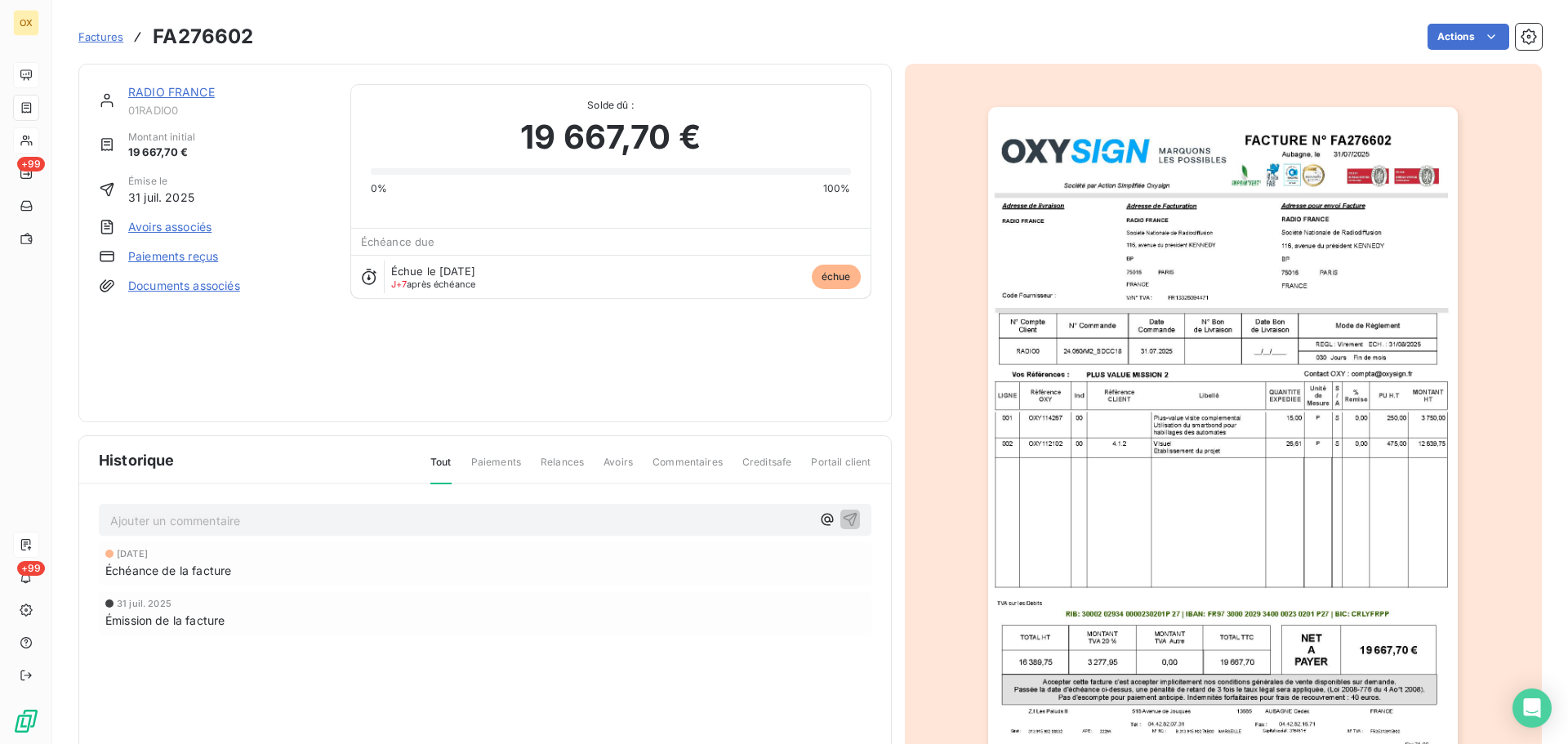
click at [194, 89] on link "RADIO FRANCE" at bounding box center [171, 92] width 87 height 14
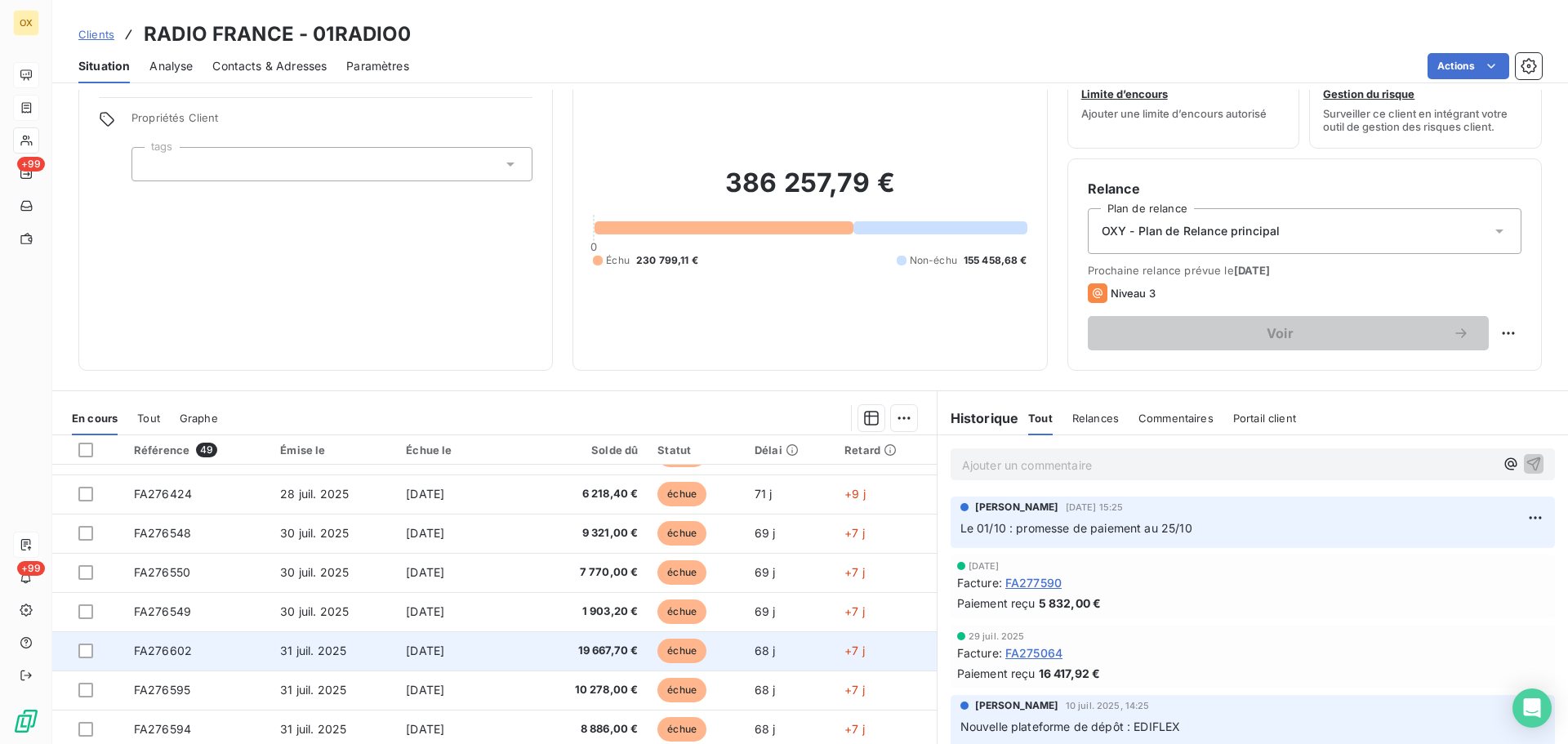
scroll to position [110, 0]
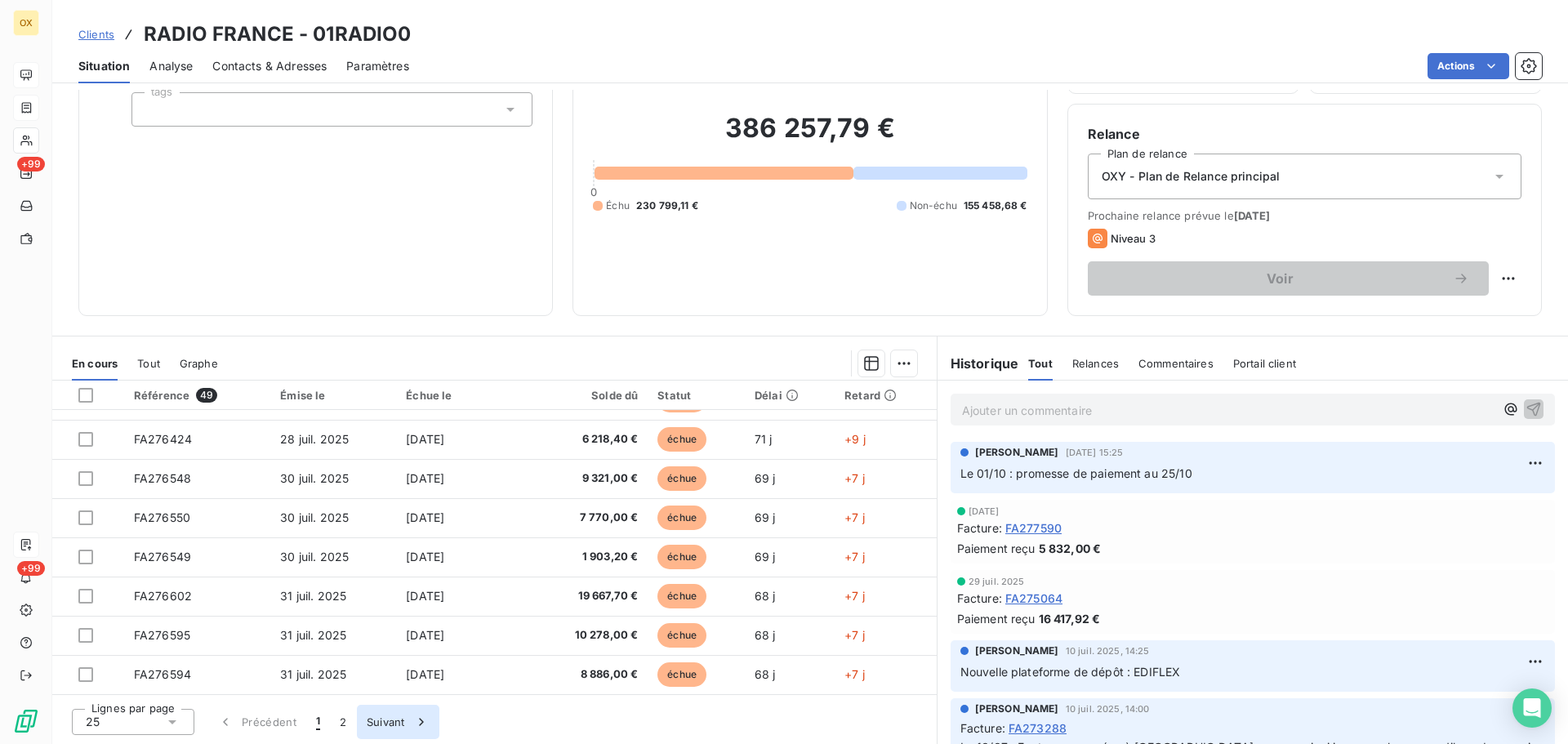
drag, startPoint x: 343, startPoint y: 724, endPoint x: 351, endPoint y: 721, distance: 8.5
click at [343, 723] on button "2" at bounding box center [342, 721] width 27 height 34
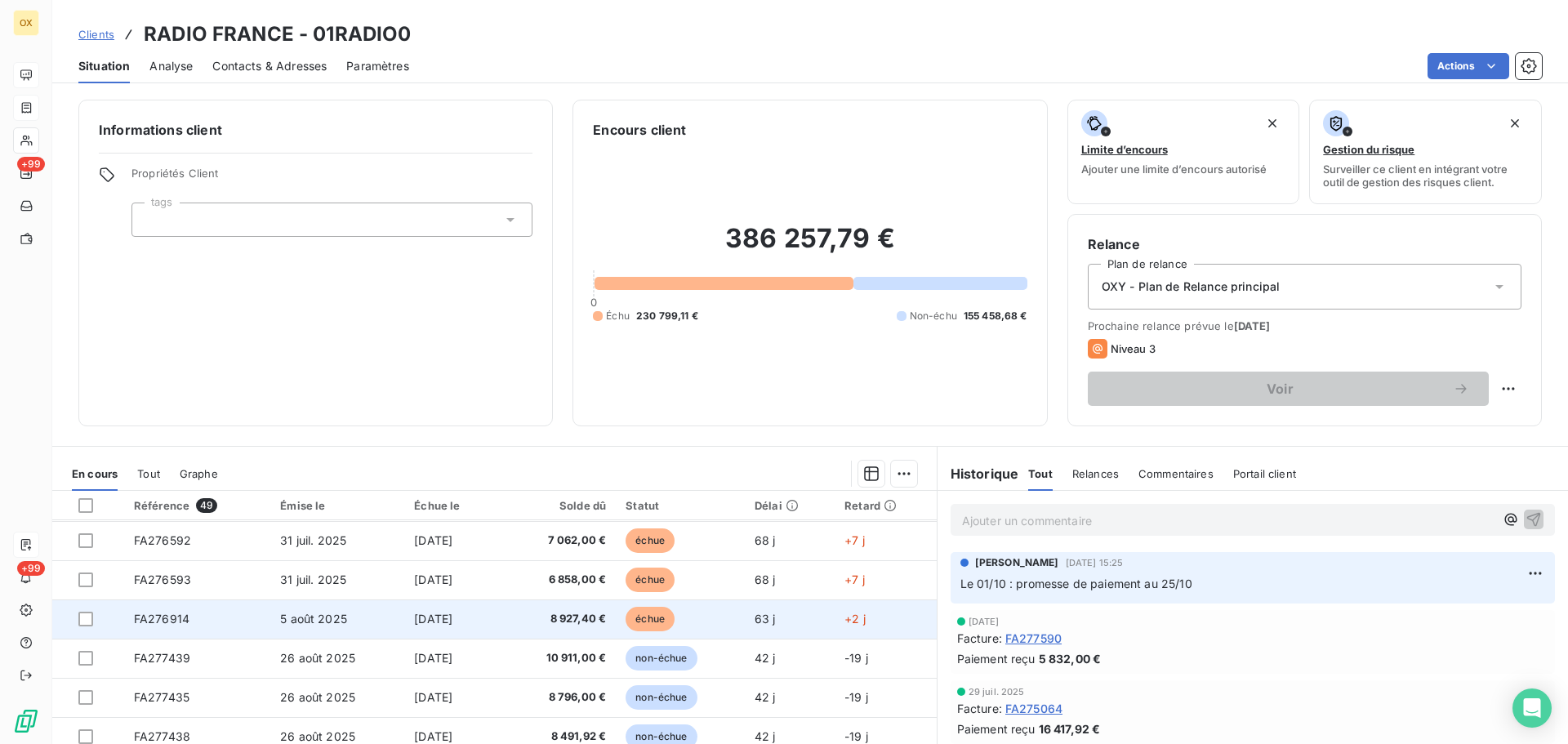
scroll to position [0, 0]
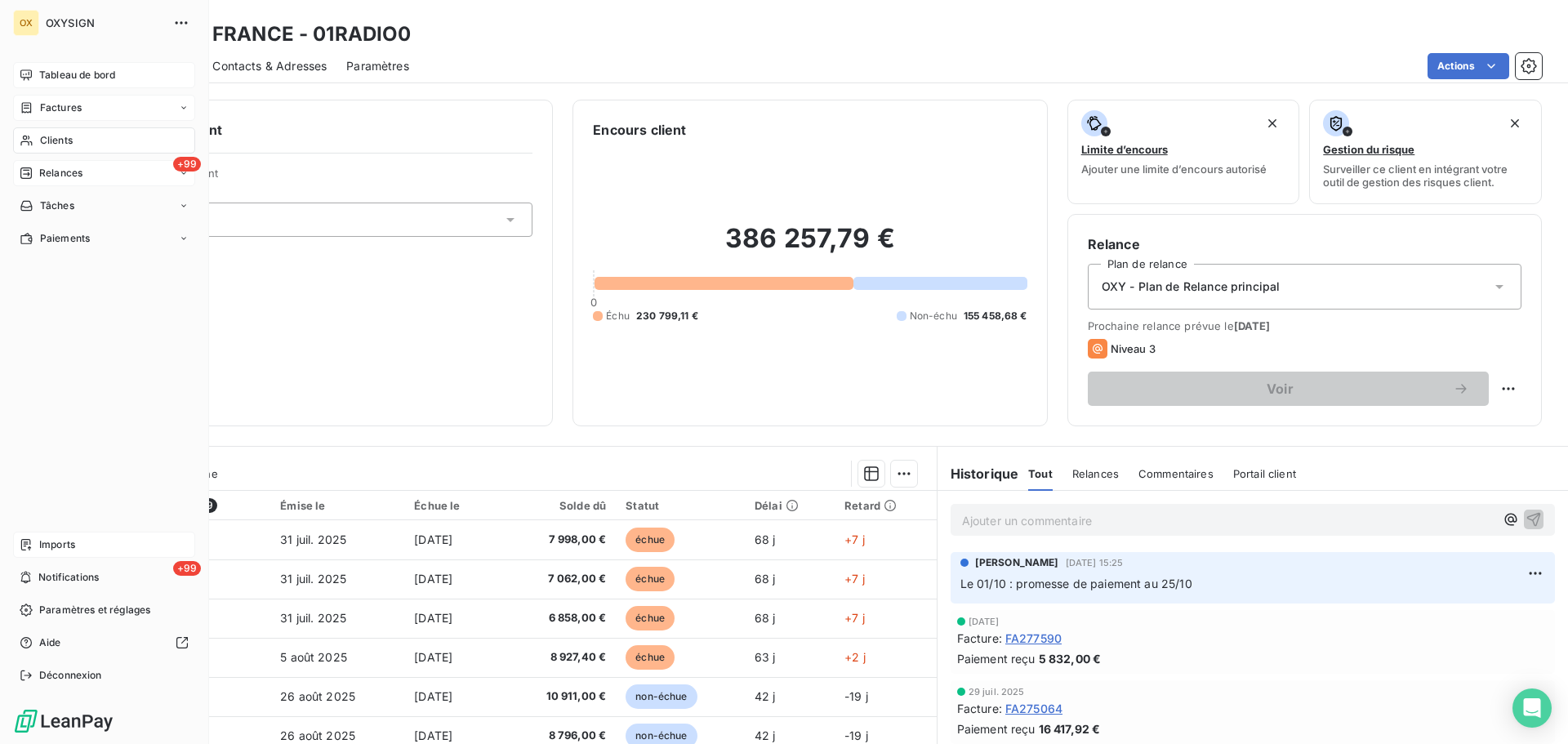
click at [65, 175] on span "Relances" at bounding box center [61, 172] width 43 height 15
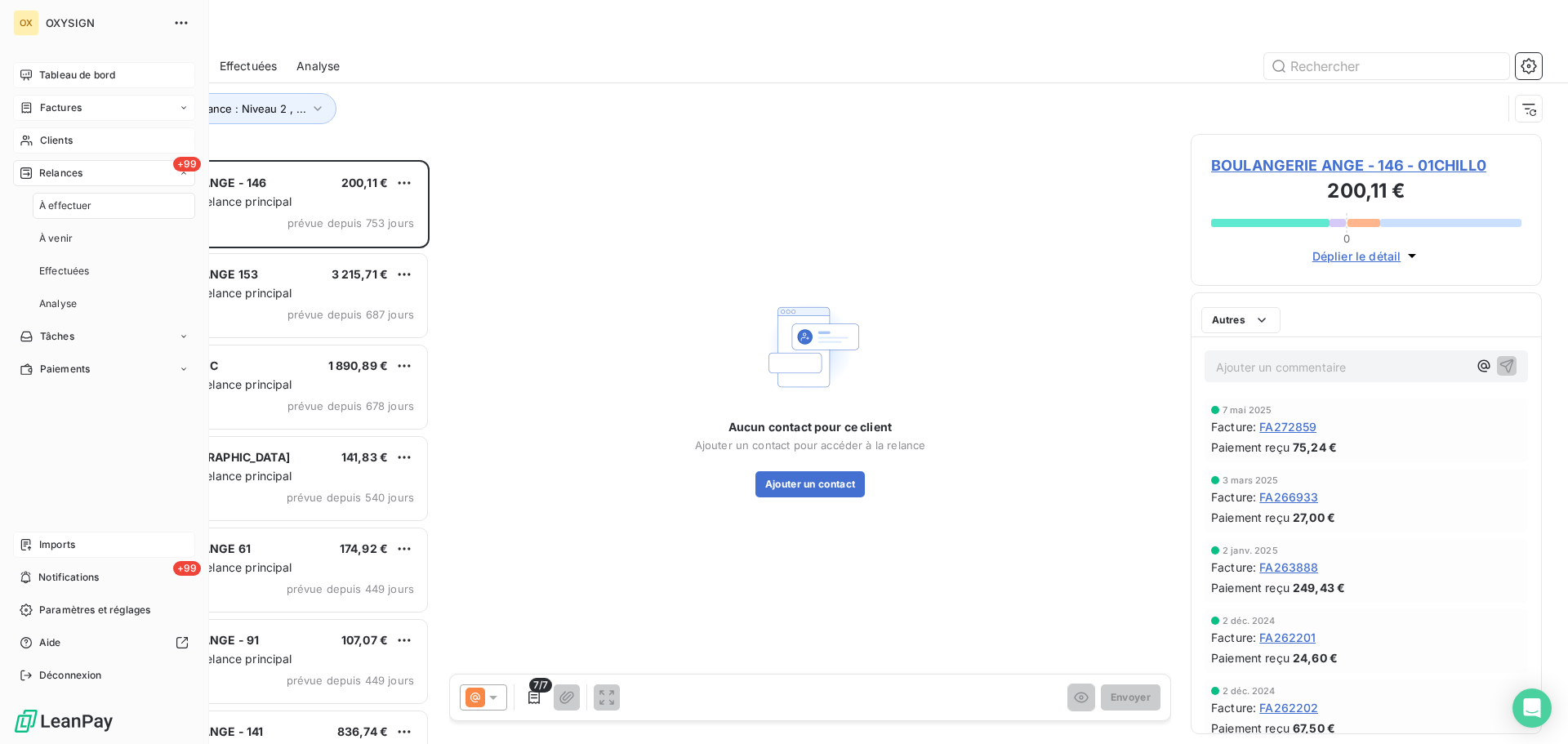
scroll to position [572, 338]
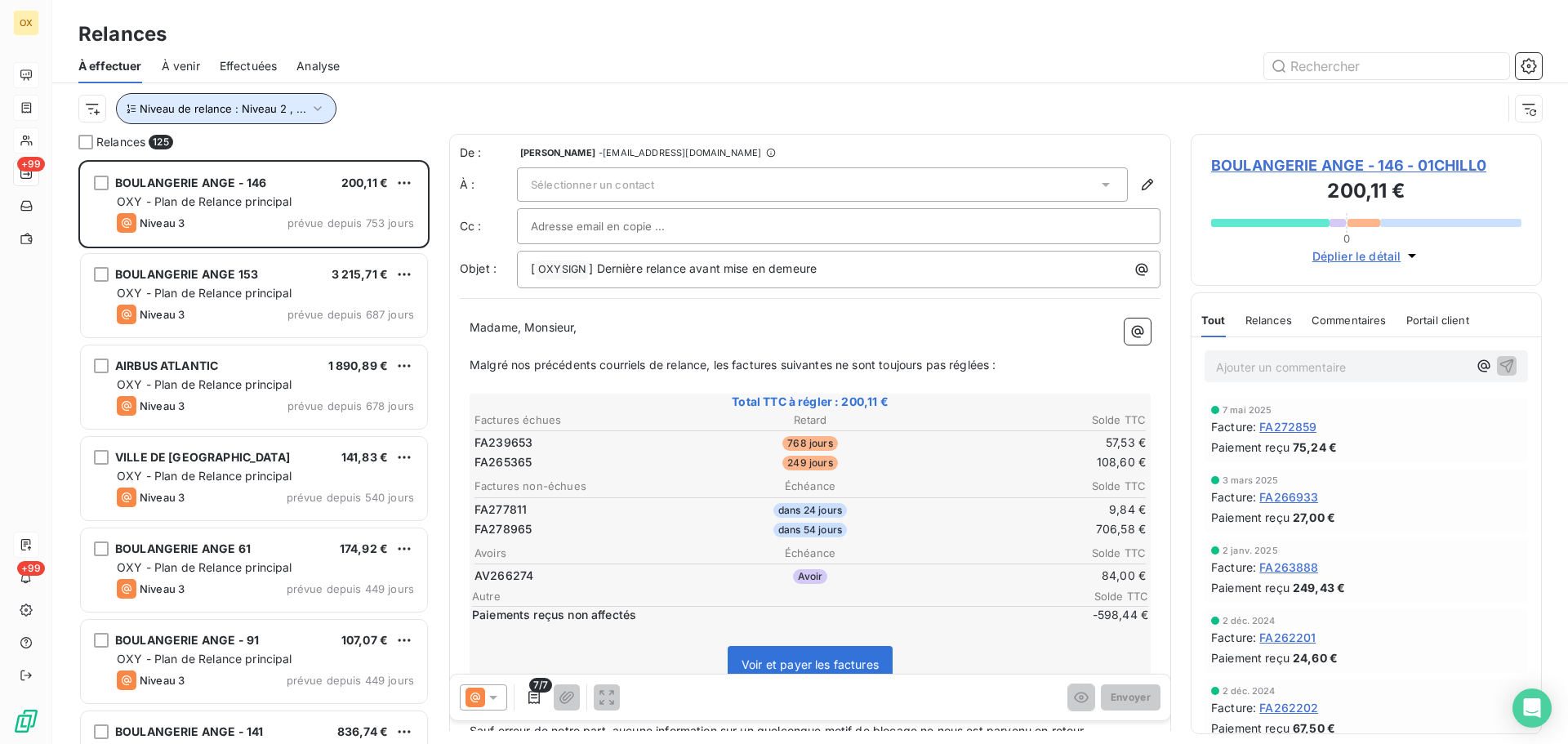
click at [274, 113] on span "Niveau de relance : Niveau 2 , ..." at bounding box center [222, 108] width 166 height 13
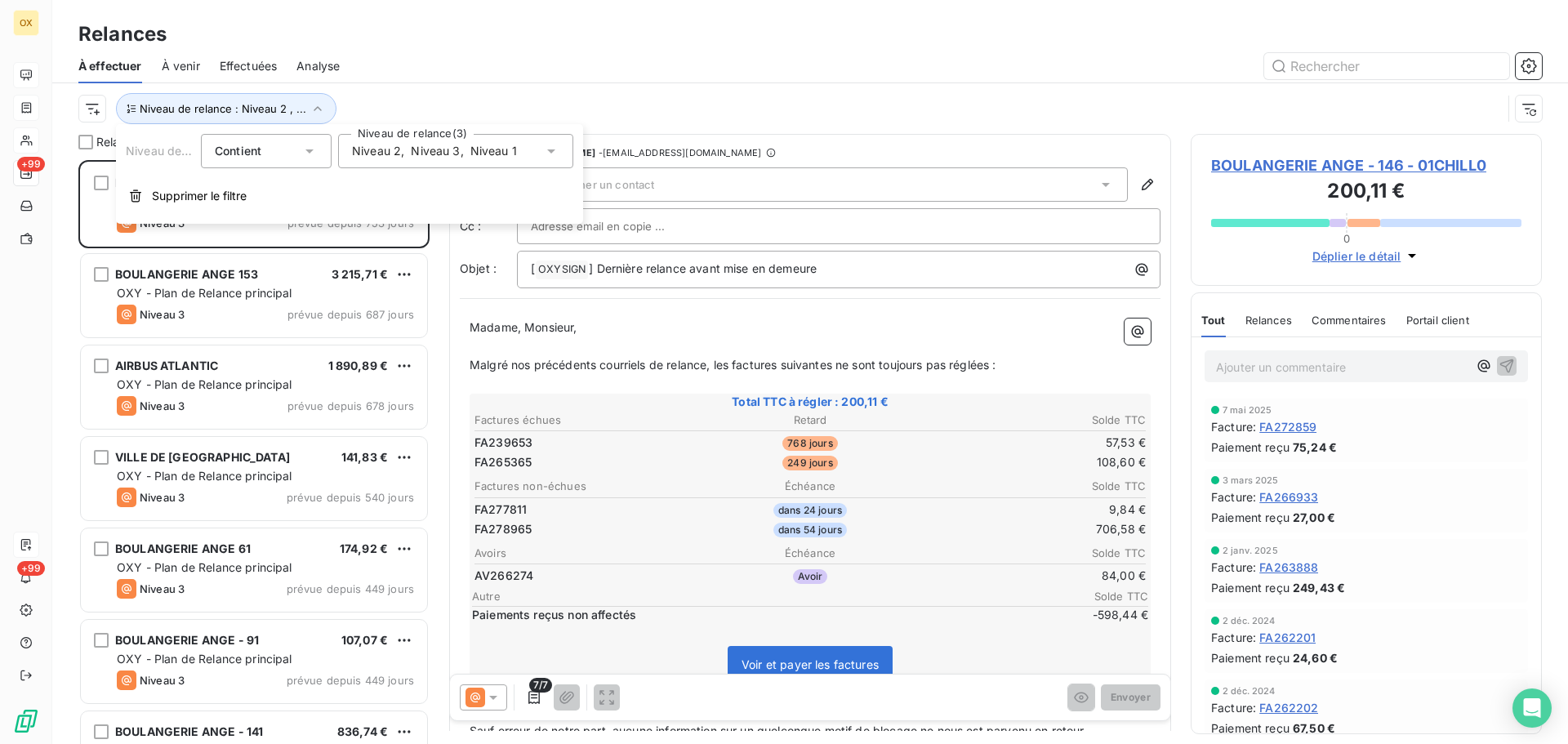
click at [434, 147] on span "Niveau 3" at bounding box center [435, 151] width 49 height 17
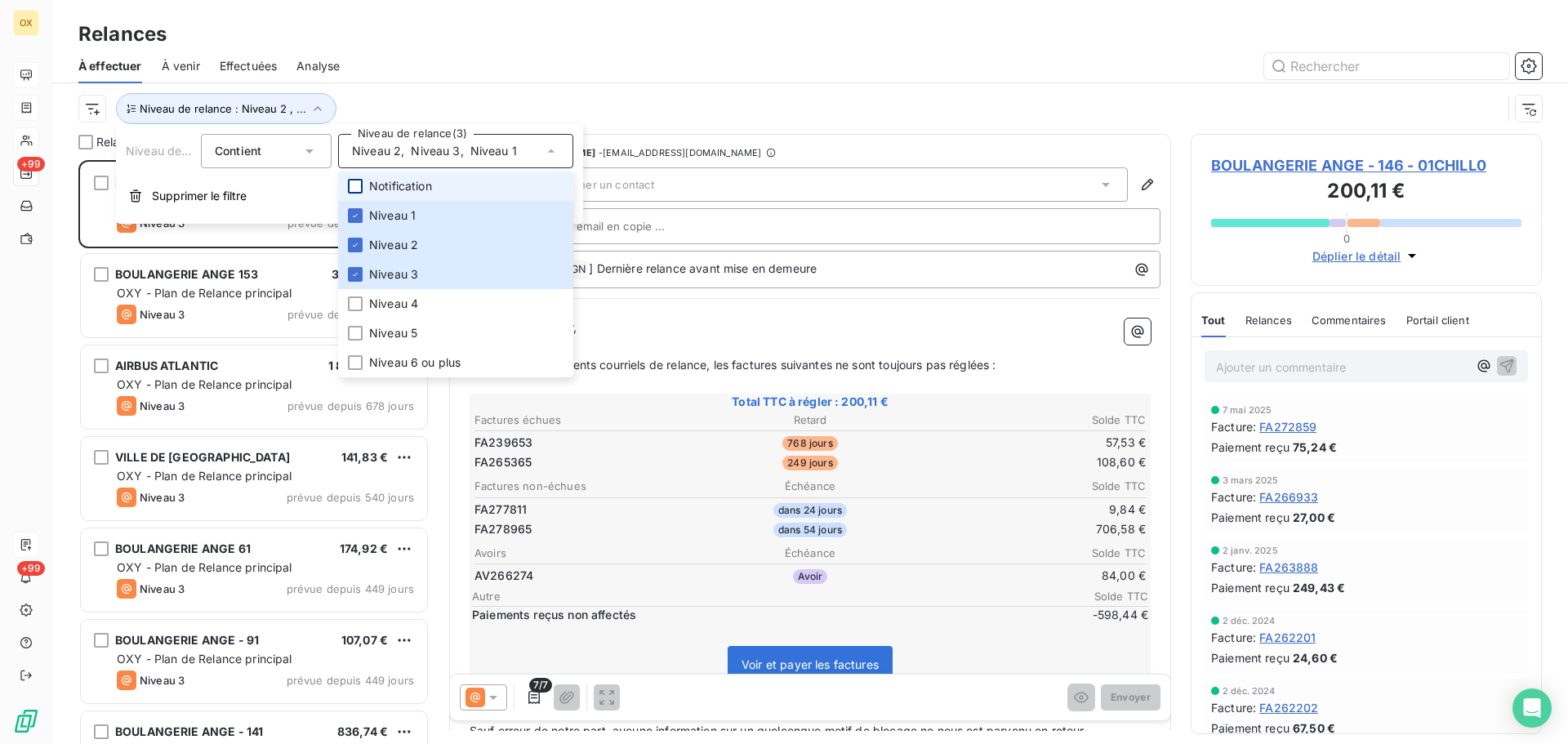
click at [358, 187] on div at bounding box center [355, 186] width 15 height 15
click at [357, 186] on icon at bounding box center [355, 186] width 10 height 10
click at [355, 243] on icon at bounding box center [355, 245] width 10 height 10
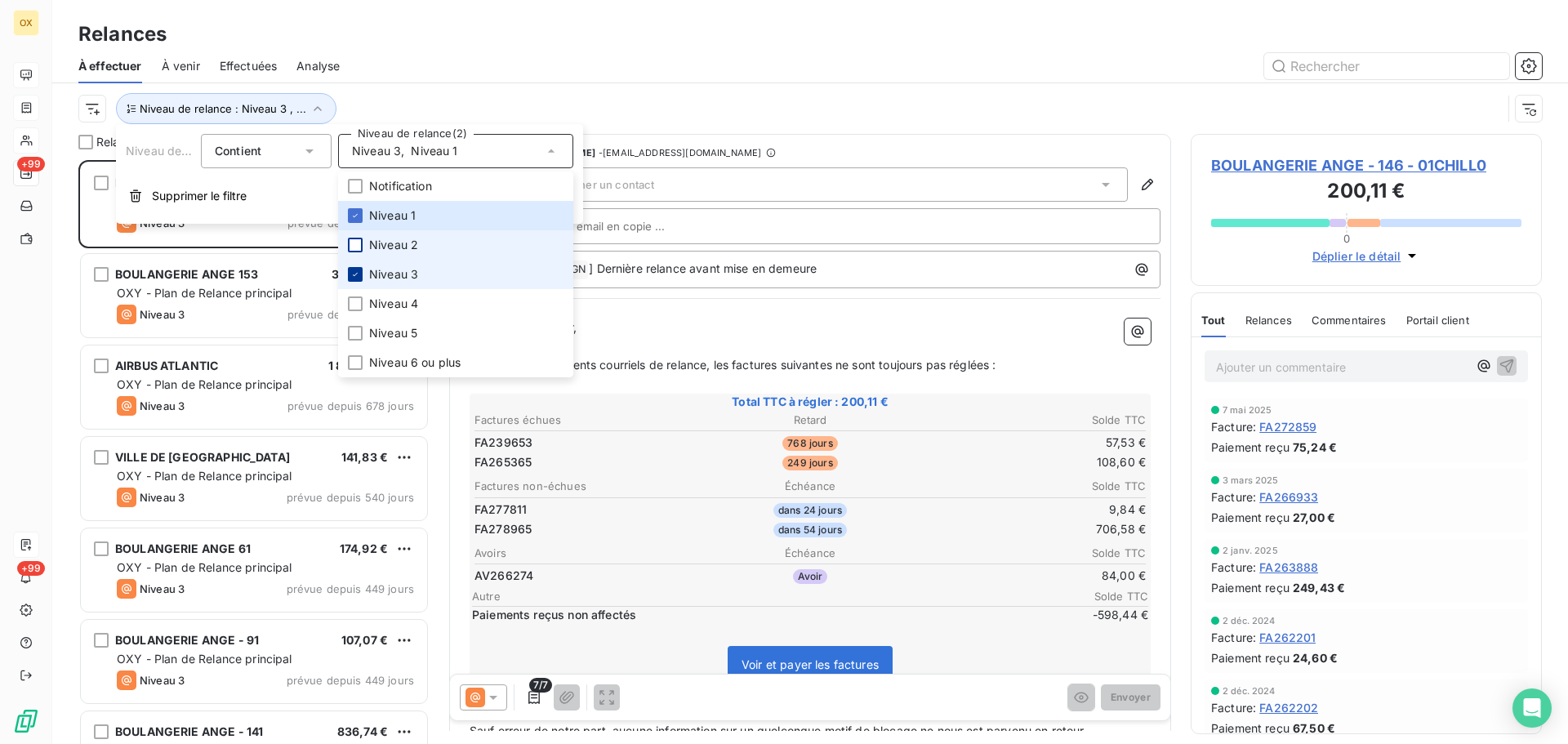
click at [358, 277] on icon at bounding box center [355, 275] width 10 height 10
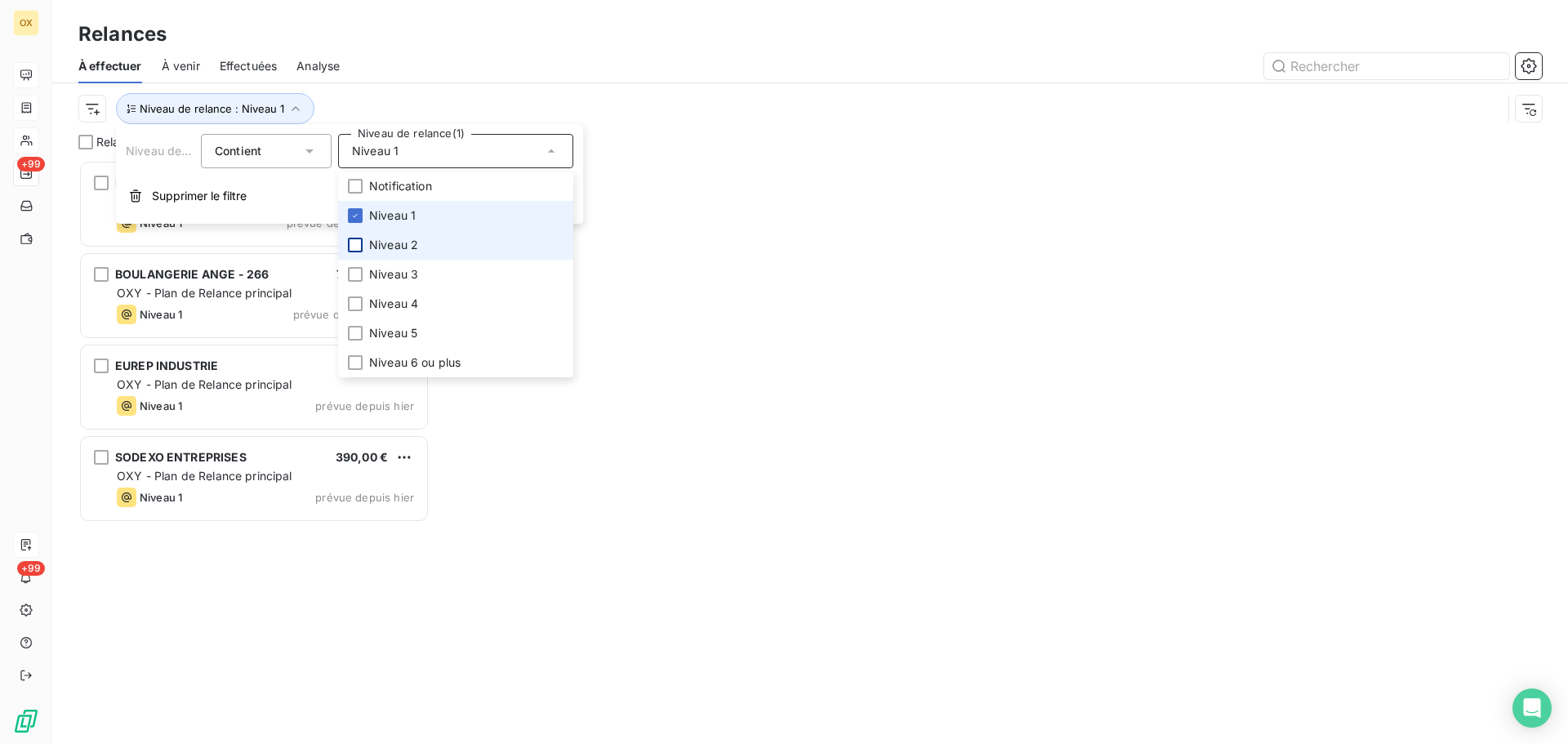
scroll to position [572, 338]
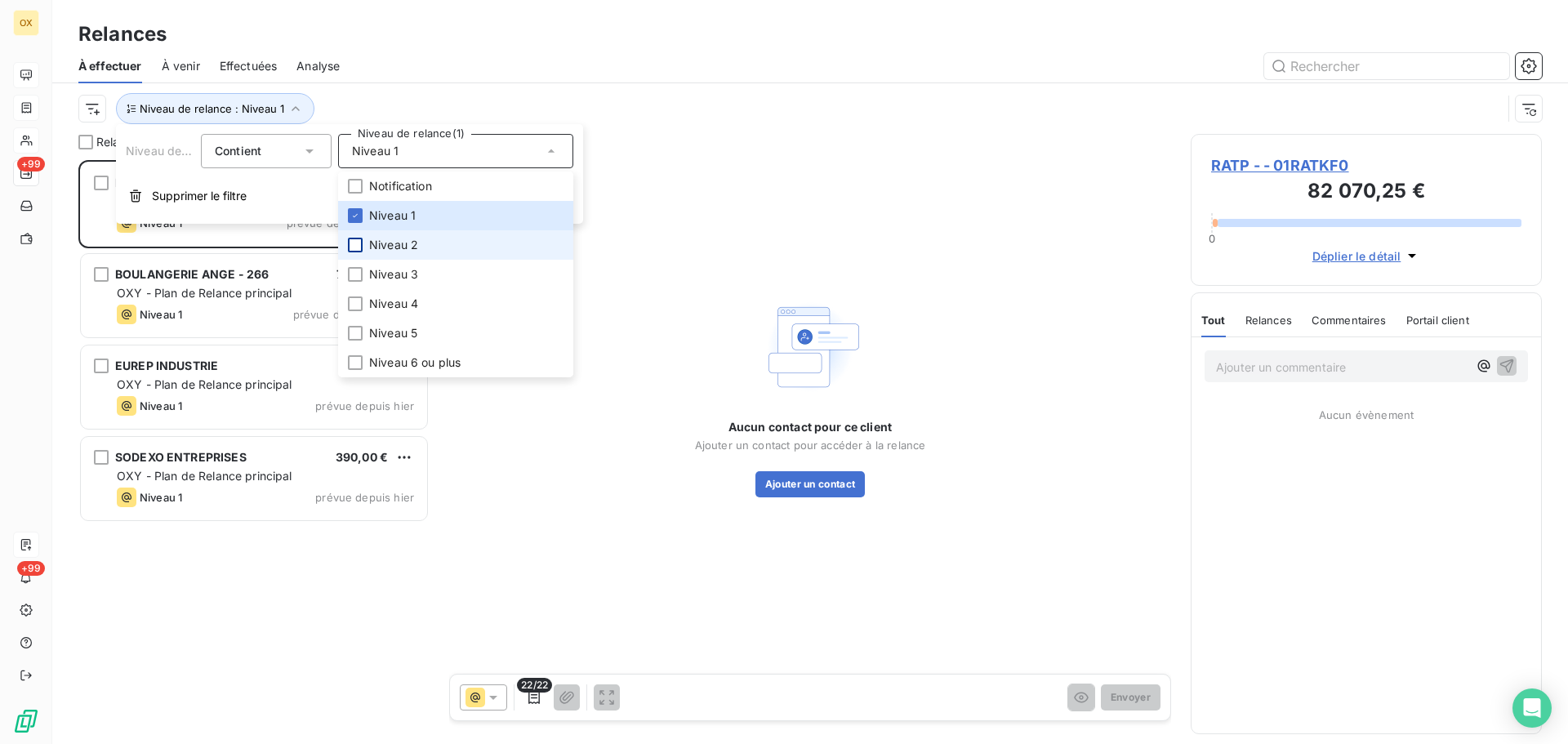
click at [418, 96] on div "Niveau de relance : Niveau 1" at bounding box center [790, 109] width 1423 height 31
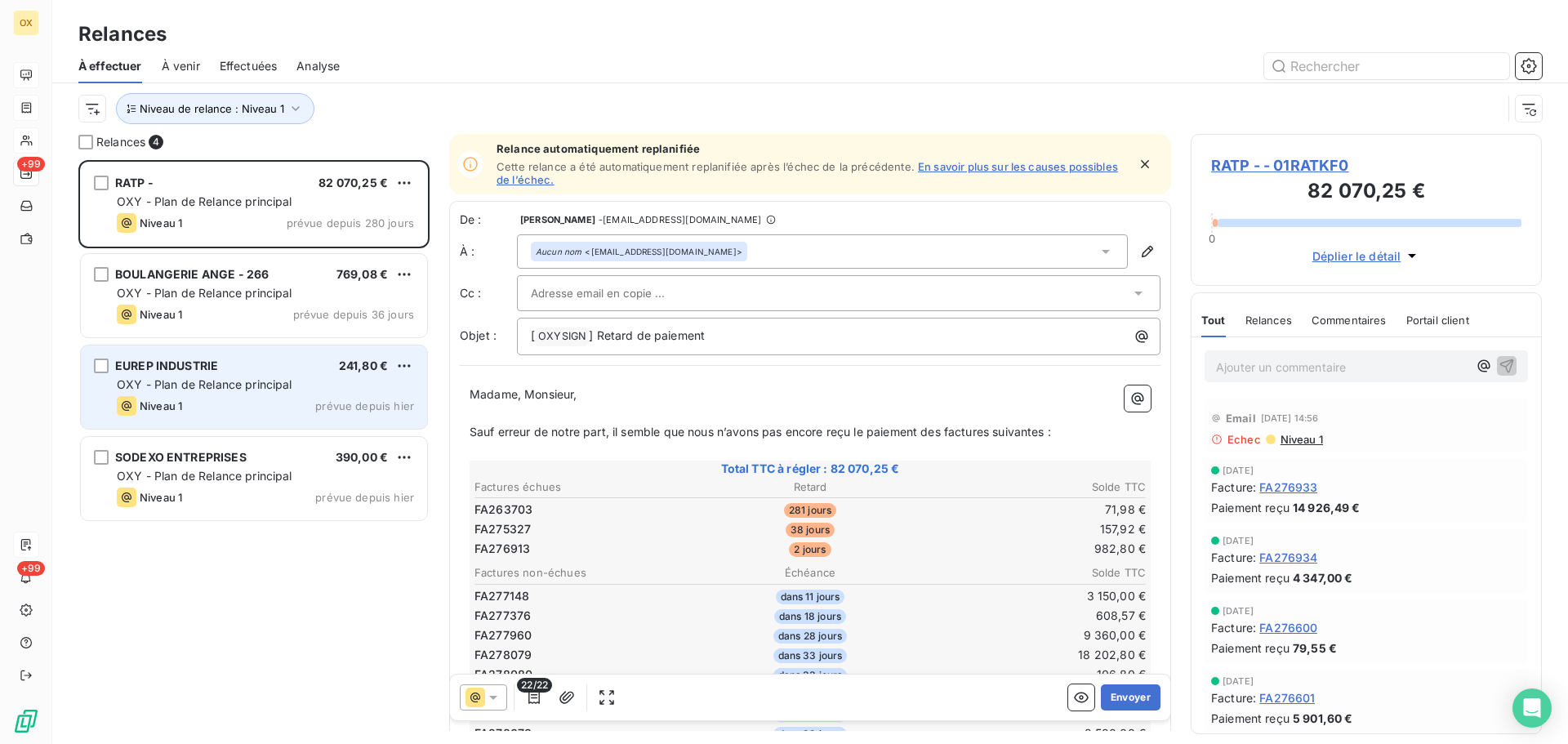
click at [243, 410] on div "Niveau 1 prévue depuis hier" at bounding box center [266, 406] width 297 height 20
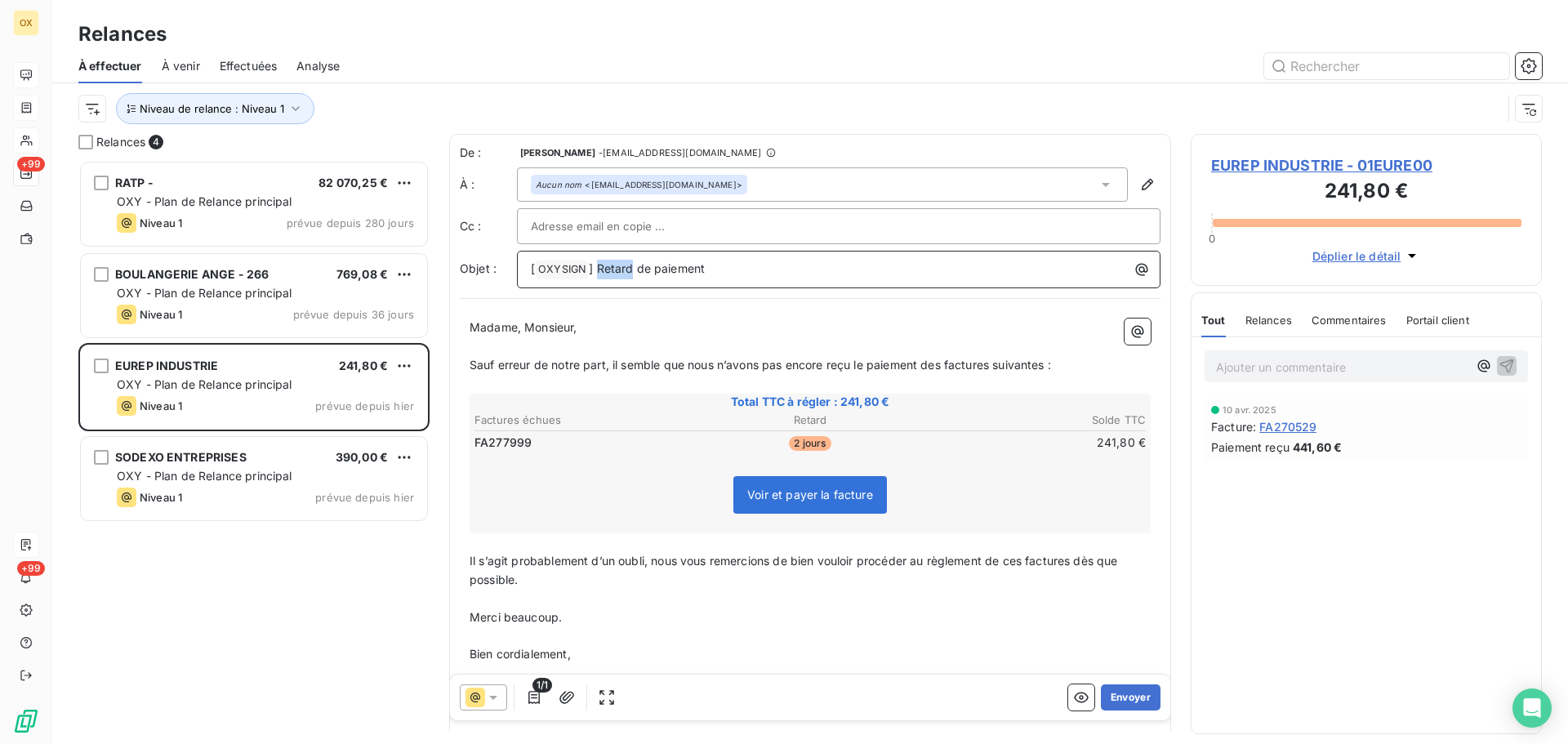
drag, startPoint x: 632, startPoint y: 267, endPoint x: 598, endPoint y: 267, distance: 34.0
click at [598, 267] on span "] Retard de paiement" at bounding box center [646, 269] width 116 height 14
click at [821, 329] on p "Madame, Monsieur," at bounding box center [810, 328] width 681 height 19
click at [1278, 162] on span "EUREP INDUSTRIE - 01EURE00" at bounding box center [1365, 165] width 310 height 22
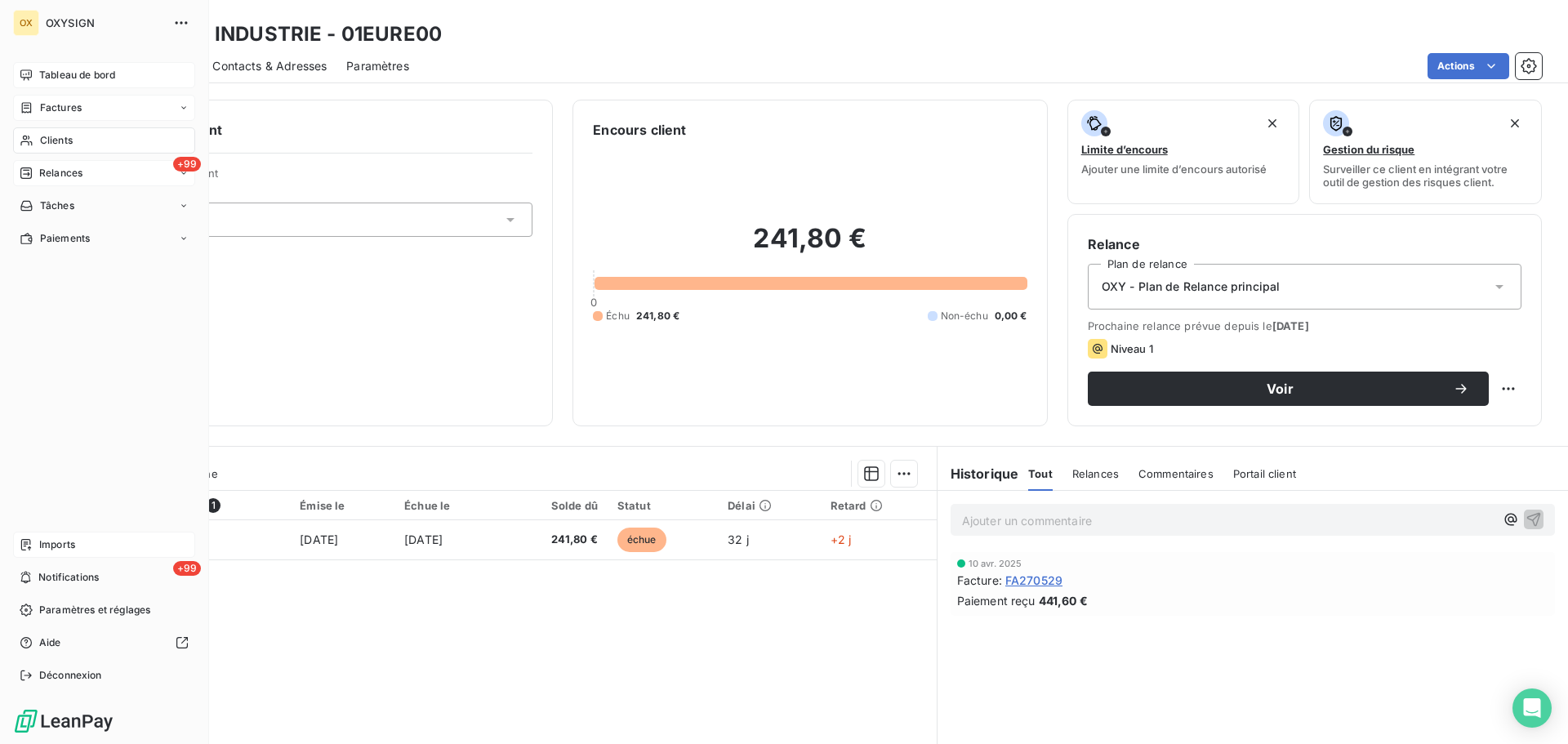
drag, startPoint x: 39, startPoint y: 74, endPoint x: 50, endPoint y: 74, distance: 11.0
click at [39, 74] on span "Tableau de bord" at bounding box center [77, 75] width 76 height 15
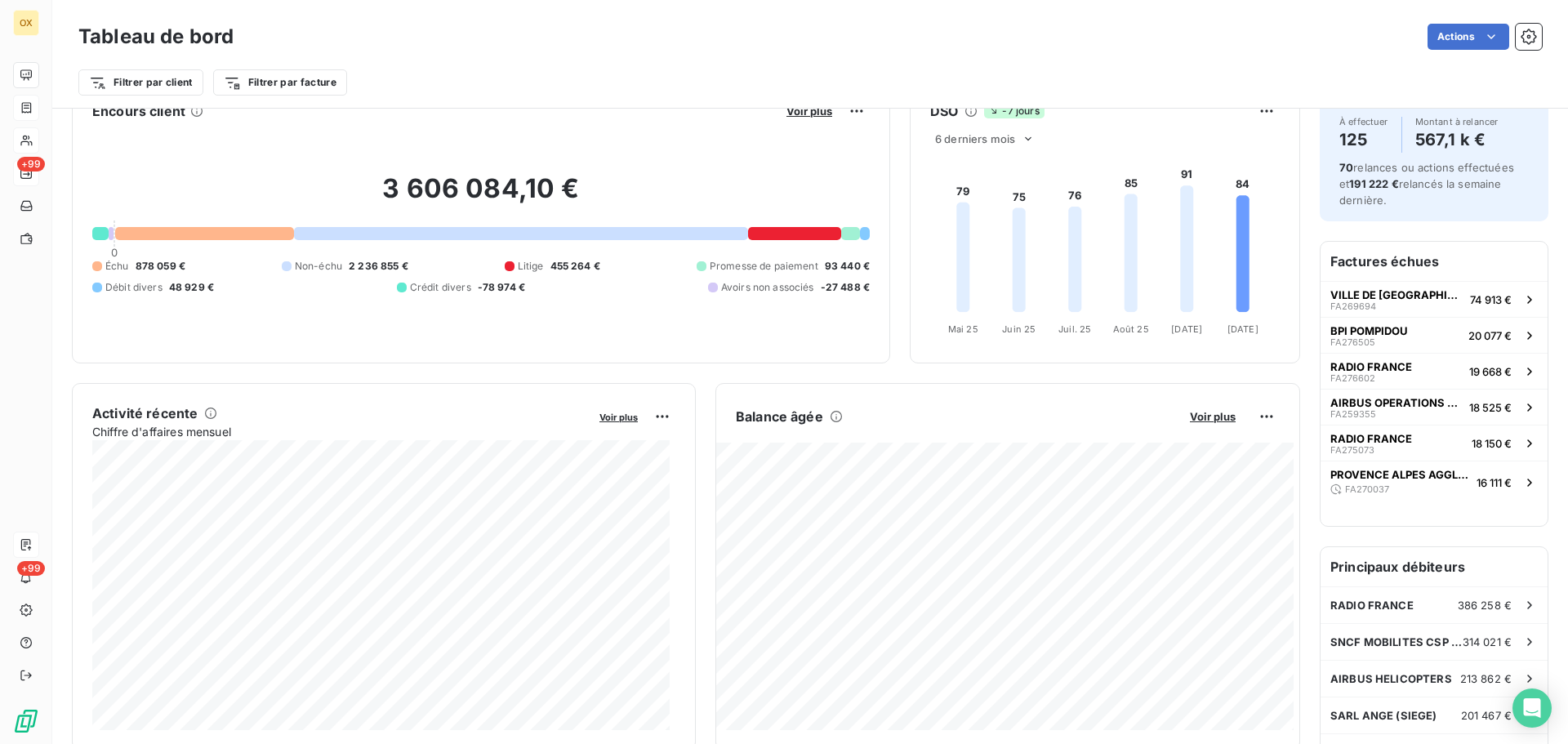
scroll to position [1, 0]
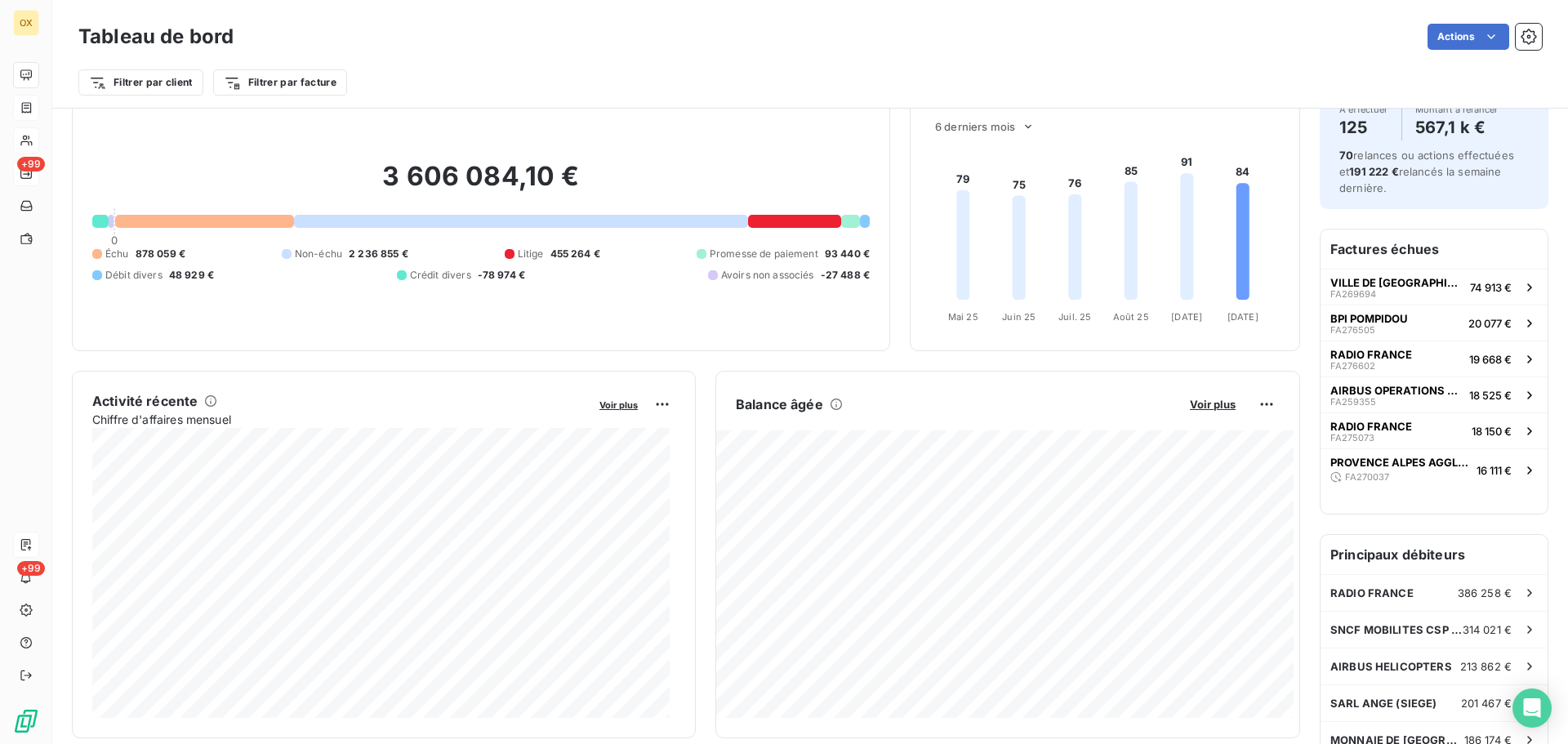
scroll to position [0, 0]
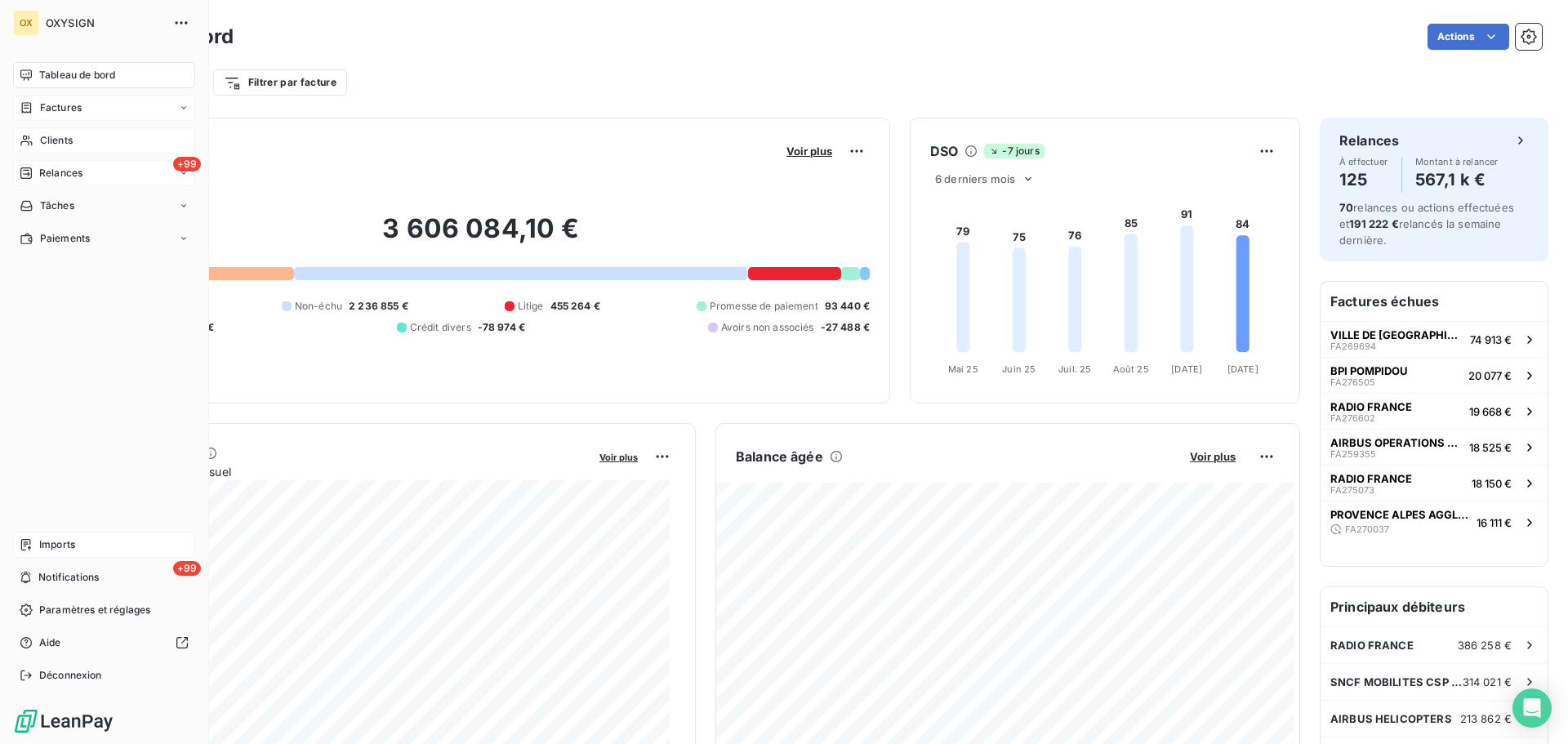
click at [44, 176] on span "Relances" at bounding box center [61, 172] width 43 height 15
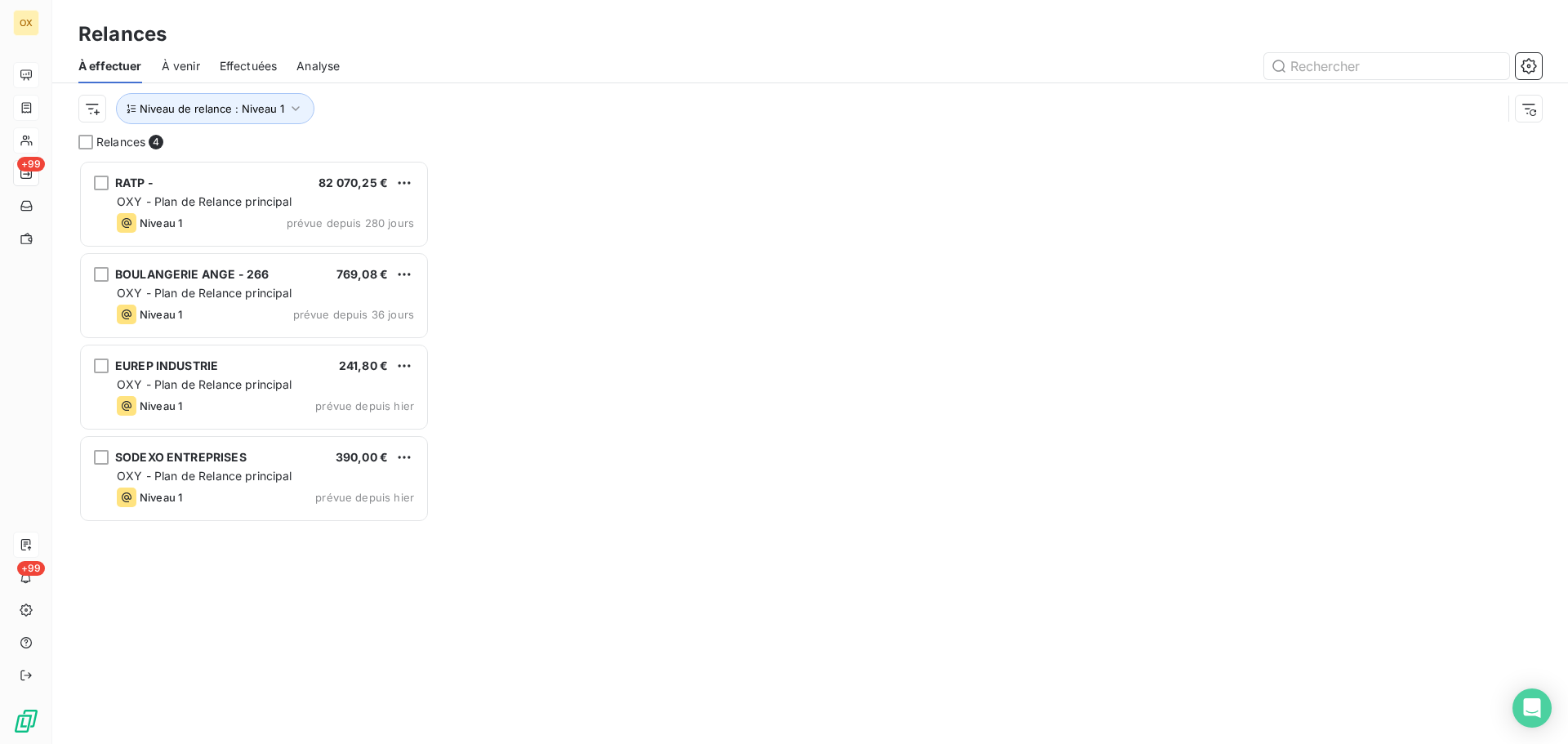
scroll to position [572, 338]
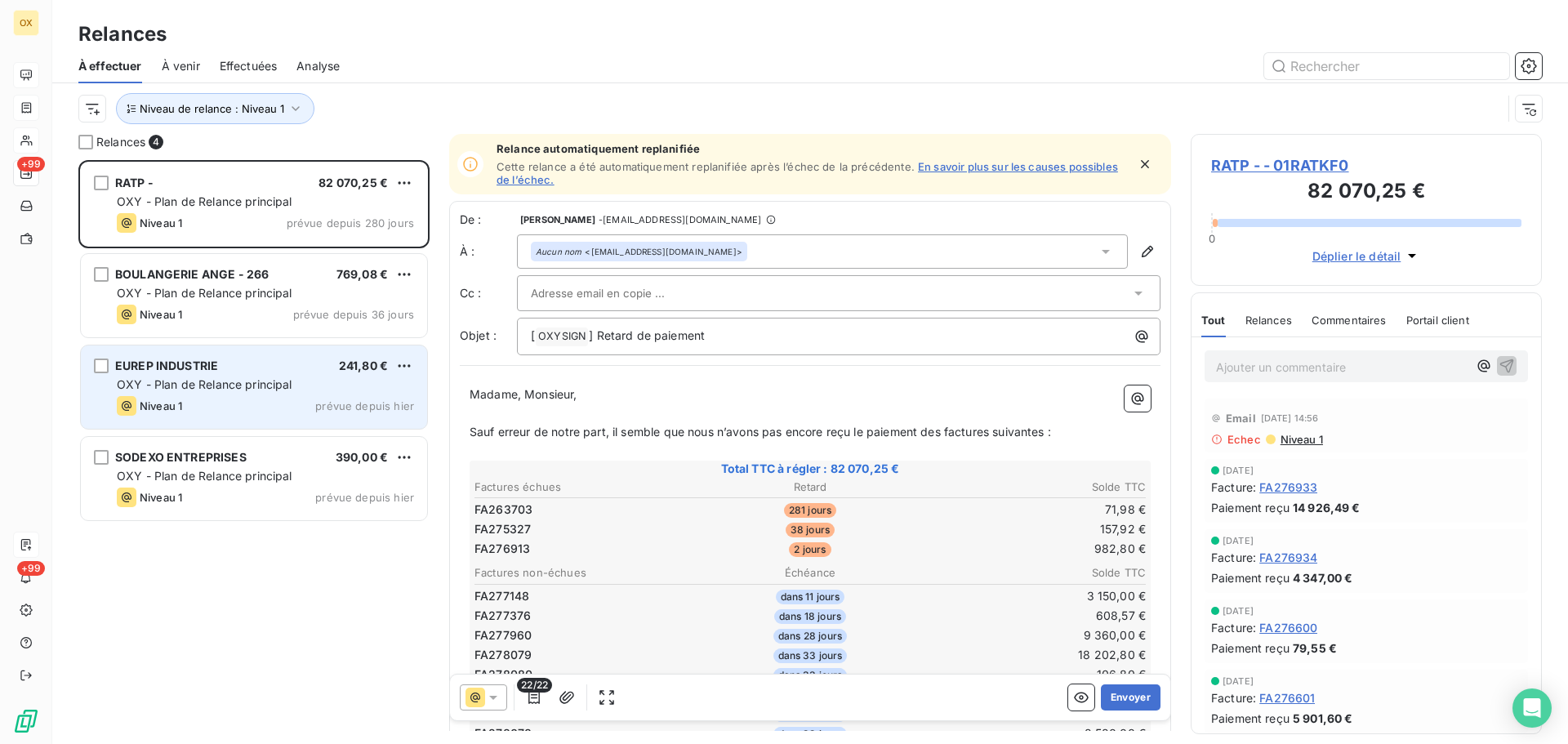
click at [291, 371] on div "EUREP INDUSTRIE 241,80 €" at bounding box center [266, 365] width 297 height 15
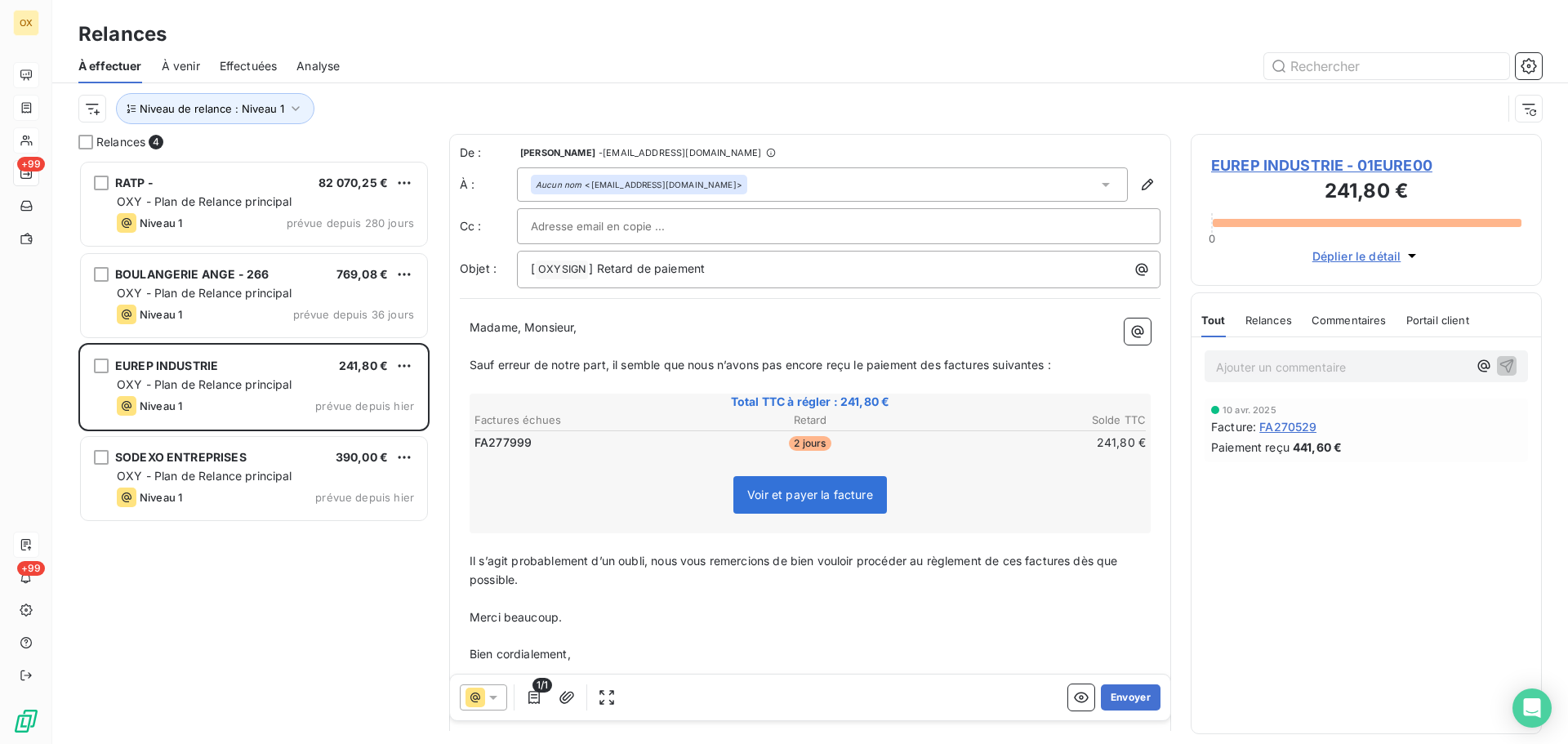
click at [1247, 165] on span "EUREP INDUSTRIE - 01EURE00" at bounding box center [1365, 165] width 310 height 22
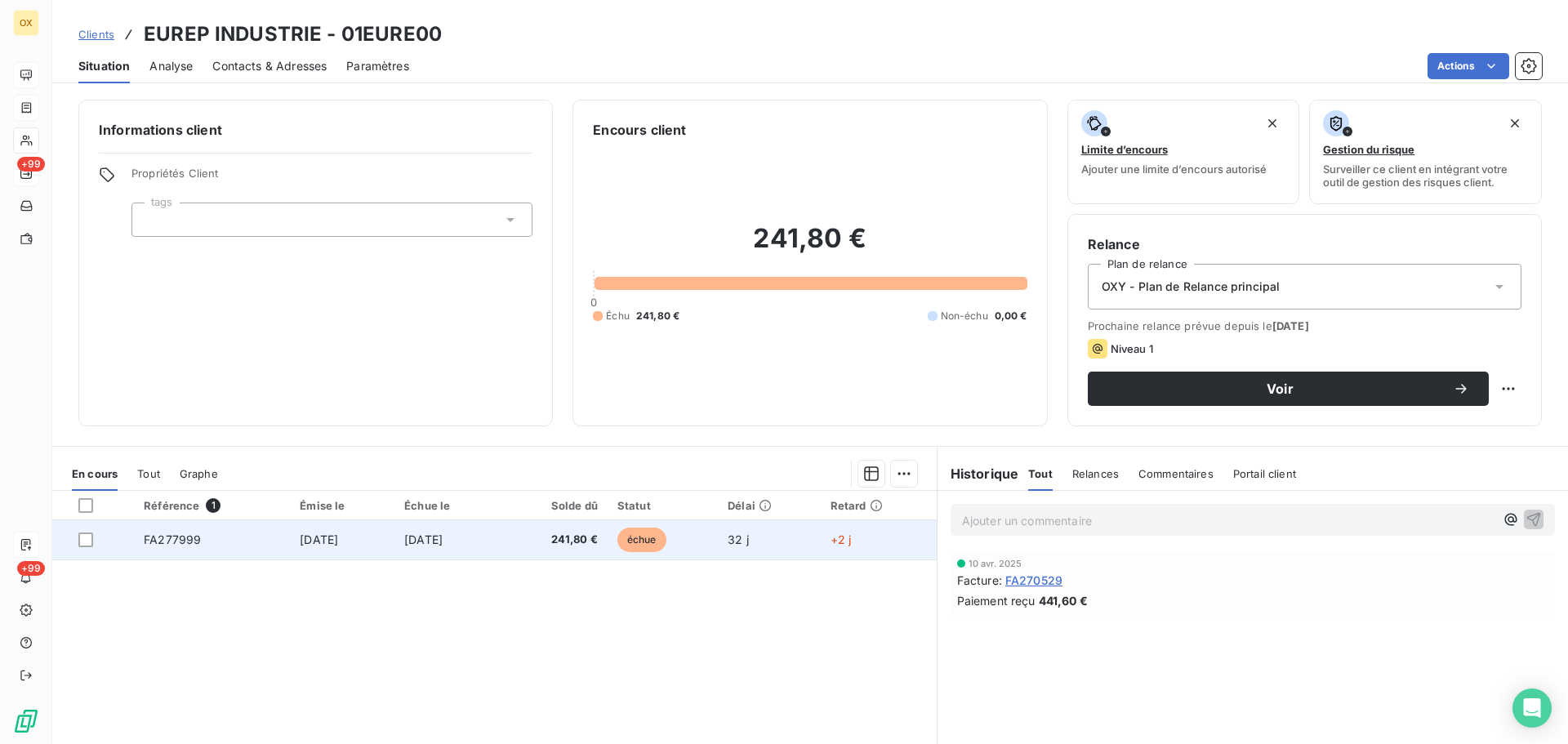
click at [184, 541] on span "FA277999" at bounding box center [172, 539] width 57 height 14
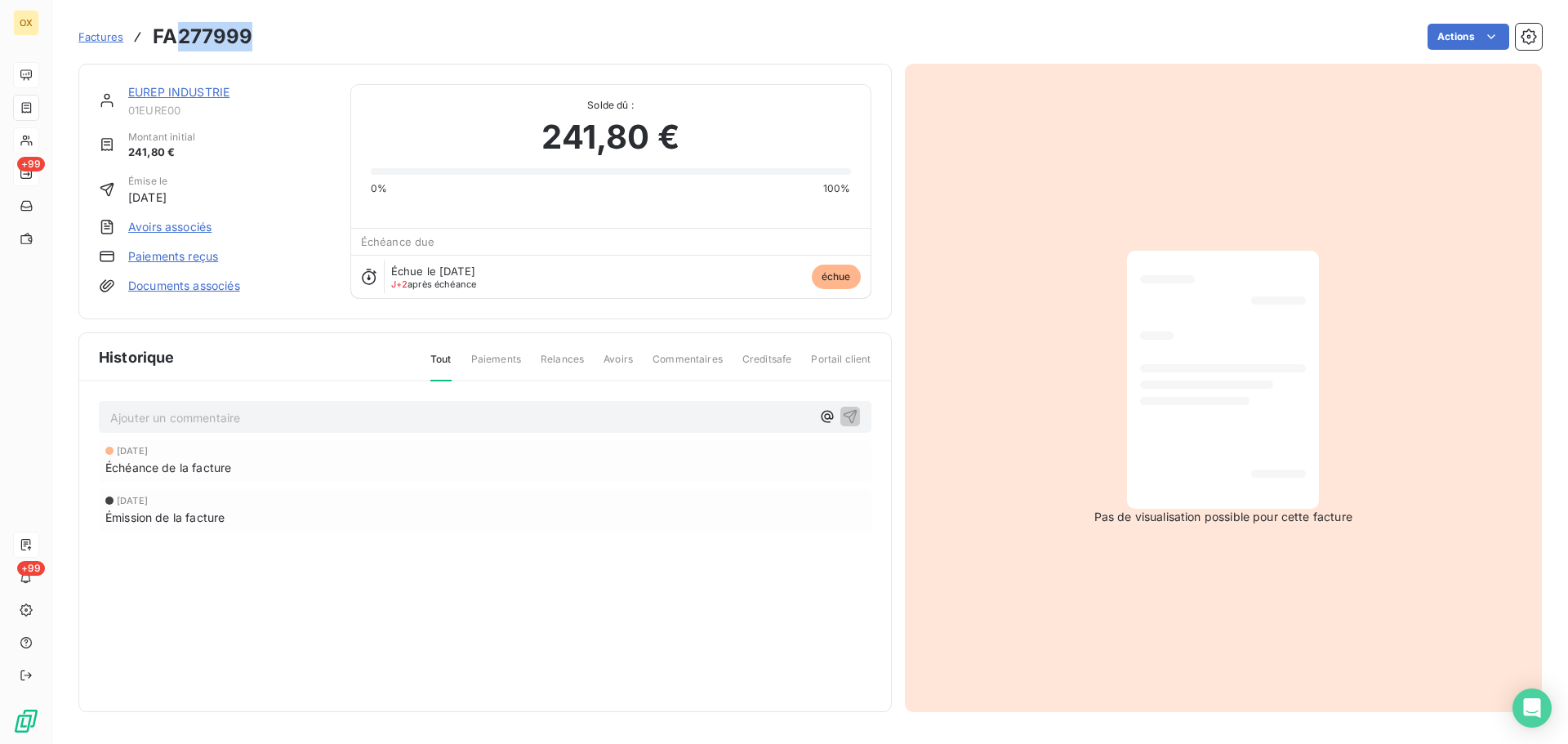
drag, startPoint x: 256, startPoint y: 33, endPoint x: 179, endPoint y: 42, distance: 77.5
click at [179, 42] on div "Factures FA277999 Actions" at bounding box center [810, 36] width 1463 height 34
copy h3 "277999"
click at [179, 93] on link "EUREP INDUSTRIE" at bounding box center [178, 92] width 101 height 14
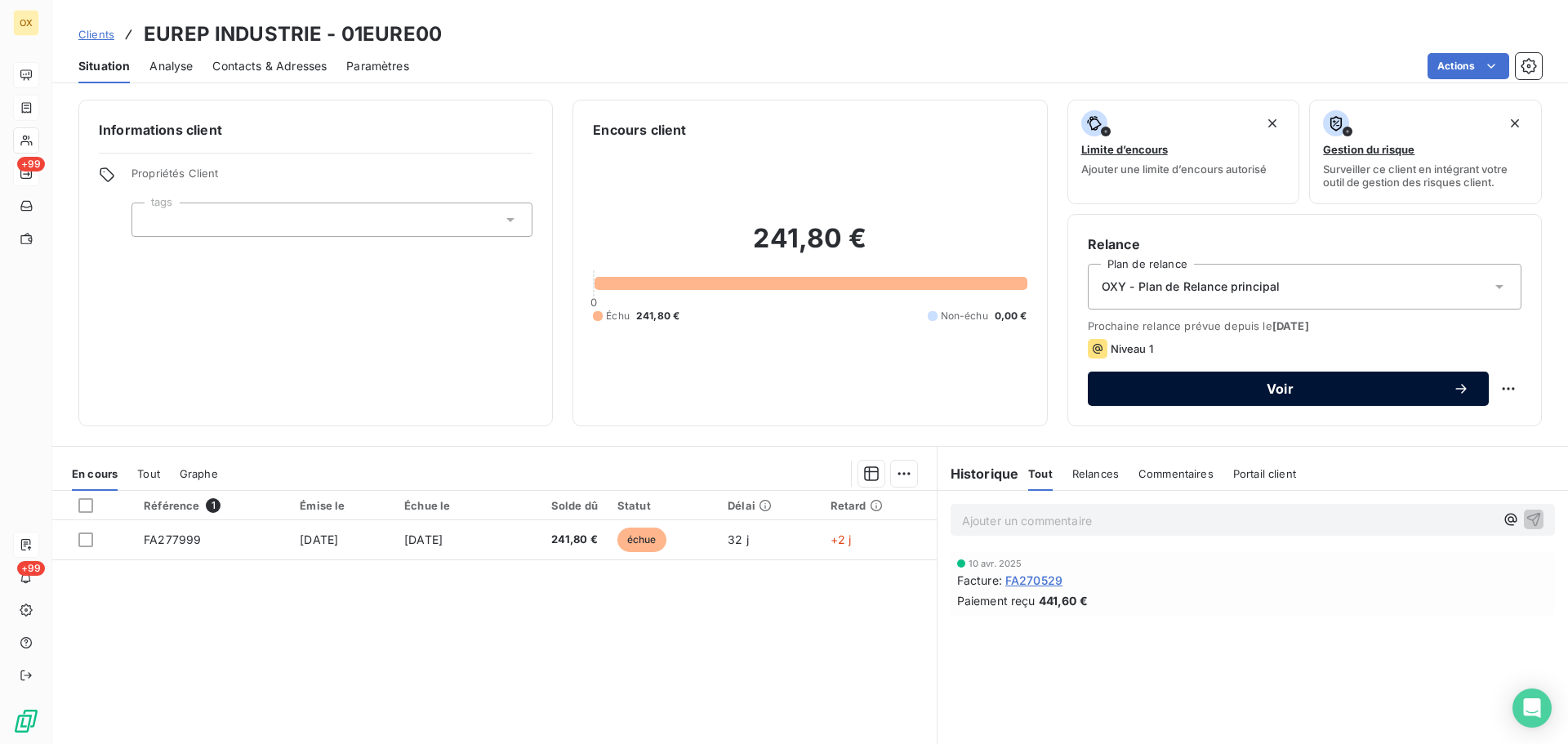
click at [1208, 383] on span "Voir" at bounding box center [1279, 388] width 345 height 13
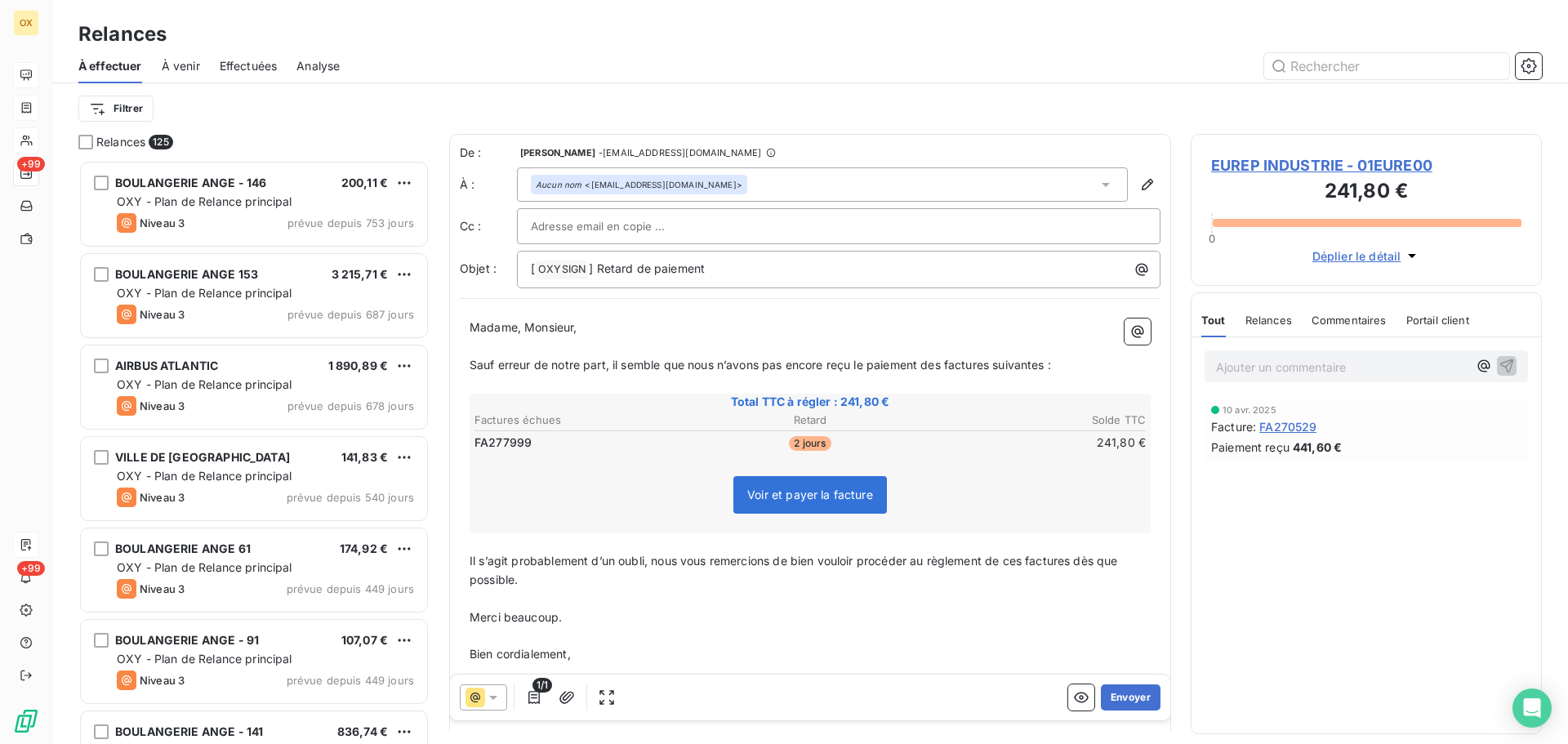
scroll to position [572, 338]
drag, startPoint x: 632, startPoint y: 267, endPoint x: 597, endPoint y: 265, distance: 35.1
click at [597, 265] on span "] Retard de paiement" at bounding box center [646, 269] width 116 height 14
drag, startPoint x: 506, startPoint y: 326, endPoint x: 463, endPoint y: 333, distance: 43.6
click at [463, 333] on div "Madame, Monsieur, ﻿ Sauf erreur de notre part, il semble que nous n’avons pas e…" at bounding box center [810, 519] width 700 height 420
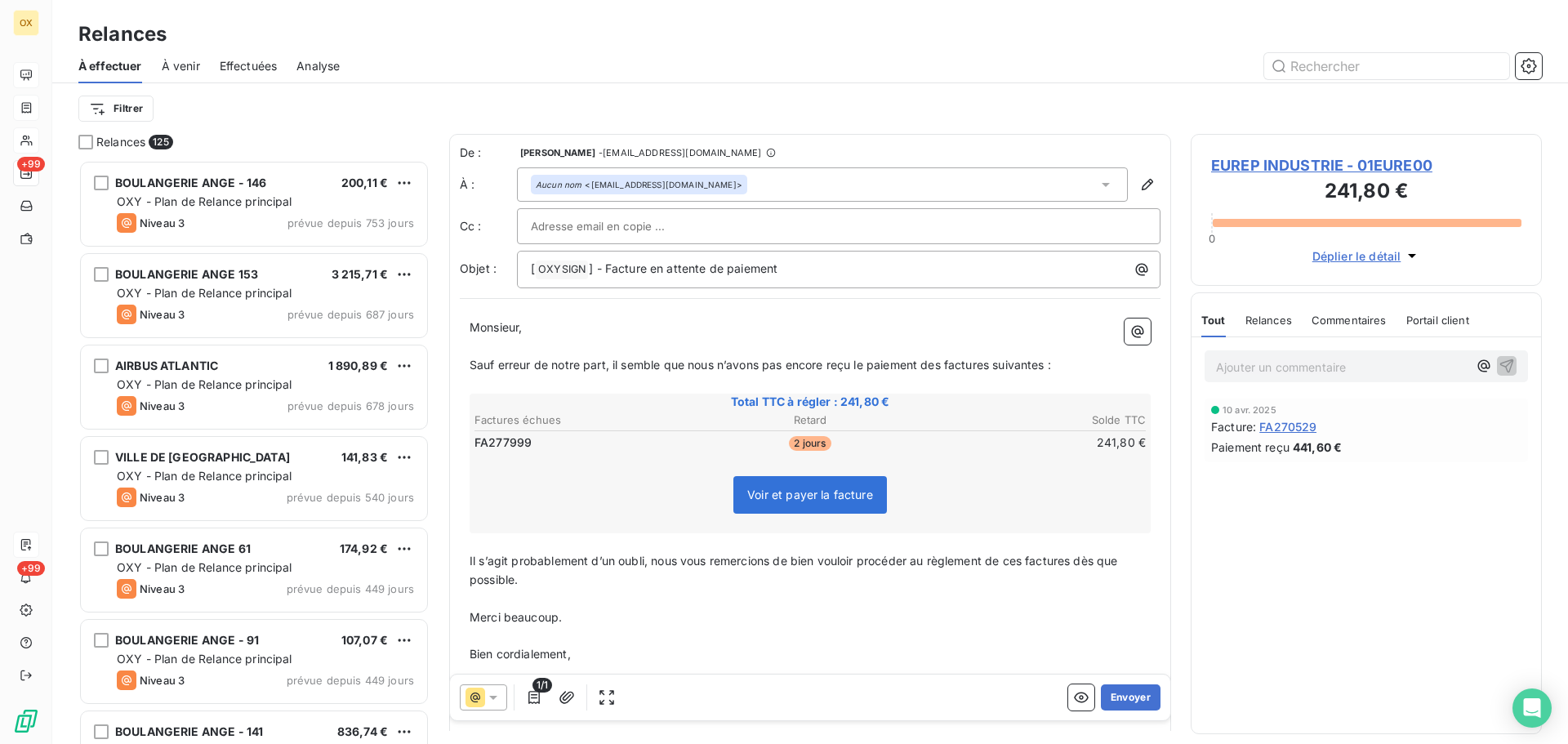
click at [943, 363] on span "Sauf erreur de notre part, il semble que nous n’avons pas encore reçu le paieme…" at bounding box center [759, 365] width 581 height 14
click at [569, 701] on icon "button" at bounding box center [567, 697] width 15 height 12
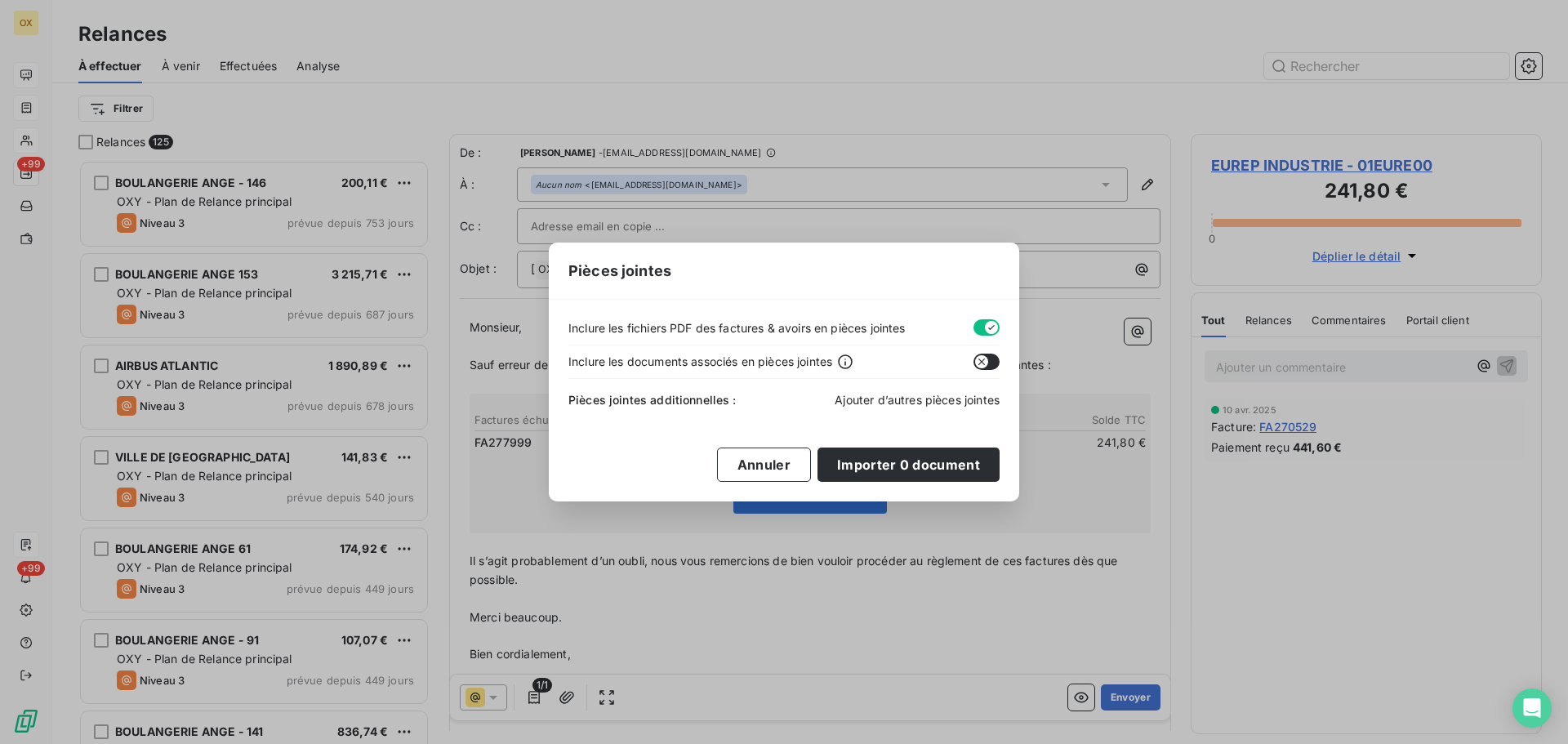
click at [884, 402] on span "Ajouter d’autres pièces jointes" at bounding box center [917, 400] width 165 height 14
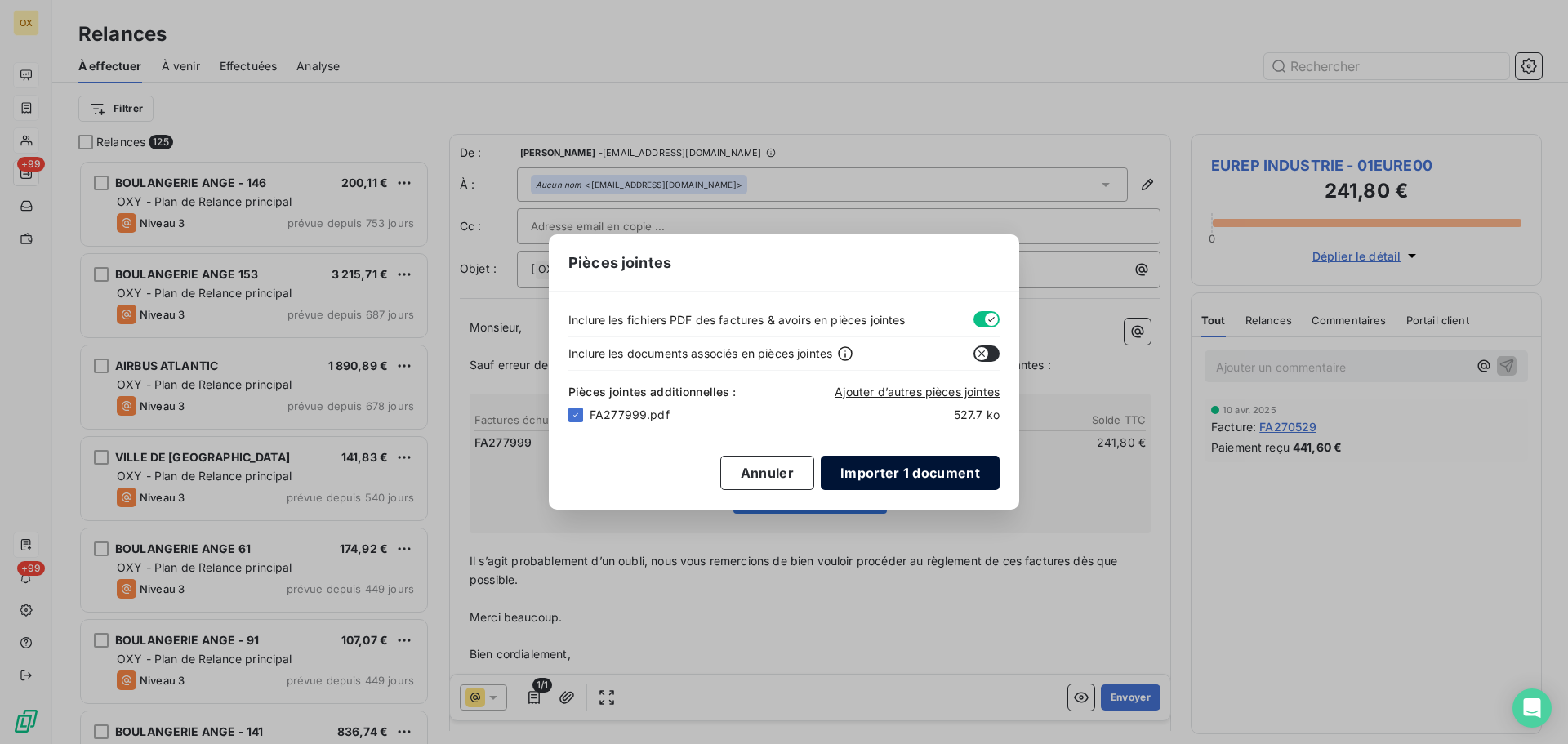
click at [889, 474] on button "Importer 1 document" at bounding box center [910, 472] width 179 height 34
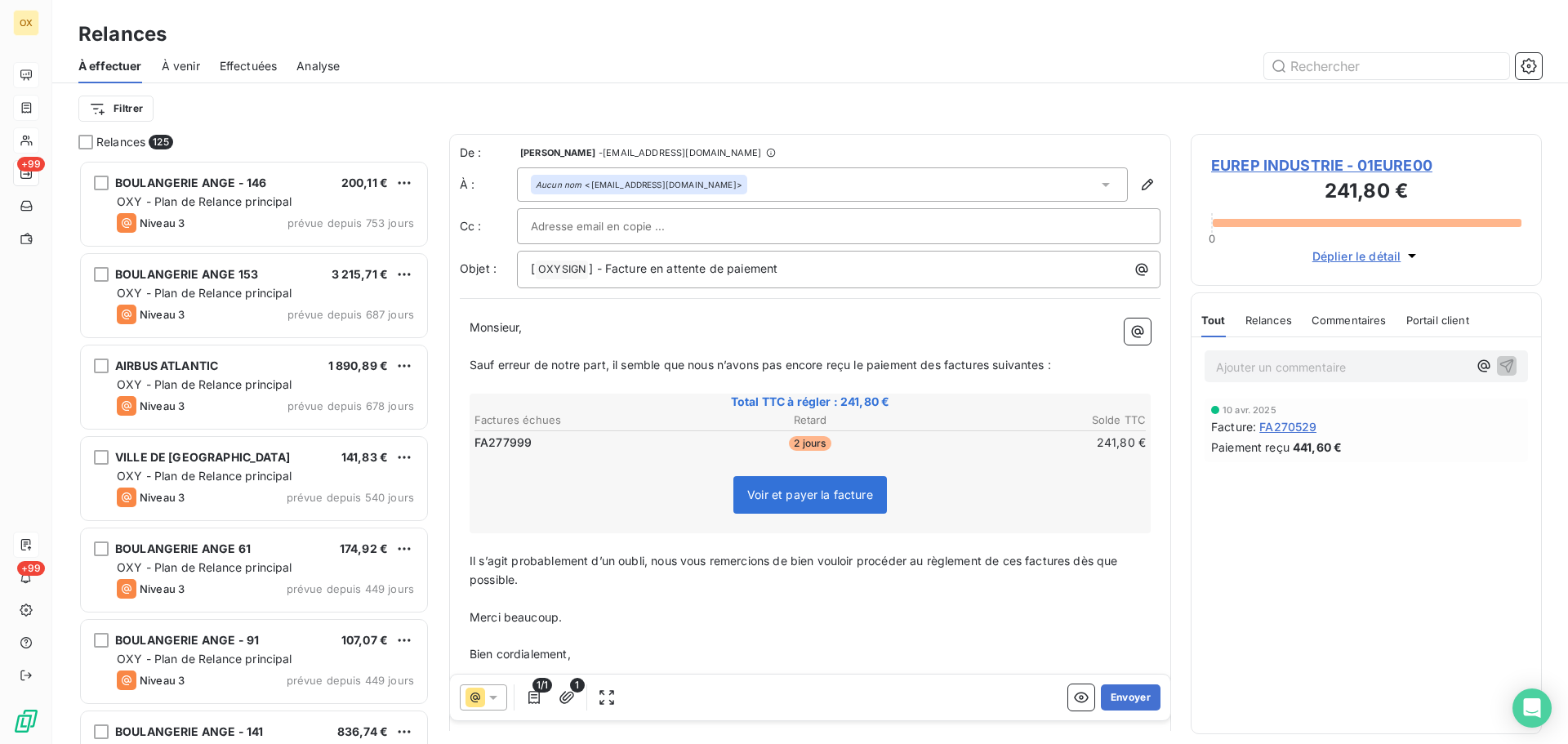
drag, startPoint x: 943, startPoint y: 363, endPoint x: 994, endPoint y: 350, distance: 52.6
click at [943, 362] on span "Sauf erreur de notre part, il semble que nous n’avons pas encore reçu le paieme…" at bounding box center [759, 365] width 581 height 14
click at [1000, 368] on span "Sauf erreur de notre part, il semble que nous n’avons pas encore reçu le paieme…" at bounding box center [763, 365] width 588 height 14
click at [1050, 365] on span "Sauf erreur de notre part, il semble que nous n’avons pas encore reçu le paieme…" at bounding box center [760, 365] width 582 height 14
click at [1075, 566] on span "Il s’agit probablement d’un oubli, nous vous remercions de bien vouloir procéde…" at bounding box center [795, 570] width 651 height 32
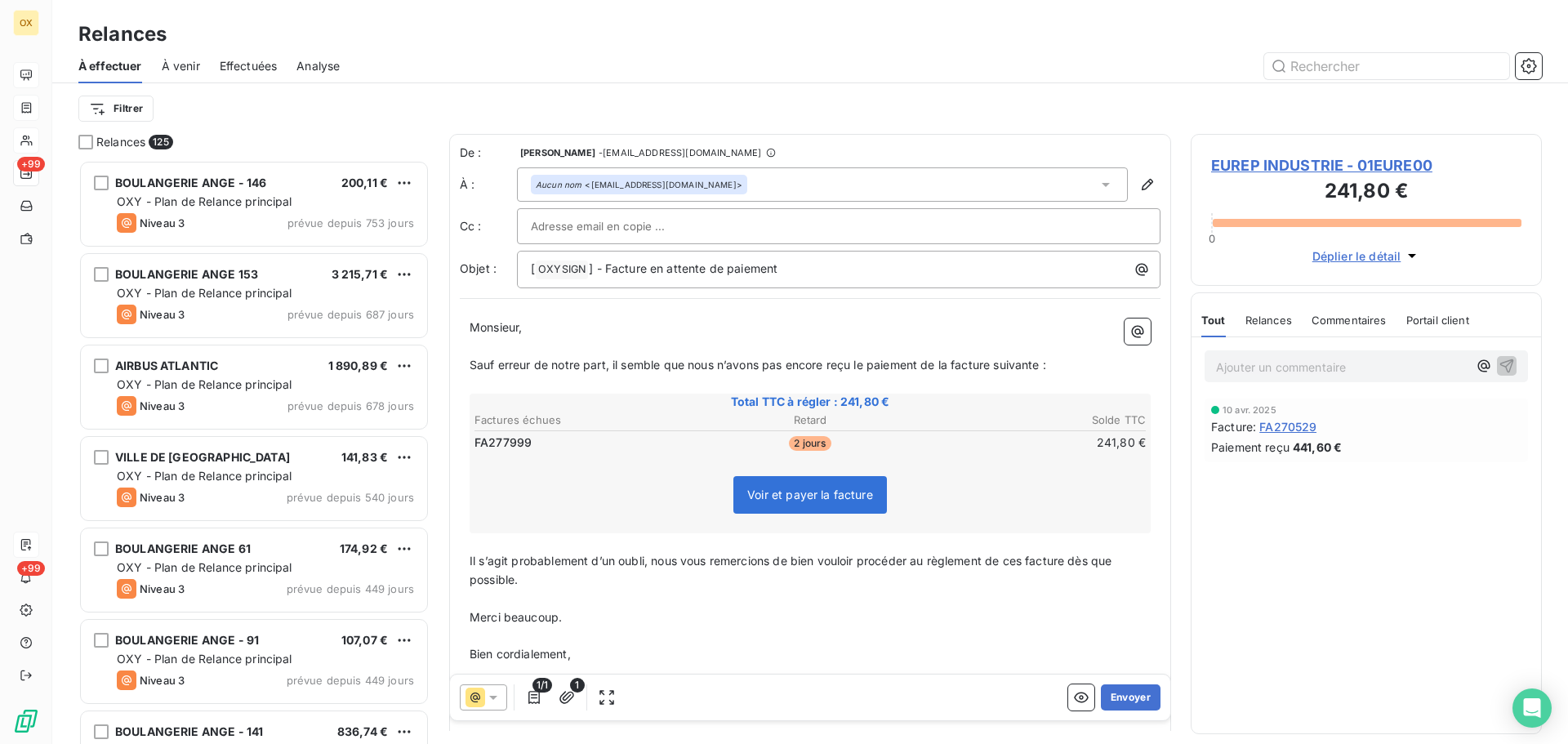
click at [1027, 562] on span "Il s’agit probablement d’un oubli, nous vous remercions de bien vouloir procéde…" at bounding box center [792, 570] width 646 height 32
drag, startPoint x: 1078, startPoint y: 651, endPoint x: 1075, endPoint y: 642, distance: 9.5
click at [1078, 647] on p "Bien cordialement," at bounding box center [810, 654] width 681 height 19
click at [1122, 700] on button "Envoyer" at bounding box center [1130, 698] width 60 height 27
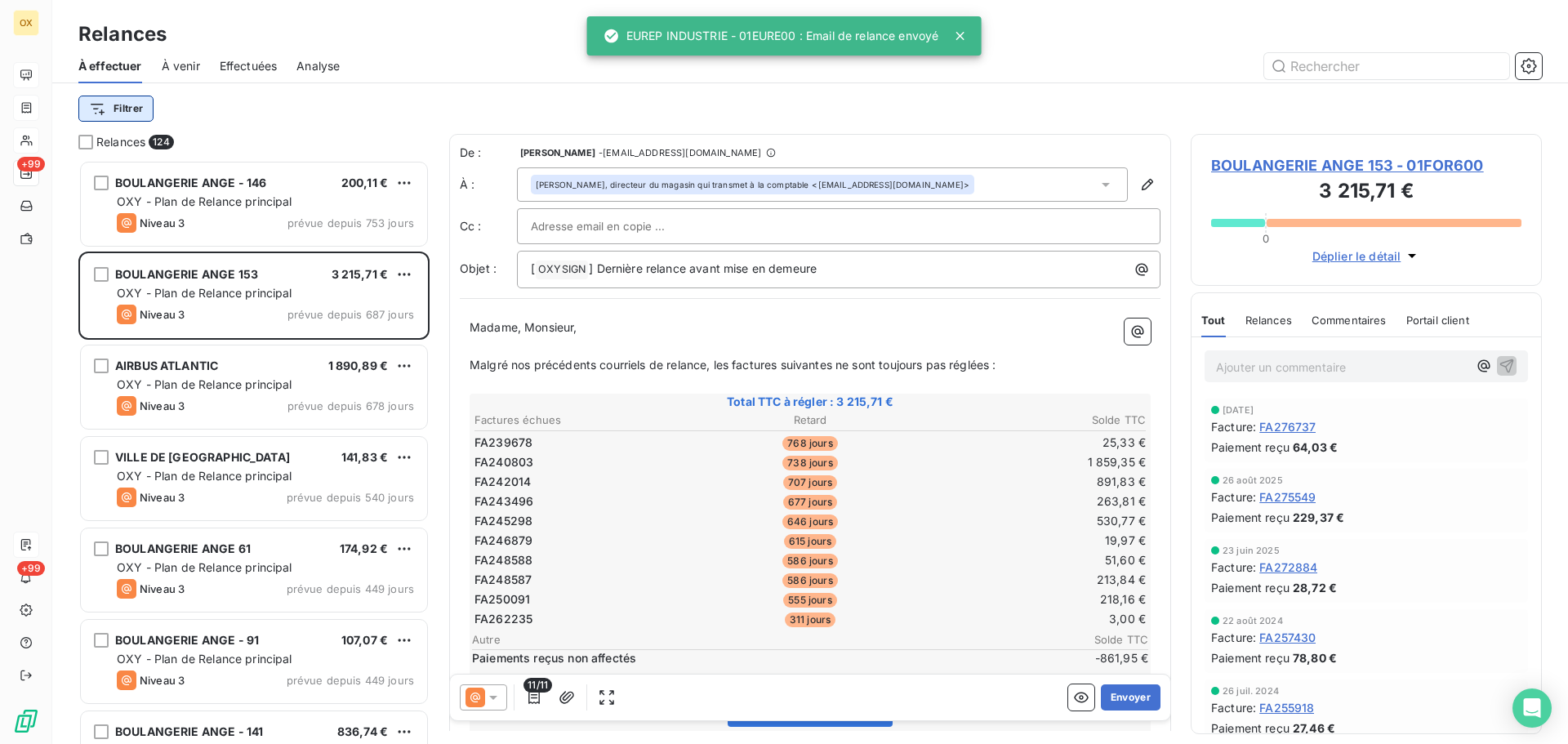
click at [122, 110] on html "OX +99 +99 Relances À effectuer À venir Effectuées Analyse Filtrer Relances 124…" at bounding box center [784, 372] width 1568 height 744
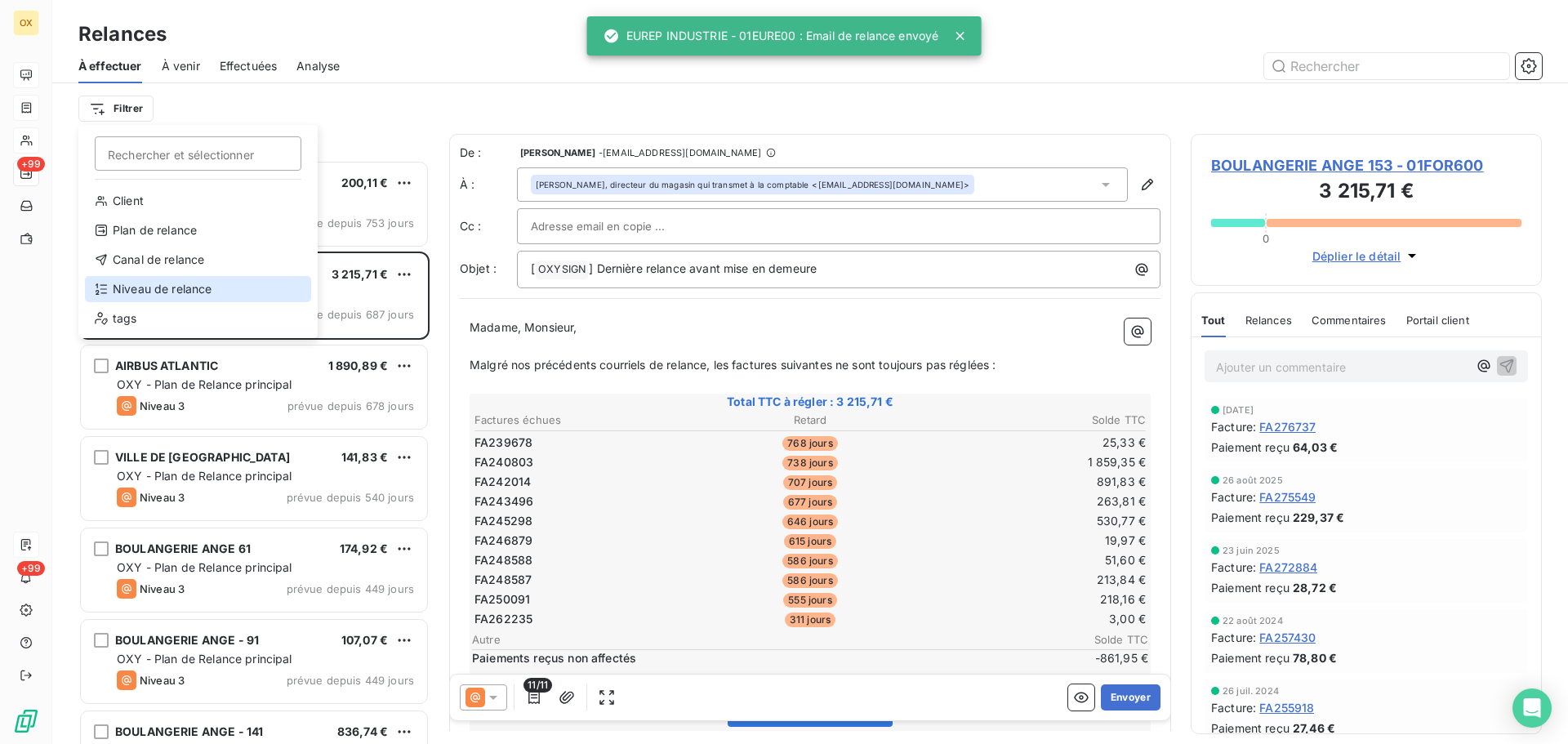
click at [200, 283] on div "Niveau de relance" at bounding box center [198, 289] width 226 height 27
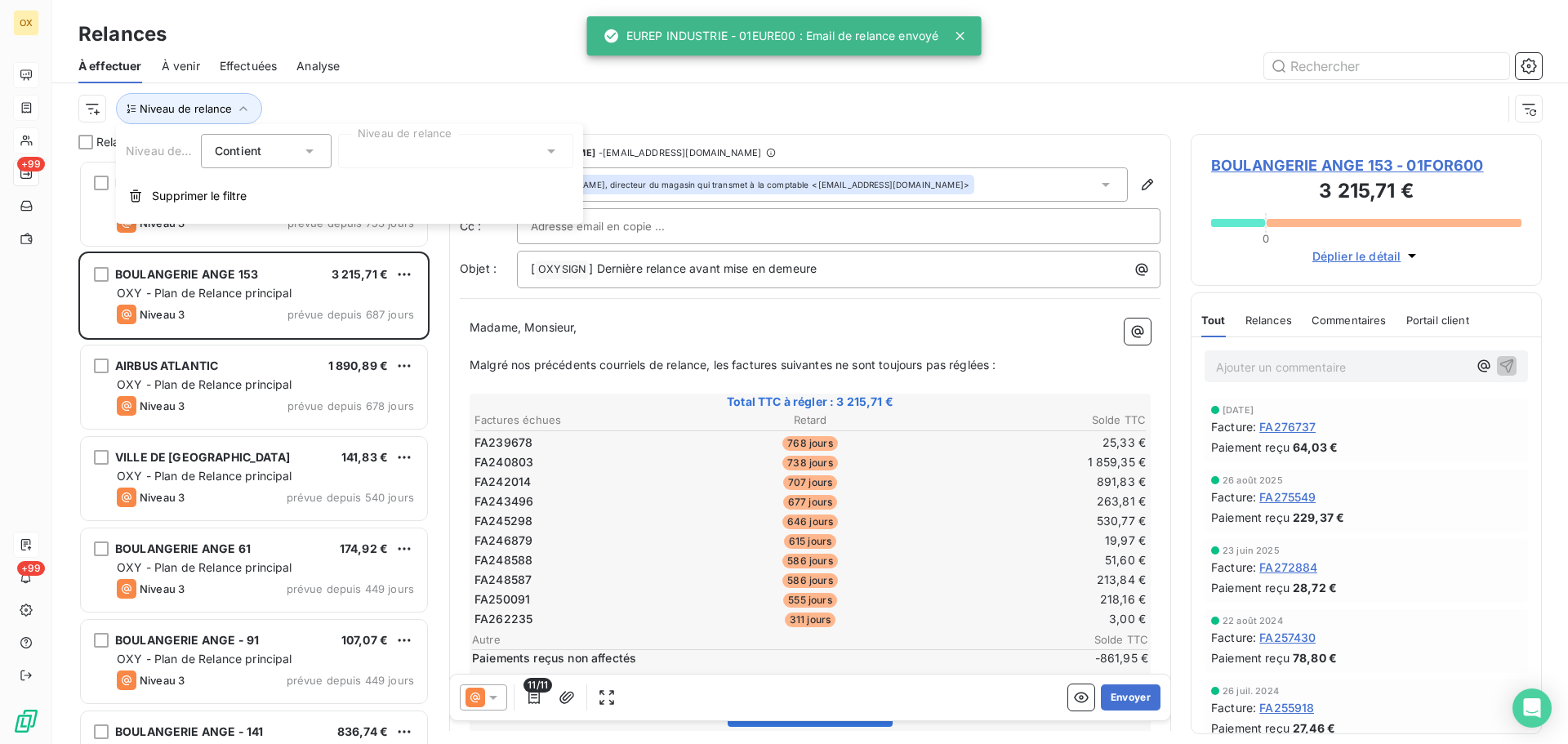
click at [357, 161] on div at bounding box center [455, 151] width 235 height 34
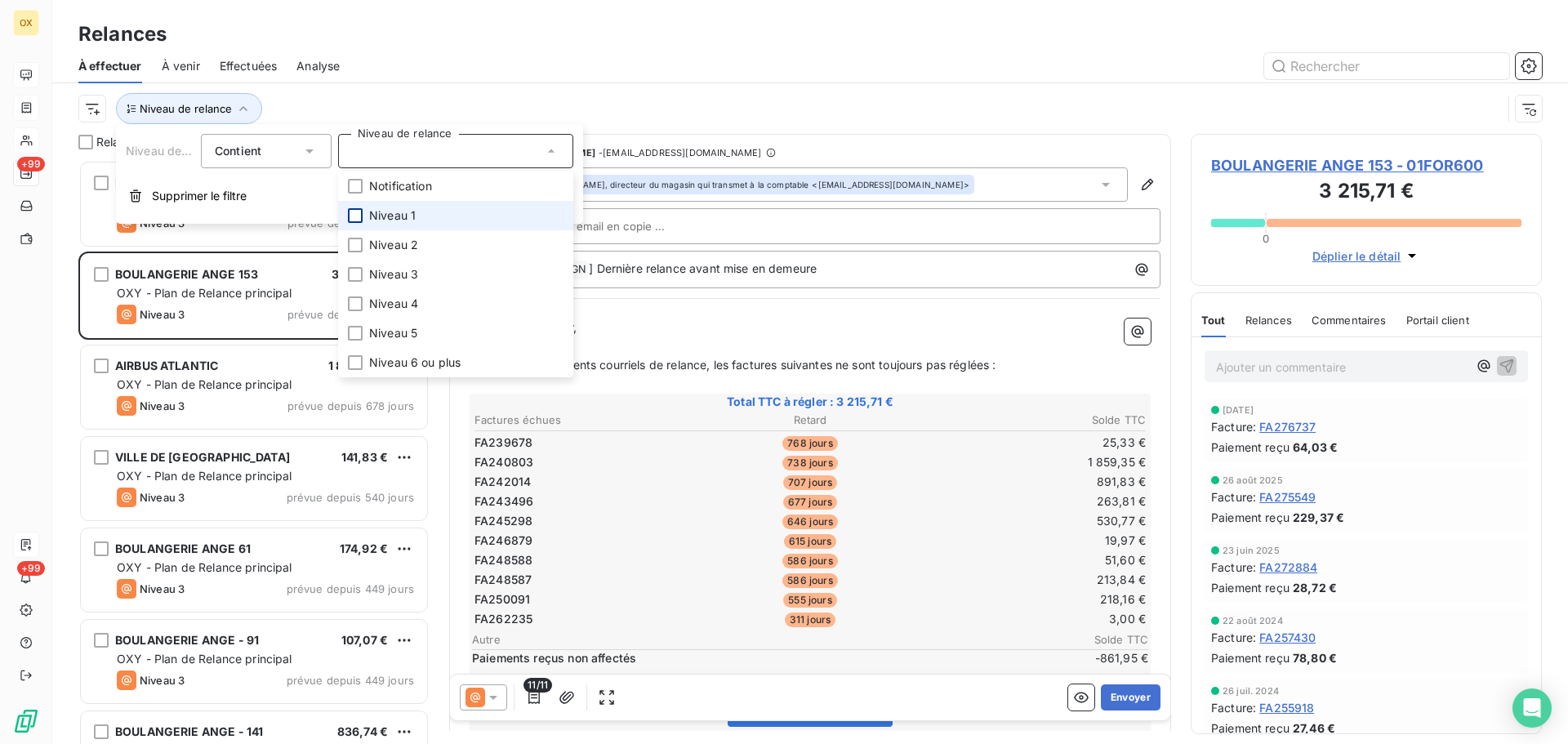
click at [357, 216] on div at bounding box center [355, 216] width 15 height 15
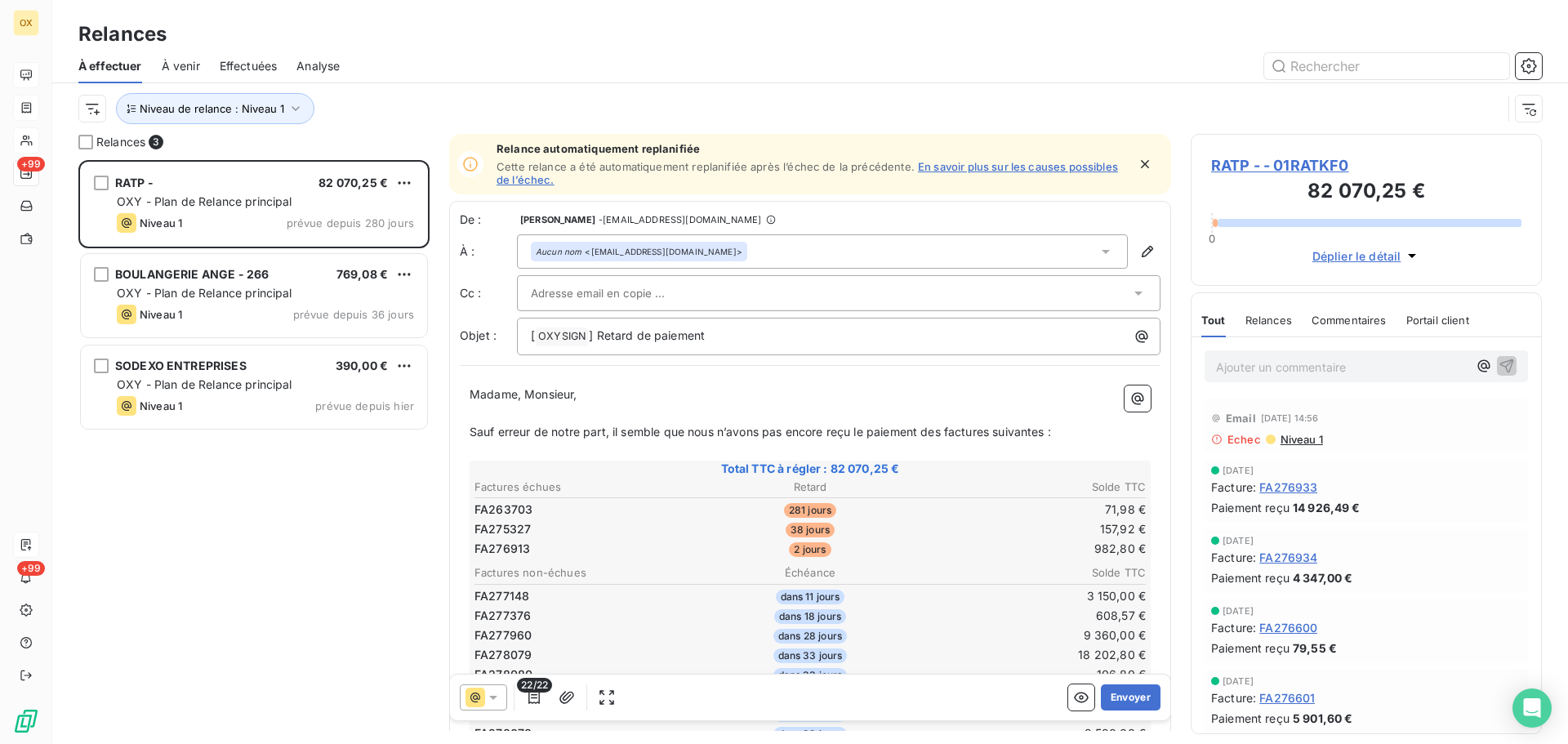
click at [426, 66] on div at bounding box center [950, 66] width 1182 height 27
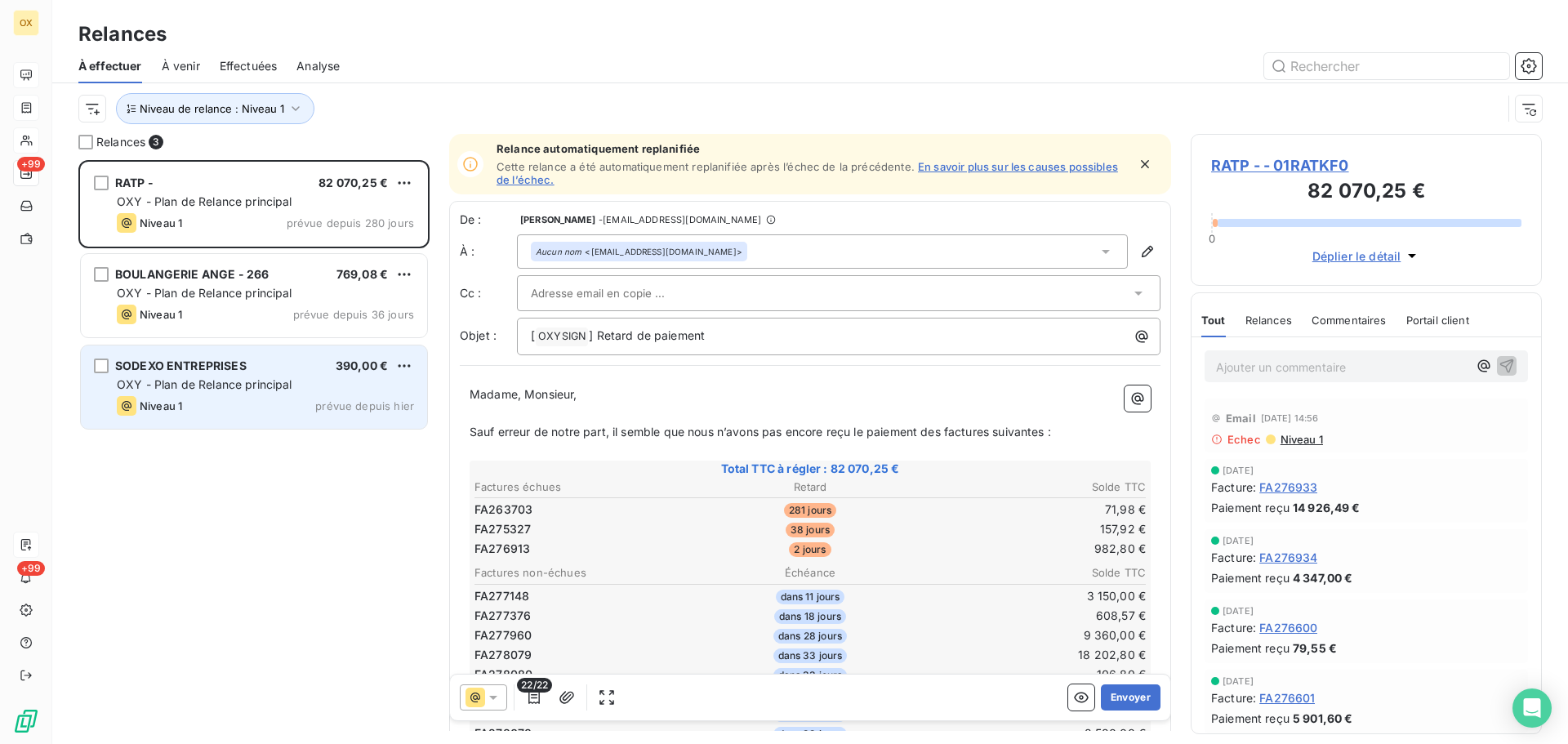
click at [281, 384] on span "OXY - Plan de Relance principal" at bounding box center [205, 384] width 175 height 14
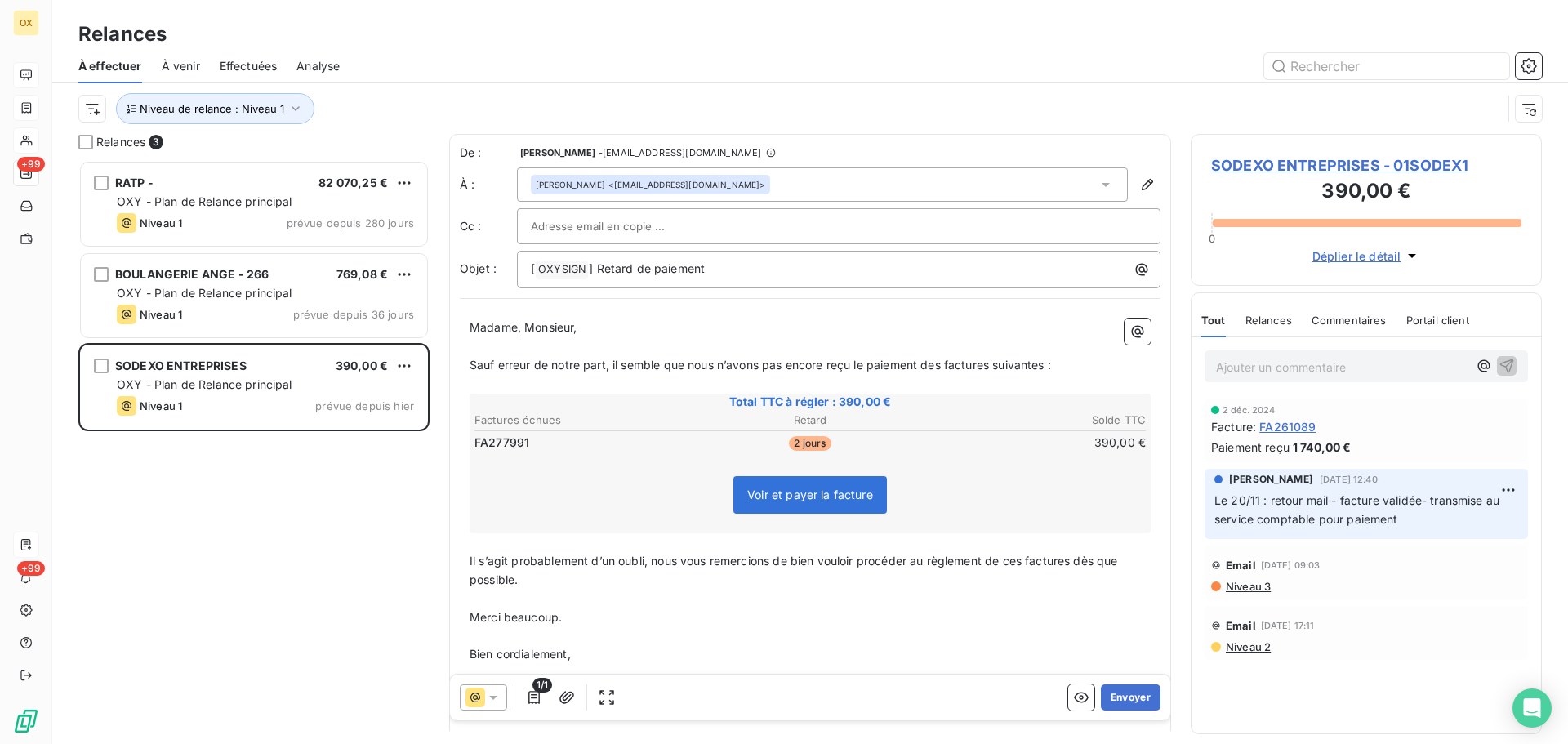
click at [1223, 165] on span "SODEXO ENTREPRISES - 01SODEX1" at bounding box center [1365, 165] width 310 height 22
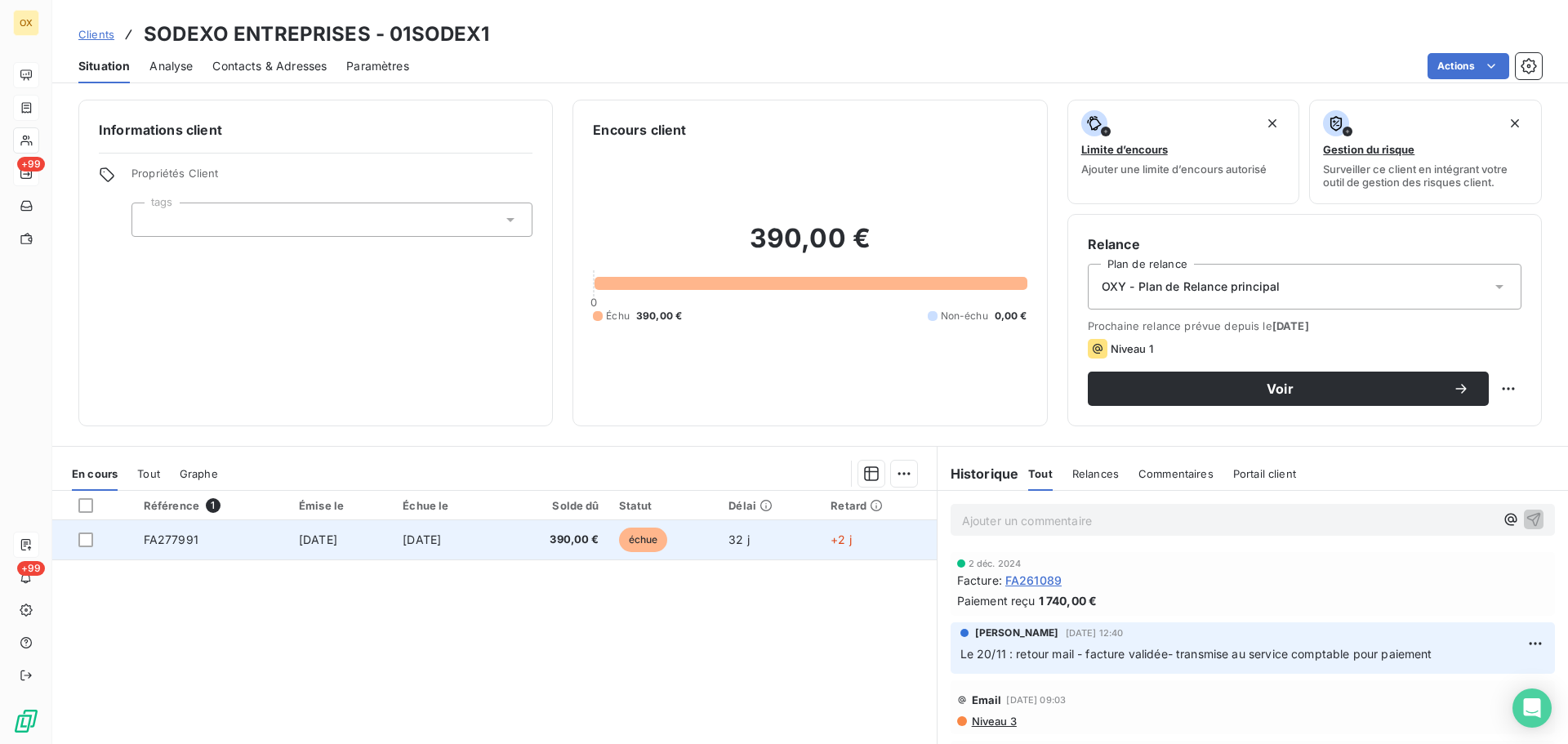
click at [175, 541] on span "FA277991" at bounding box center [171, 539] width 55 height 14
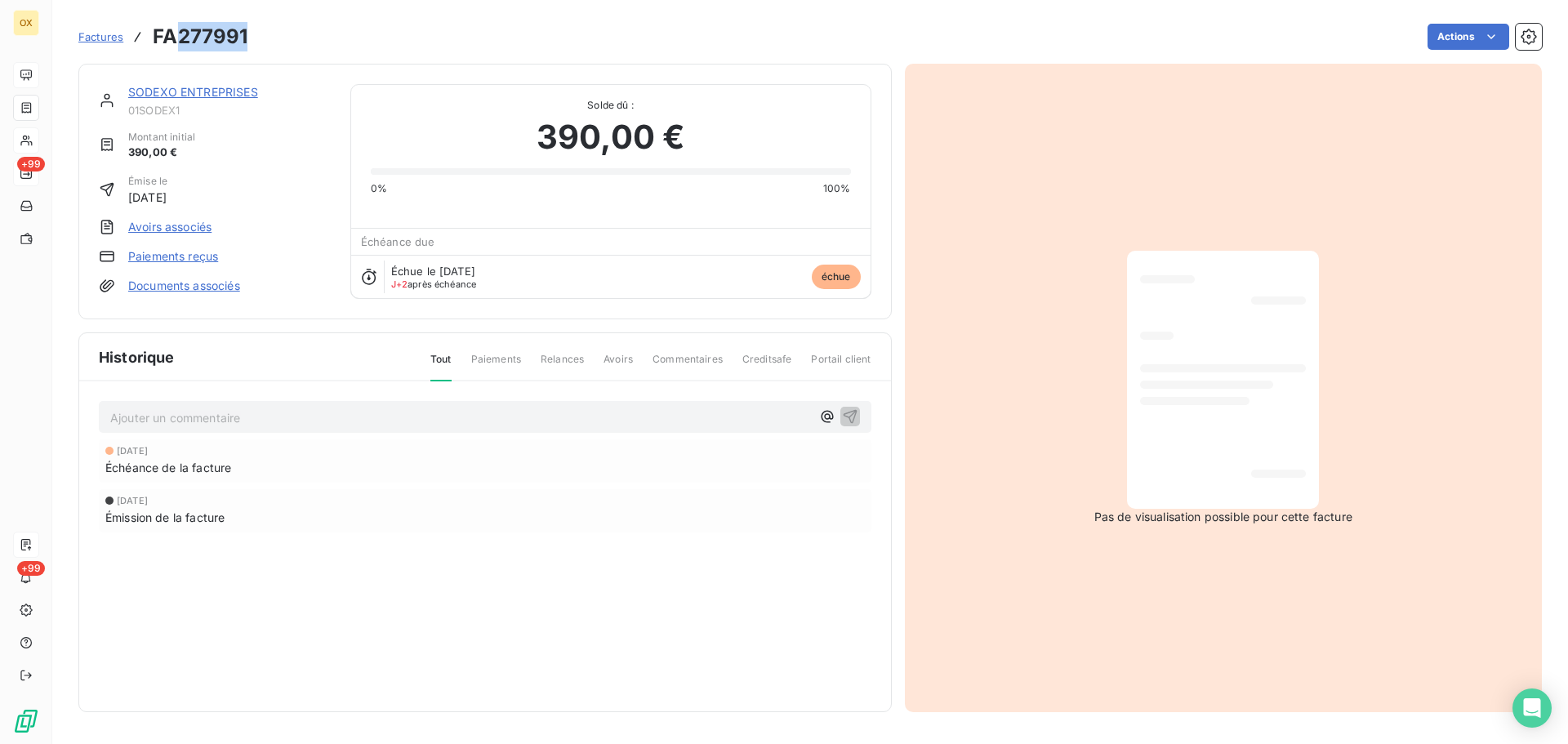
drag, startPoint x: 255, startPoint y: 36, endPoint x: 181, endPoint y: 40, distance: 74.1
click at [181, 40] on div "Factures FA277991 Actions" at bounding box center [810, 36] width 1463 height 34
copy h3 "277991"
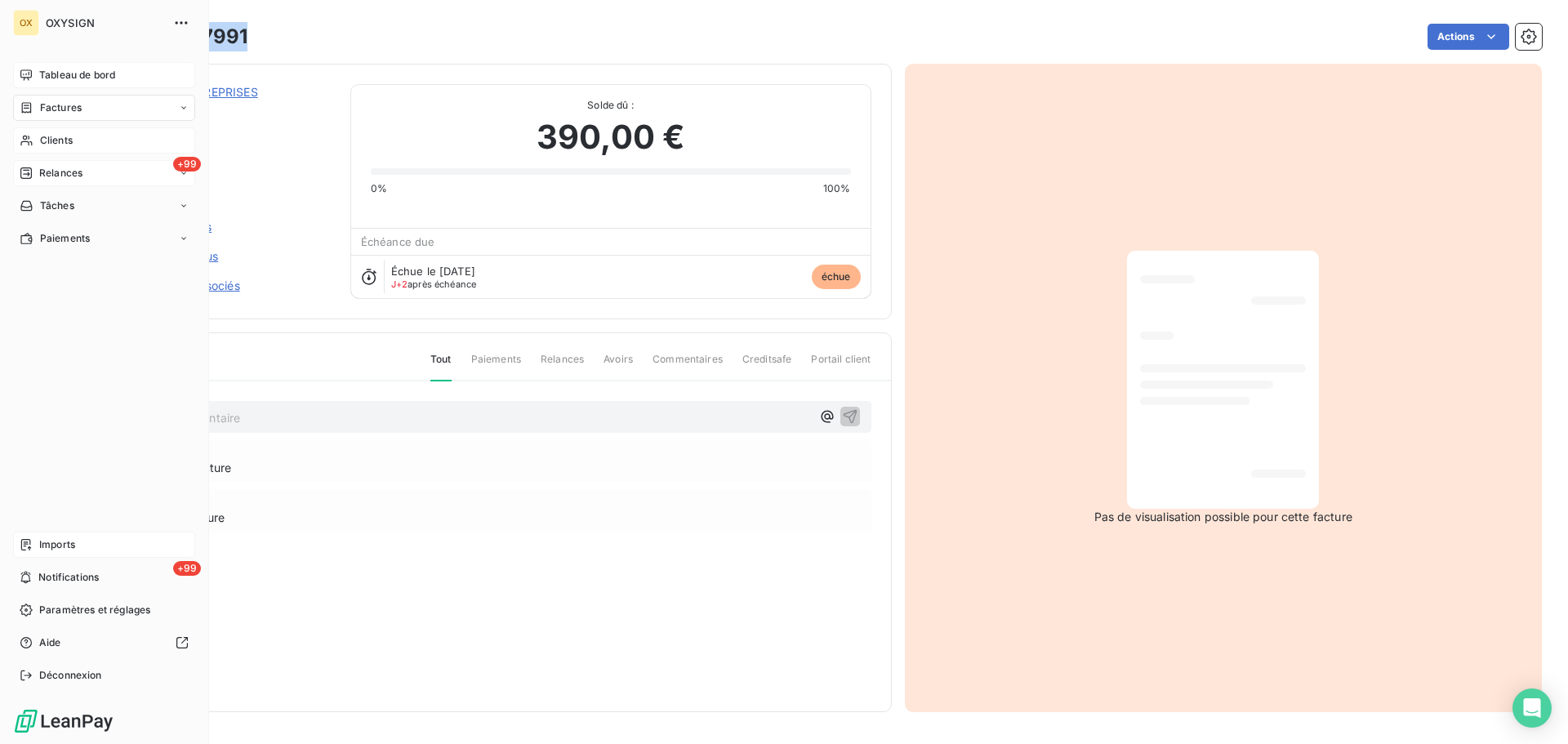
click at [56, 143] on span "Clients" at bounding box center [56, 140] width 32 height 15
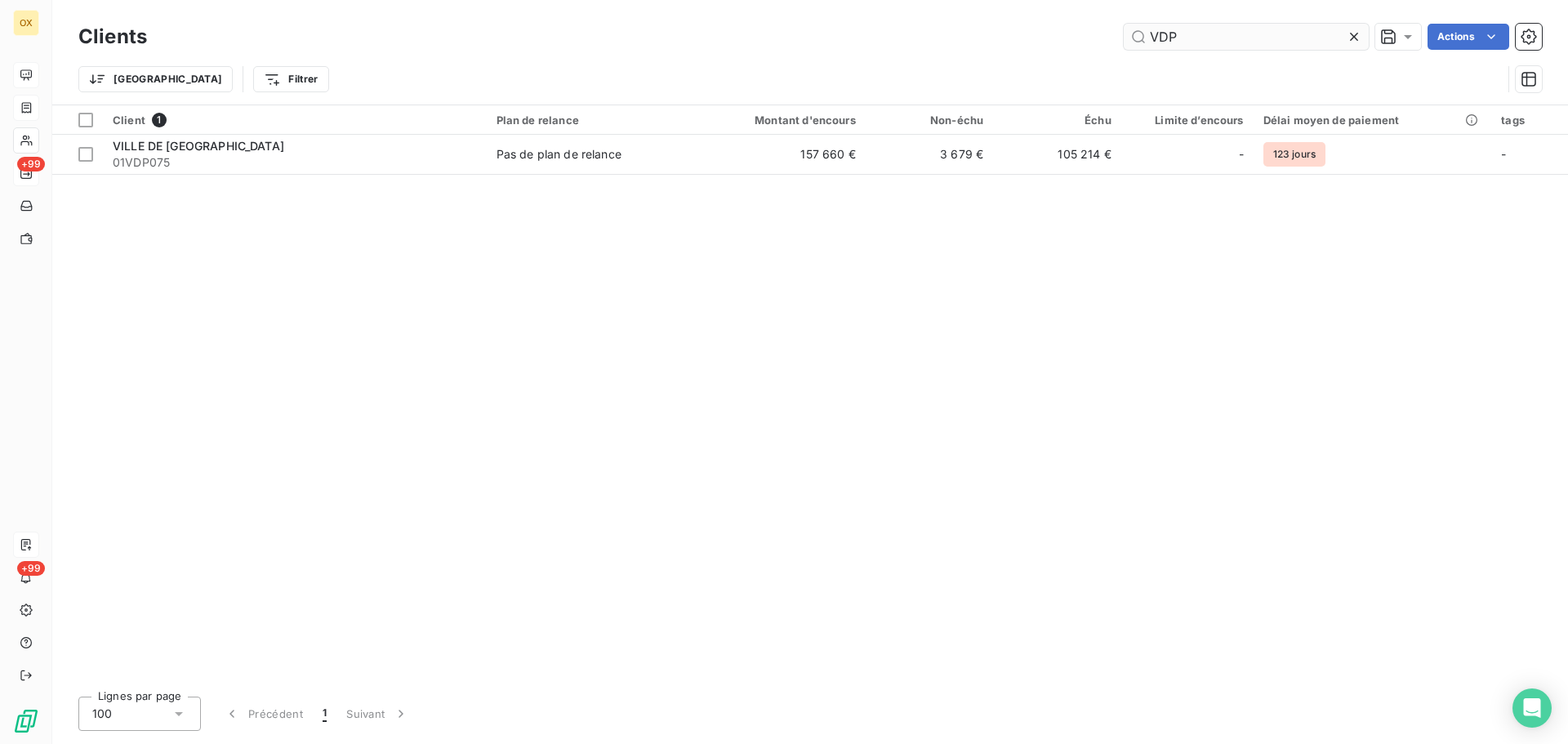
drag, startPoint x: 1188, startPoint y: 46, endPoint x: 1126, endPoint y: 43, distance: 62.1
click at [1126, 43] on input "VDP" at bounding box center [1245, 36] width 245 height 27
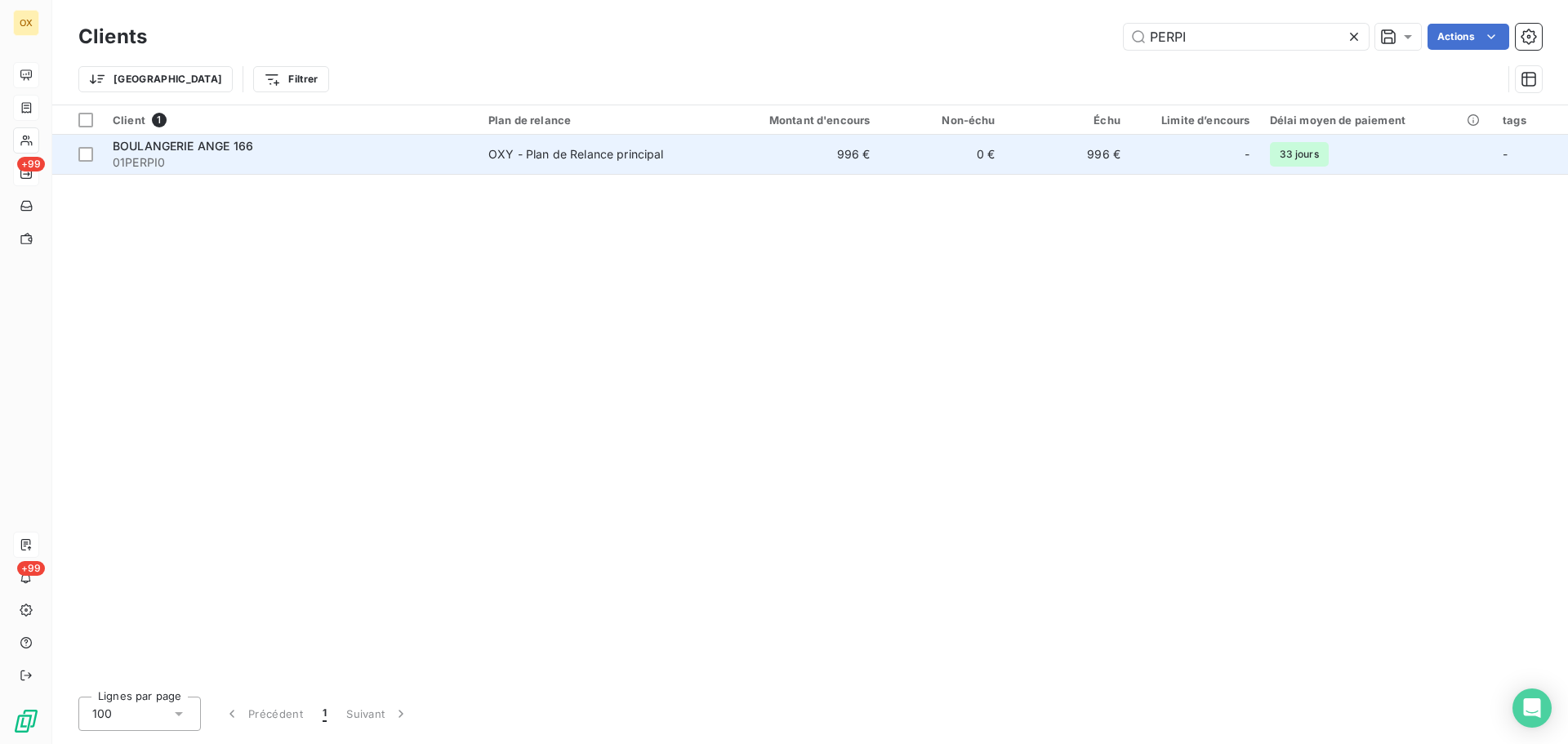
type input "PERPI"
click at [213, 161] on span "01PERPI0" at bounding box center [291, 162] width 356 height 17
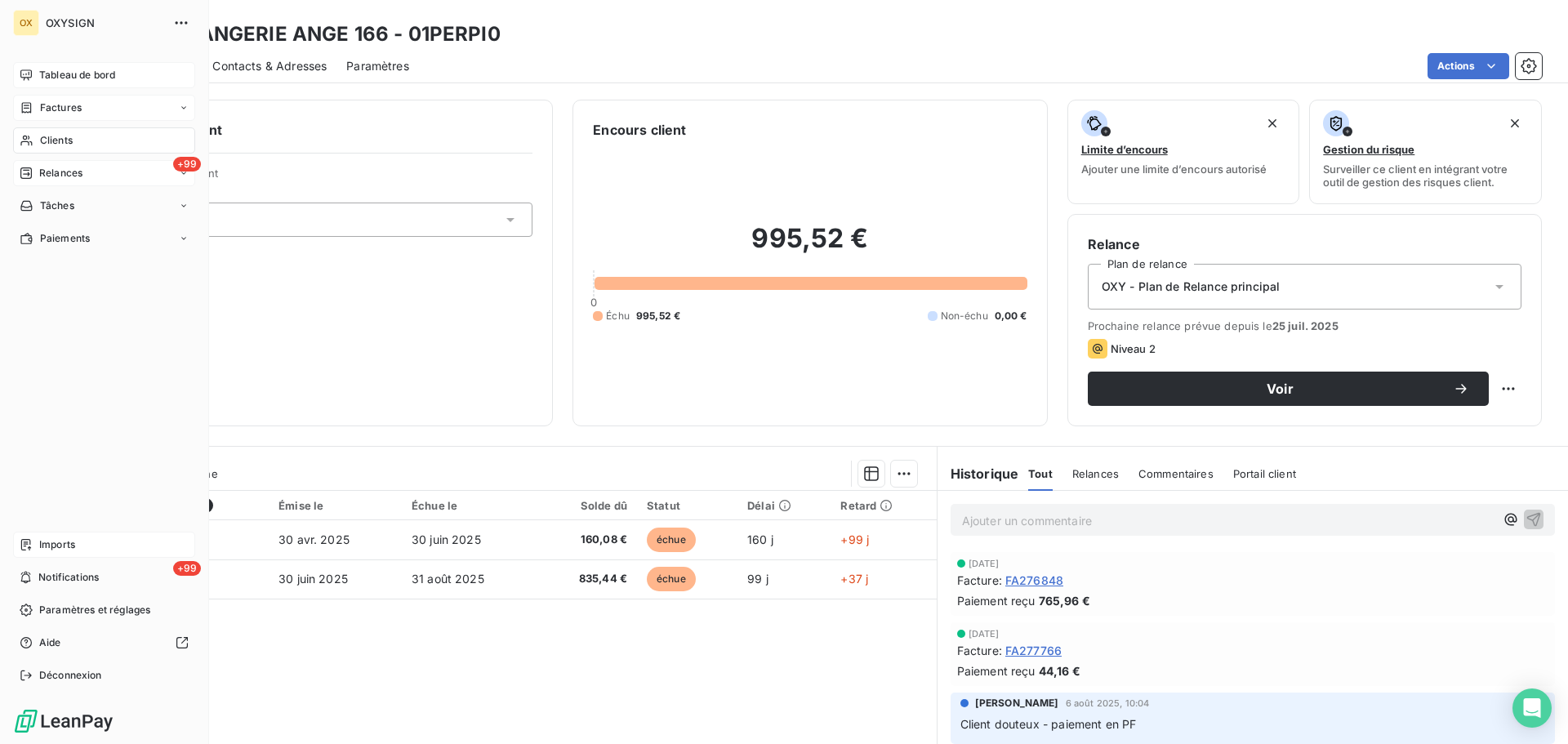
click at [48, 136] on span "Clients" at bounding box center [56, 140] width 32 height 15
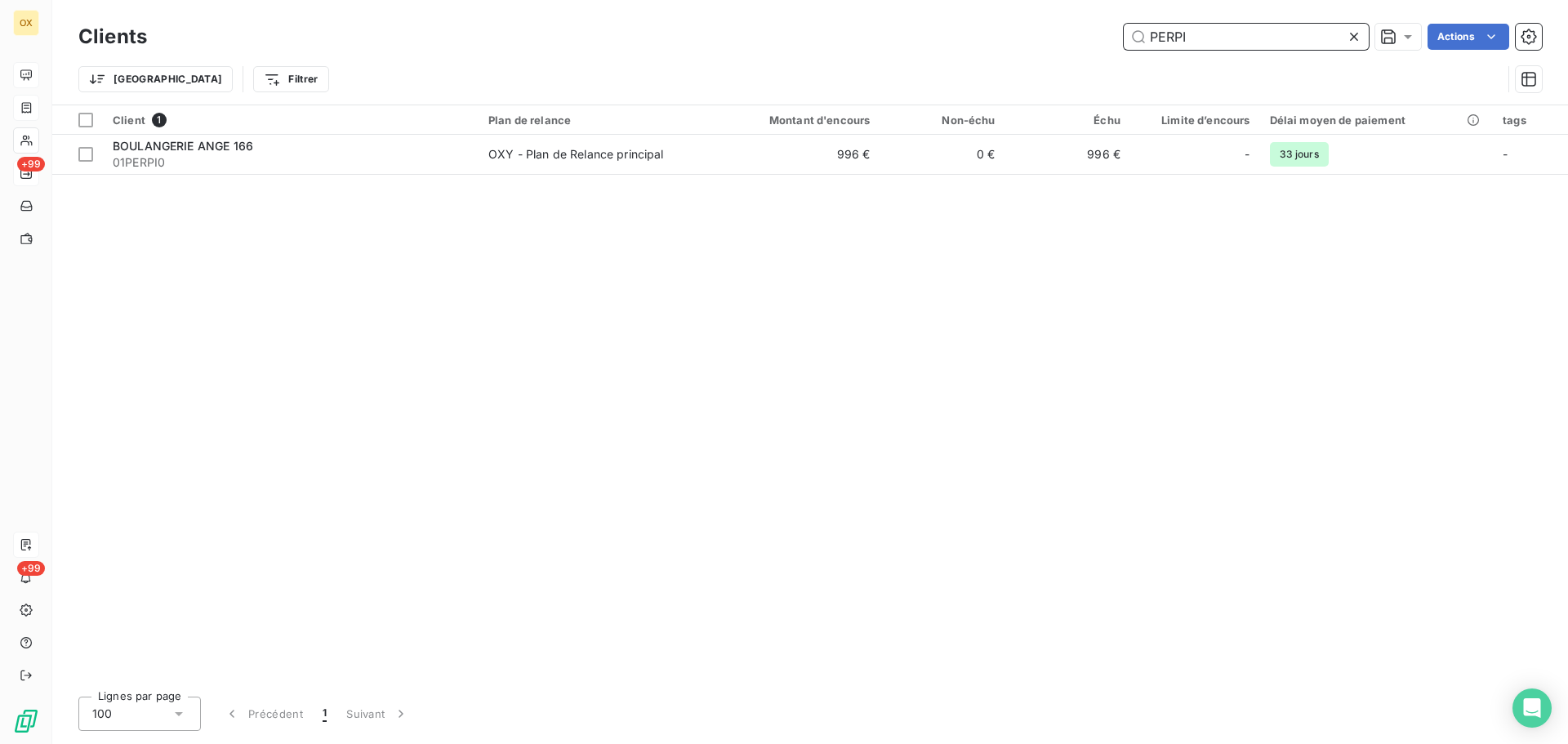
drag, startPoint x: 1233, startPoint y: 41, endPoint x: 1093, endPoint y: 35, distance: 140.1
click at [1093, 35] on div "PERPI Actions" at bounding box center [854, 36] width 1375 height 27
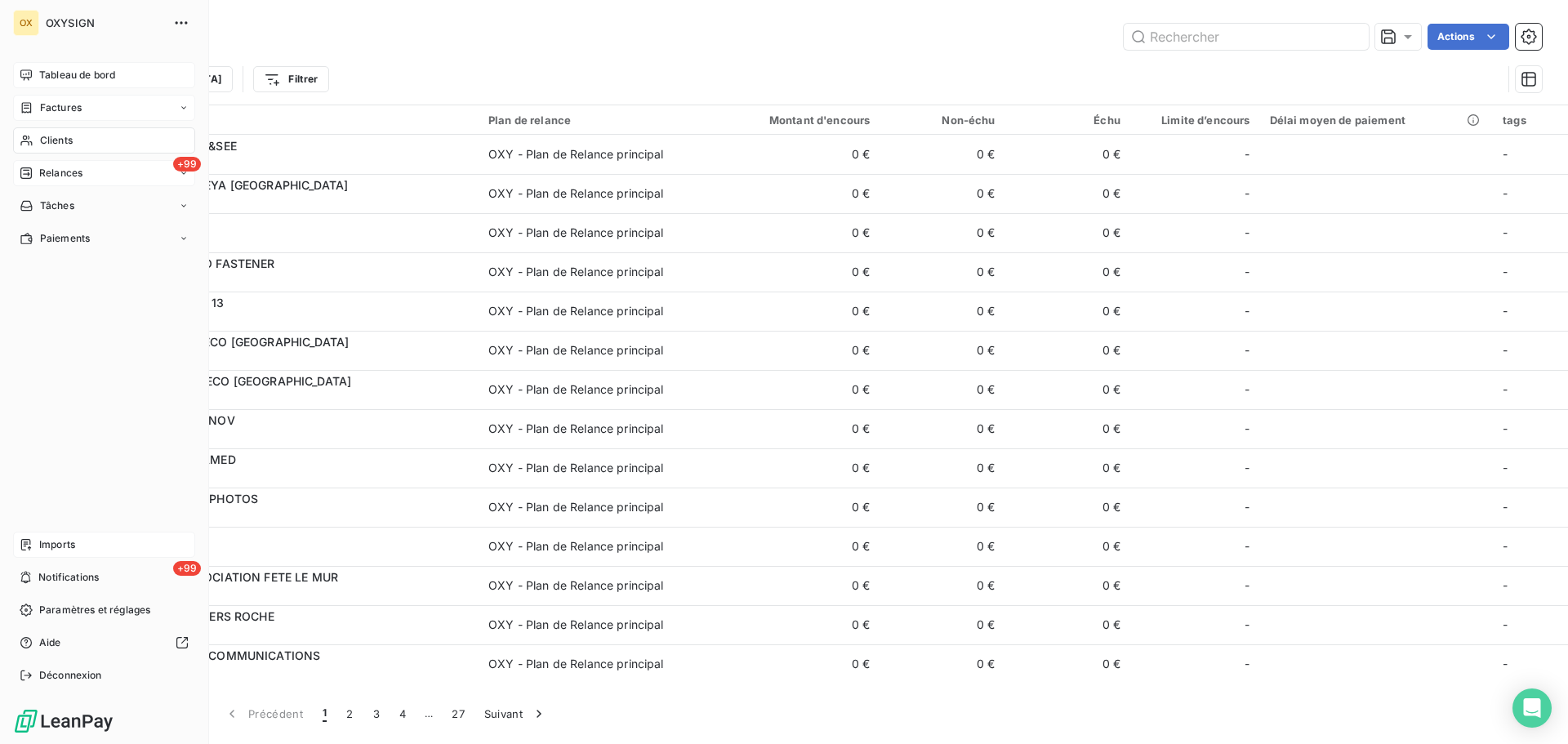
click at [46, 104] on span "Factures" at bounding box center [61, 107] width 41 height 15
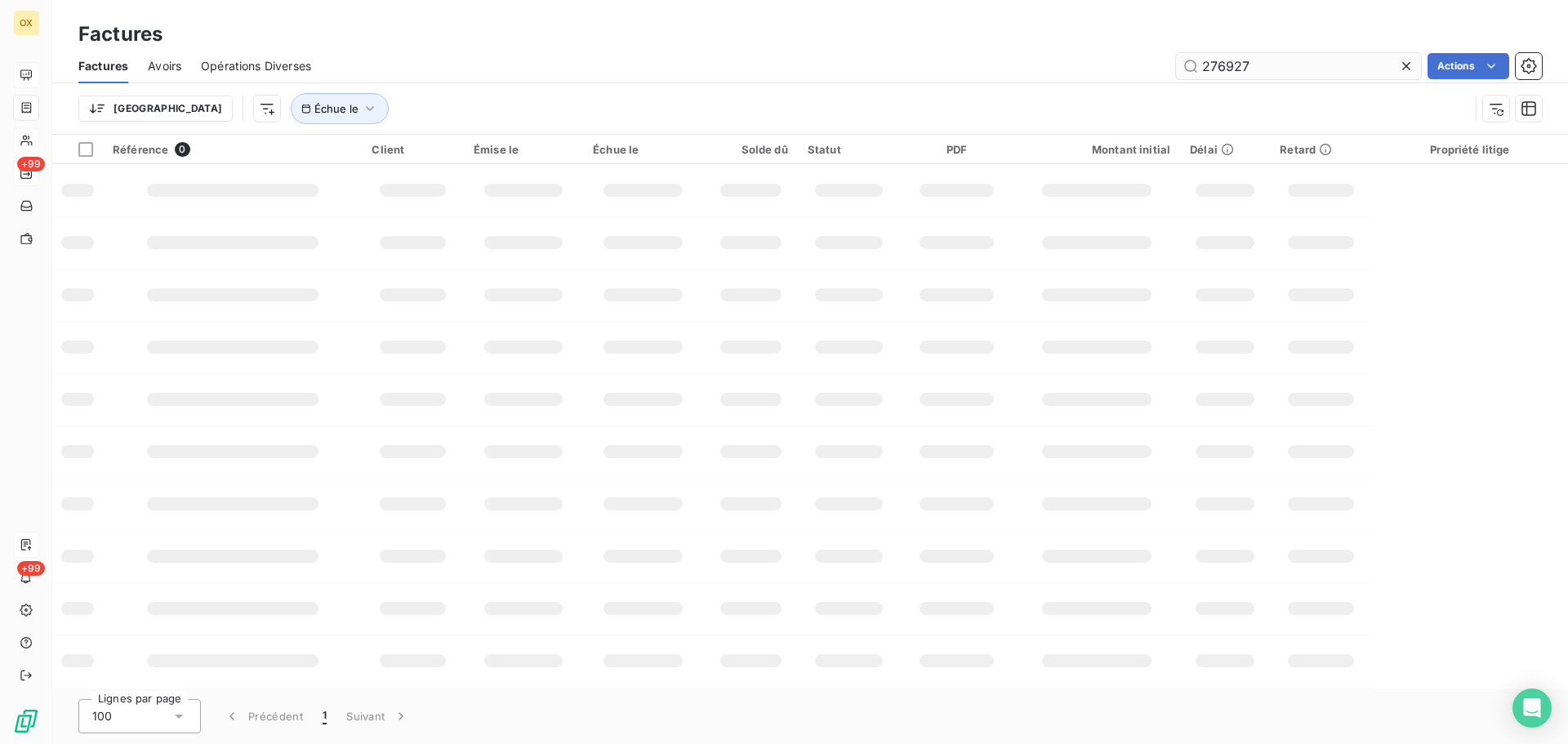
drag, startPoint x: 1308, startPoint y: 65, endPoint x: 1202, endPoint y: 67, distance: 106.0
click at [1203, 68] on input "276927" at bounding box center [1297, 66] width 245 height 27
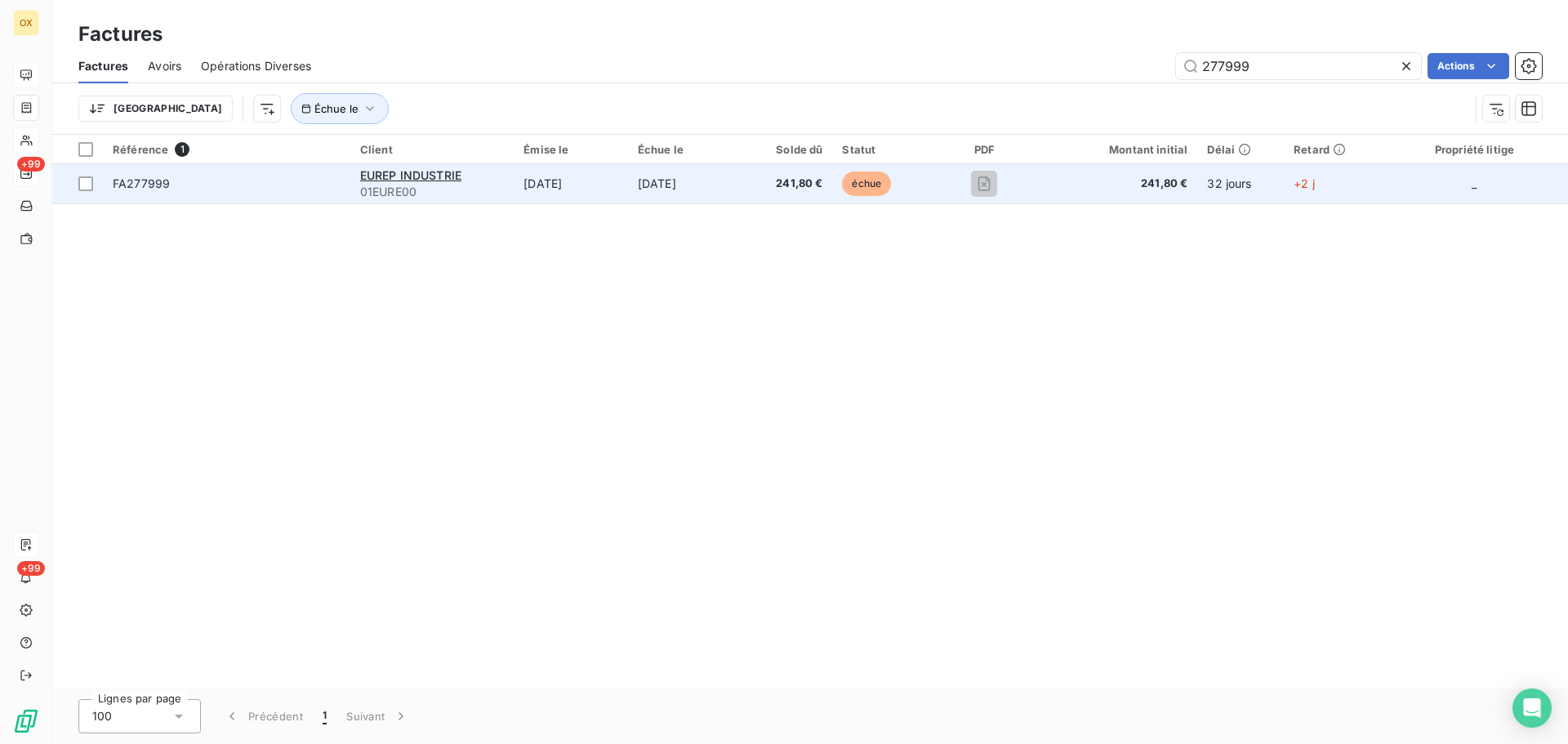
type input "277999"
click at [161, 189] on span "FA277999" at bounding box center [142, 183] width 57 height 14
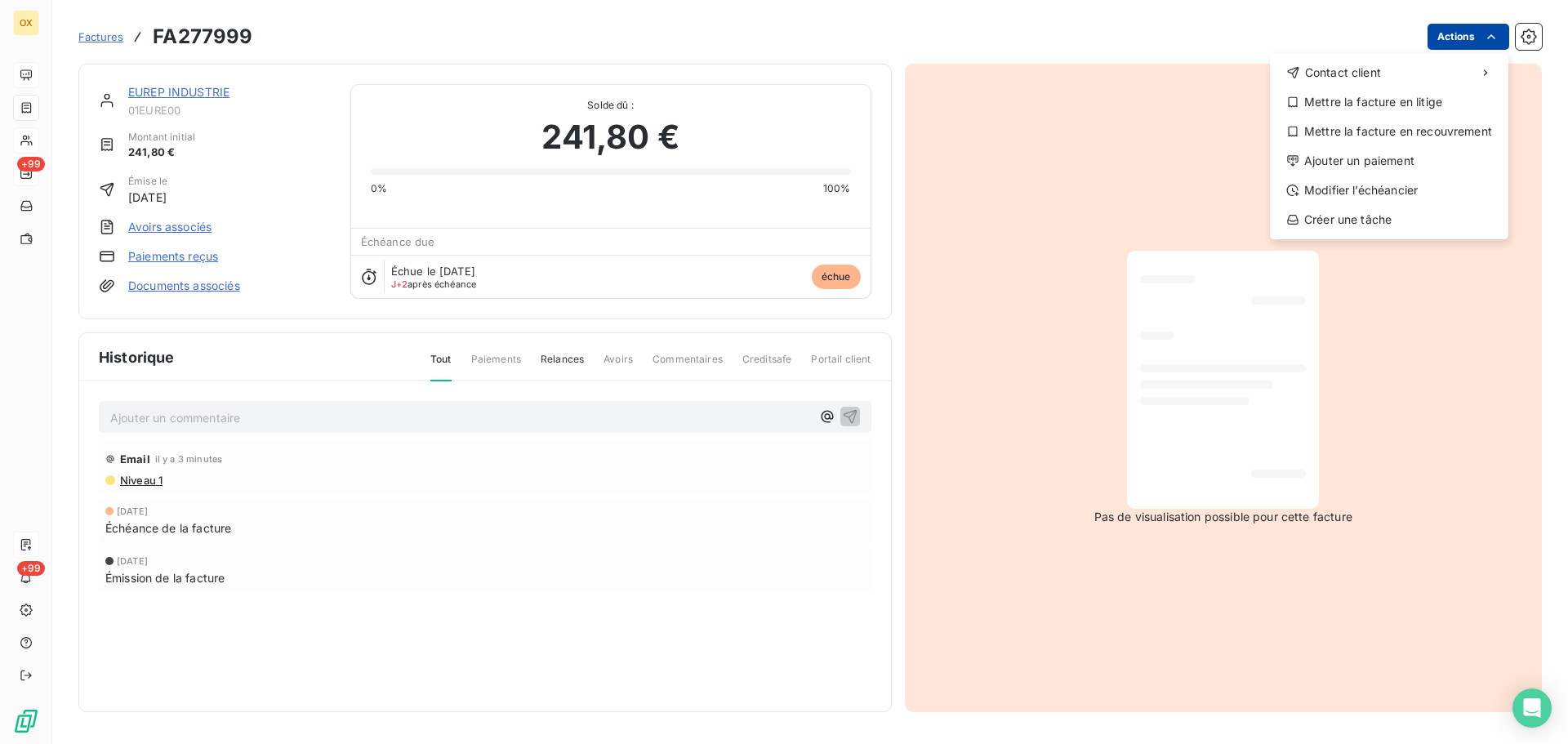
click at [1444, 40] on html "OX +99 +99 Factures FA277999 Actions Contact client Mettre la facture en litige…" at bounding box center [784, 372] width 1568 height 744
click at [1405, 165] on div "Ajouter un paiement" at bounding box center [1388, 160] width 225 height 27
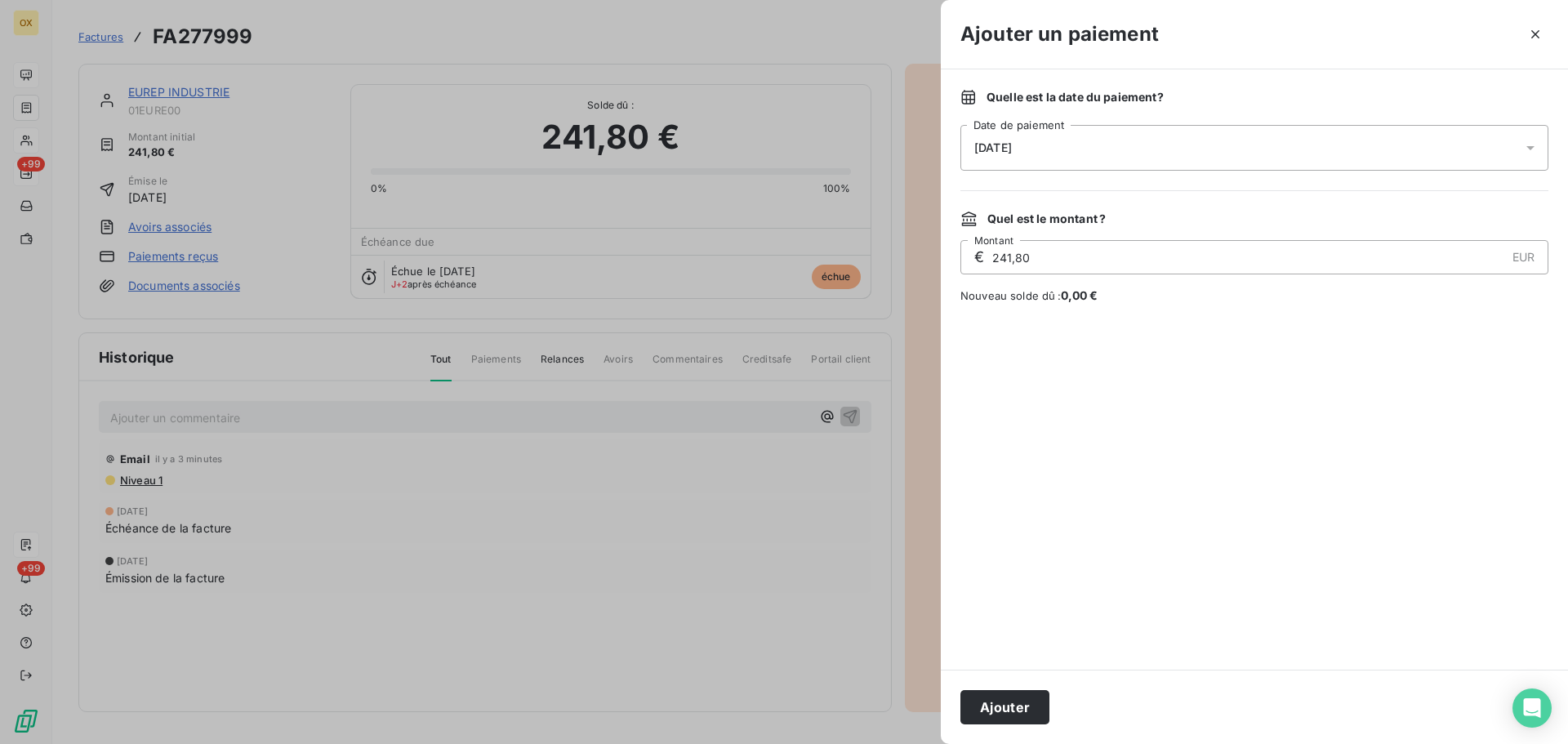
click at [1011, 142] on span "[DATE]" at bounding box center [993, 148] width 37 height 13
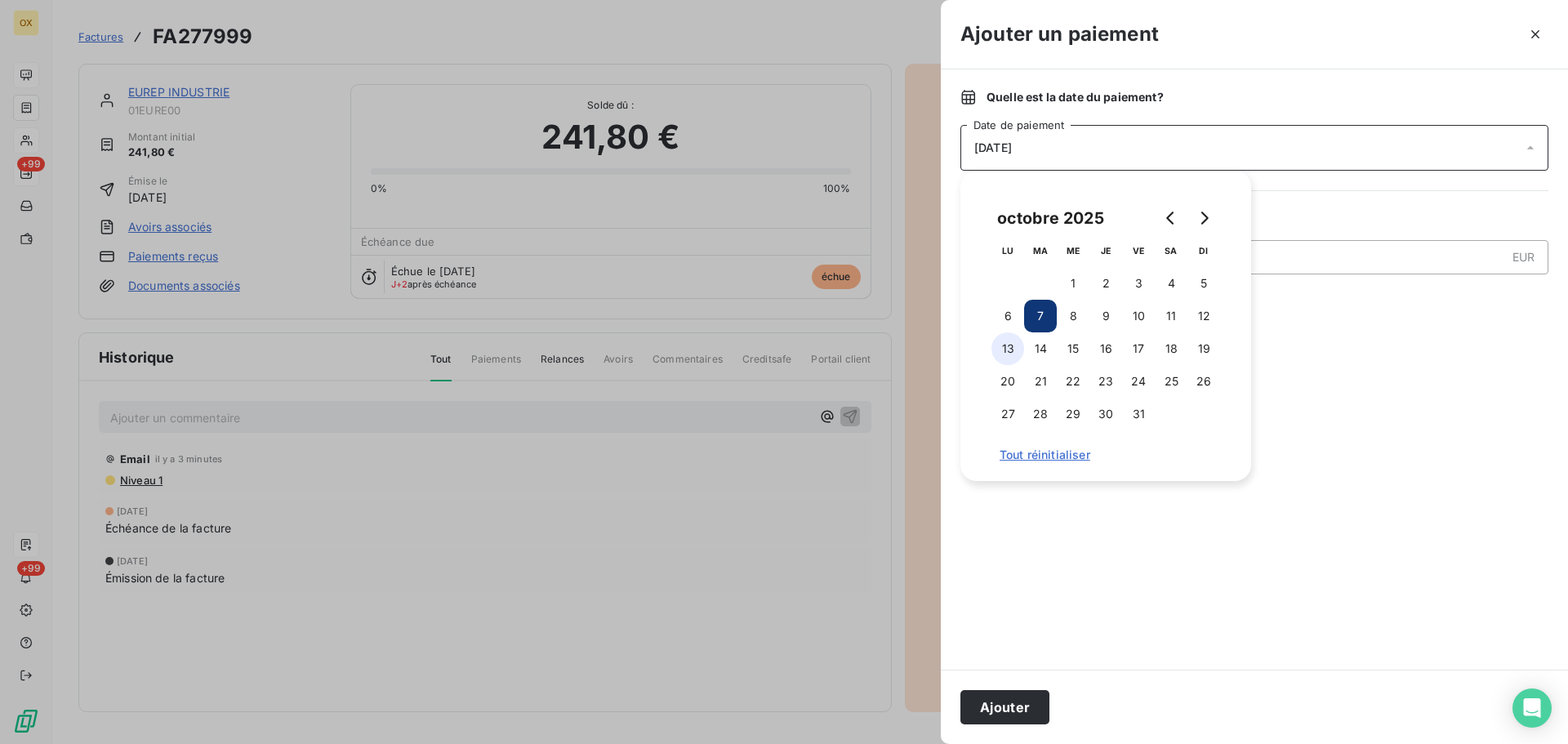
click at [1001, 343] on button "13" at bounding box center [1007, 348] width 32 height 32
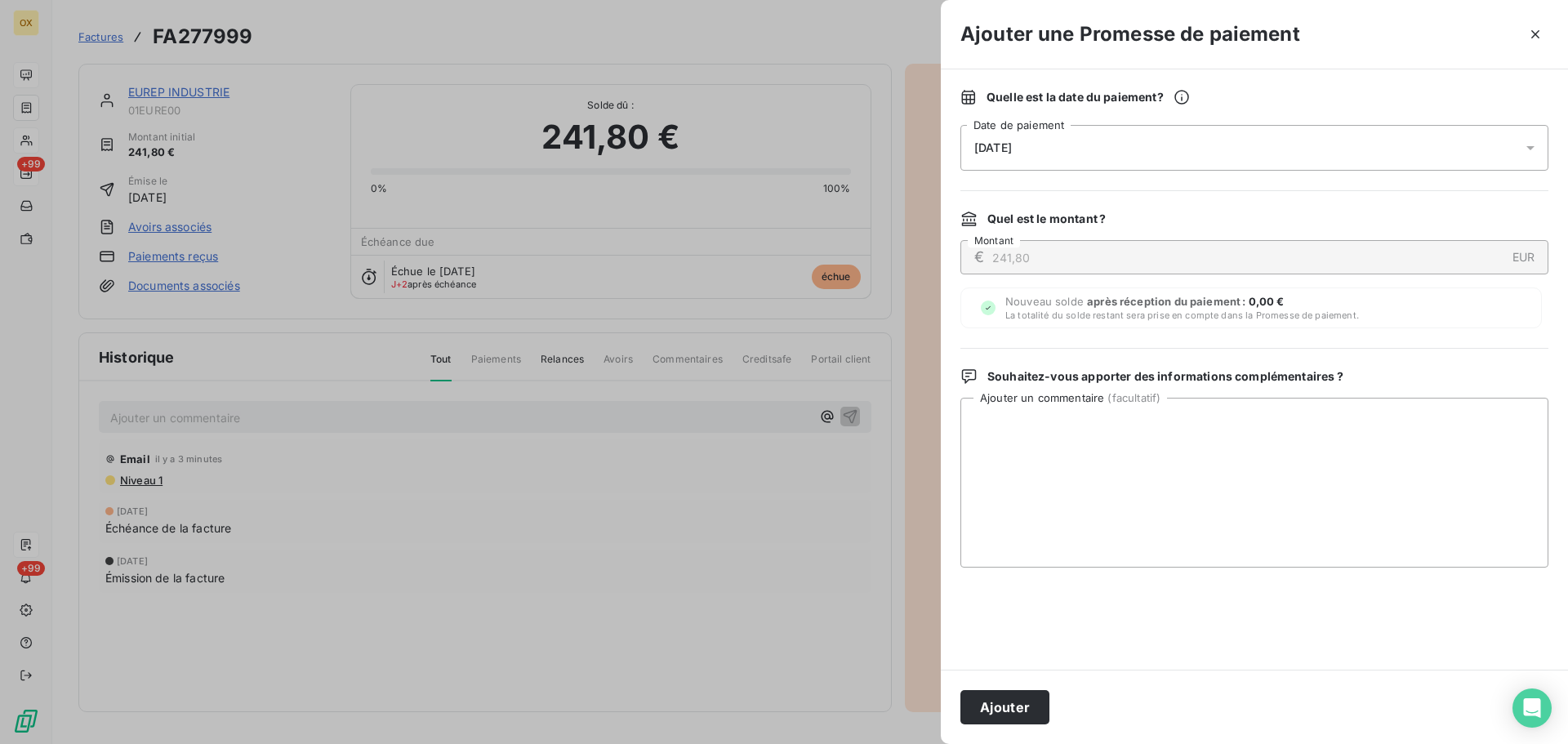
drag, startPoint x: 1020, startPoint y: 699, endPoint x: 1186, endPoint y: 598, distance: 194.3
click at [1023, 696] on button "Ajouter" at bounding box center [1004, 707] width 89 height 34
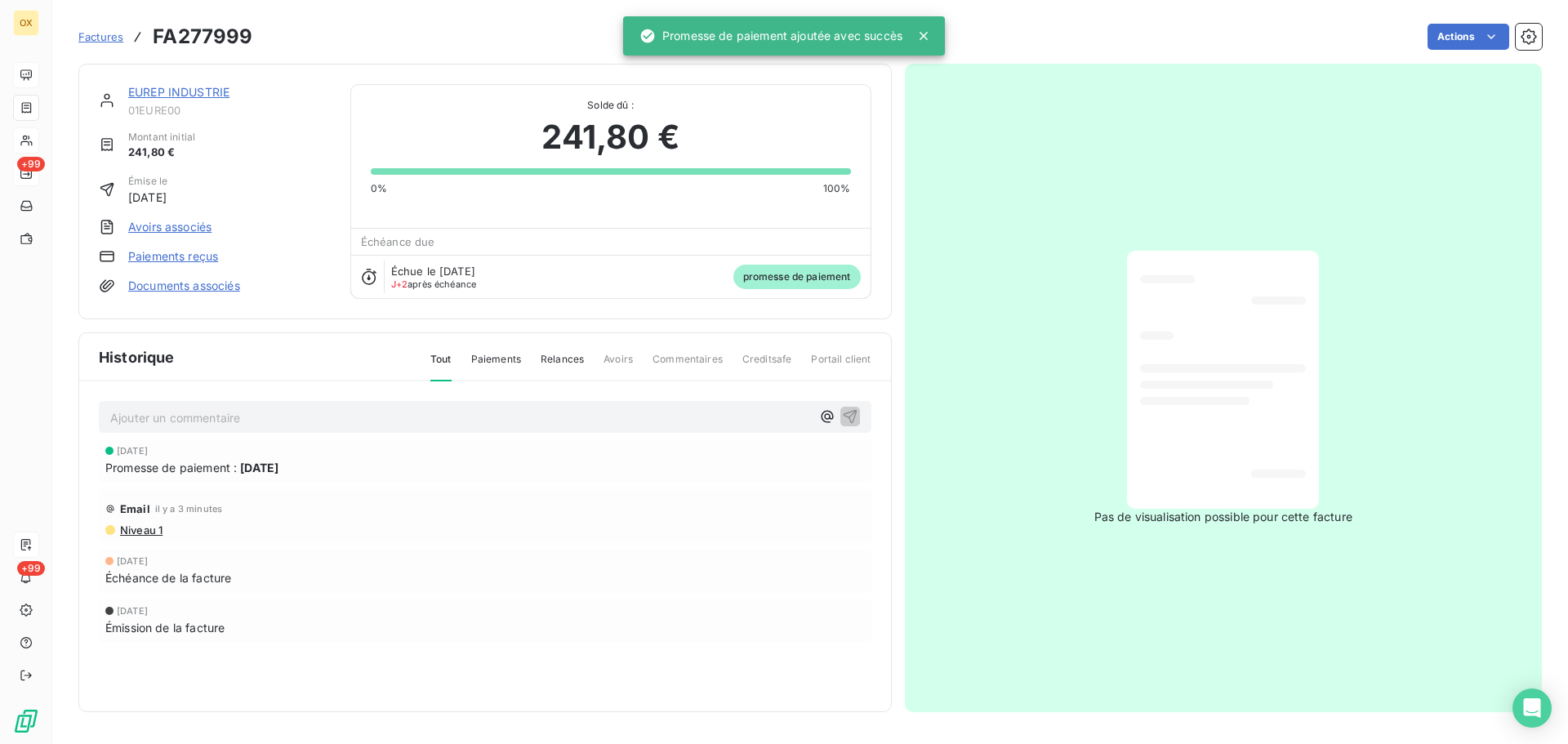
click at [198, 93] on link "EUREP INDUSTRIE" at bounding box center [178, 92] width 101 height 14
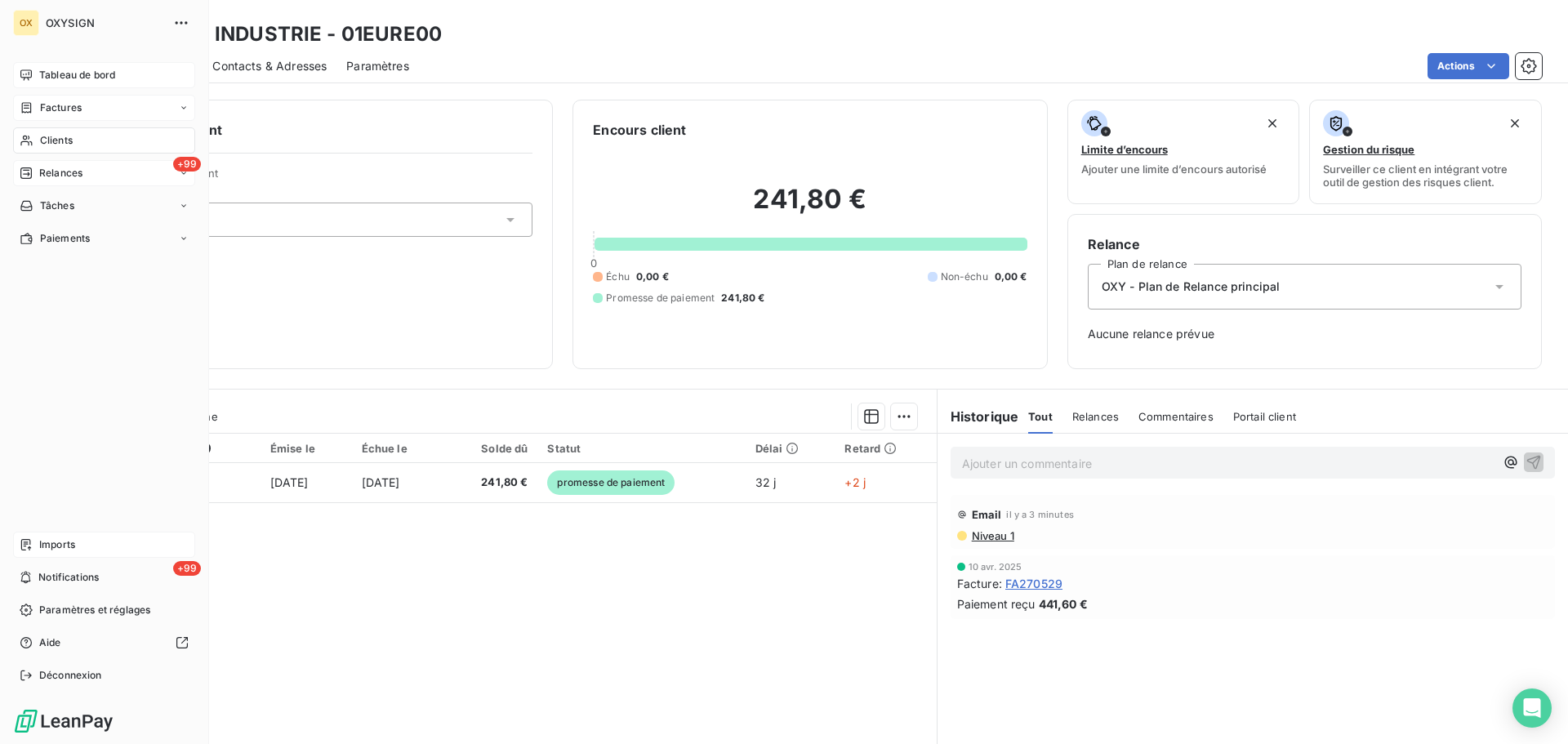
click at [43, 170] on span "Relances" at bounding box center [61, 172] width 43 height 15
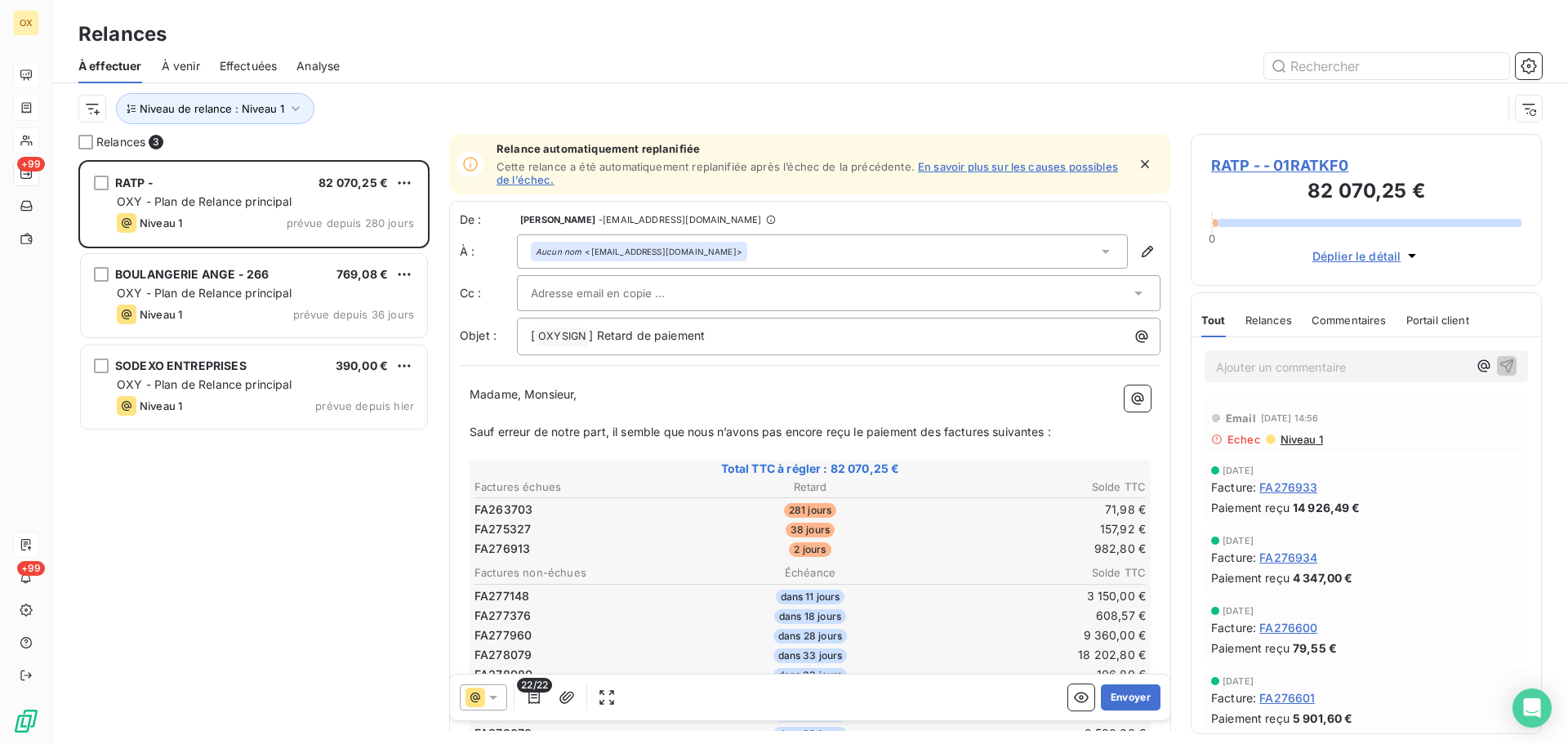
scroll to position [572, 338]
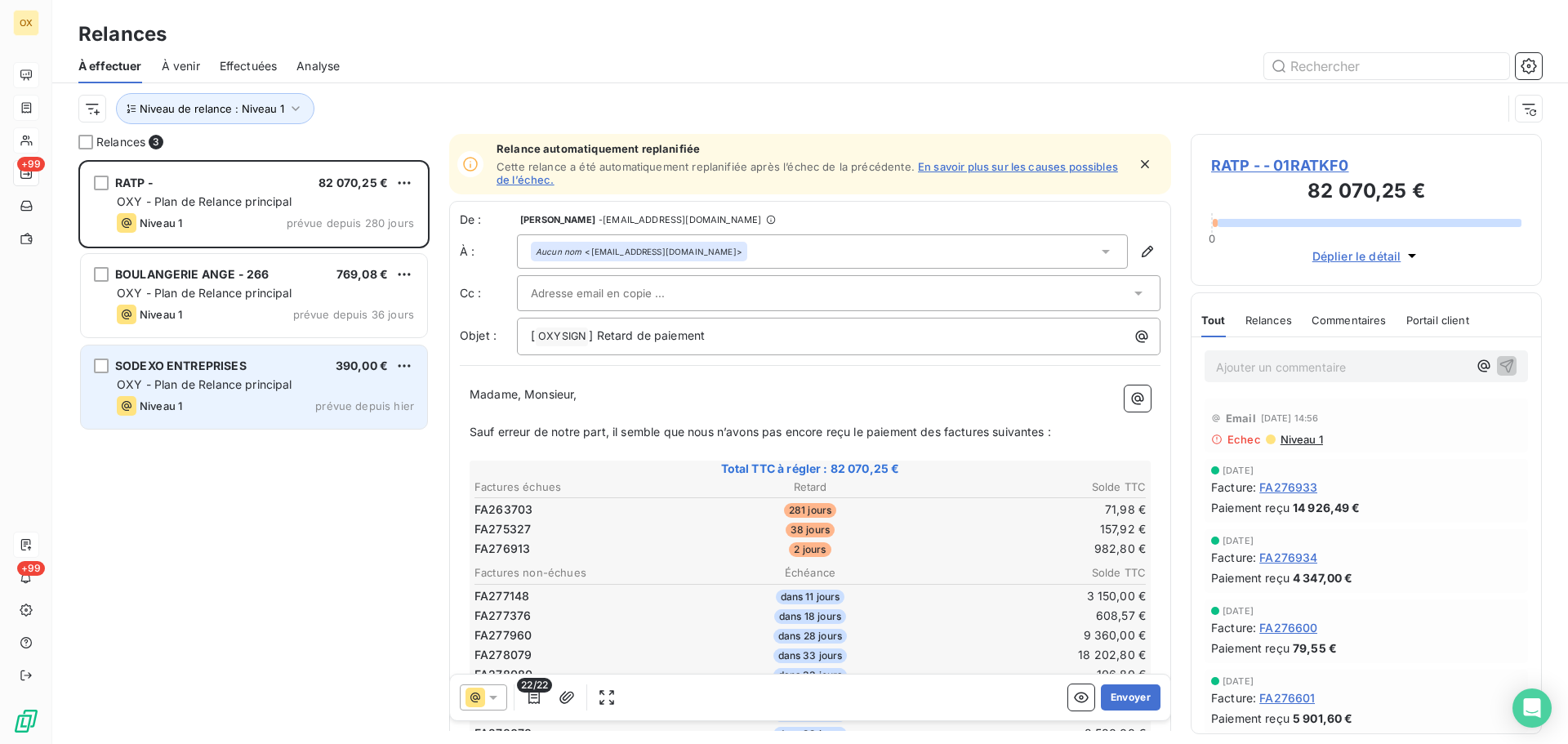
click at [273, 366] on div "SODEXO ENTREPRISES 390,00 €" at bounding box center [266, 365] width 297 height 15
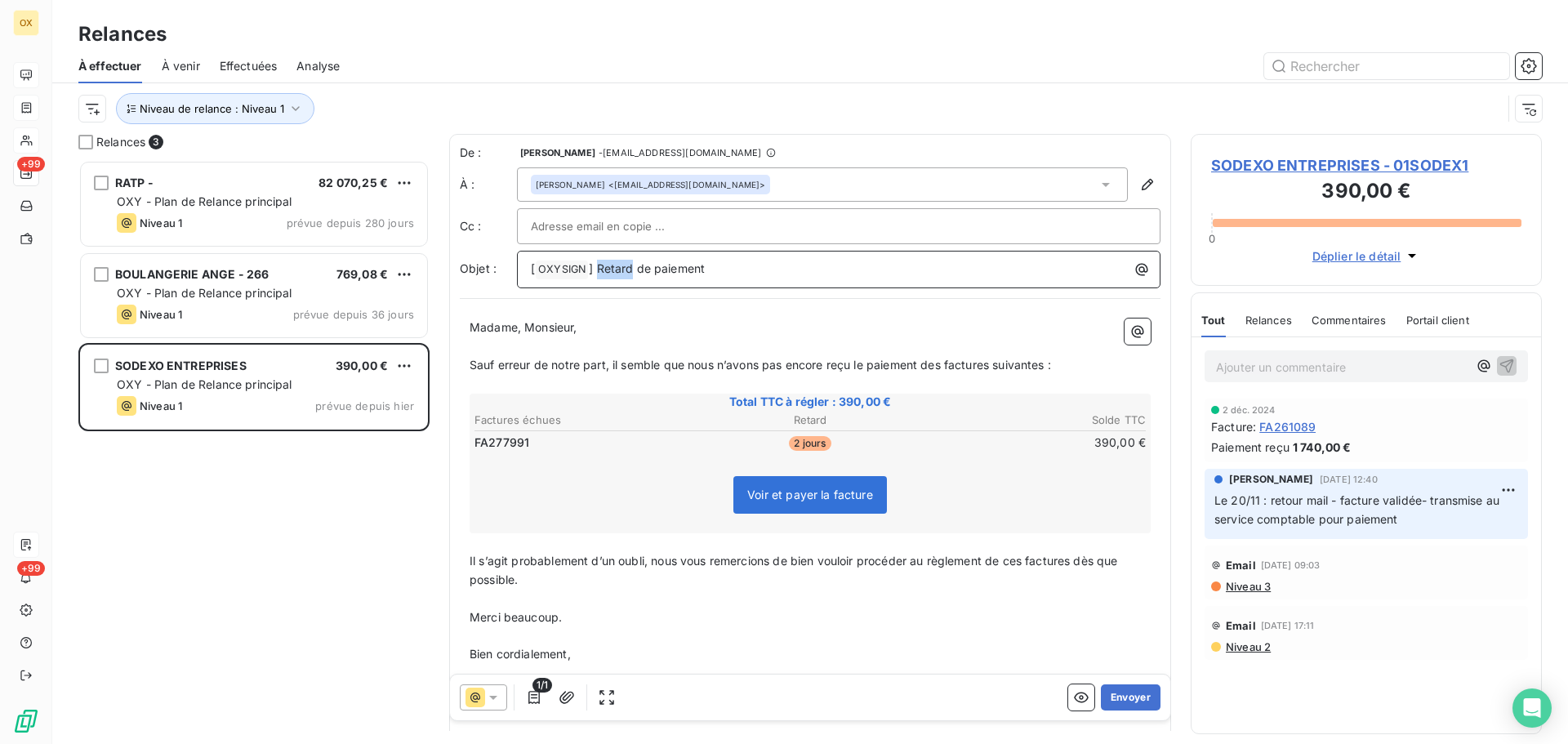
drag, startPoint x: 632, startPoint y: 267, endPoint x: 598, endPoint y: 272, distance: 34.4
click at [598, 272] on span "] Retard de paiement" at bounding box center [646, 269] width 116 height 14
click at [633, 269] on span "] Retard de paiement" at bounding box center [646, 269] width 116 height 14
drag, startPoint x: 619, startPoint y: 272, endPoint x: 598, endPoint y: 276, distance: 21.4
click at [598, 276] on p "[ OXYSIGN ﻿ ] Retard de paiement" at bounding box center [842, 270] width 624 height 20
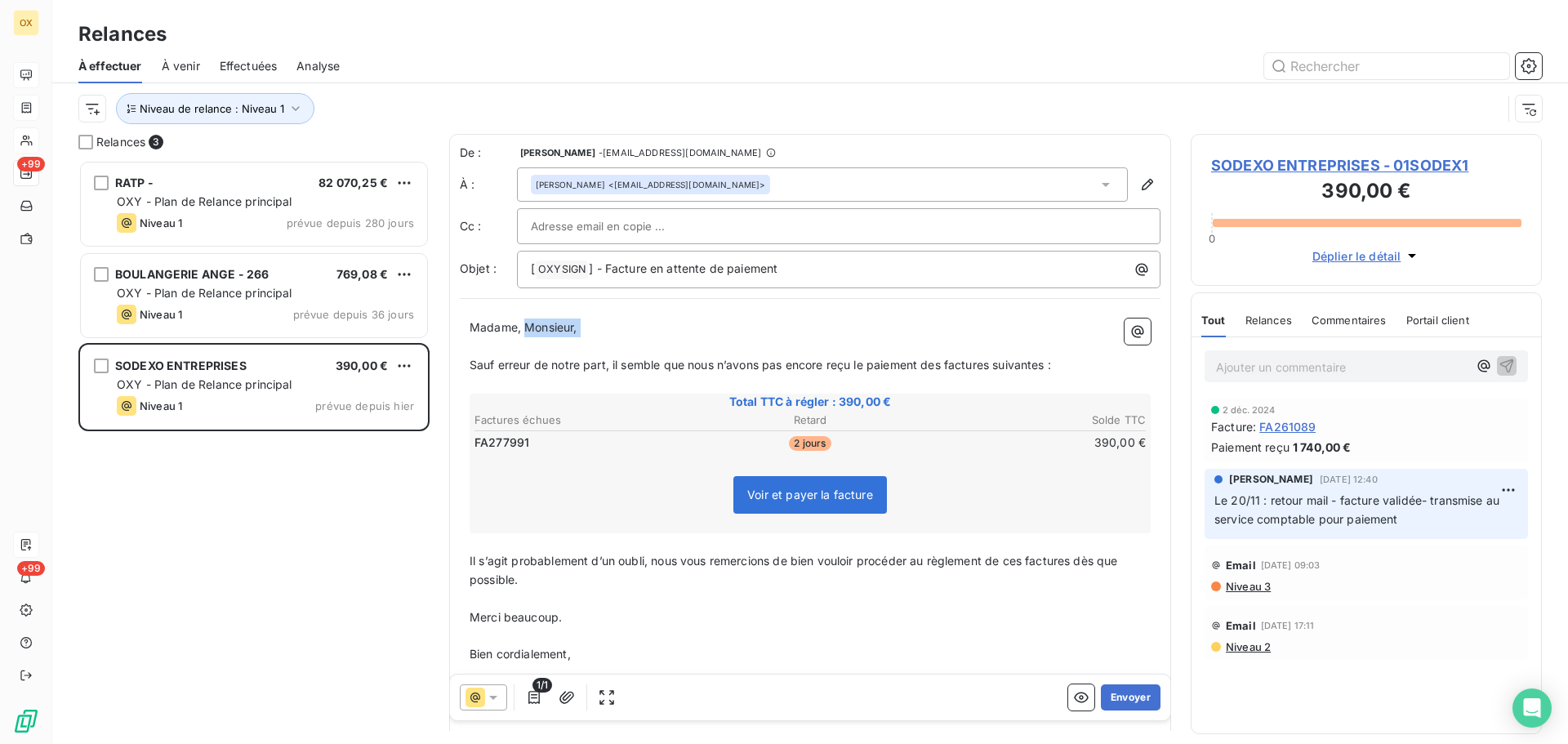
drag, startPoint x: 596, startPoint y: 339, endPoint x: 526, endPoint y: 335, distance: 70.1
click at [526, 335] on div "Madame, Monsieur, ﻿ Sauf erreur de notre part, il semble que nous n’avons pas e…" at bounding box center [810, 519] width 681 height 401
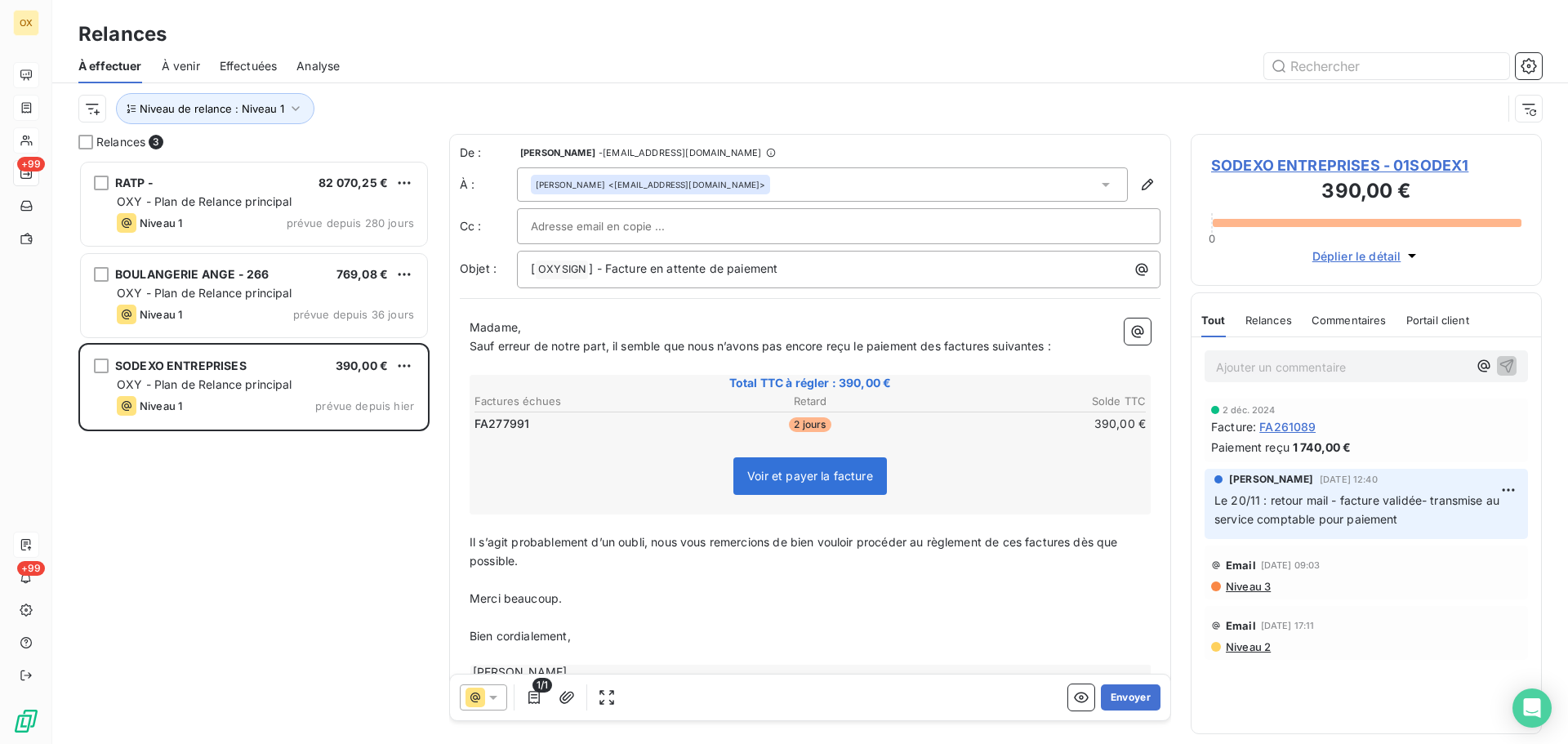
click at [530, 327] on p "Madame," at bounding box center [810, 328] width 681 height 19
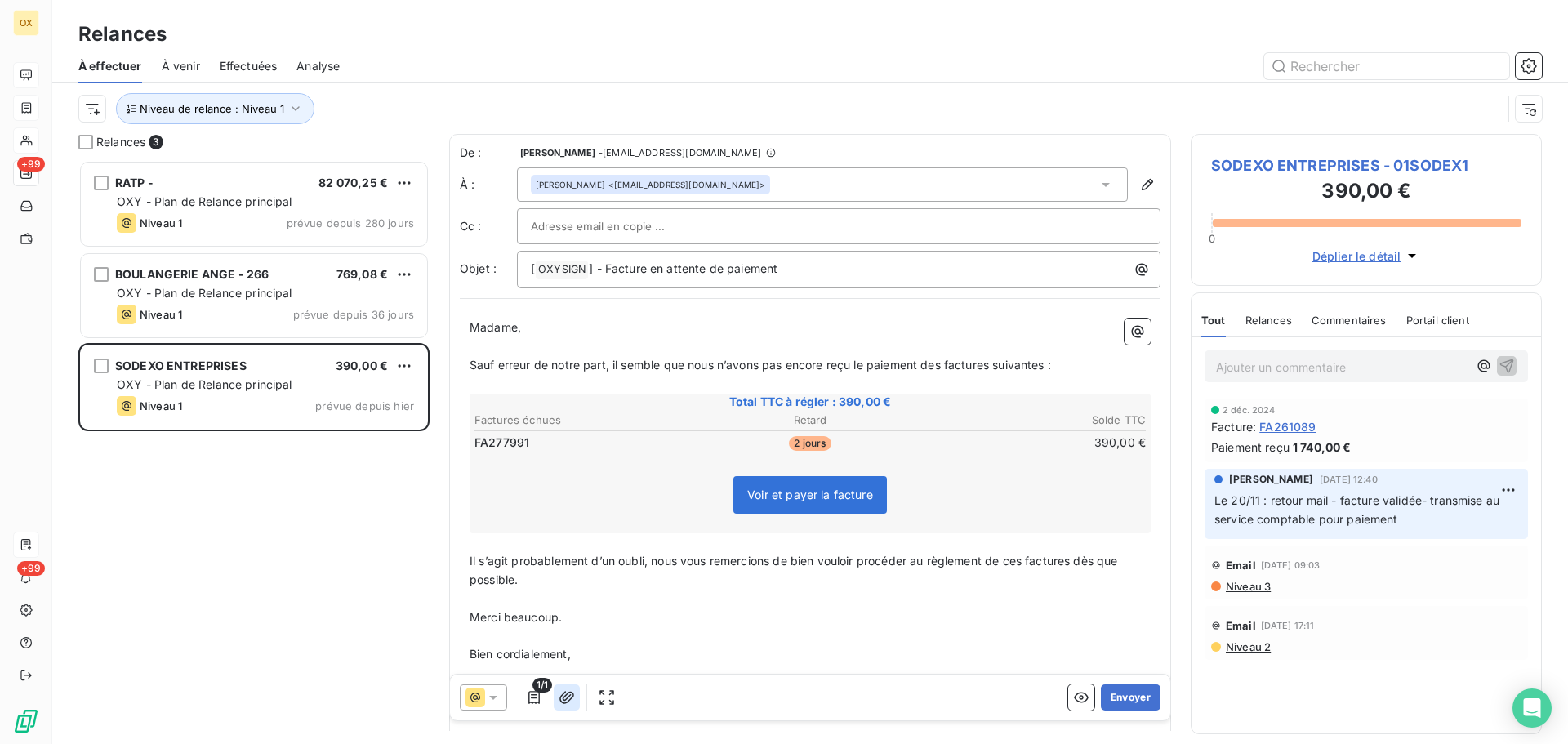
click at [569, 698] on icon "button" at bounding box center [567, 697] width 15 height 12
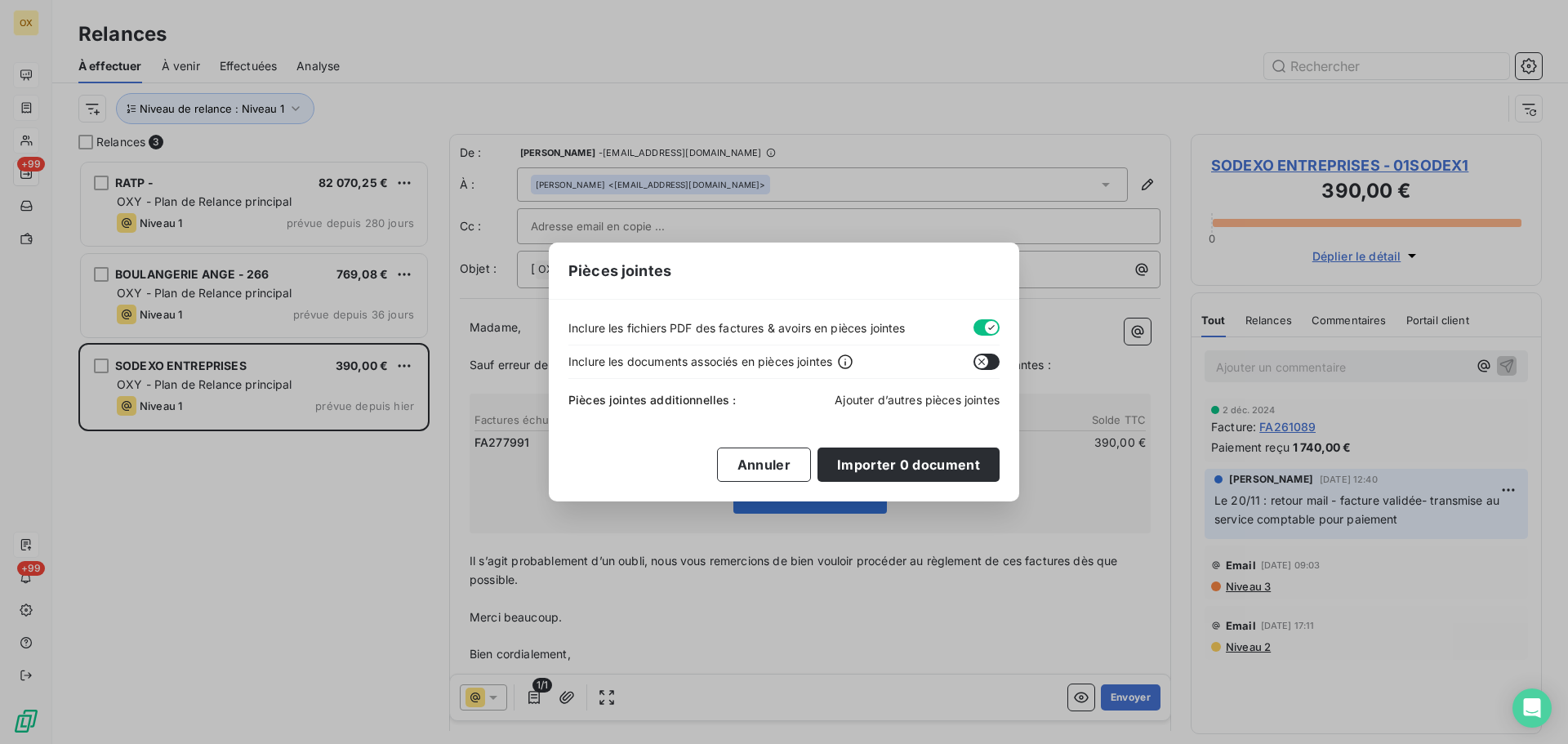
click at [930, 402] on span "Ajouter d’autres pièces jointes" at bounding box center [917, 400] width 165 height 14
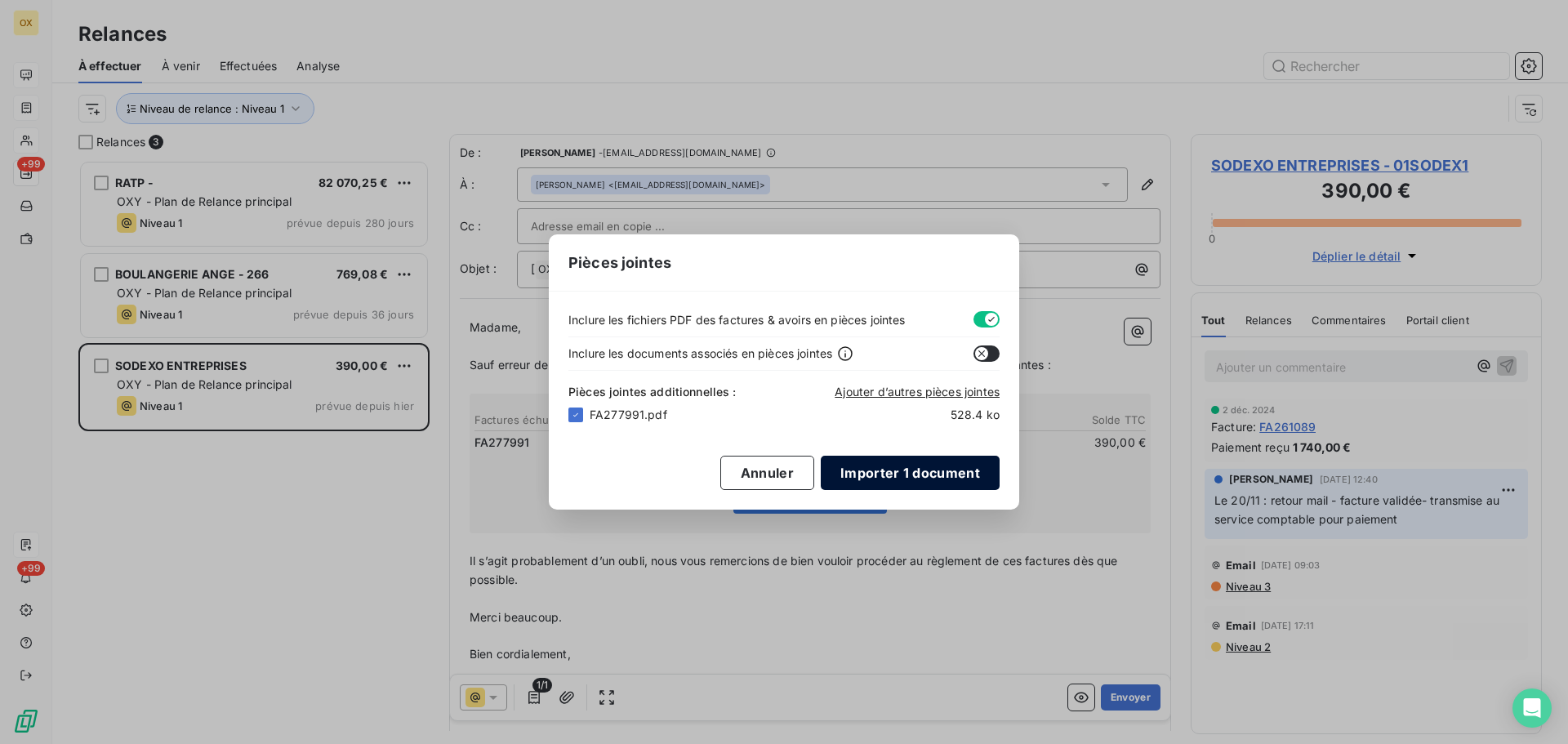
click at [872, 473] on button "Importer 1 document" at bounding box center [910, 472] width 179 height 34
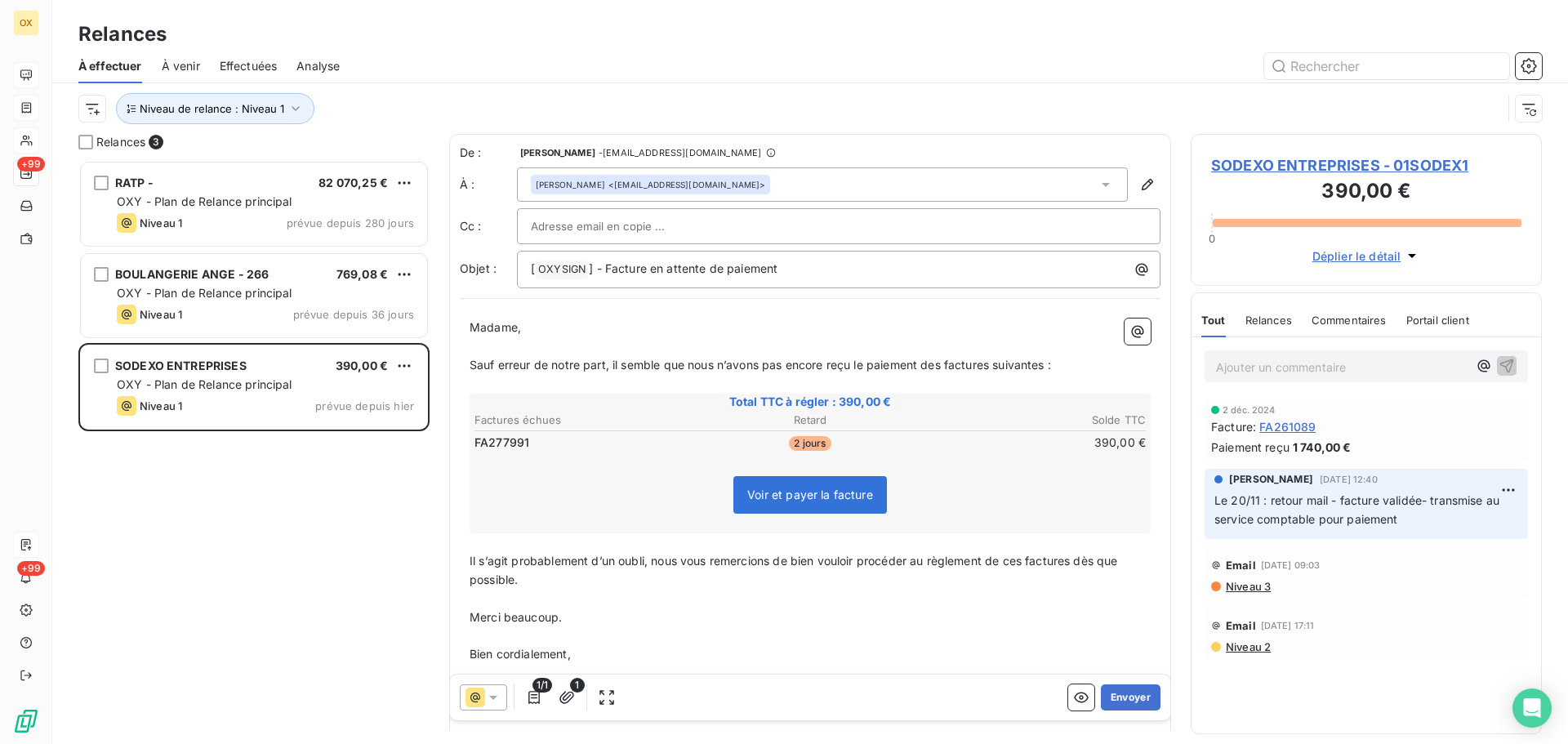
click at [944, 365] on span "Sauf erreur de notre part, il semble que nous n’avons pas encore reçu le paieme…" at bounding box center [759, 365] width 581 height 14
click at [1001, 358] on span "Sauf erreur de notre part, il semble que nous n’avons pas encore reçu le paieme…" at bounding box center [763, 365] width 588 height 14
click at [1050, 364] on span "Sauf erreur de notre part, il semble que nous n’avons pas encore reçu le paieme…" at bounding box center [760, 365] width 582 height 14
click at [1073, 565] on span "Il s’agit probablement d’un oubli, nous vous remercions de bien vouloir procéde…" at bounding box center [795, 570] width 651 height 32
click at [1068, 560] on span "Il s’agit probablement d’un oubli, nous vous remercions de bien vouloir procéde…" at bounding box center [792, 570] width 645 height 32
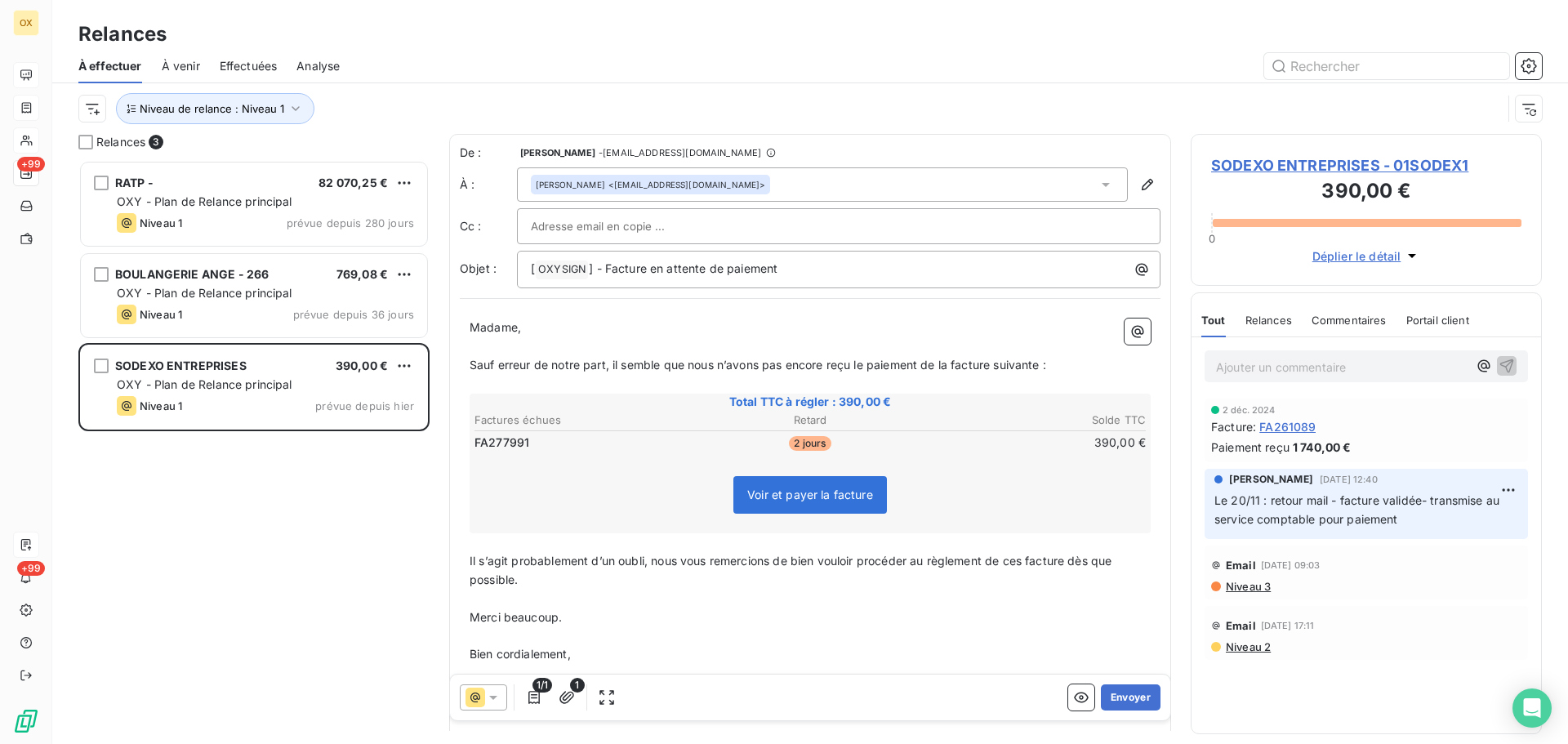
click at [1027, 560] on span "Il s’agit probablement d’un oubli, nous vous remercions de bien vouloir procéde…" at bounding box center [792, 570] width 646 height 32
click at [1098, 627] on p "﻿" at bounding box center [810, 636] width 681 height 19
click at [1126, 696] on button "Envoyer" at bounding box center [1130, 698] width 60 height 27
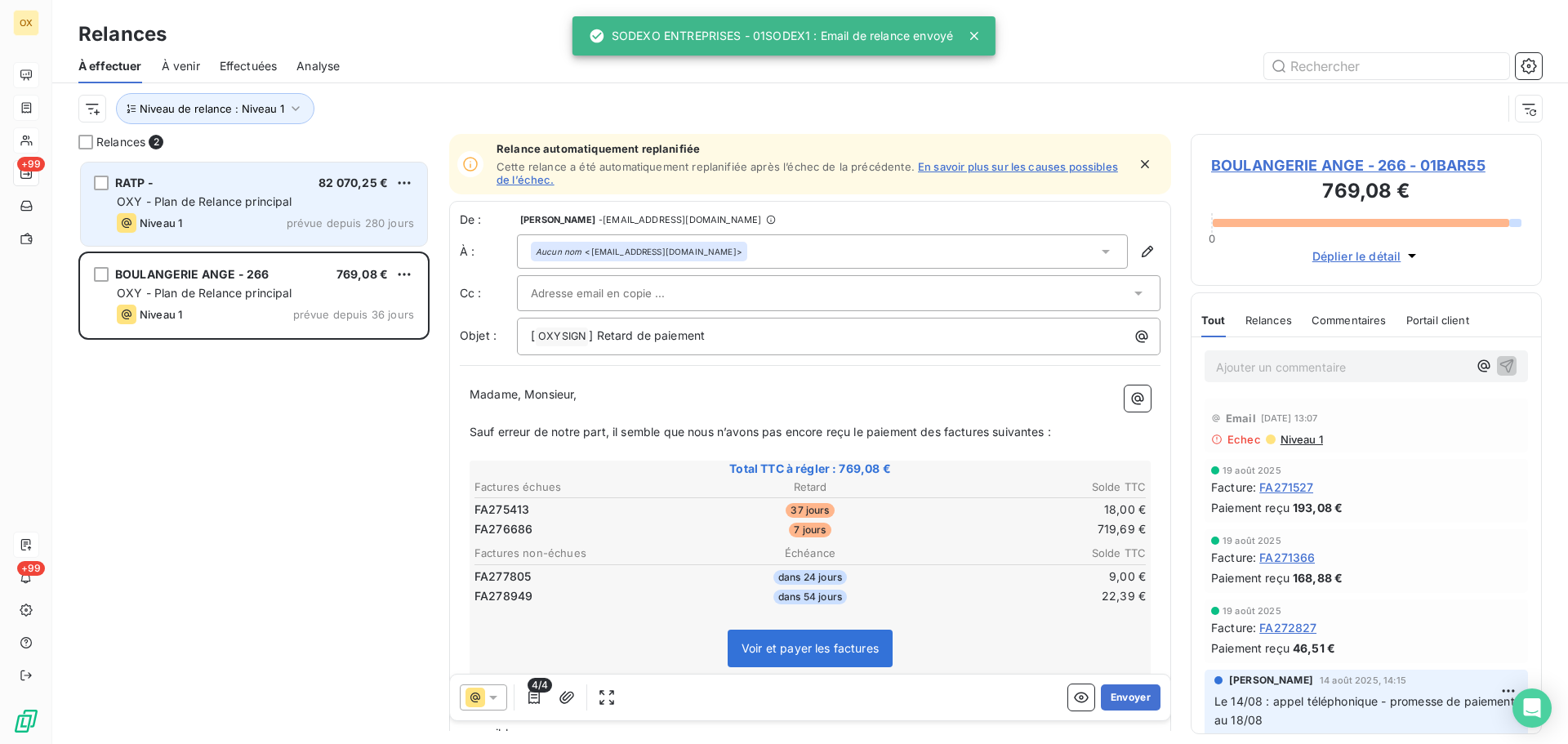
click at [263, 209] on div "OXY - Plan de Relance principal" at bounding box center [266, 202] width 297 height 17
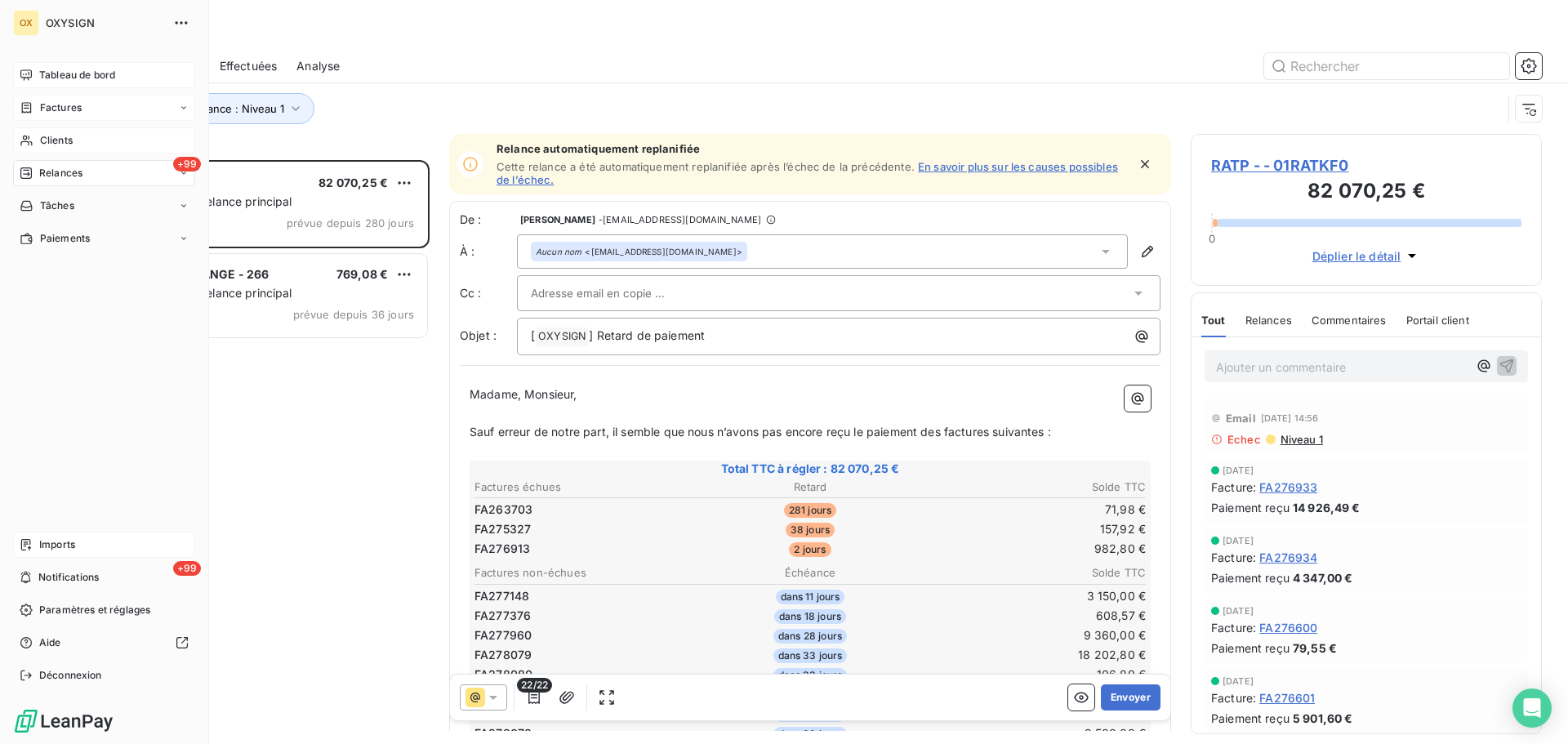
click at [49, 167] on span "Relances" at bounding box center [61, 172] width 43 height 15
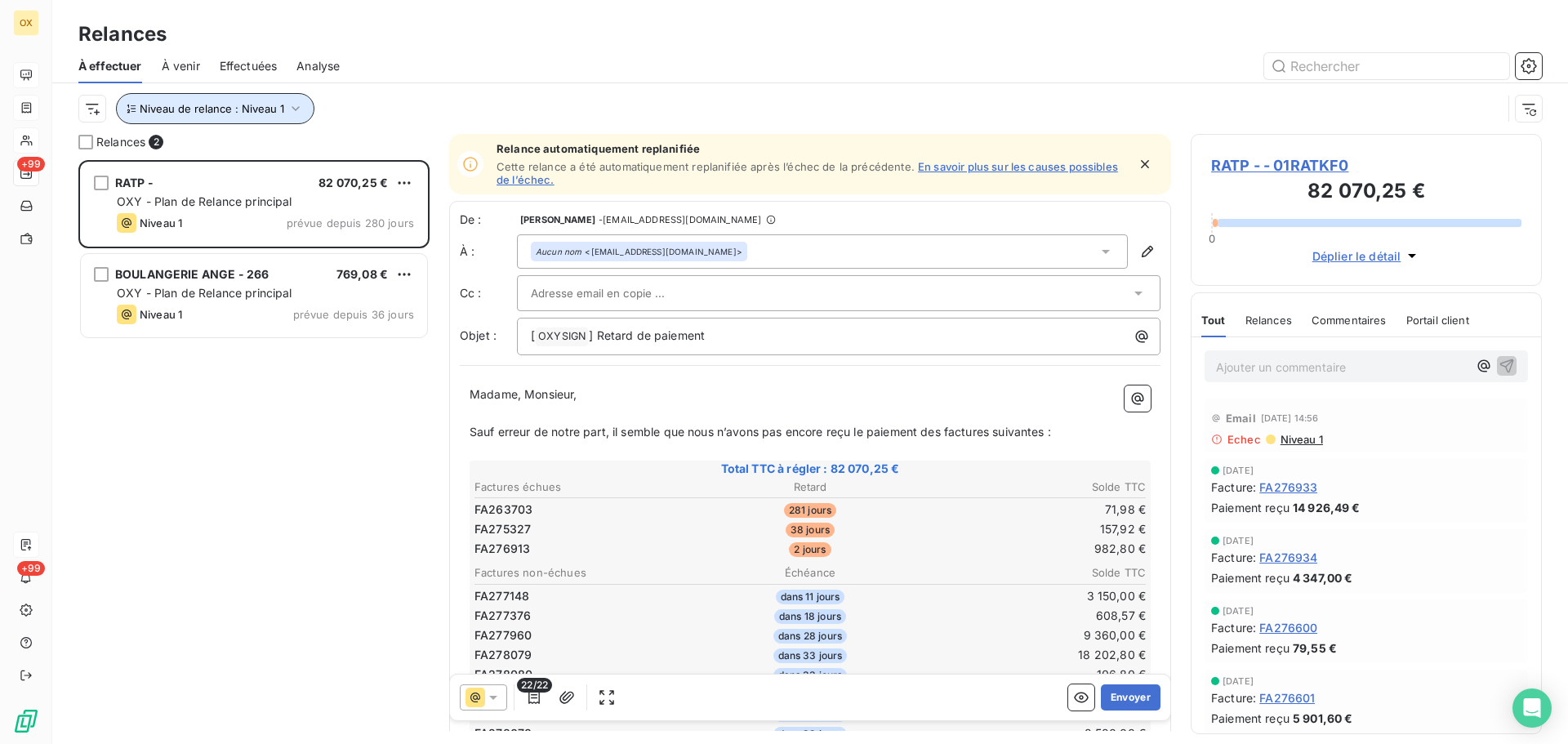
click at [290, 112] on icon "button" at bounding box center [295, 108] width 17 height 17
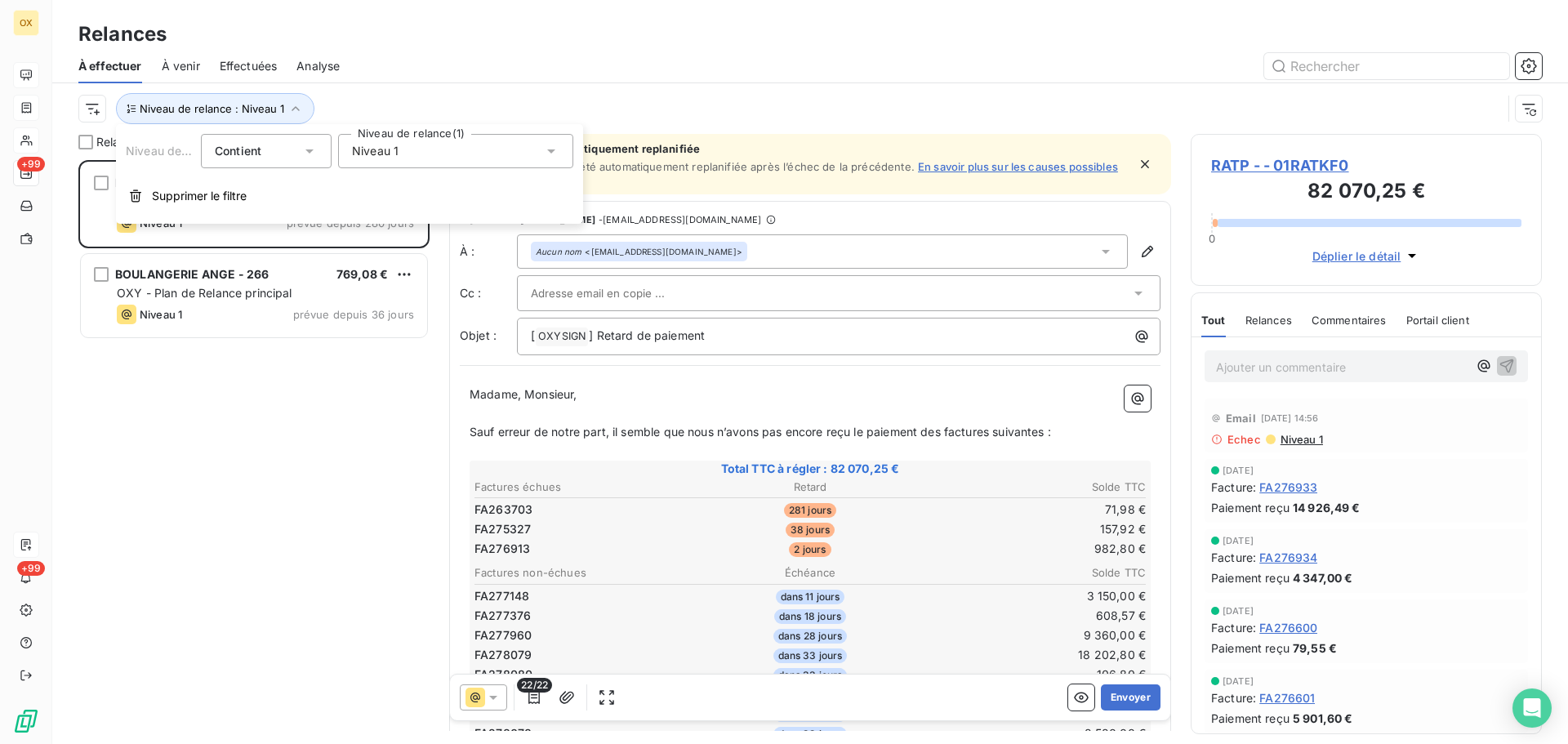
click at [396, 147] on span "Niveau 1" at bounding box center [375, 151] width 46 height 17
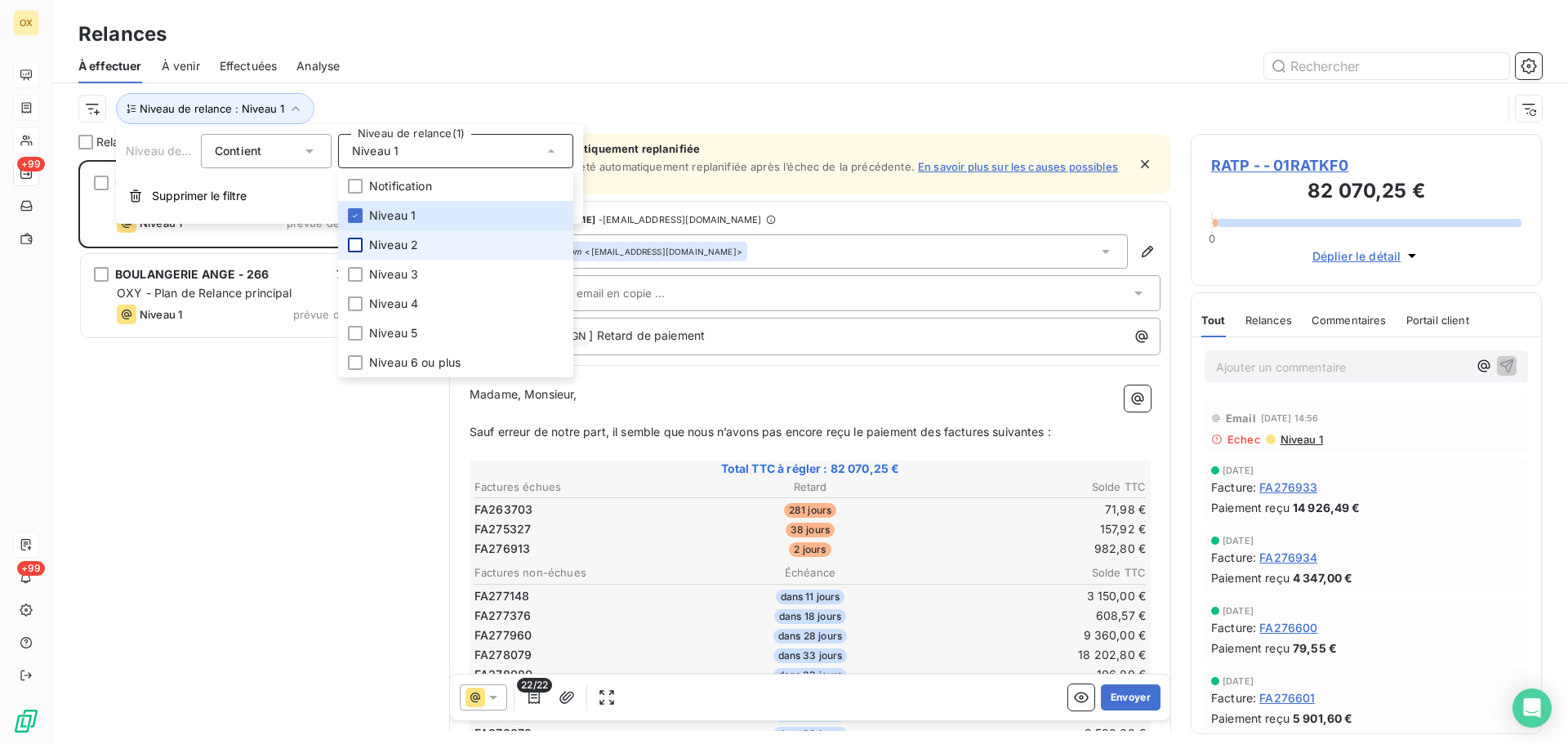
click at [356, 249] on div at bounding box center [355, 245] width 15 height 15
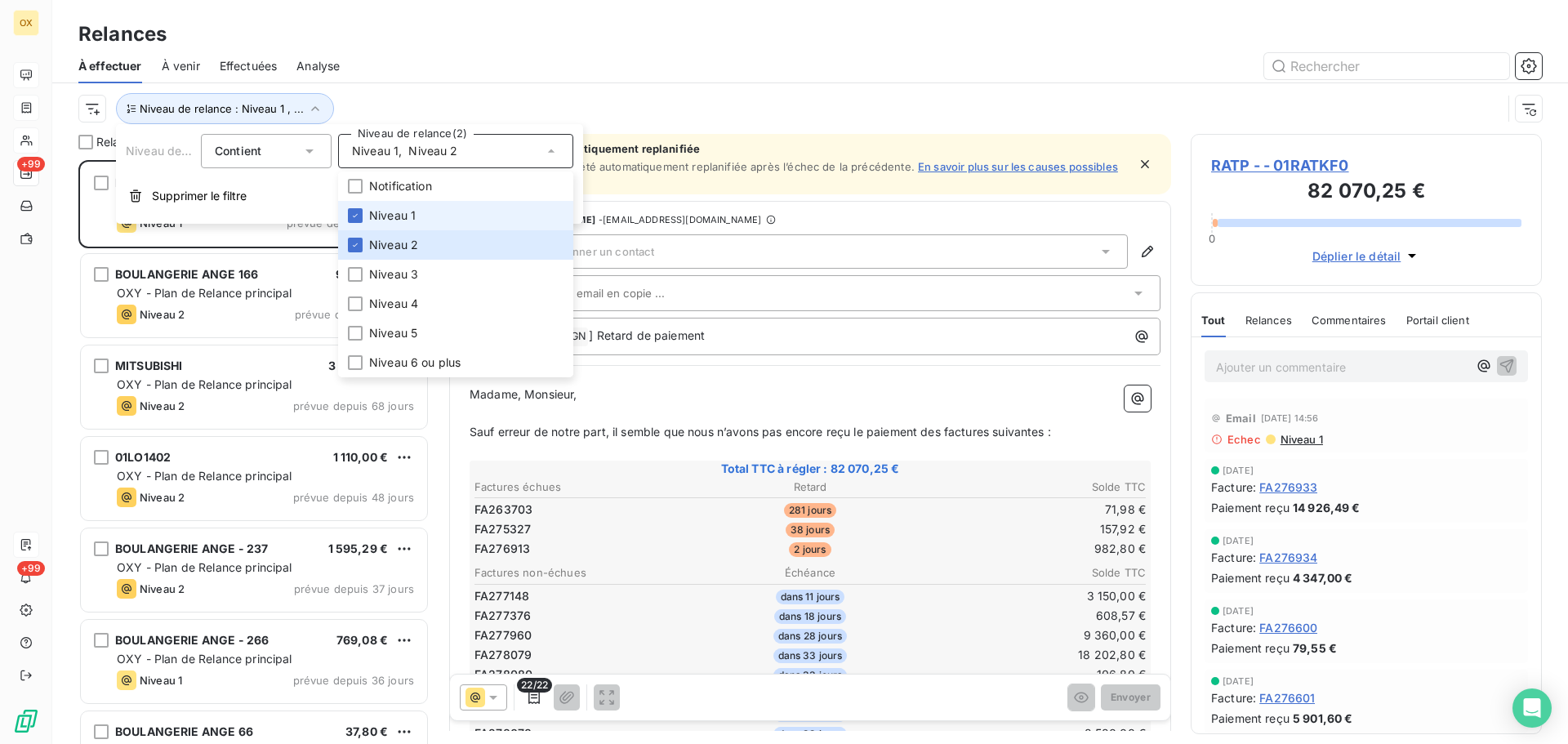
scroll to position [572, 338]
click at [360, 213] on div at bounding box center [355, 216] width 15 height 15
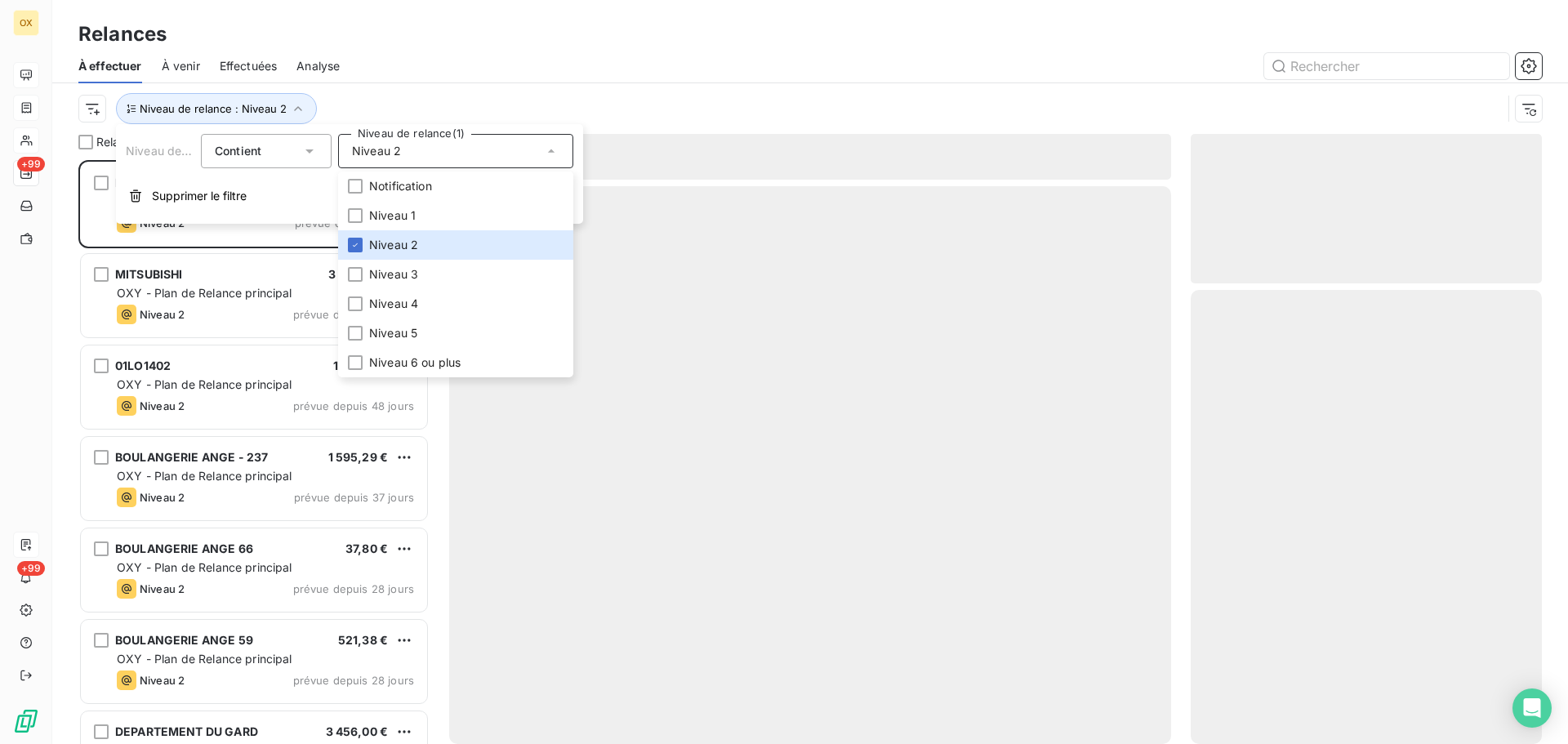
scroll to position [572, 338]
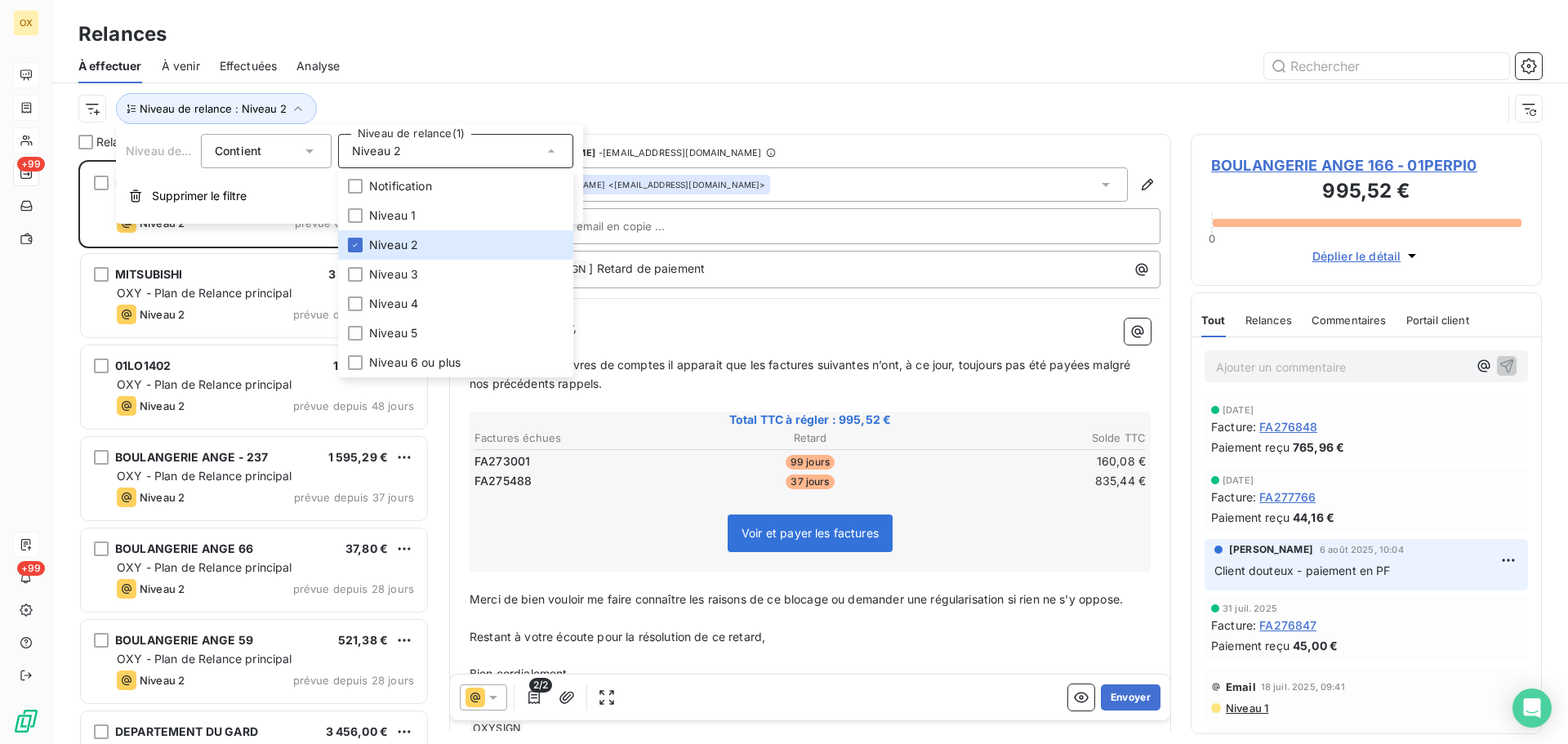
click at [408, 65] on div at bounding box center [950, 66] width 1182 height 27
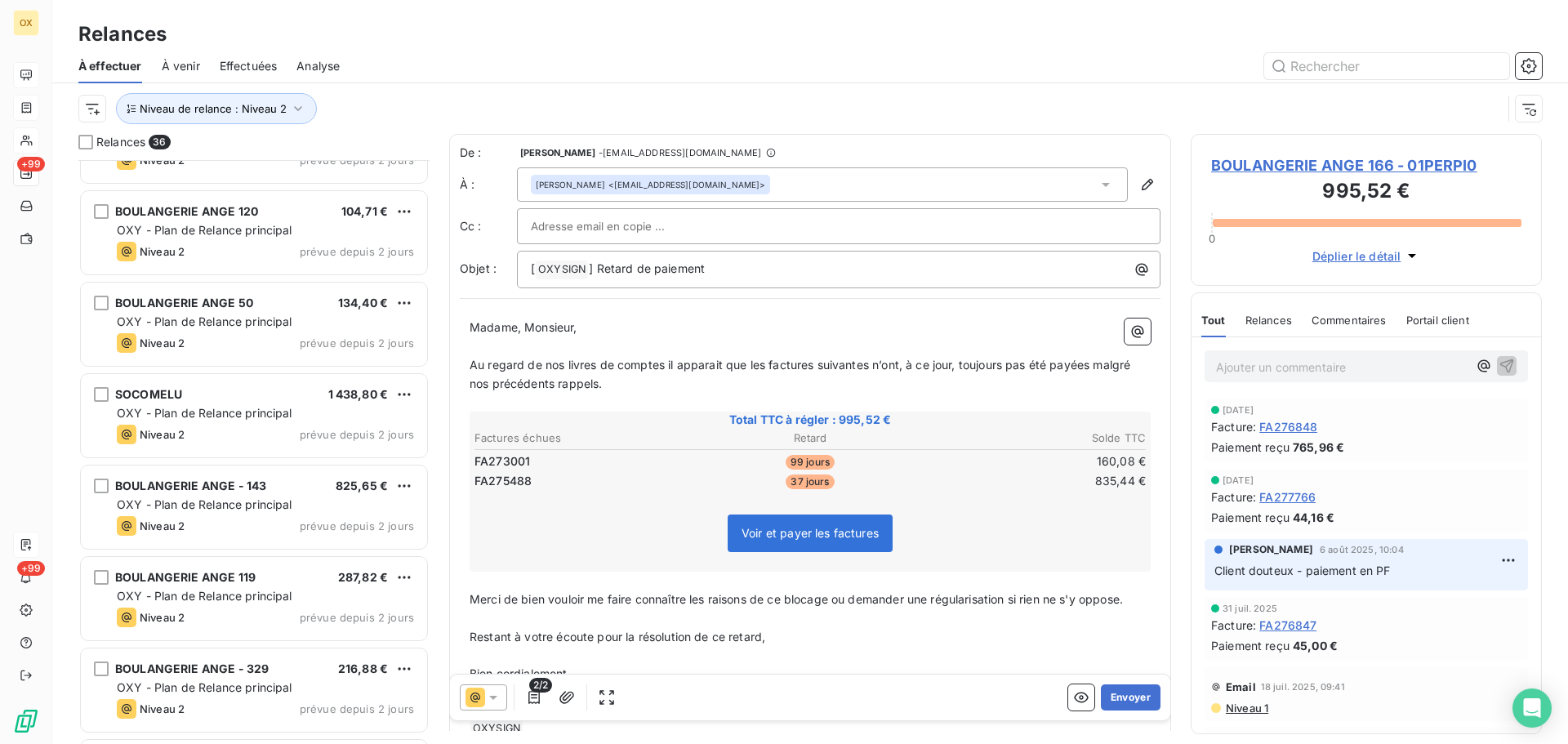
scroll to position [2451, 0]
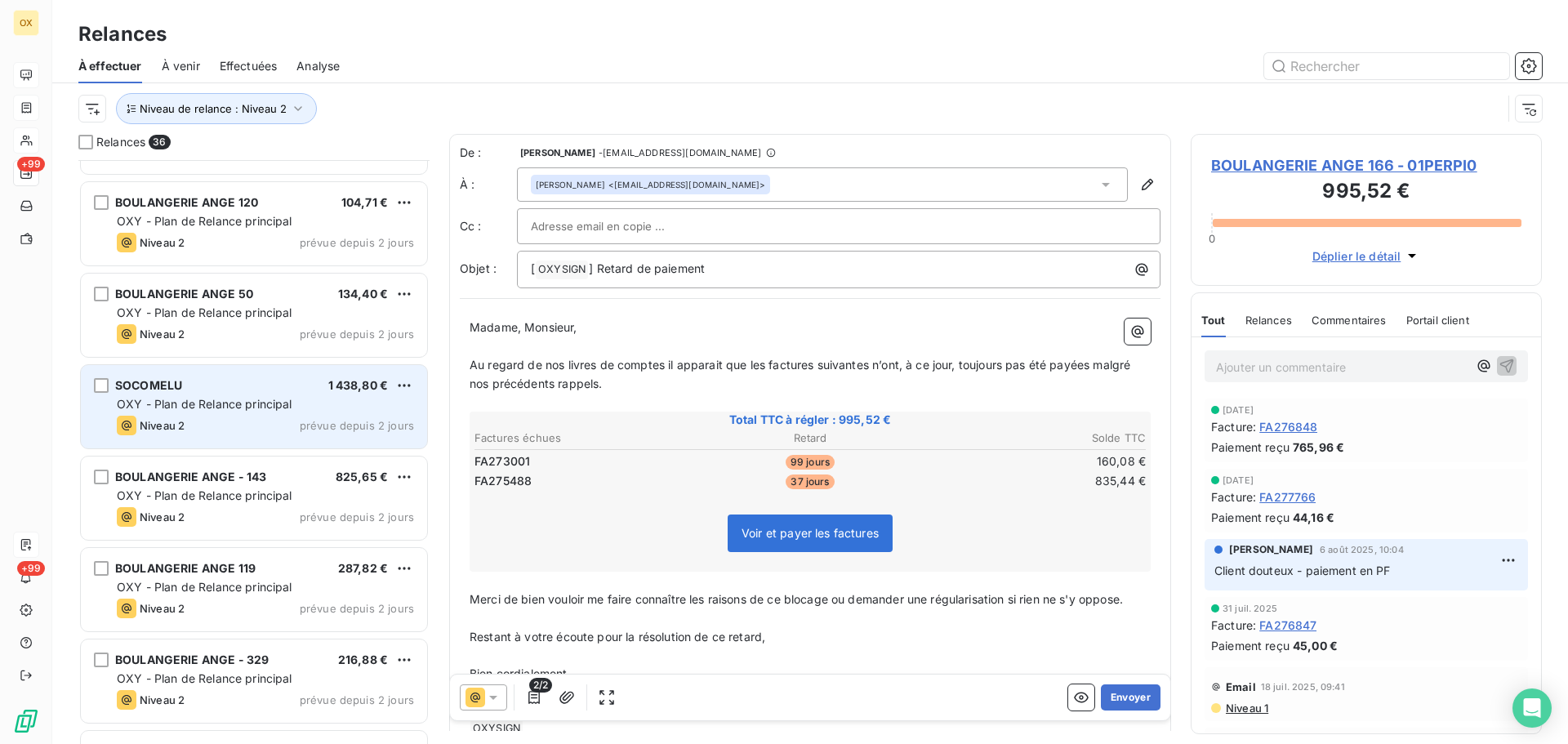
click at [304, 413] on div "SOCOMELU 1 438,80 € OXY - Plan de Relance principal Niveau 2 prévue depuis 2 jo…" at bounding box center [254, 406] width 346 height 84
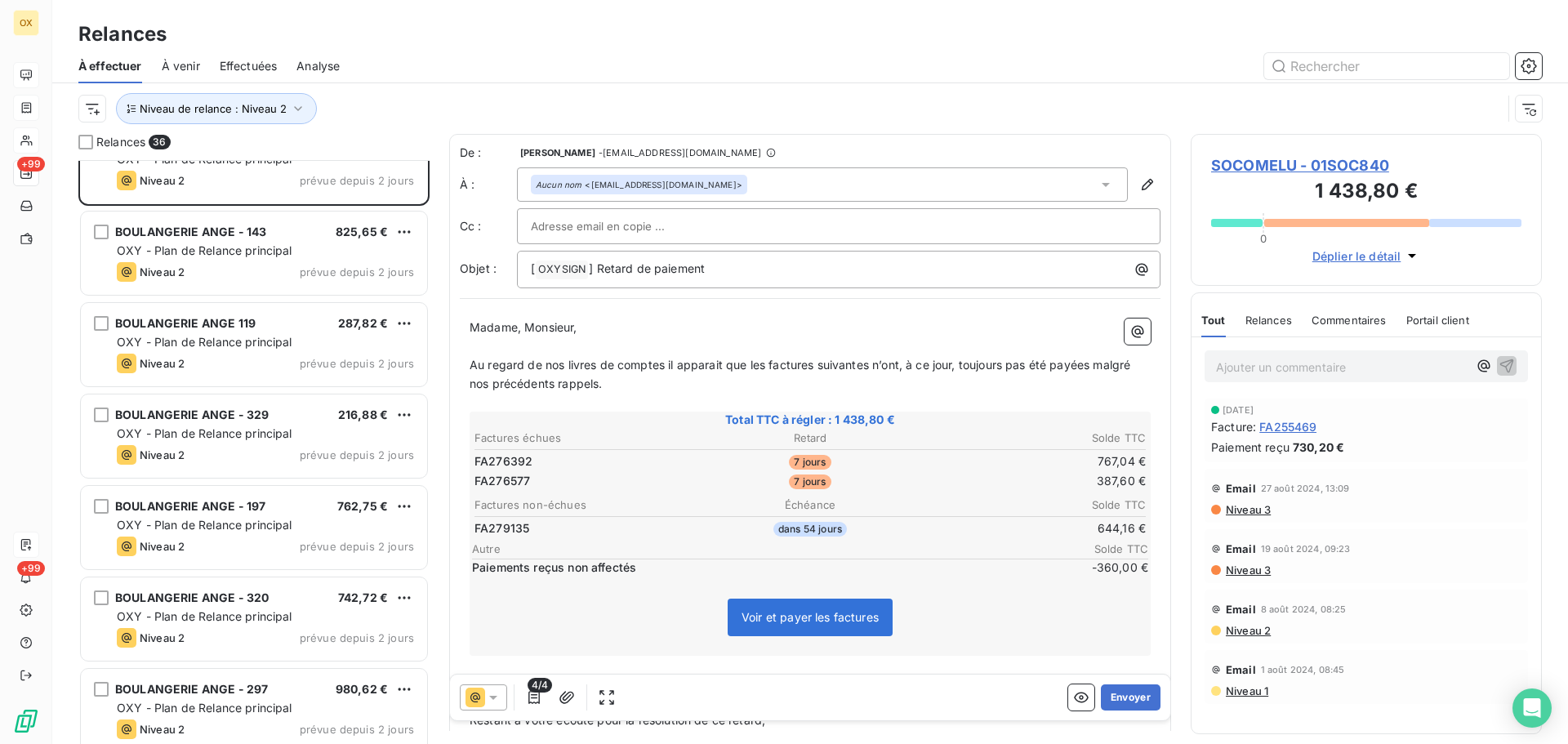
scroll to position [2710, 0]
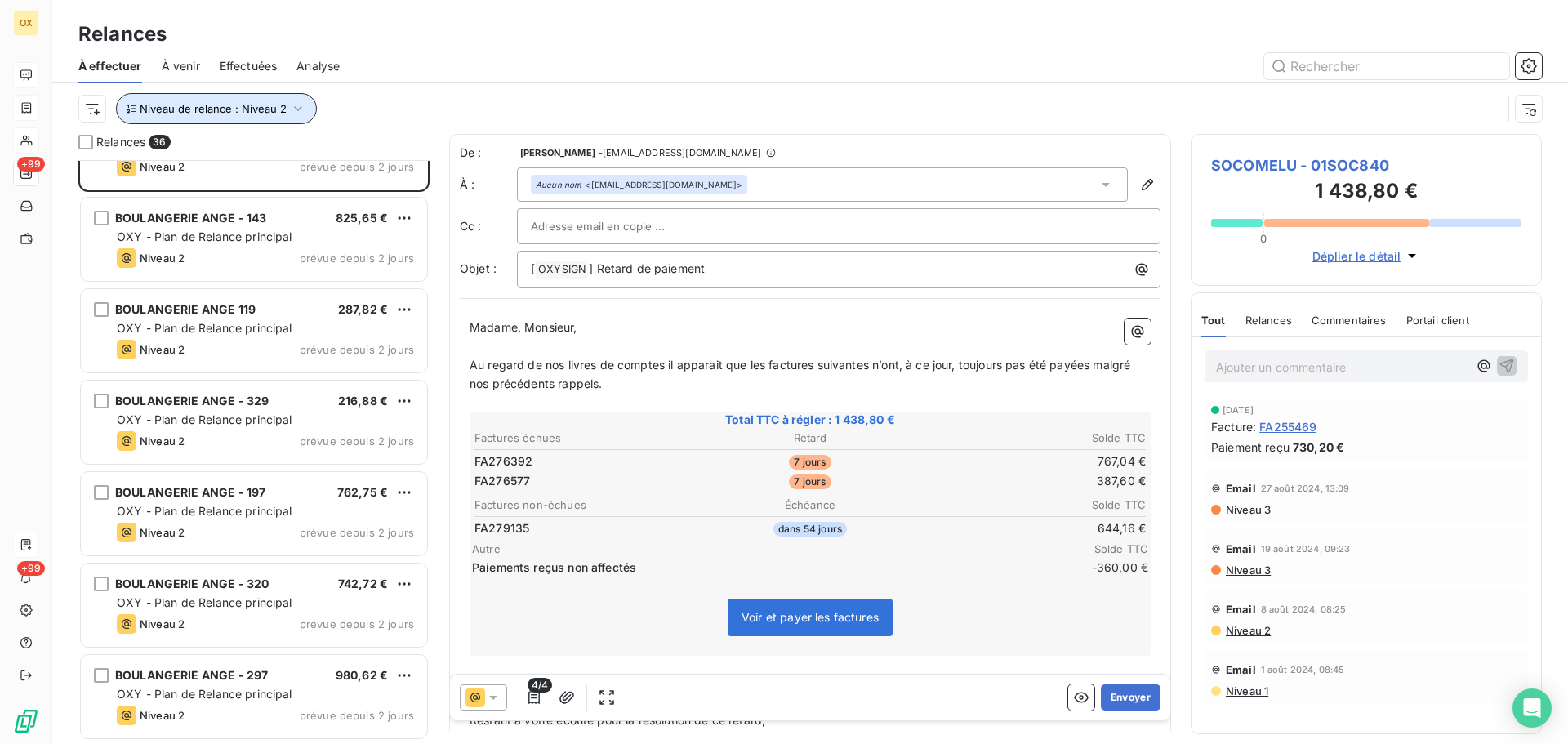
click at [262, 111] on span "Niveau de relance : Niveau 2" at bounding box center [212, 108] width 147 height 13
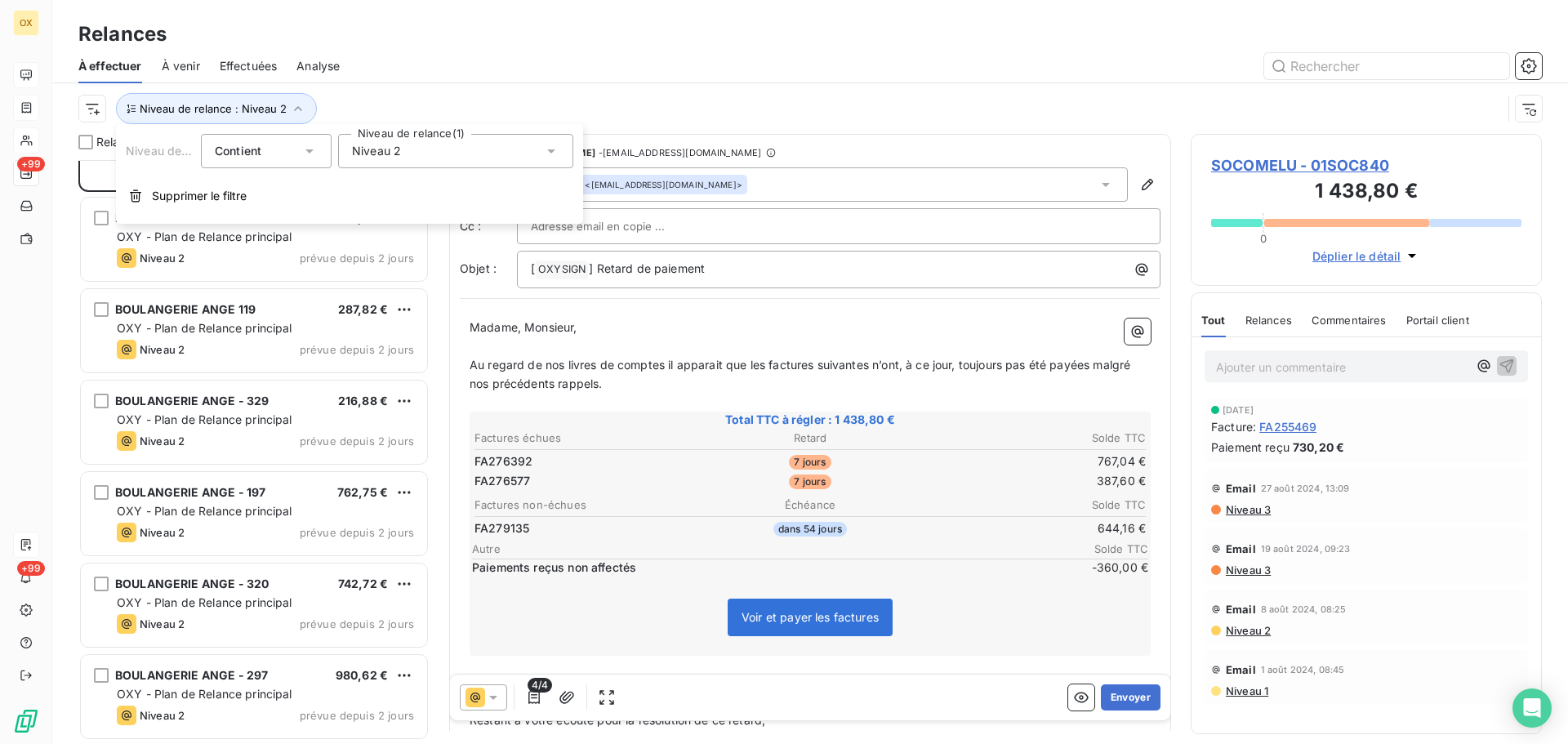
click at [413, 148] on div "Niveau 2" at bounding box center [455, 151] width 235 height 34
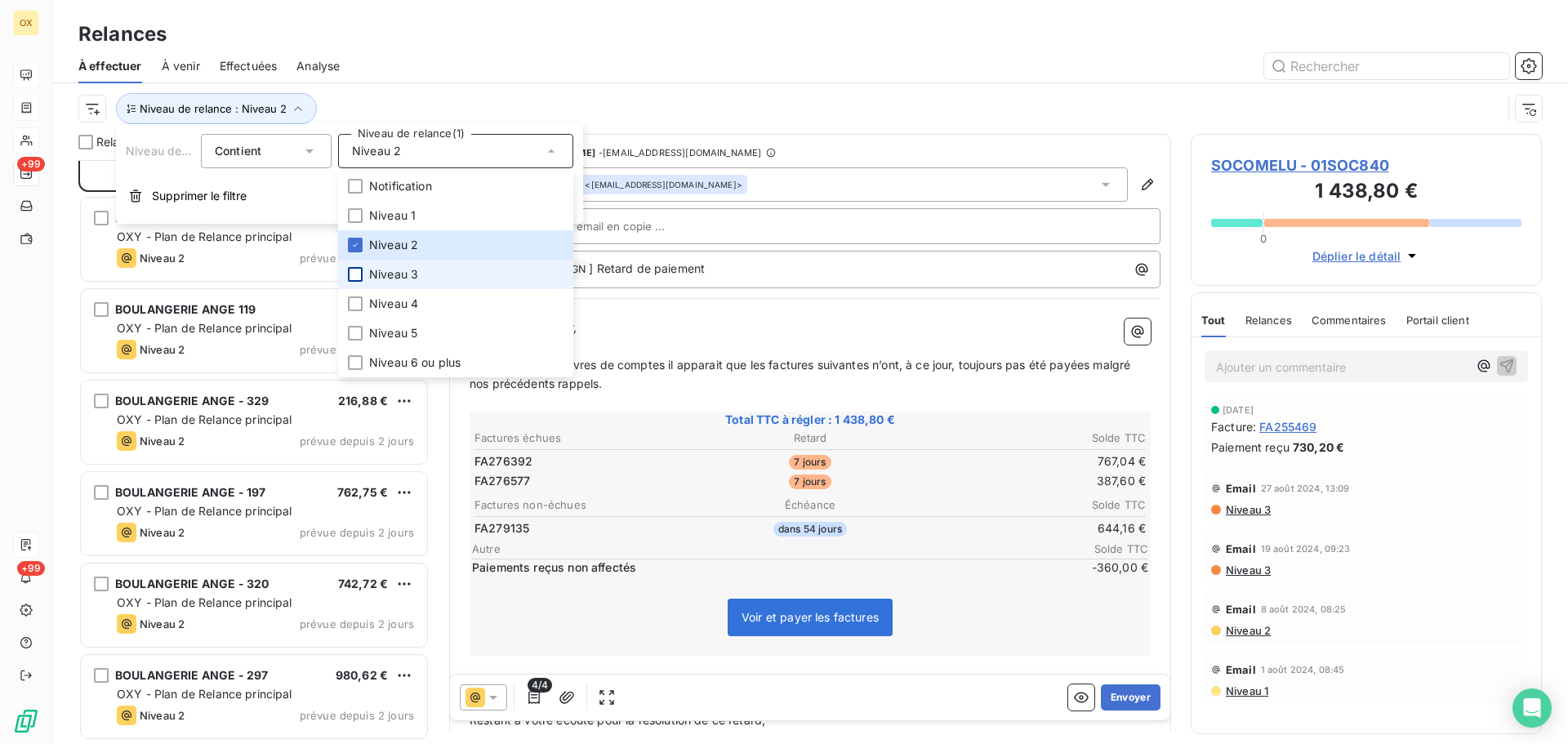
click at [356, 275] on div at bounding box center [355, 274] width 15 height 15
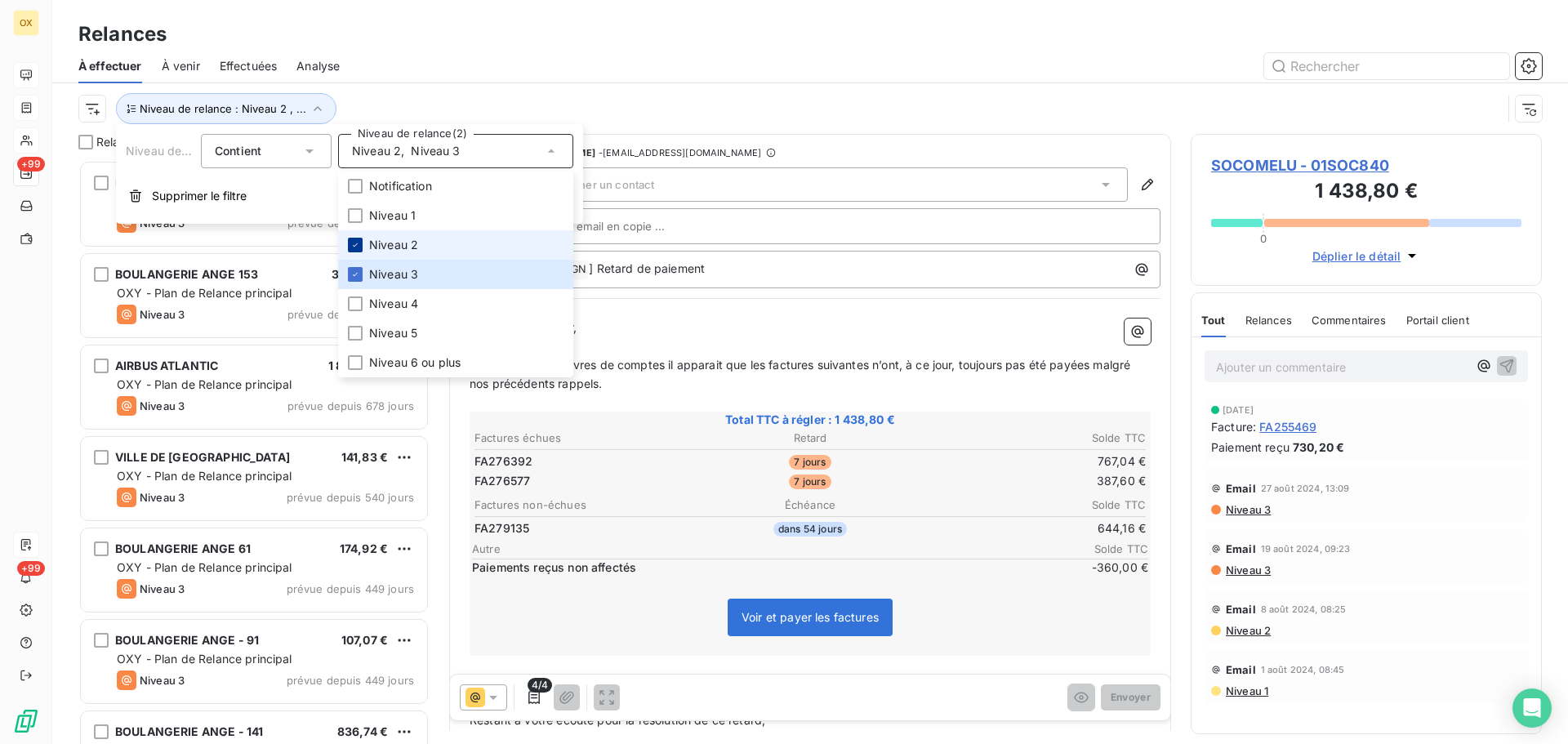
scroll to position [572, 338]
click at [358, 244] on icon at bounding box center [355, 245] width 10 height 10
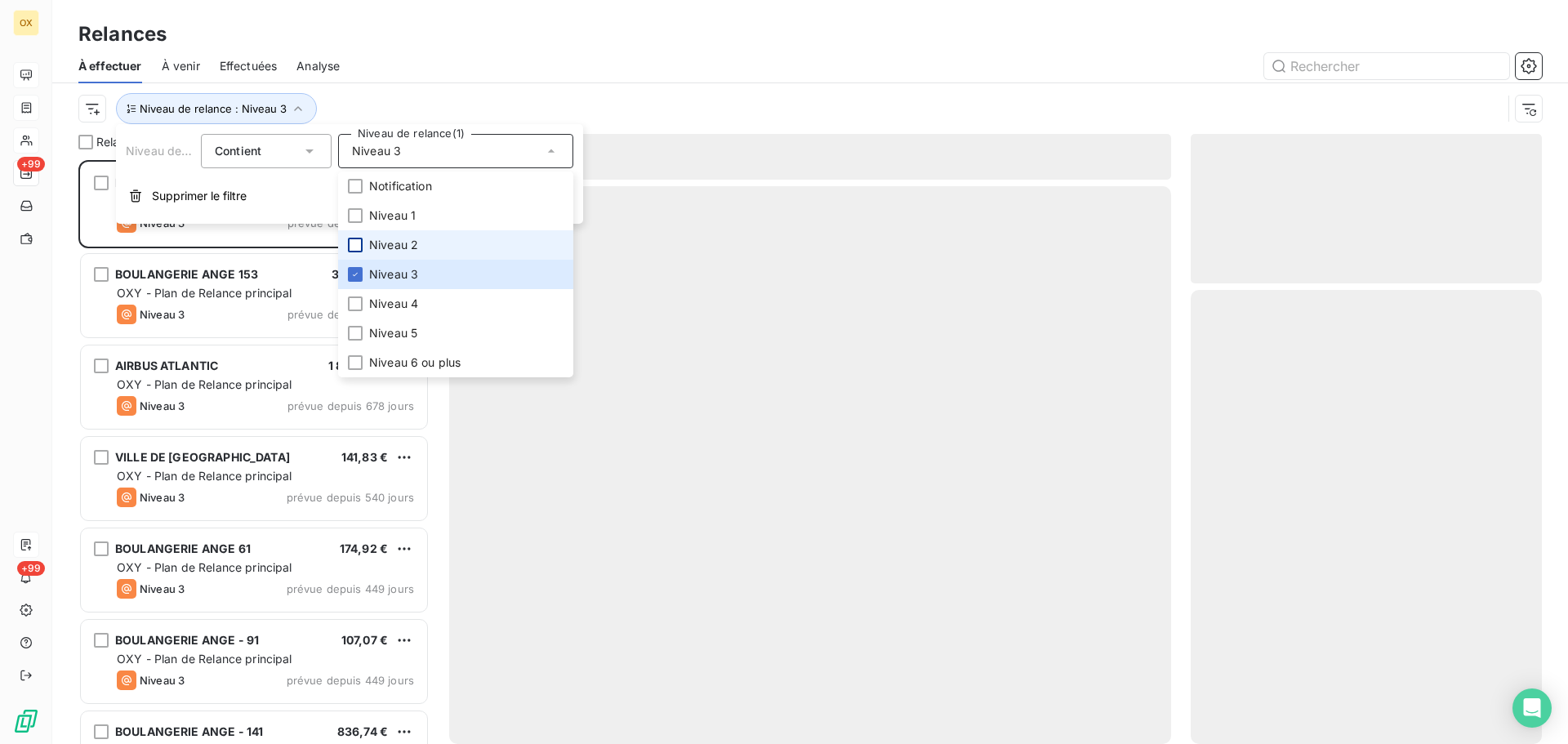
scroll to position [572, 338]
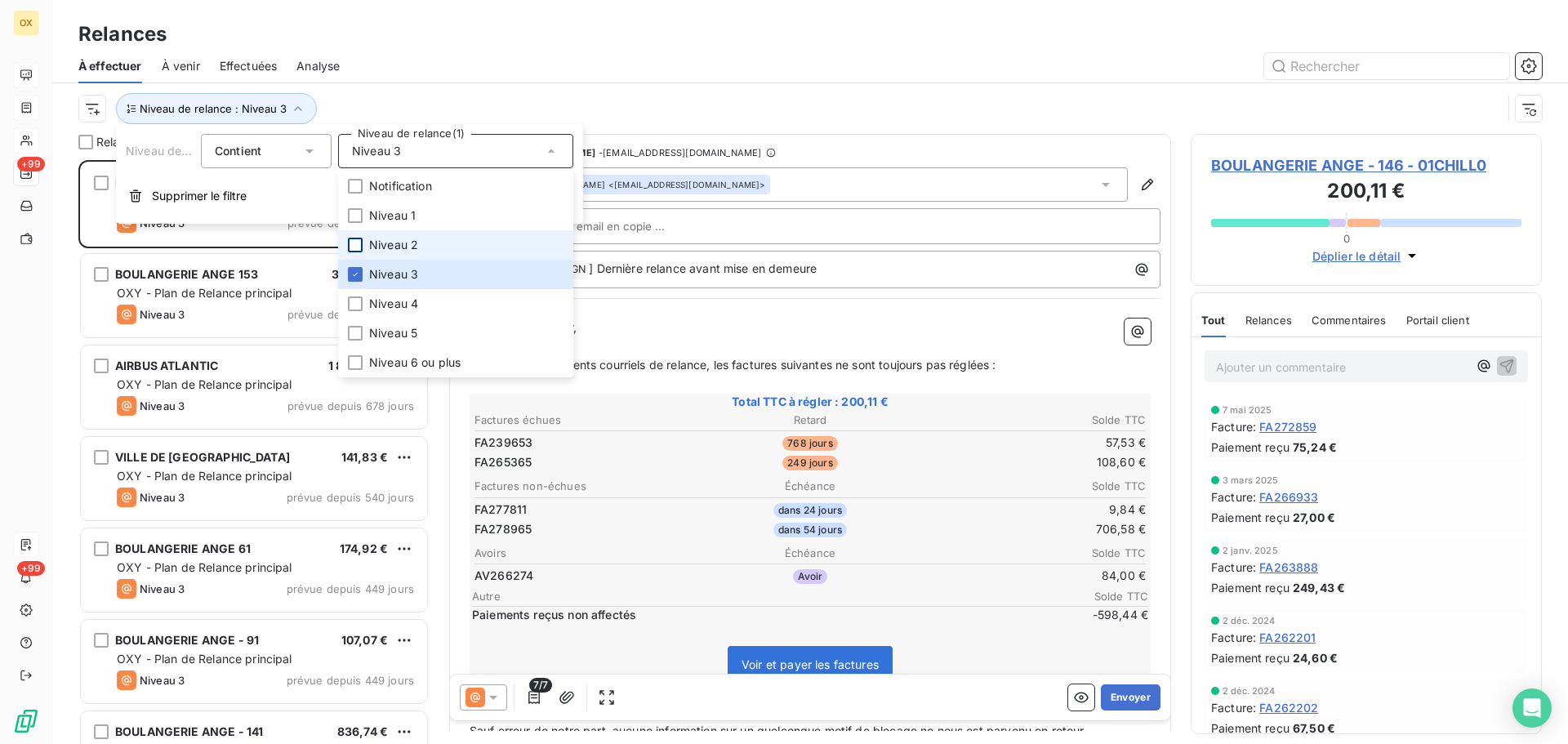
click at [706, 103] on div "Niveau de relance : Niveau 3" at bounding box center [790, 109] width 1423 height 31
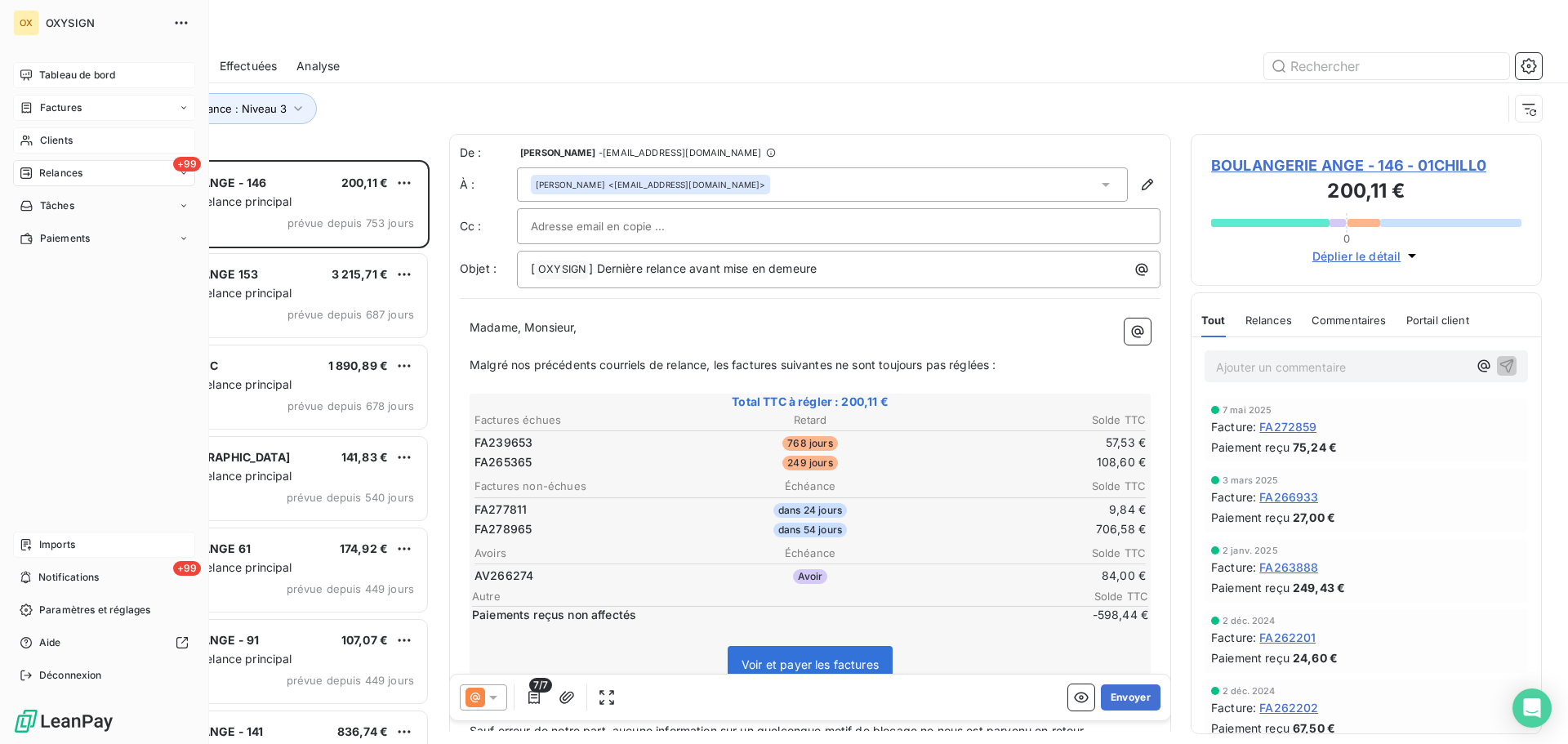
click at [56, 108] on span "Factures" at bounding box center [61, 107] width 41 height 15
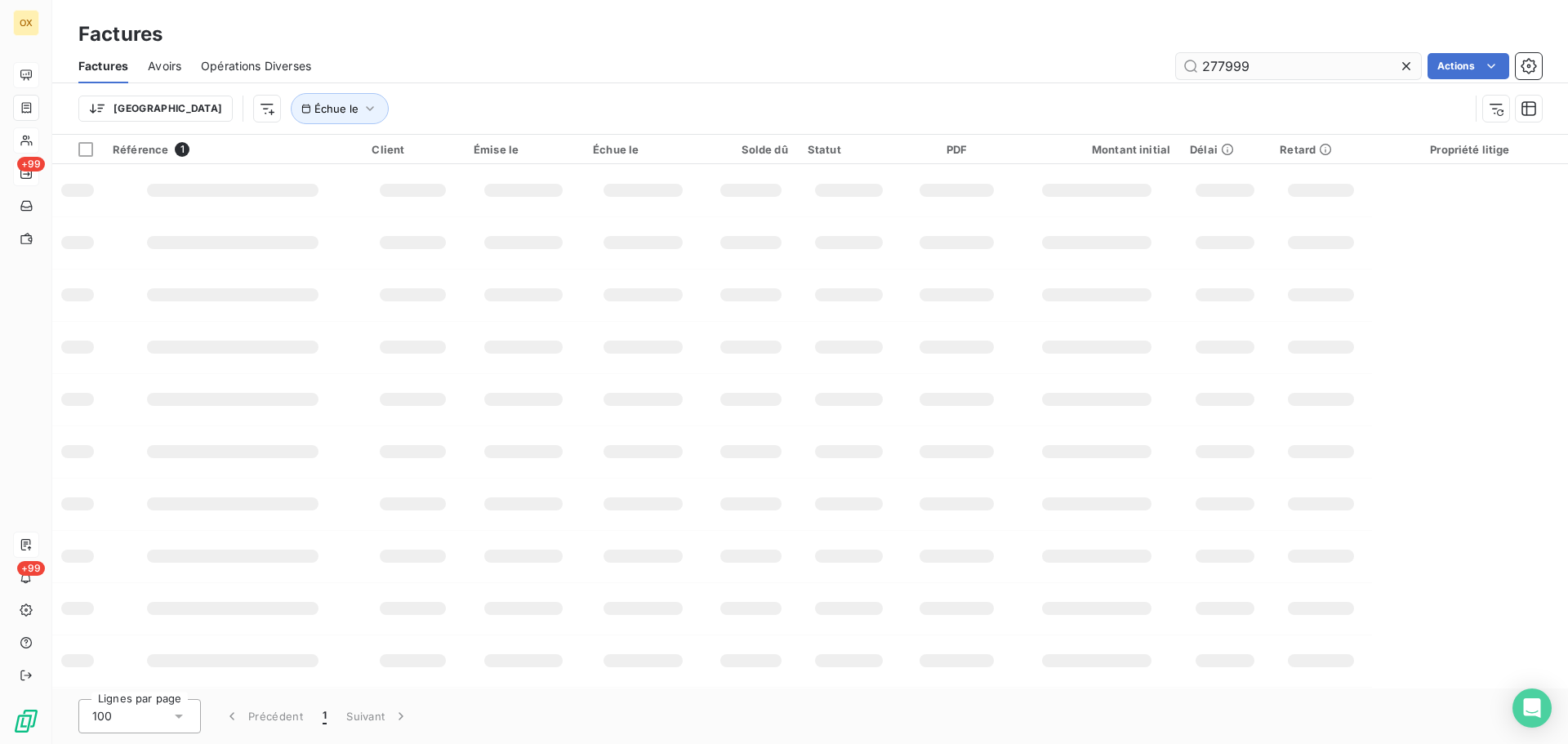
drag, startPoint x: 1247, startPoint y: 65, endPoint x: 1194, endPoint y: 64, distance: 53.0
click at [1196, 64] on input "277999" at bounding box center [1297, 66] width 245 height 27
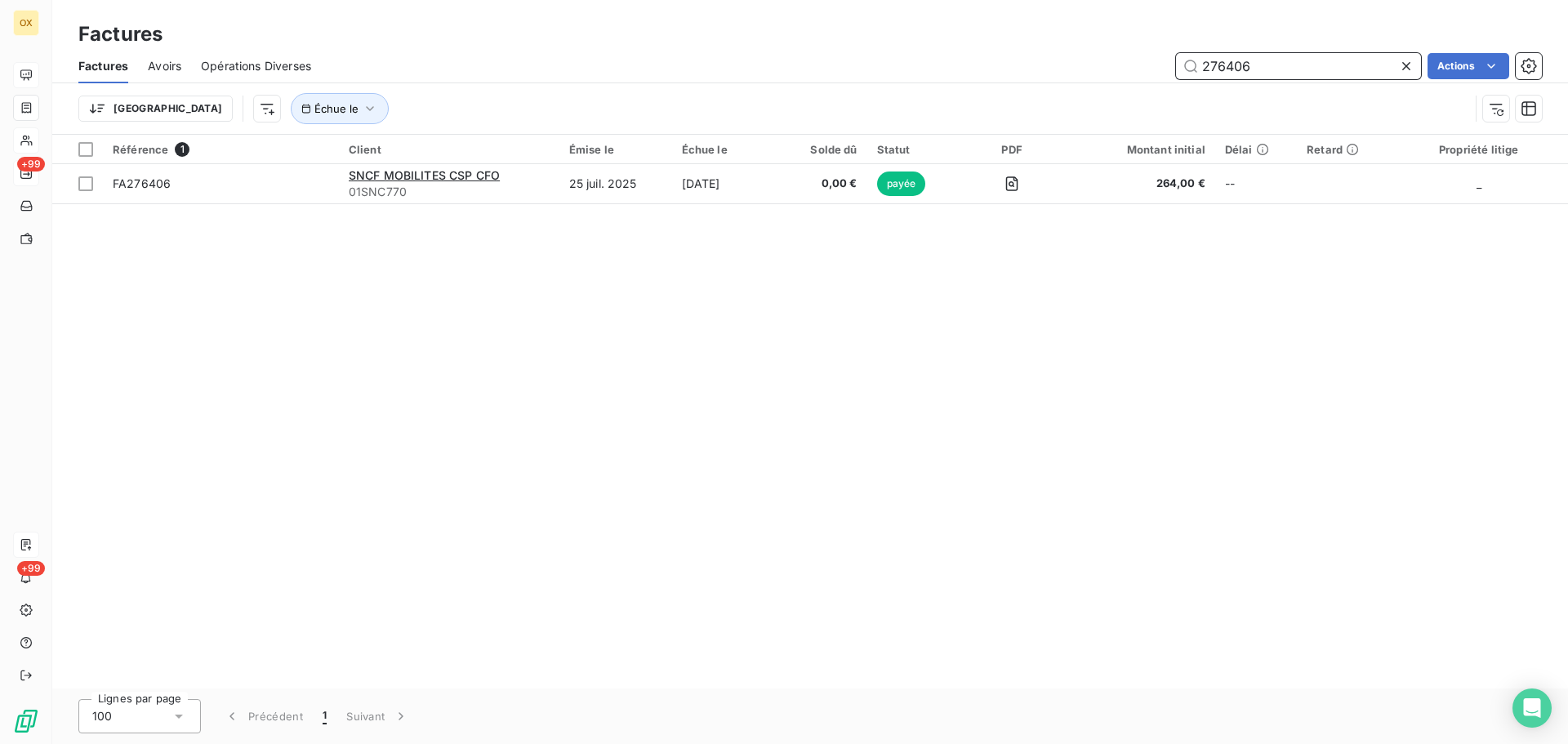
click at [1256, 65] on input "276406" at bounding box center [1297, 66] width 245 height 27
click at [1270, 53] on input "276487" at bounding box center [1297, 66] width 245 height 27
click at [1253, 66] on input "276488" at bounding box center [1297, 66] width 245 height 27
click at [1262, 69] on input "276489" at bounding box center [1297, 66] width 245 height 27
click at [1252, 65] on input "276490" at bounding box center [1297, 66] width 245 height 27
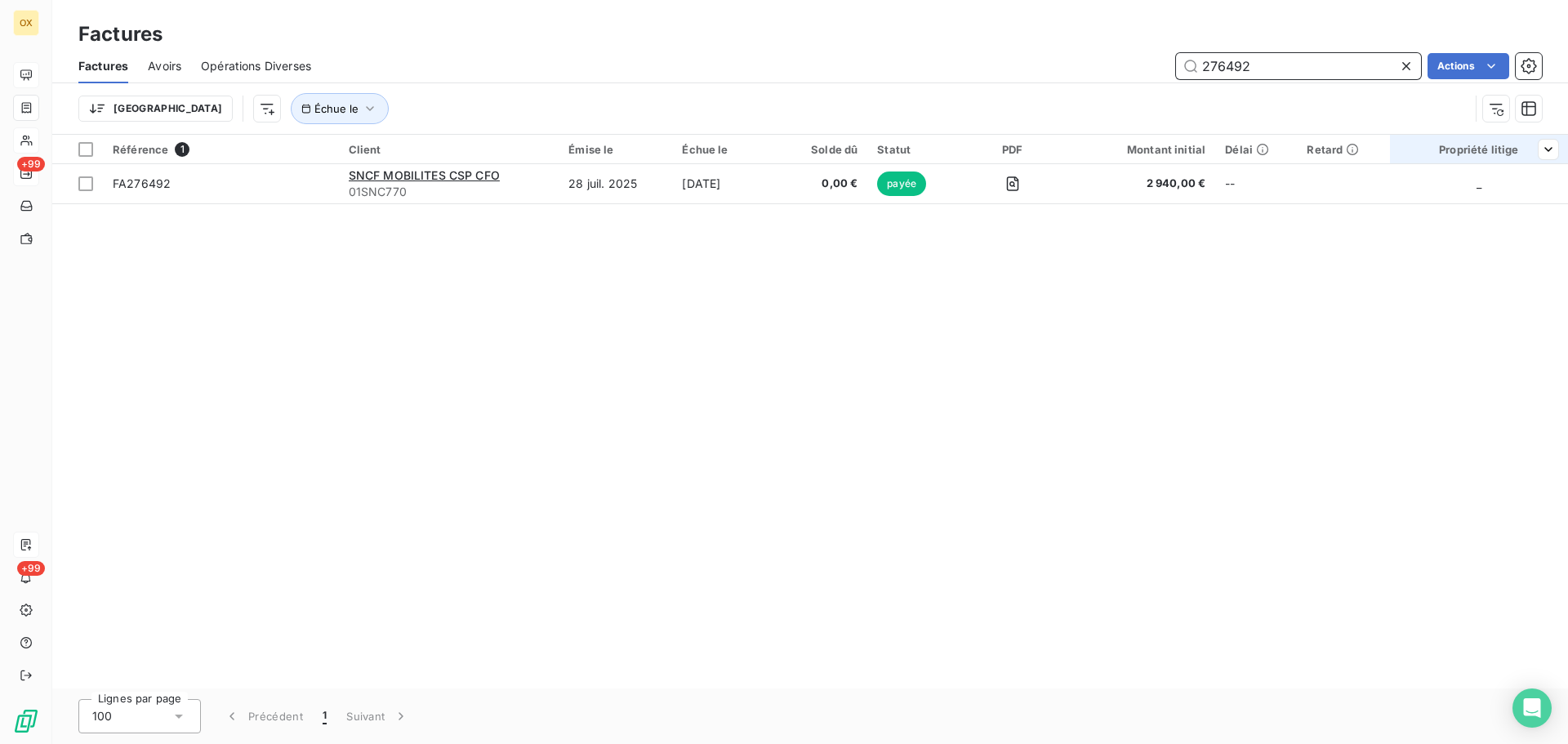
type input "276492"
